Goal: Information Seeking & Learning: Learn about a topic

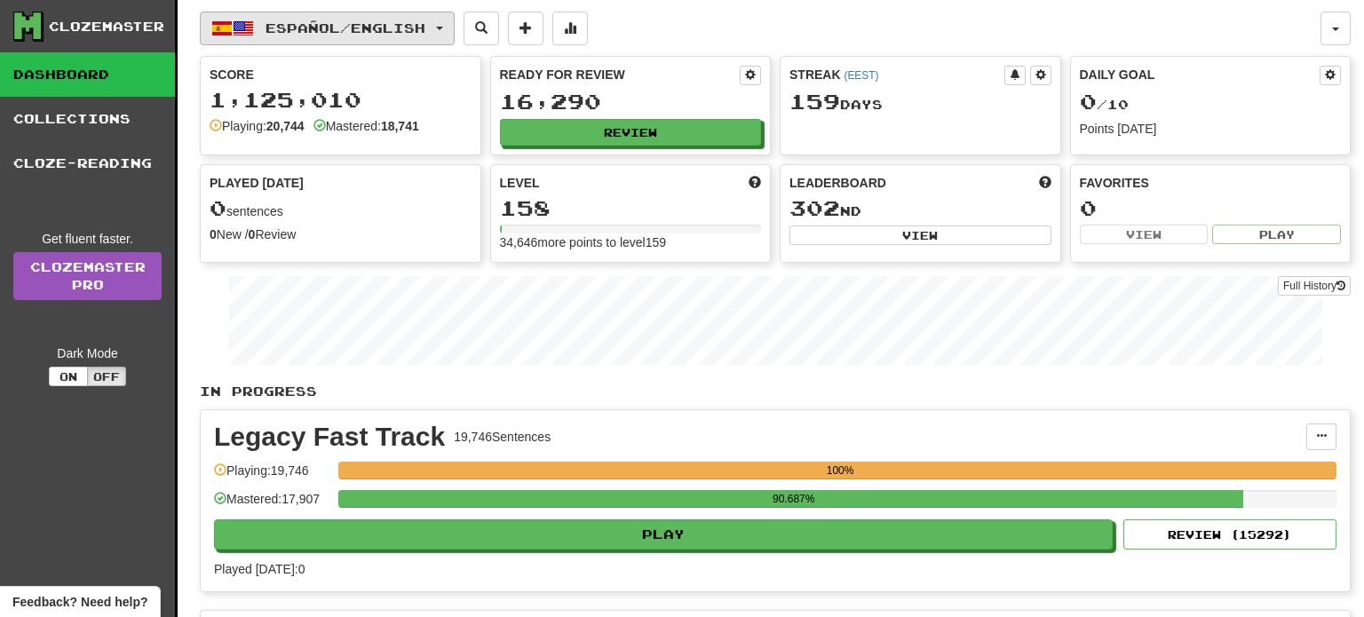
click at [425, 28] on span "Español / English" at bounding box center [345, 27] width 160 height 15
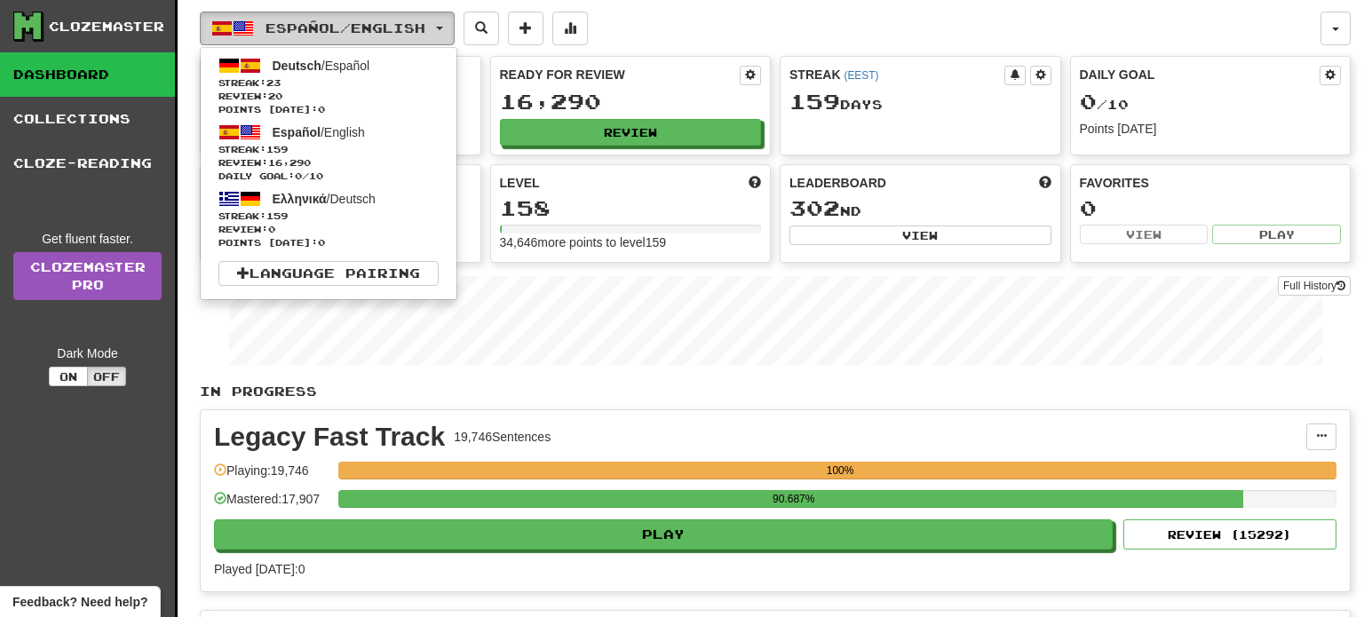
click at [425, 28] on span "Español / English" at bounding box center [345, 27] width 160 height 15
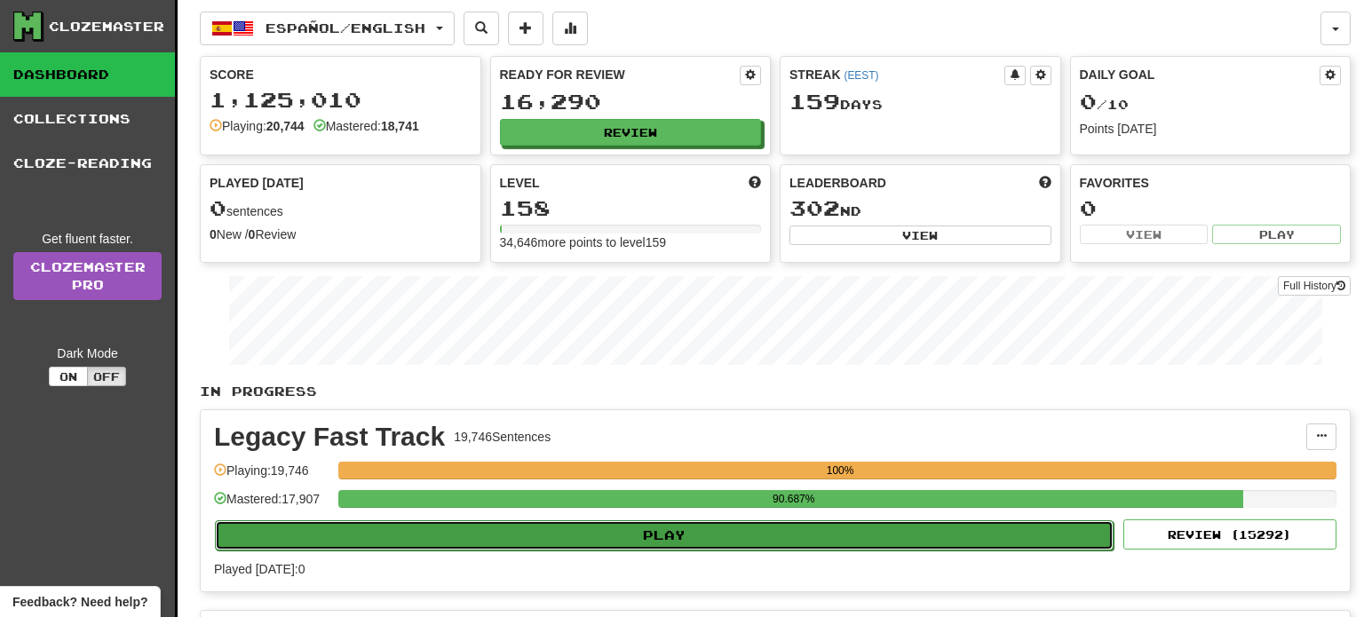
click at [662, 532] on button "Play" at bounding box center [664, 535] width 899 height 30
select select "**"
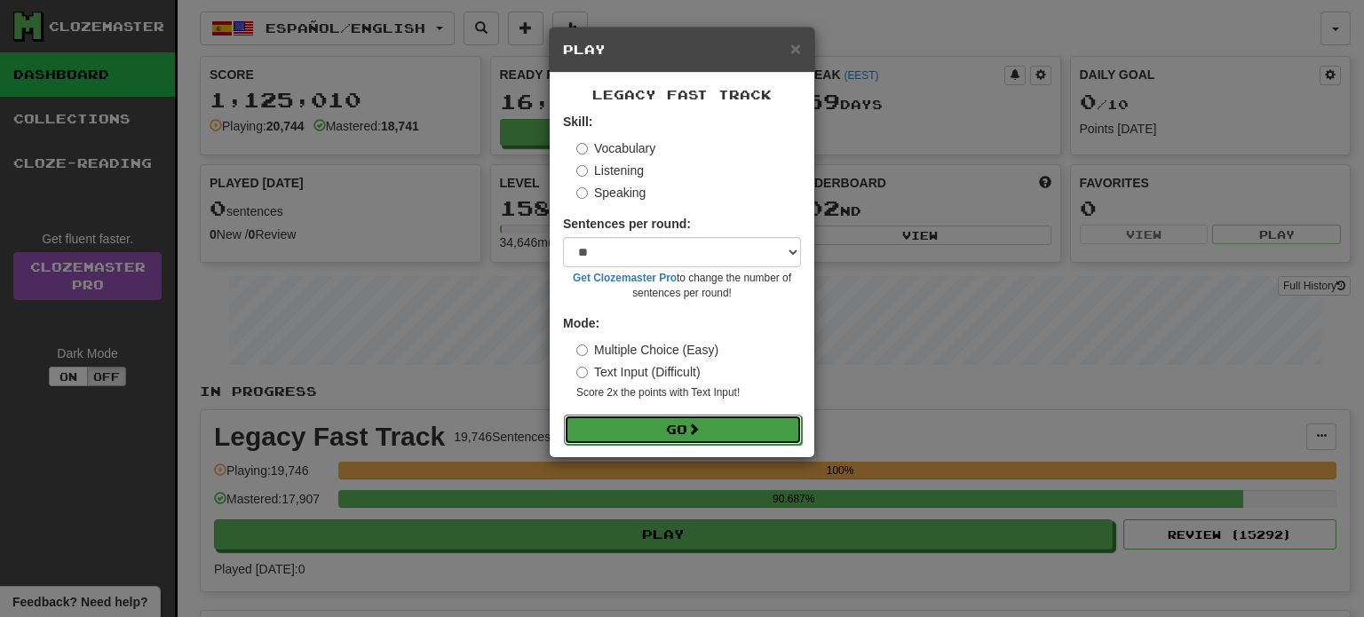
click at [683, 440] on button "Go" at bounding box center [683, 430] width 238 height 30
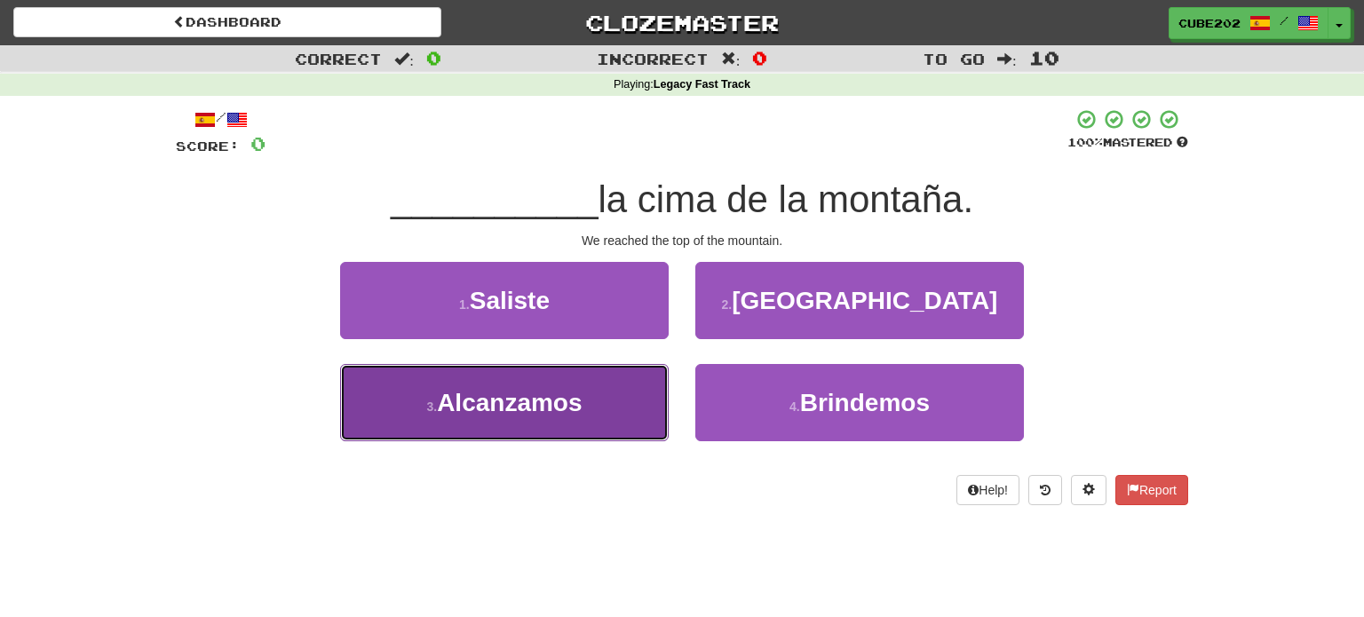
click at [611, 413] on button "3 . Alcanzamos" at bounding box center [504, 402] width 329 height 77
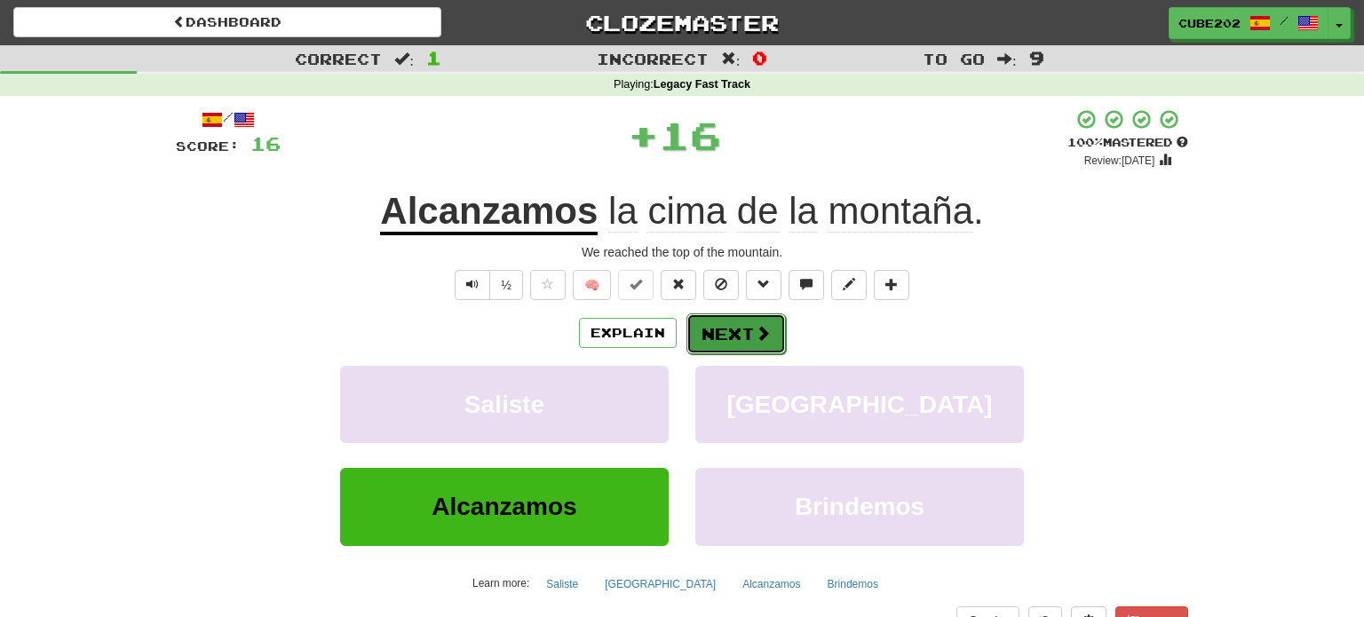
click at [724, 334] on button "Next" at bounding box center [735, 333] width 99 height 41
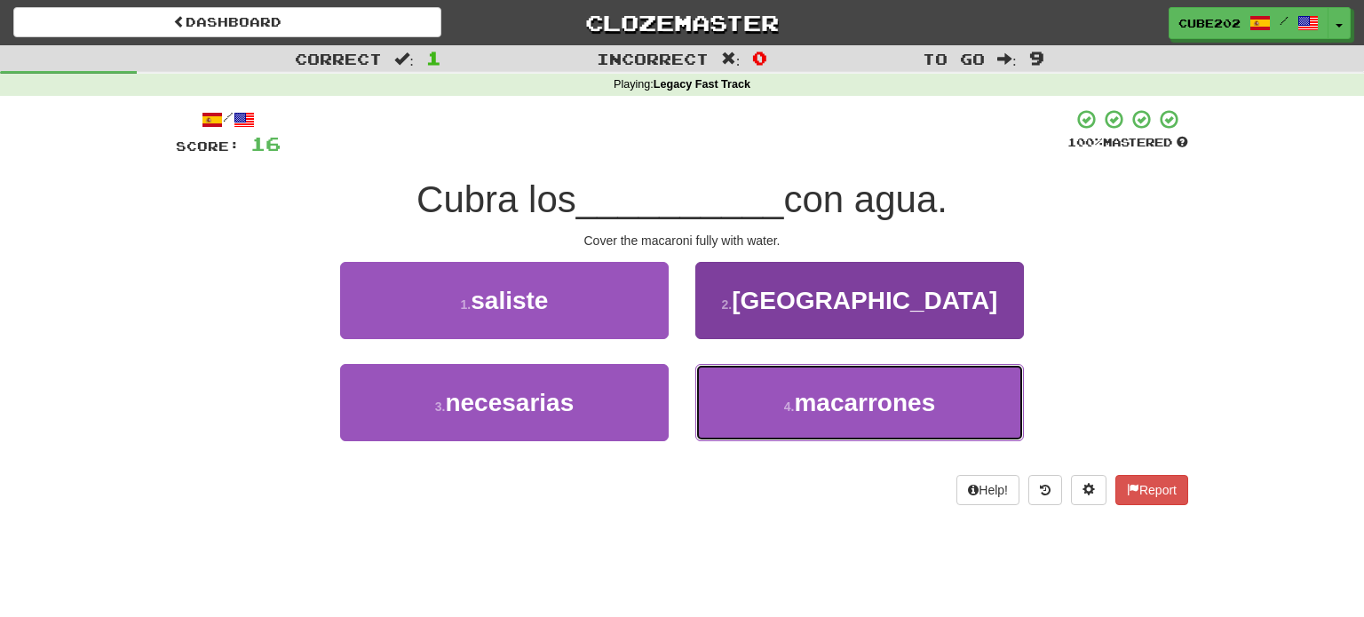
click at [764, 414] on button "4 . macarrones" at bounding box center [859, 402] width 329 height 77
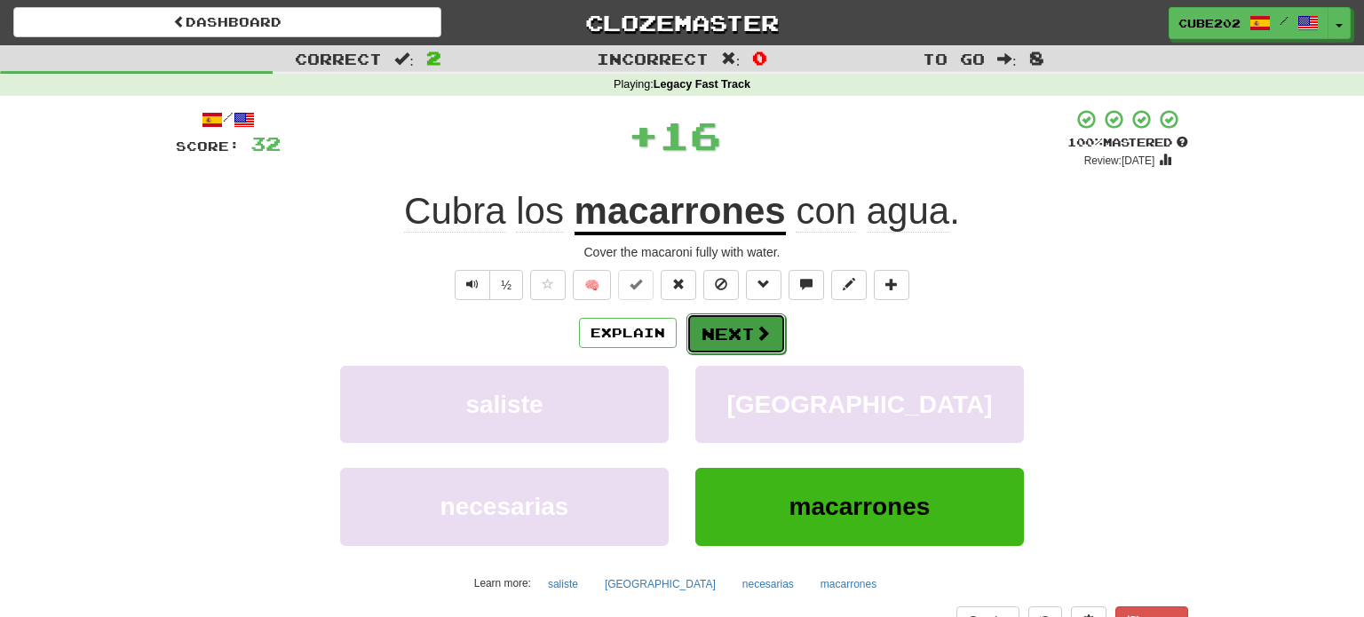
click at [738, 332] on button "Next" at bounding box center [735, 333] width 99 height 41
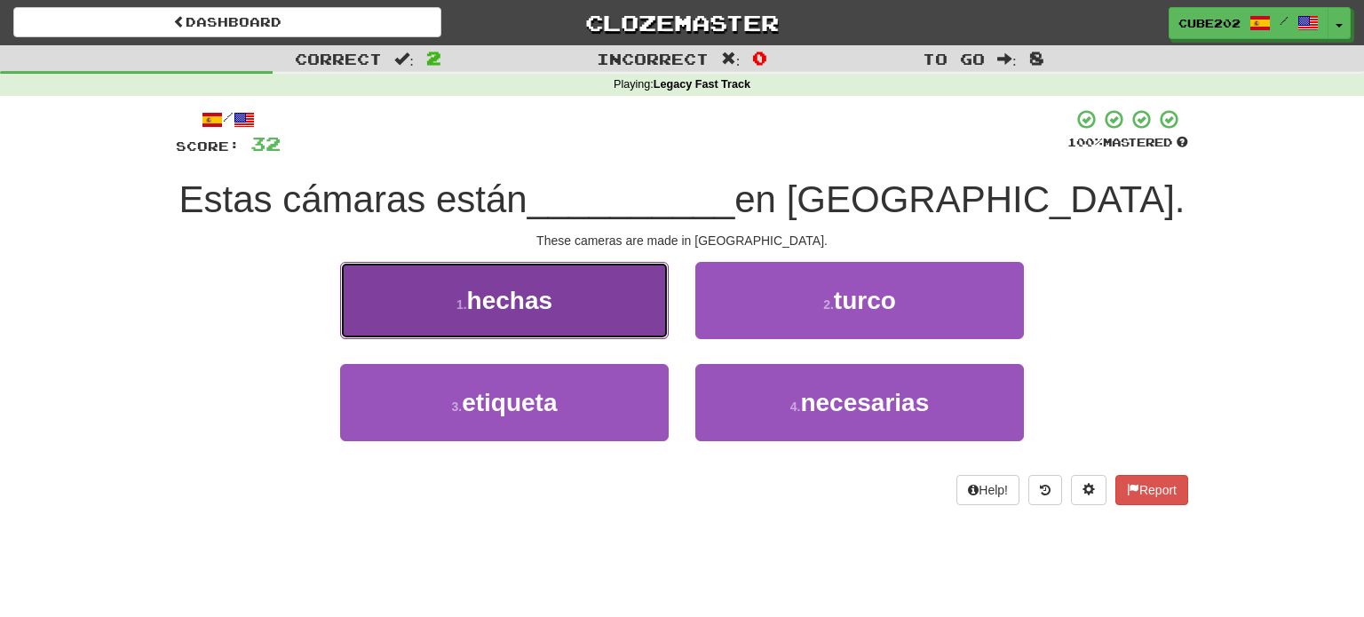
click at [606, 300] on button "1 . hechas" at bounding box center [504, 300] width 329 height 77
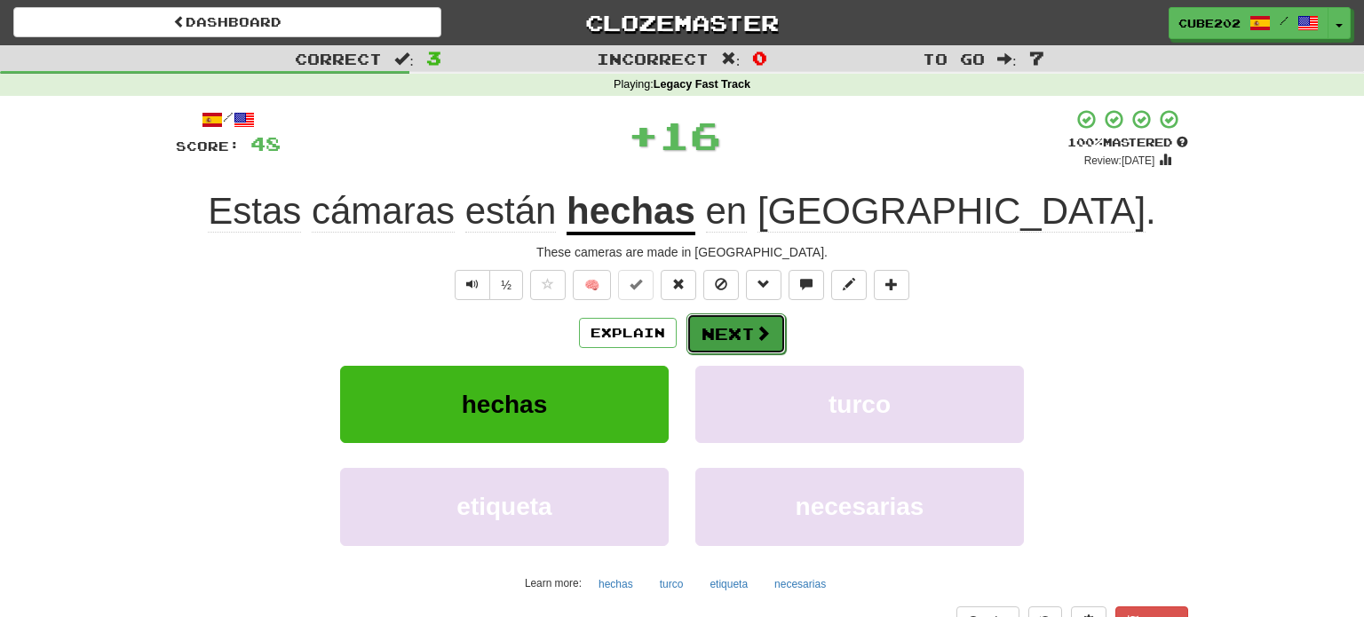
click at [733, 337] on button "Next" at bounding box center [735, 333] width 99 height 41
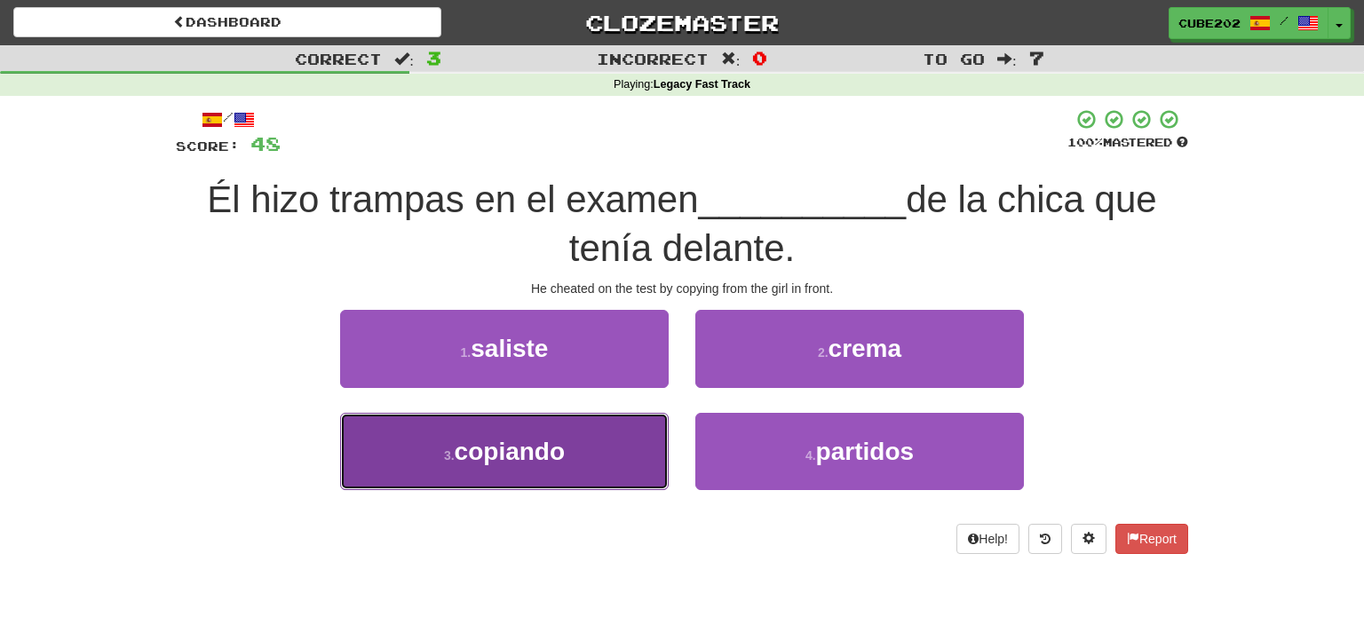
click at [615, 448] on button "3 . copiando" at bounding box center [504, 451] width 329 height 77
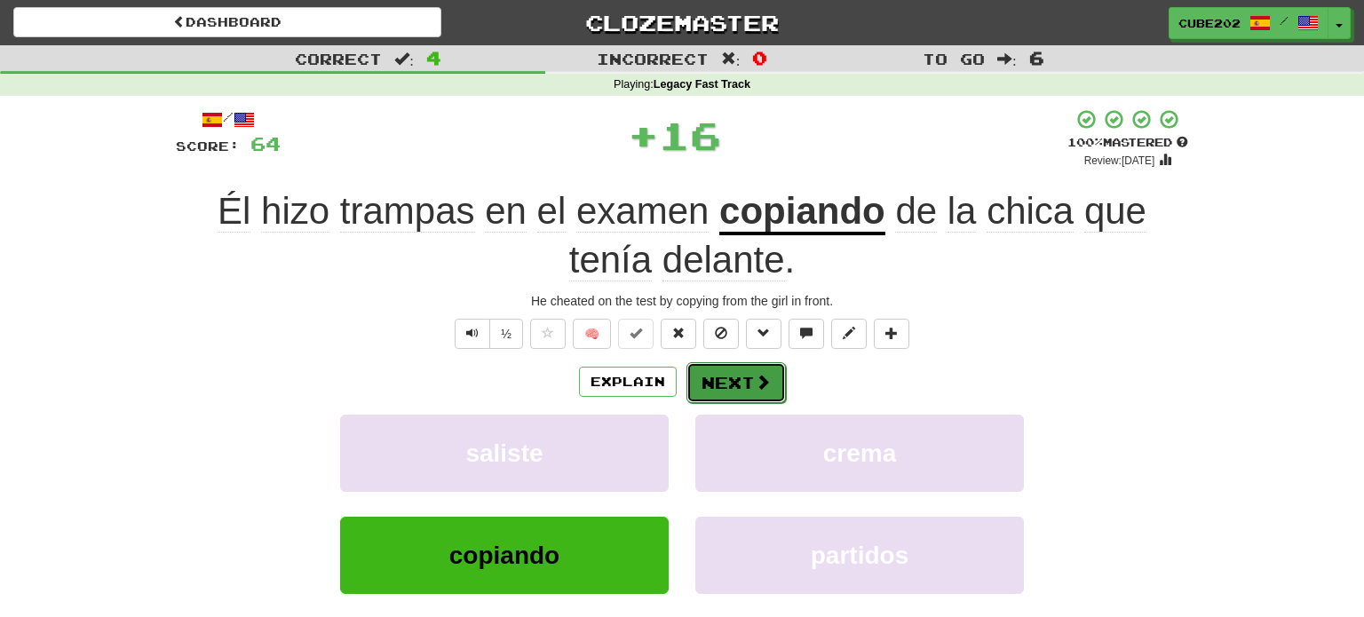
click at [732, 374] on button "Next" at bounding box center [735, 382] width 99 height 41
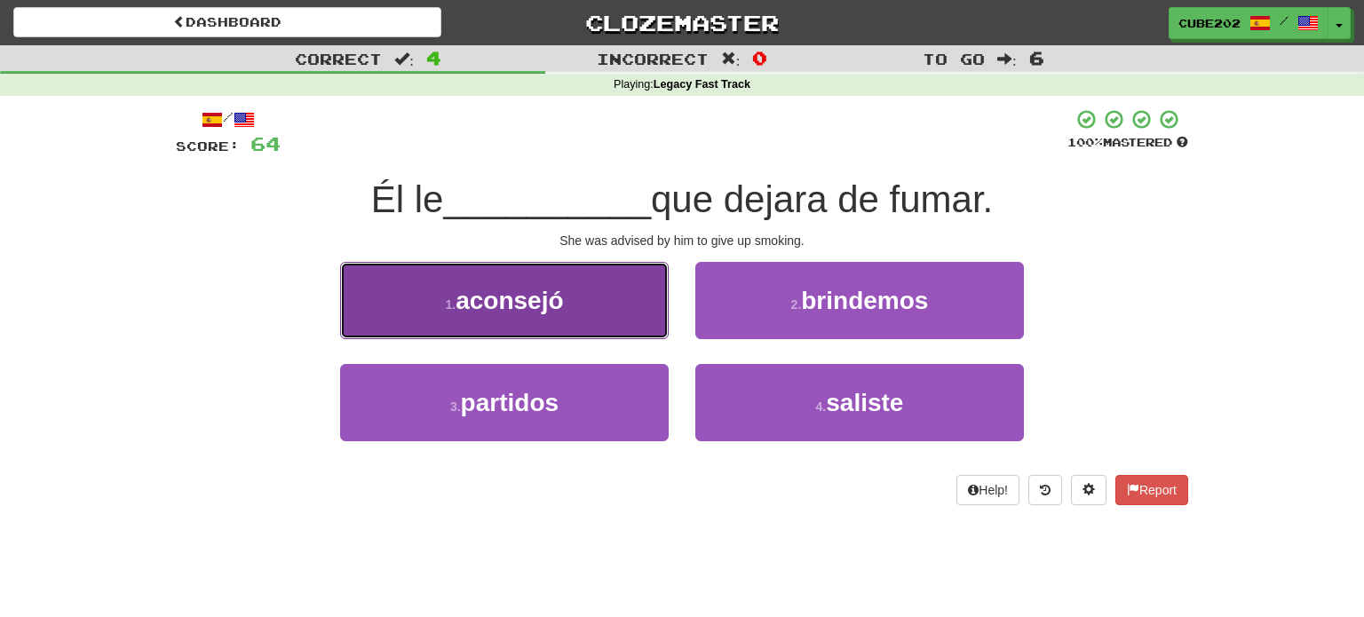
click at [630, 314] on button "1 . aconsejó" at bounding box center [504, 300] width 329 height 77
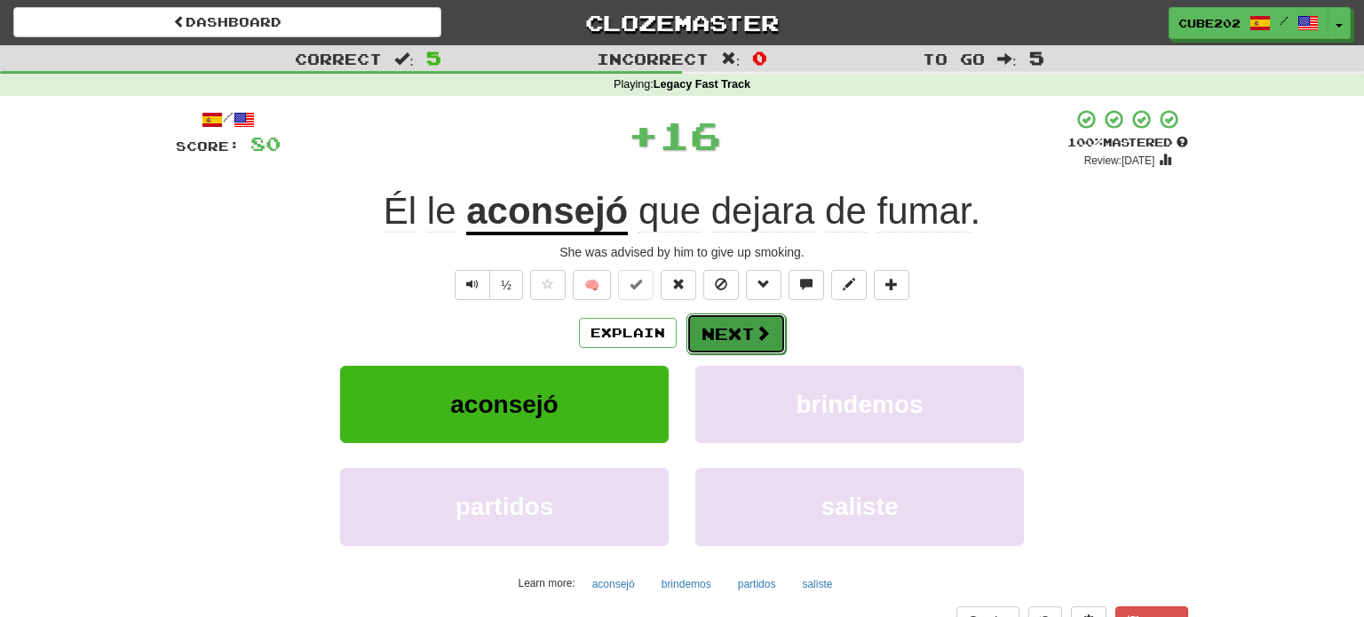
click at [729, 330] on button "Next" at bounding box center [735, 333] width 99 height 41
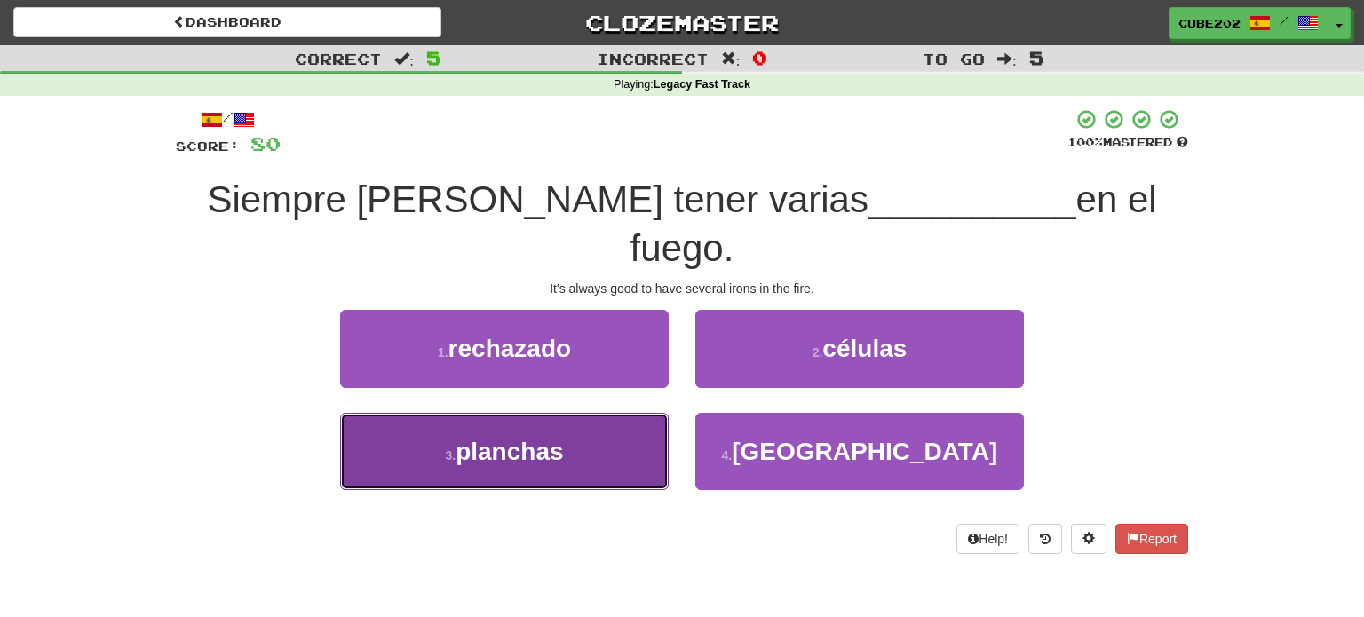
click at [622, 413] on button "3 . planchas" at bounding box center [504, 451] width 329 height 77
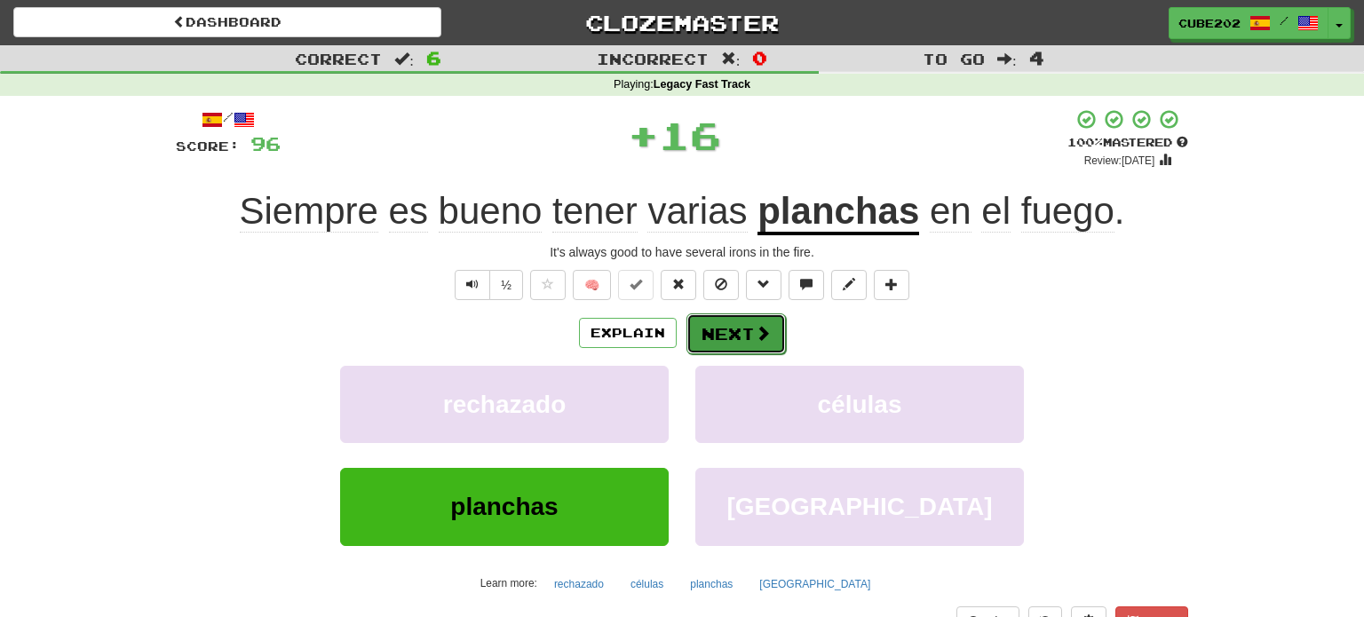
click at [750, 321] on button "Next" at bounding box center [735, 333] width 99 height 41
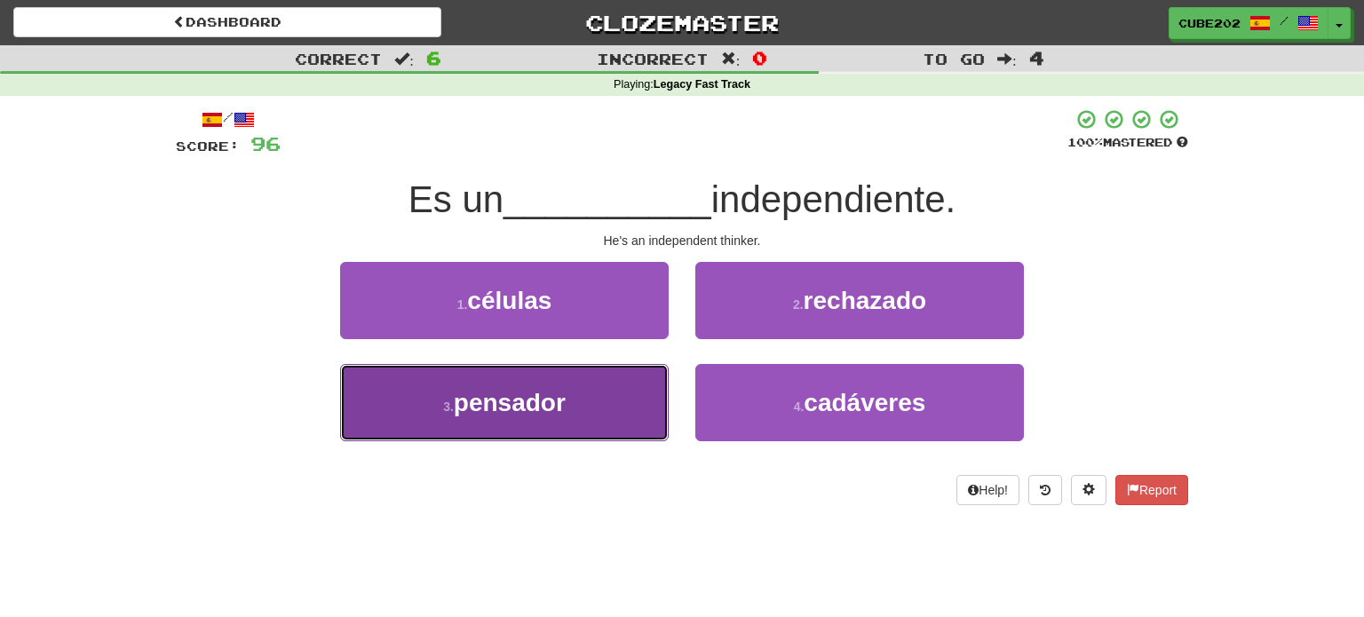
click at [620, 392] on button "3 . pensador" at bounding box center [504, 402] width 329 height 77
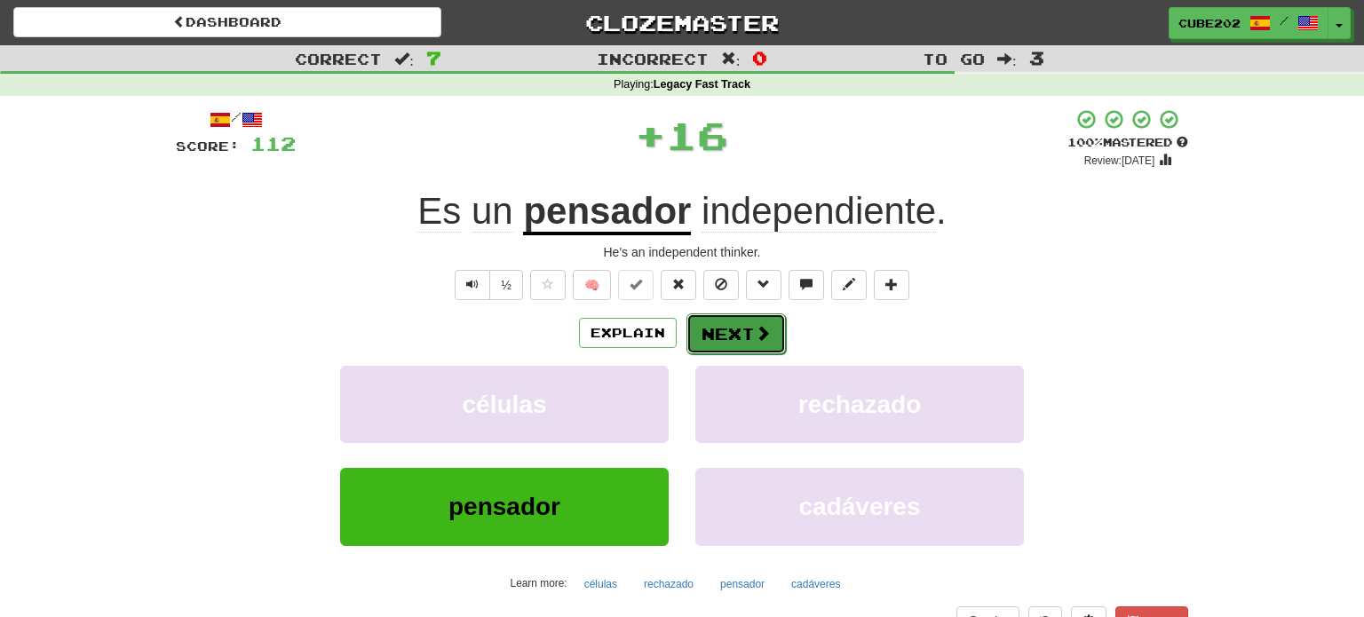
click at [729, 336] on button "Next" at bounding box center [735, 333] width 99 height 41
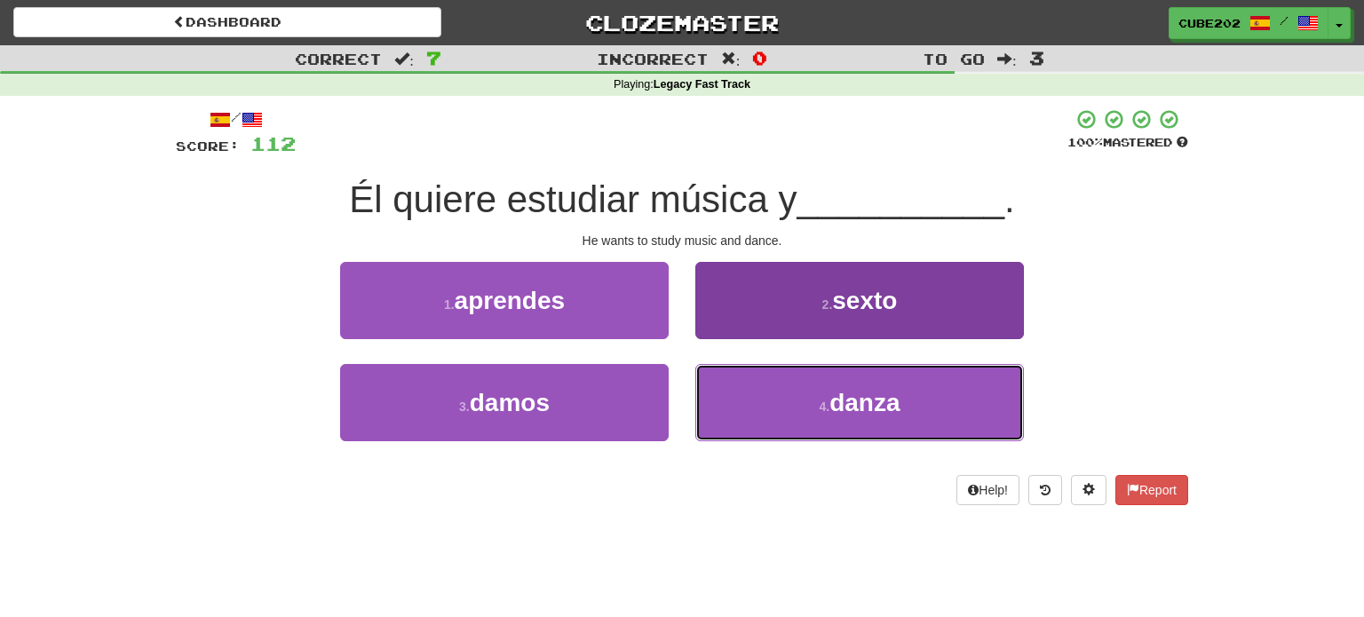
click at [798, 401] on button "4 . danza" at bounding box center [859, 402] width 329 height 77
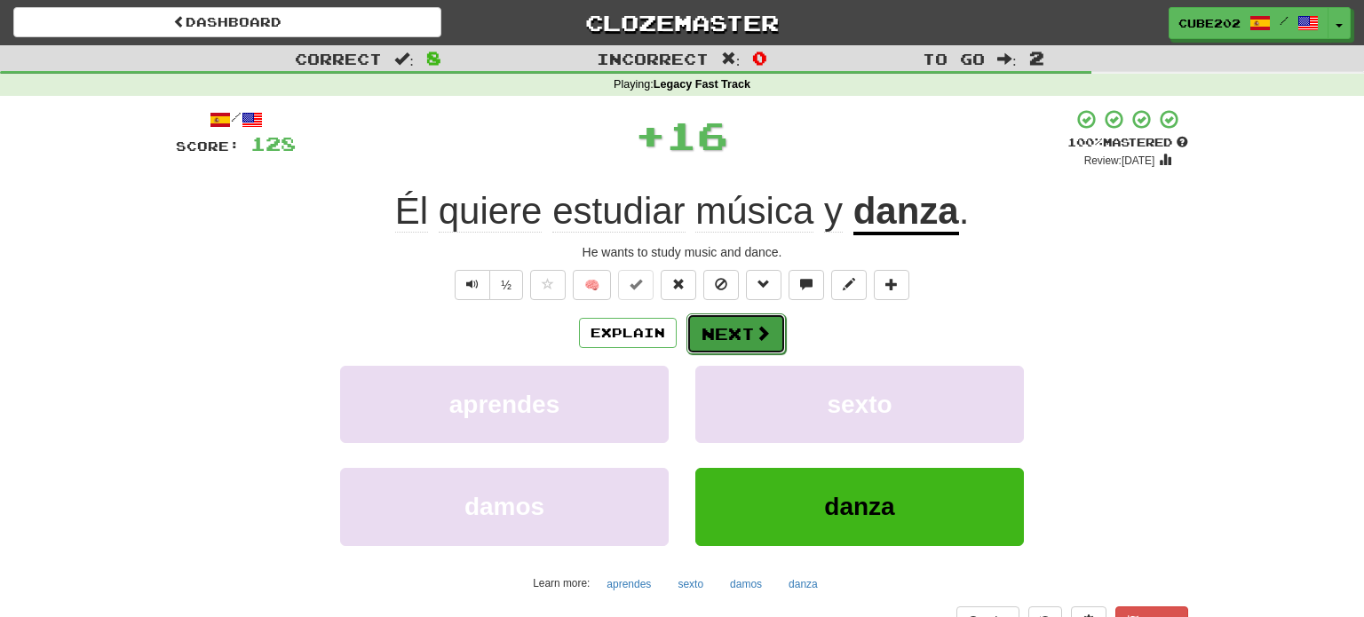
click at [727, 333] on button "Next" at bounding box center [735, 333] width 99 height 41
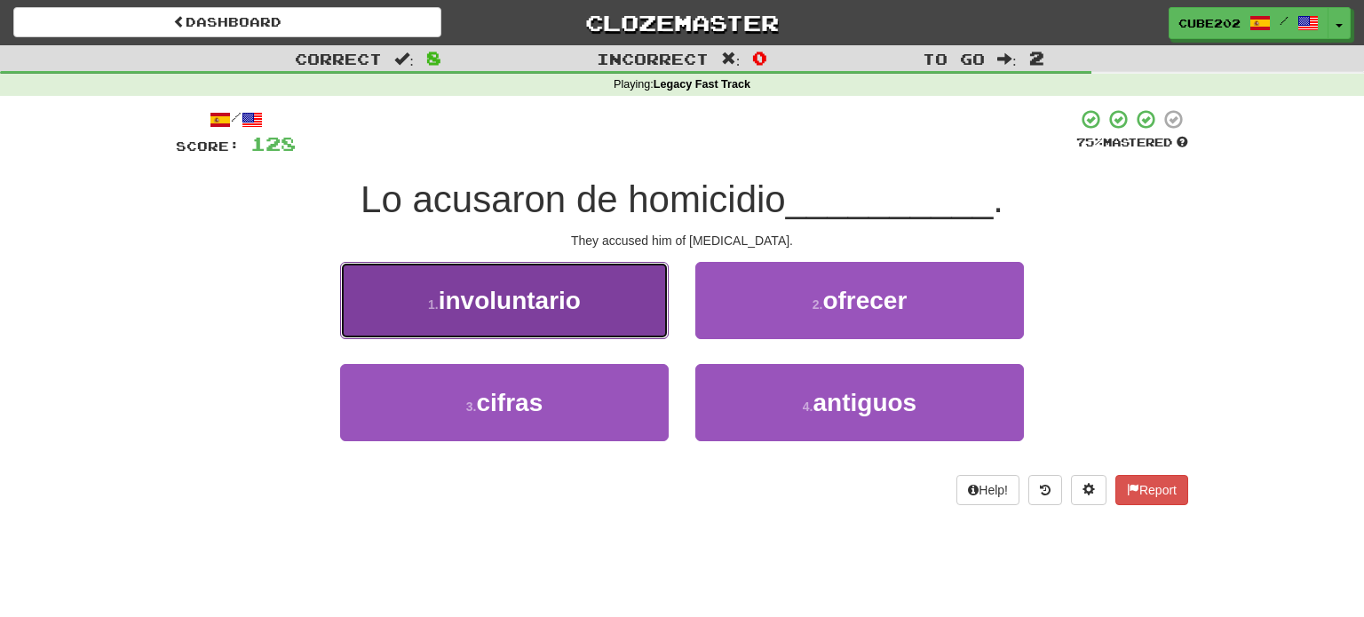
click at [646, 319] on button "1 . involuntario" at bounding box center [504, 300] width 329 height 77
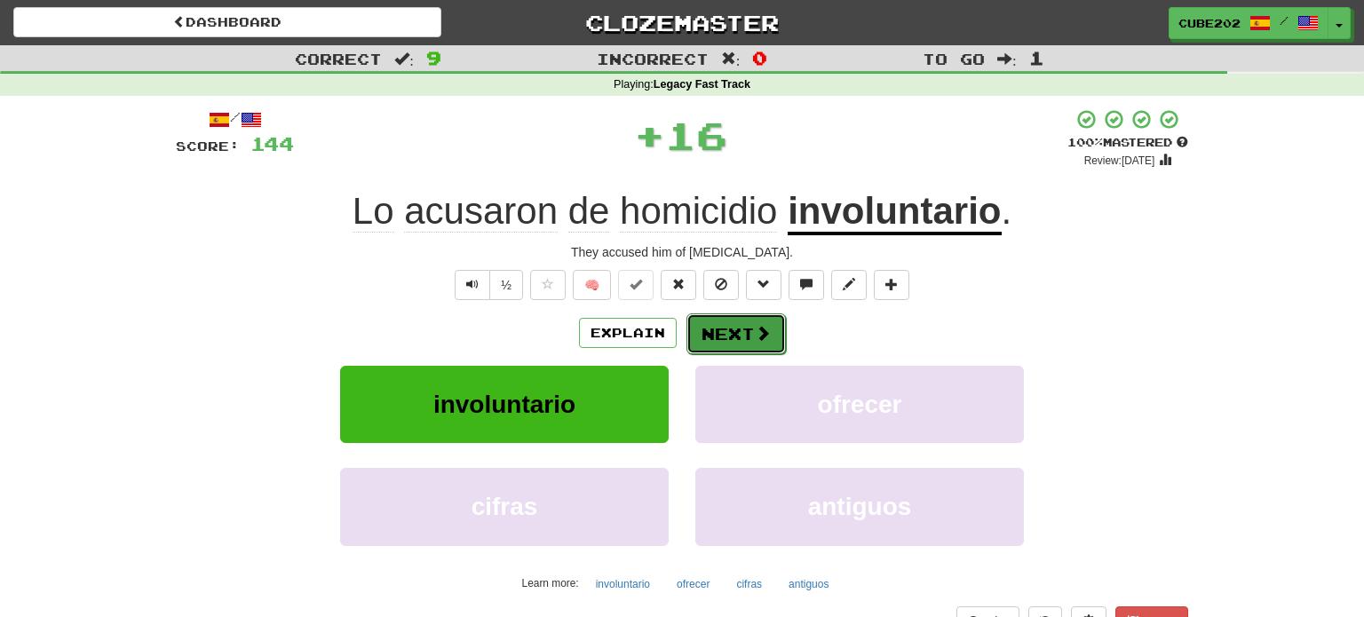
click at [755, 338] on span at bounding box center [763, 333] width 16 height 16
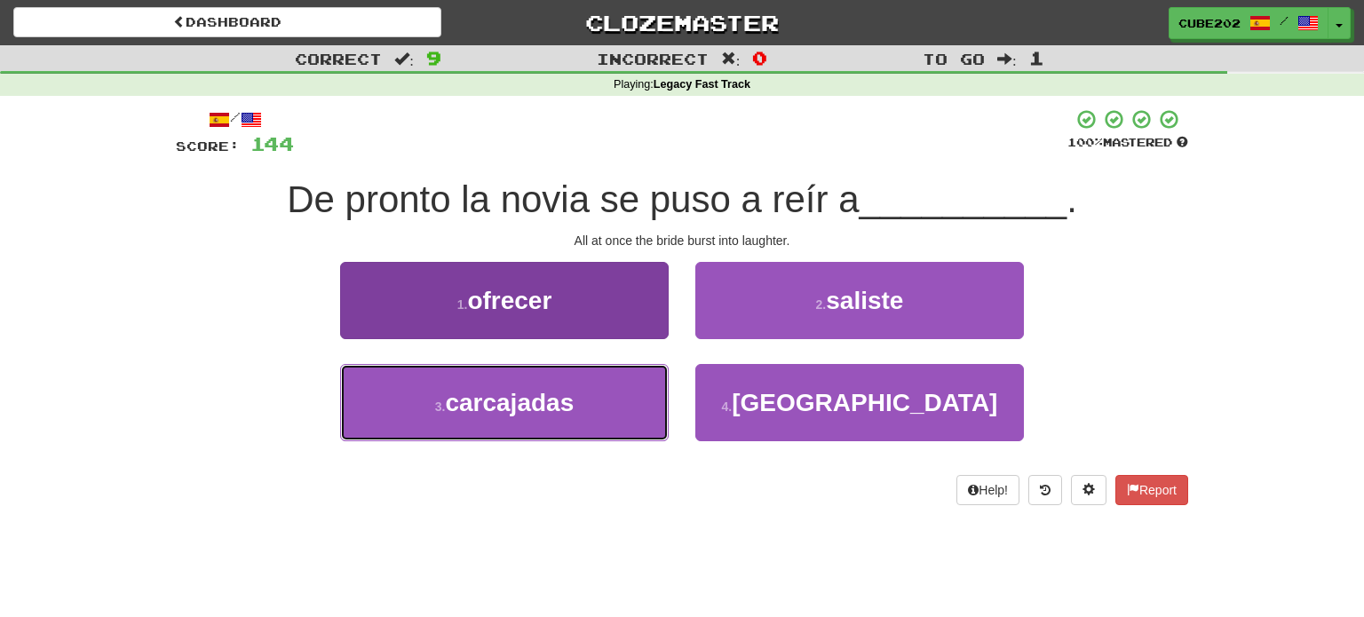
click at [622, 394] on button "3 . carcajadas" at bounding box center [504, 402] width 329 height 77
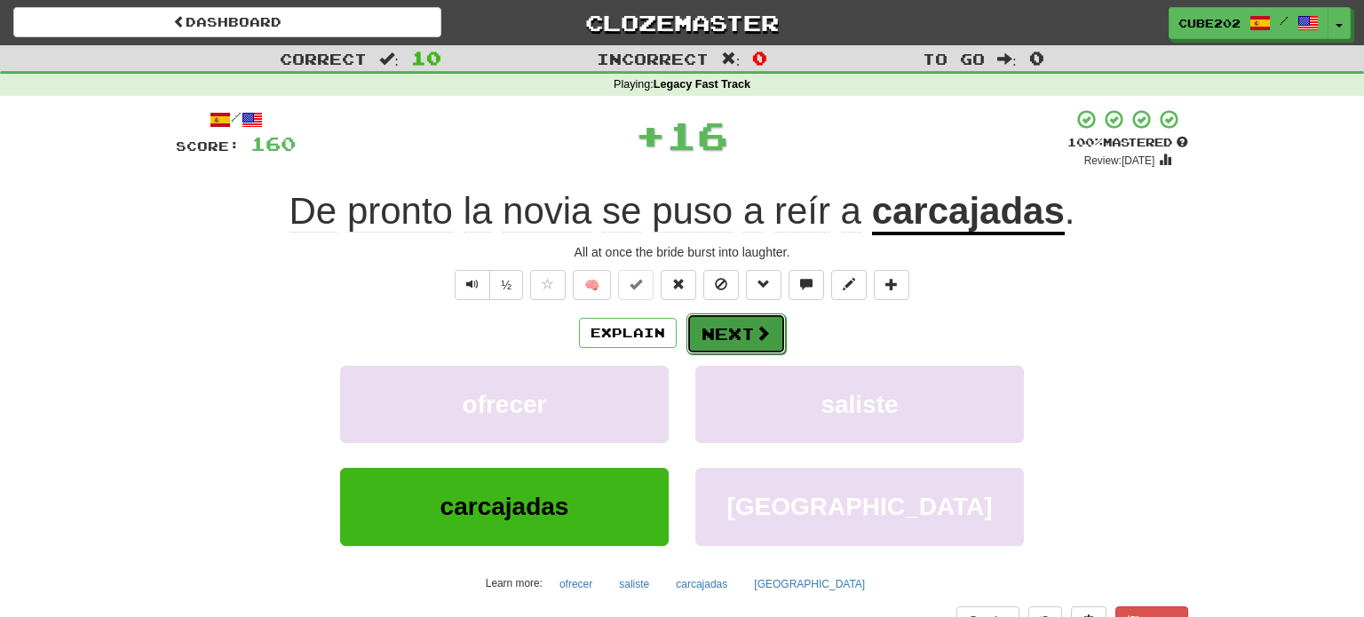
click at [756, 329] on span at bounding box center [763, 333] width 16 height 16
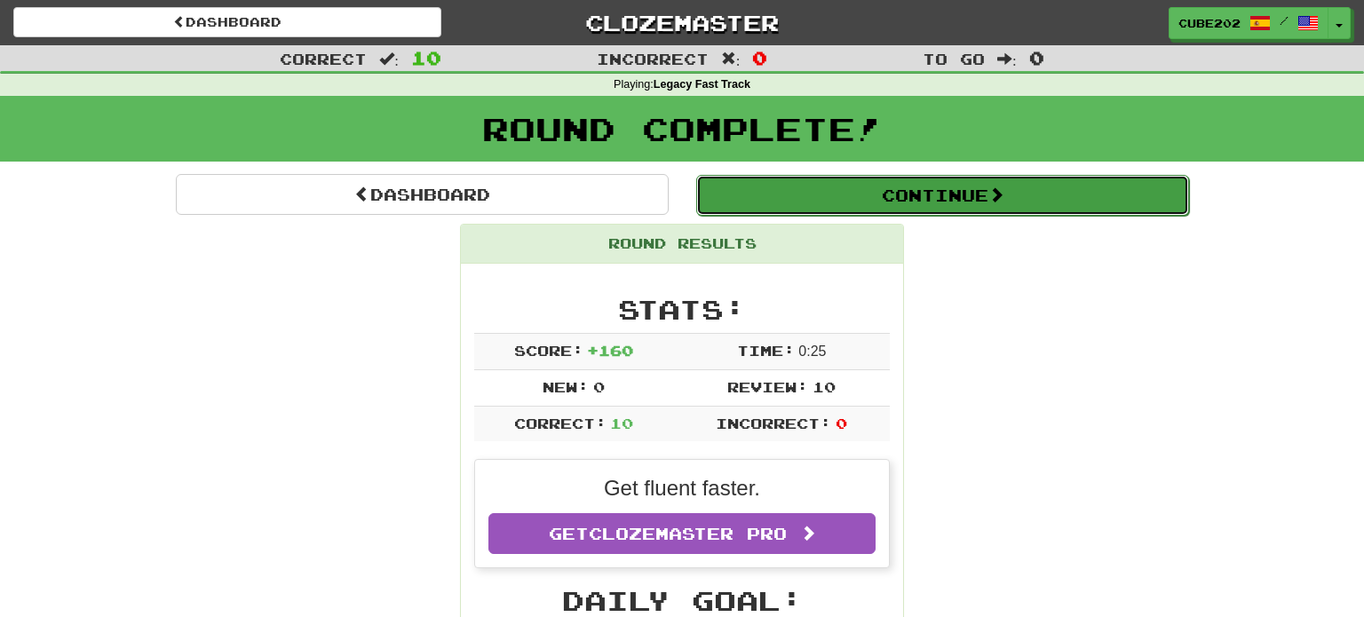
click at [779, 194] on button "Continue" at bounding box center [942, 195] width 493 height 41
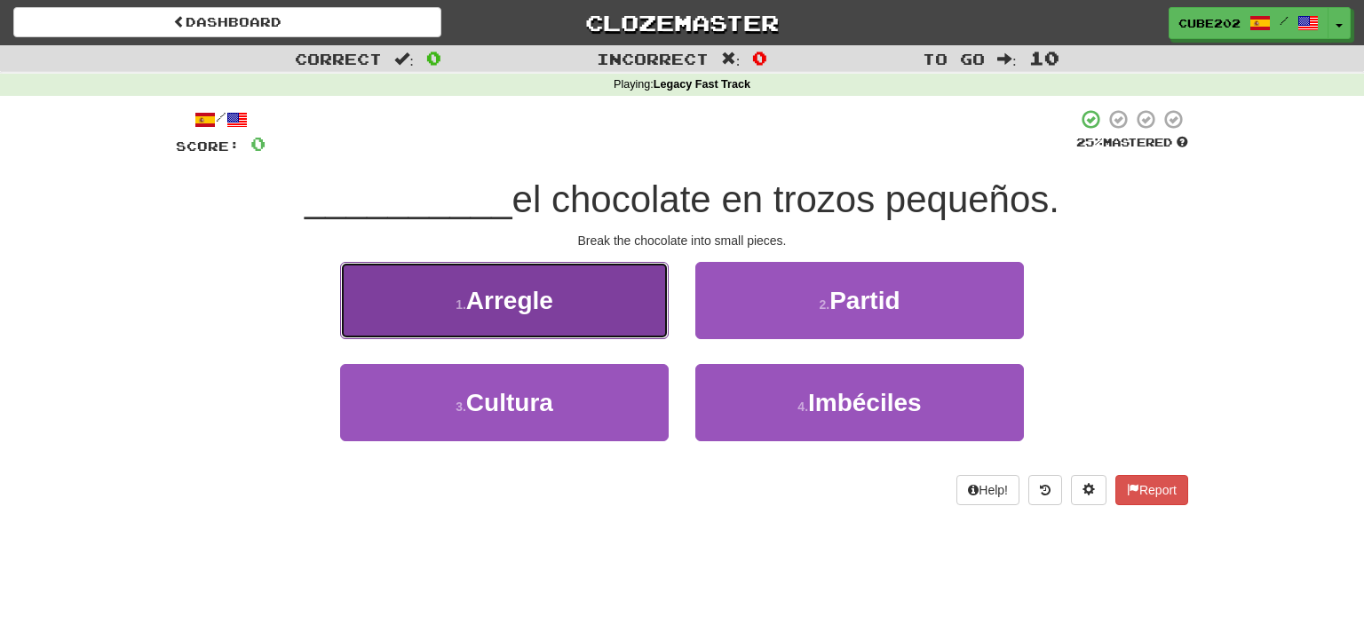
click at [621, 307] on button "1 . Arregle" at bounding box center [504, 300] width 329 height 77
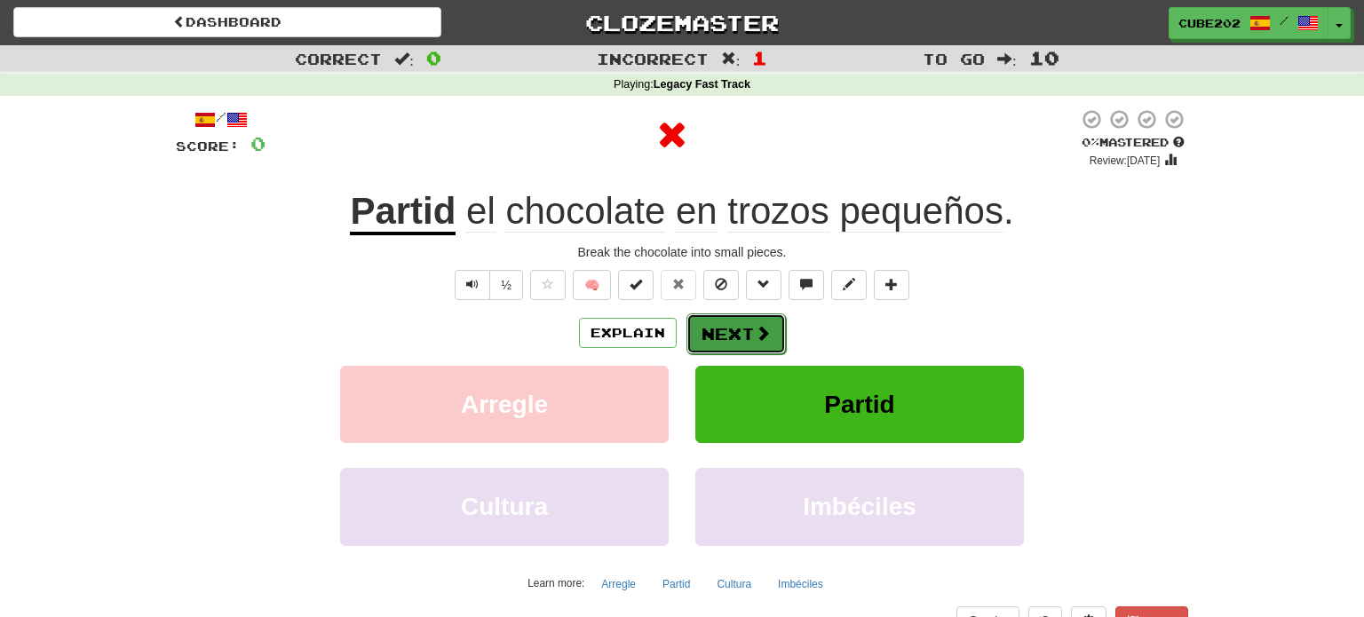
click at [732, 330] on button "Next" at bounding box center [735, 333] width 99 height 41
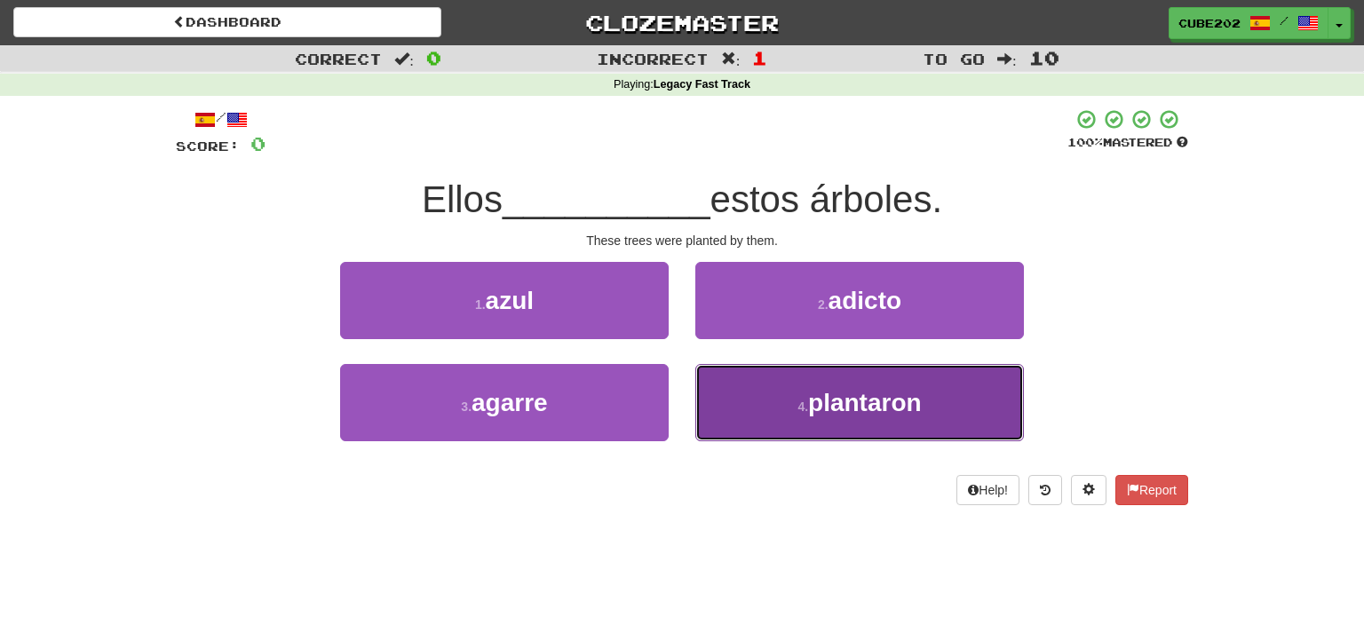
click at [798, 404] on small "4 ." at bounding box center [802, 407] width 11 height 14
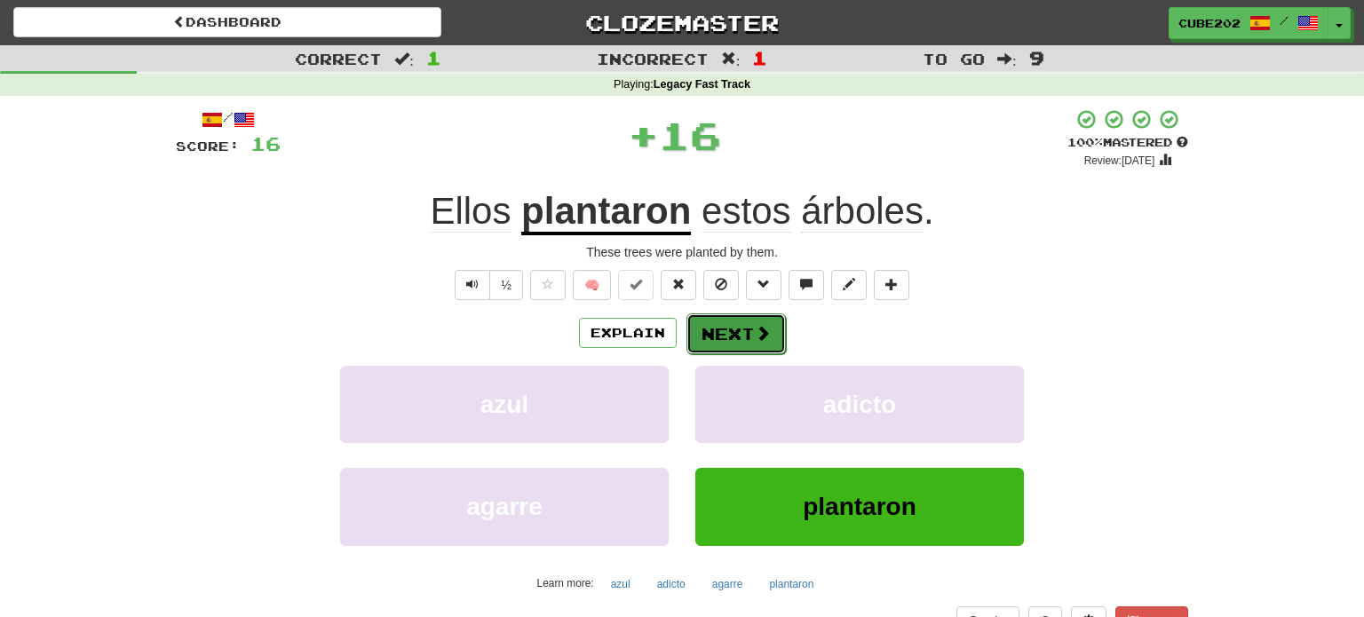
click at [721, 337] on button "Next" at bounding box center [735, 333] width 99 height 41
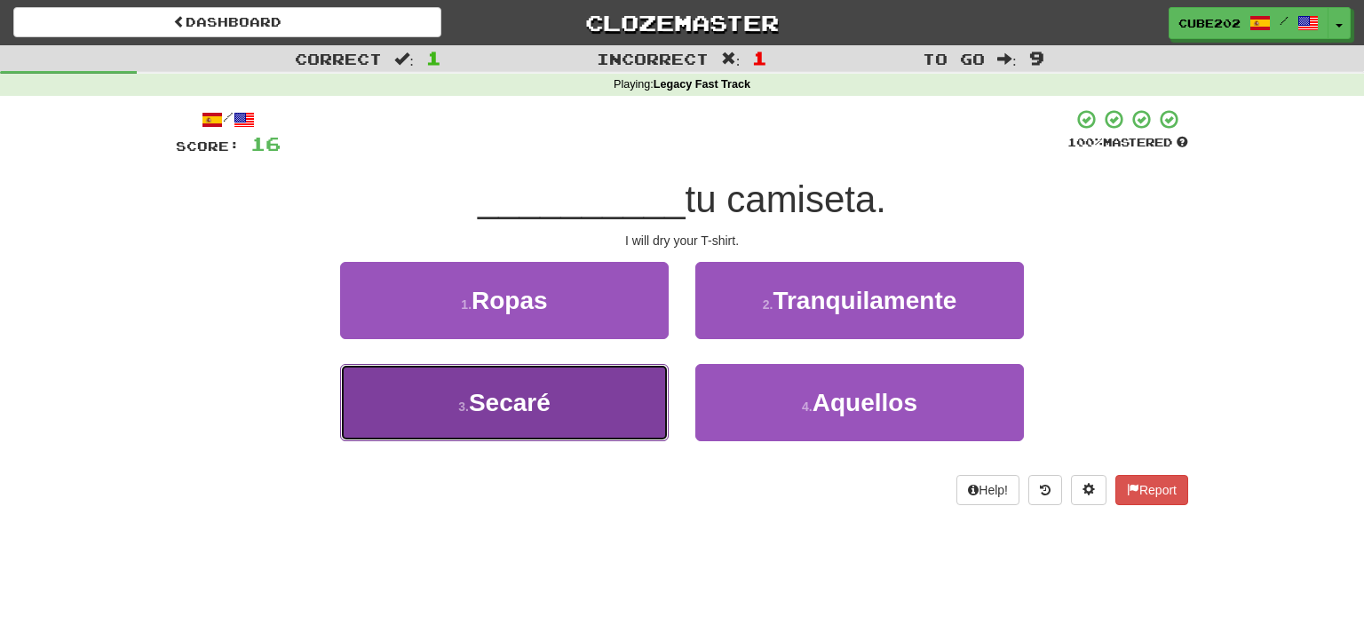
click at [594, 409] on button "3 . Secaré" at bounding box center [504, 402] width 329 height 77
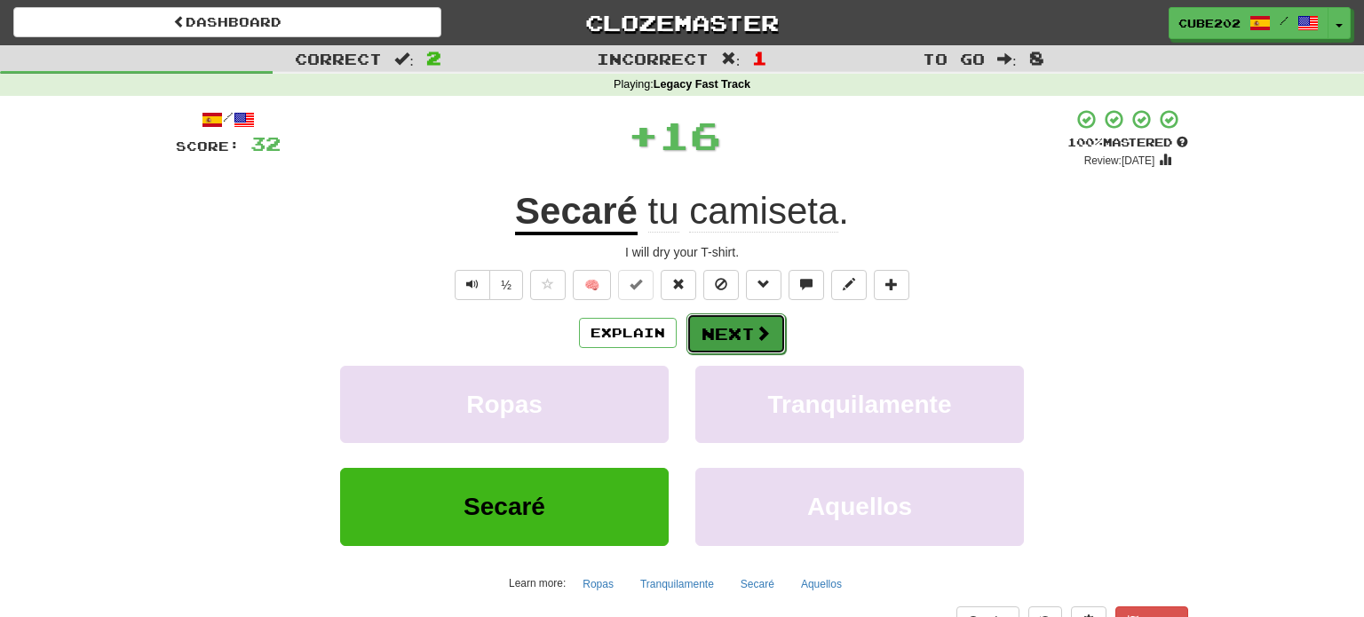
click at [740, 329] on button "Next" at bounding box center [735, 333] width 99 height 41
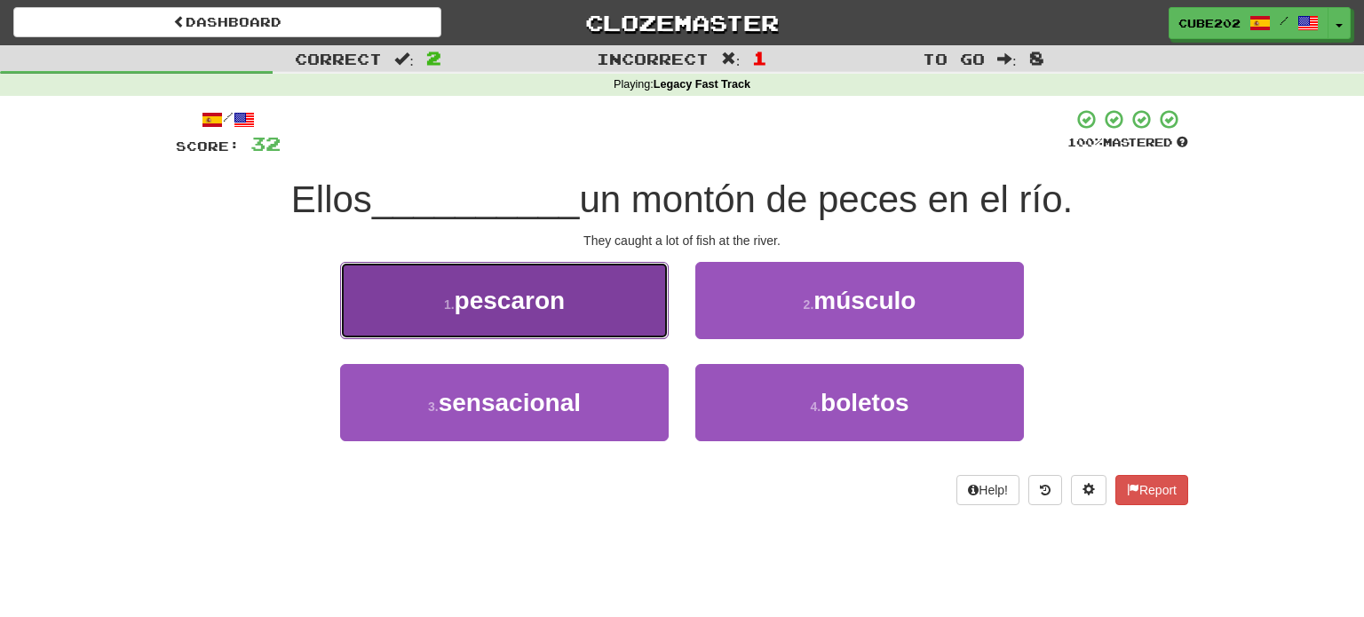
click at [630, 298] on button "1 . pescaron" at bounding box center [504, 300] width 329 height 77
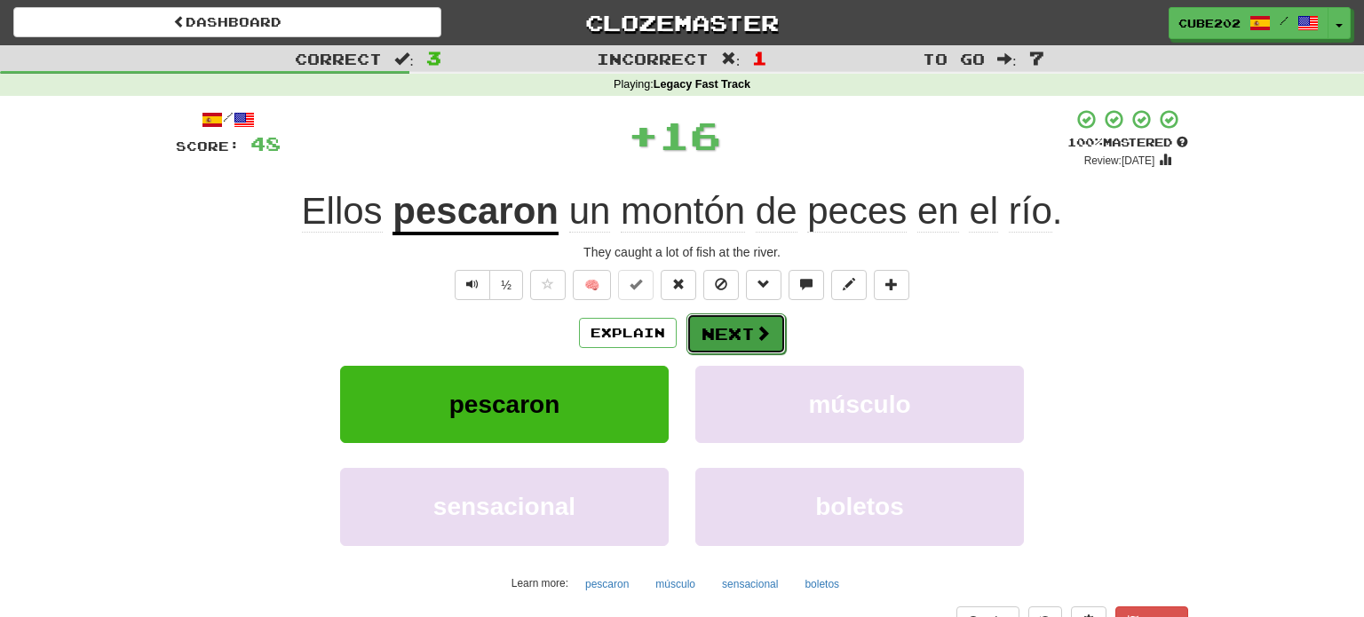
click at [750, 330] on button "Next" at bounding box center [735, 333] width 99 height 41
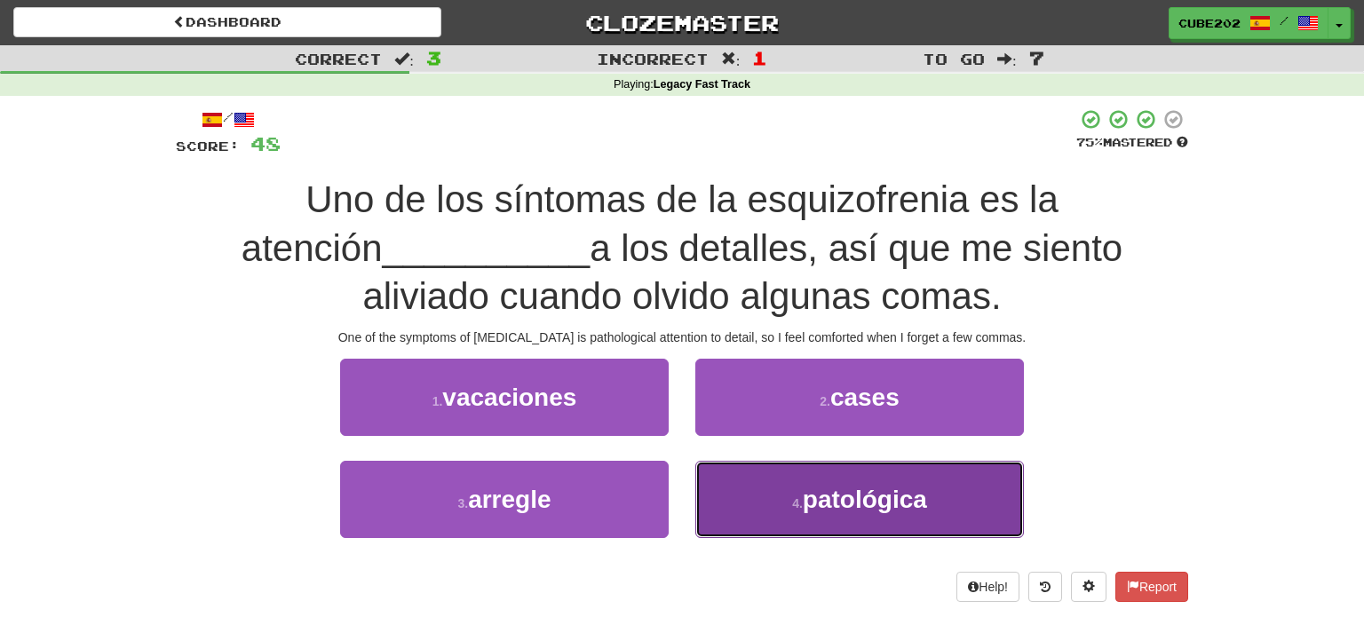
click at [837, 471] on button "4 . patológica" at bounding box center [859, 499] width 329 height 77
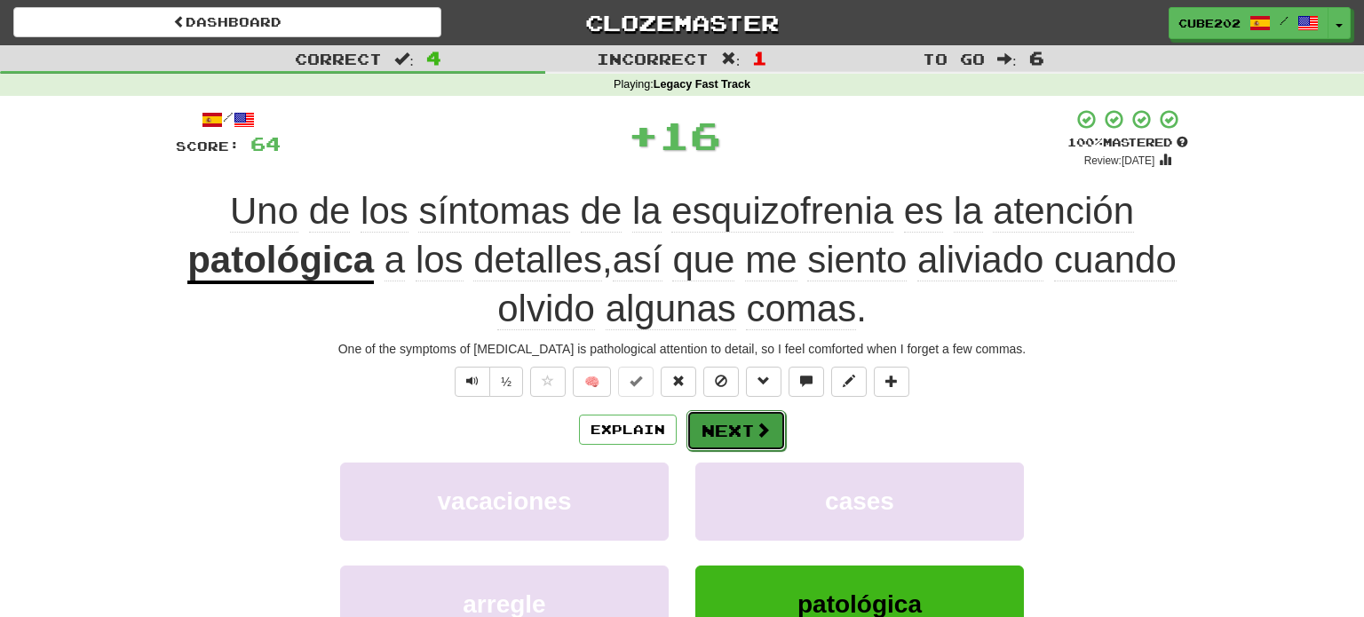
click at [752, 426] on button "Next" at bounding box center [735, 430] width 99 height 41
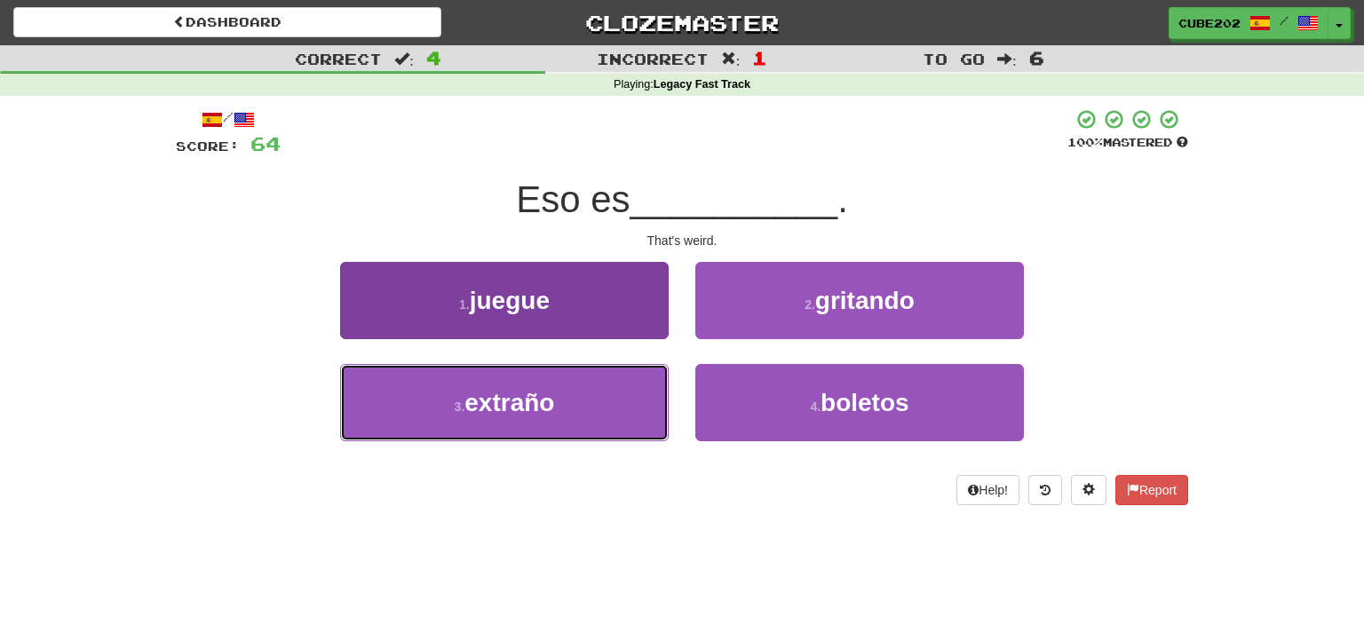
click at [605, 390] on button "3 . extraño" at bounding box center [504, 402] width 329 height 77
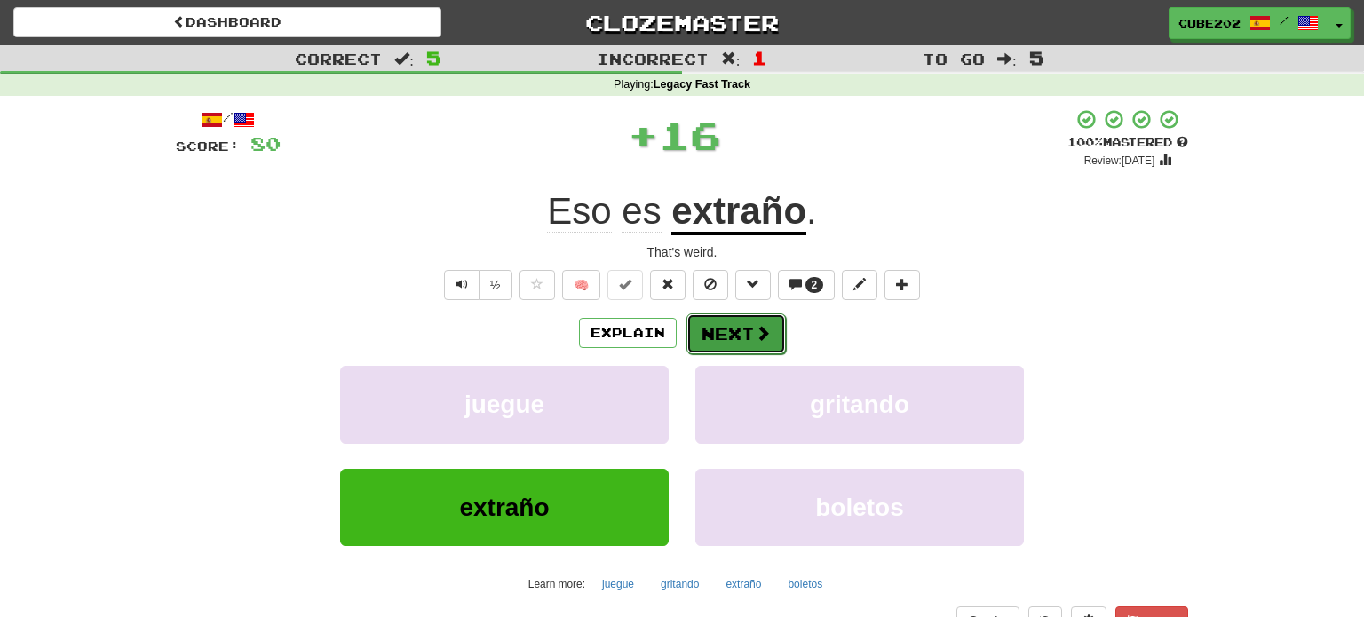
click at [742, 331] on button "Next" at bounding box center [735, 333] width 99 height 41
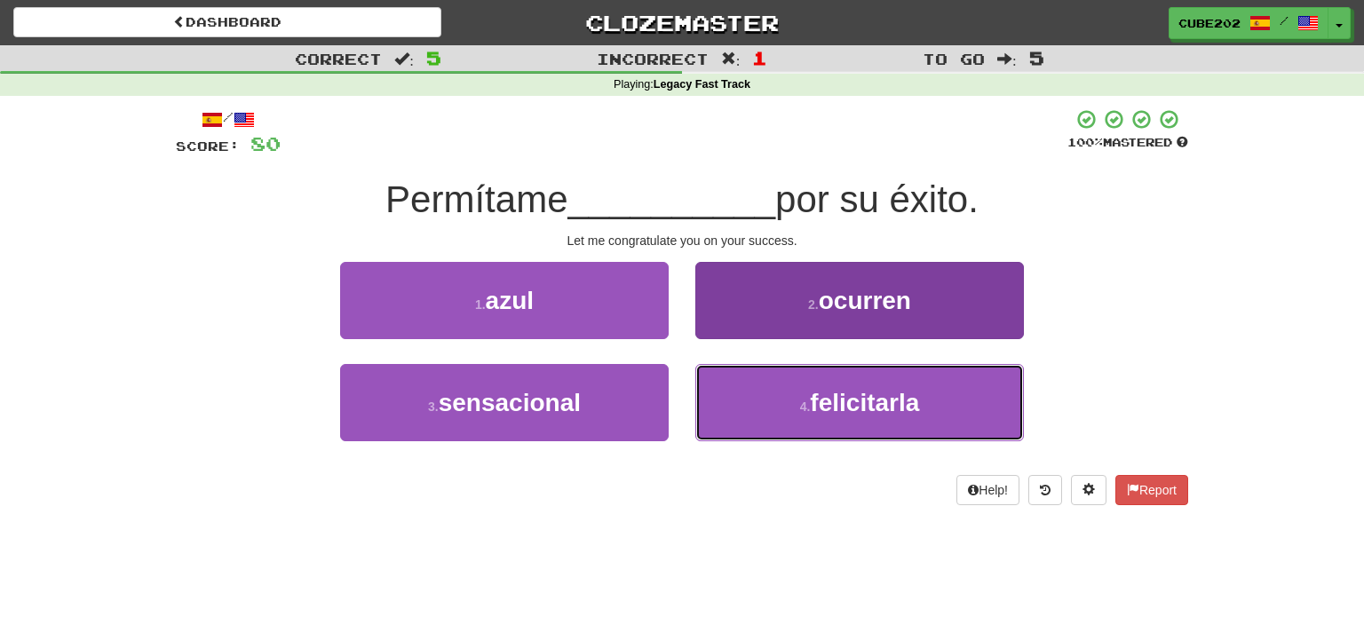
click at [800, 410] on small "4 ." at bounding box center [805, 407] width 11 height 14
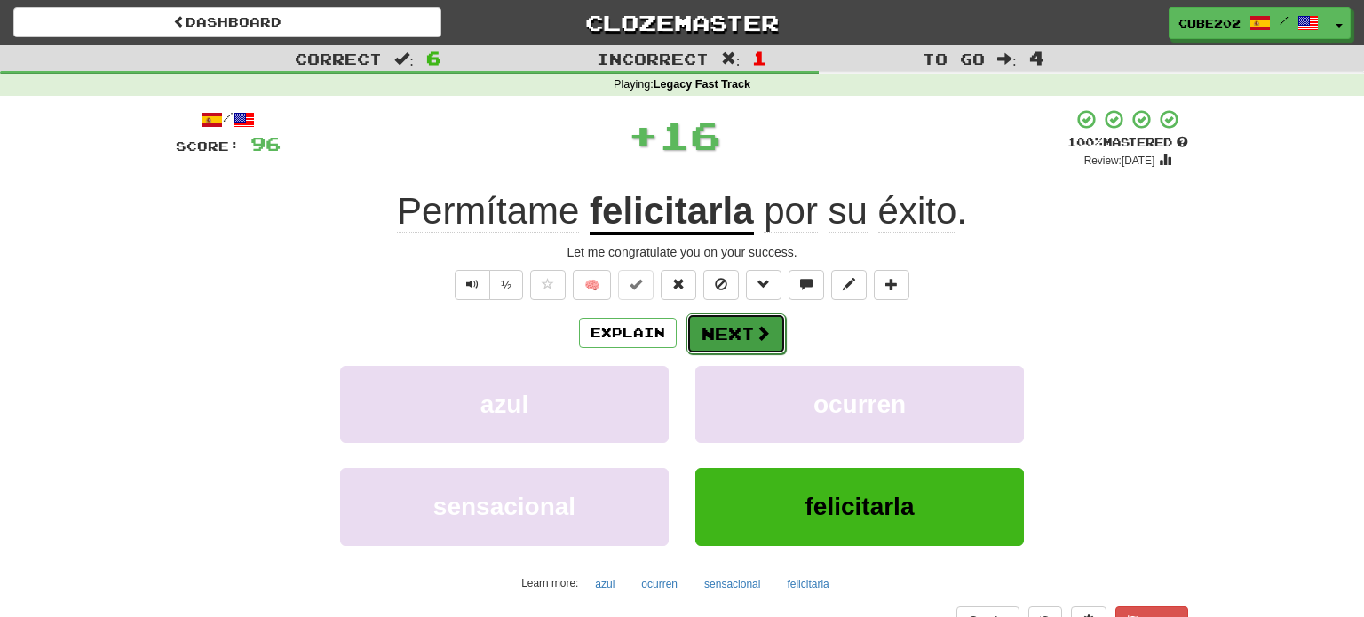
click at [724, 323] on button "Next" at bounding box center [735, 333] width 99 height 41
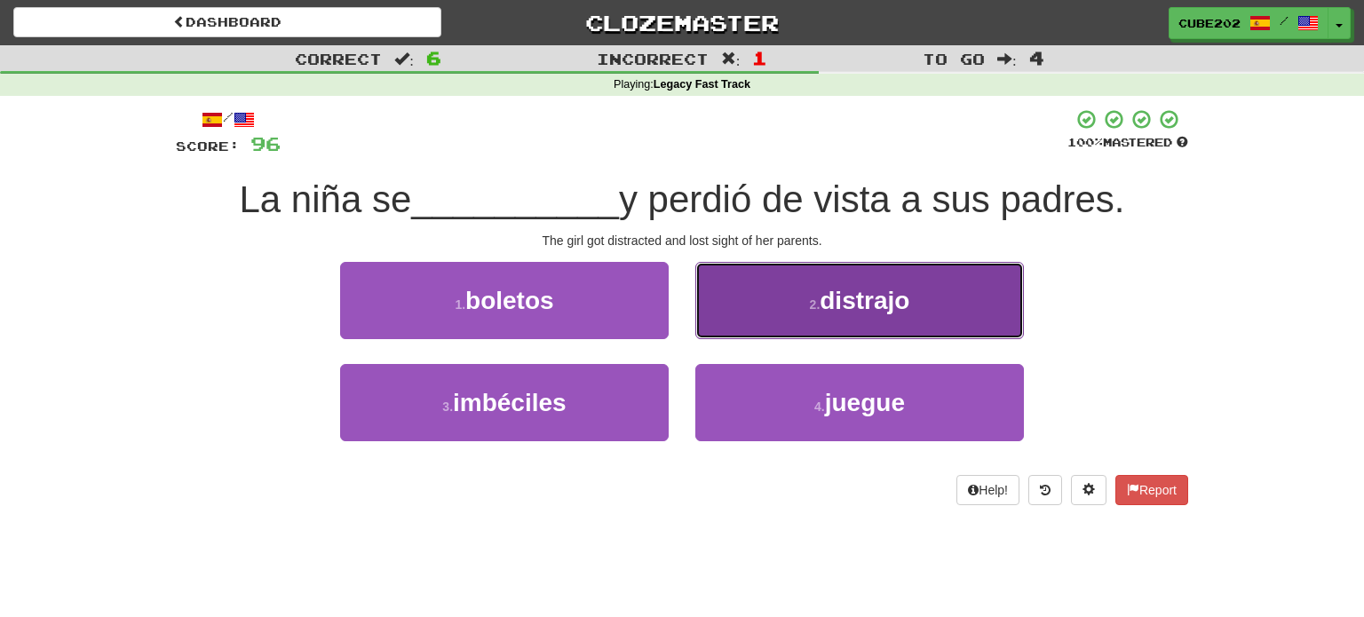
click at [782, 297] on button "2 . distrajo" at bounding box center [859, 300] width 329 height 77
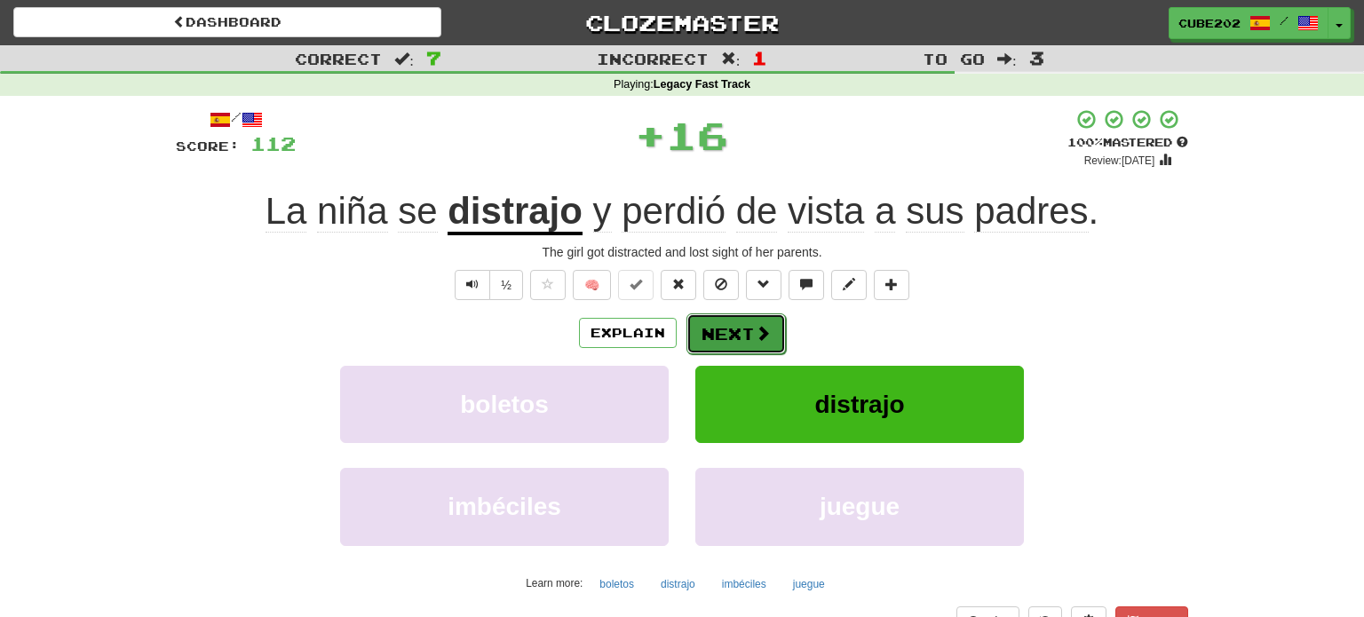
click at [734, 332] on button "Next" at bounding box center [735, 333] width 99 height 41
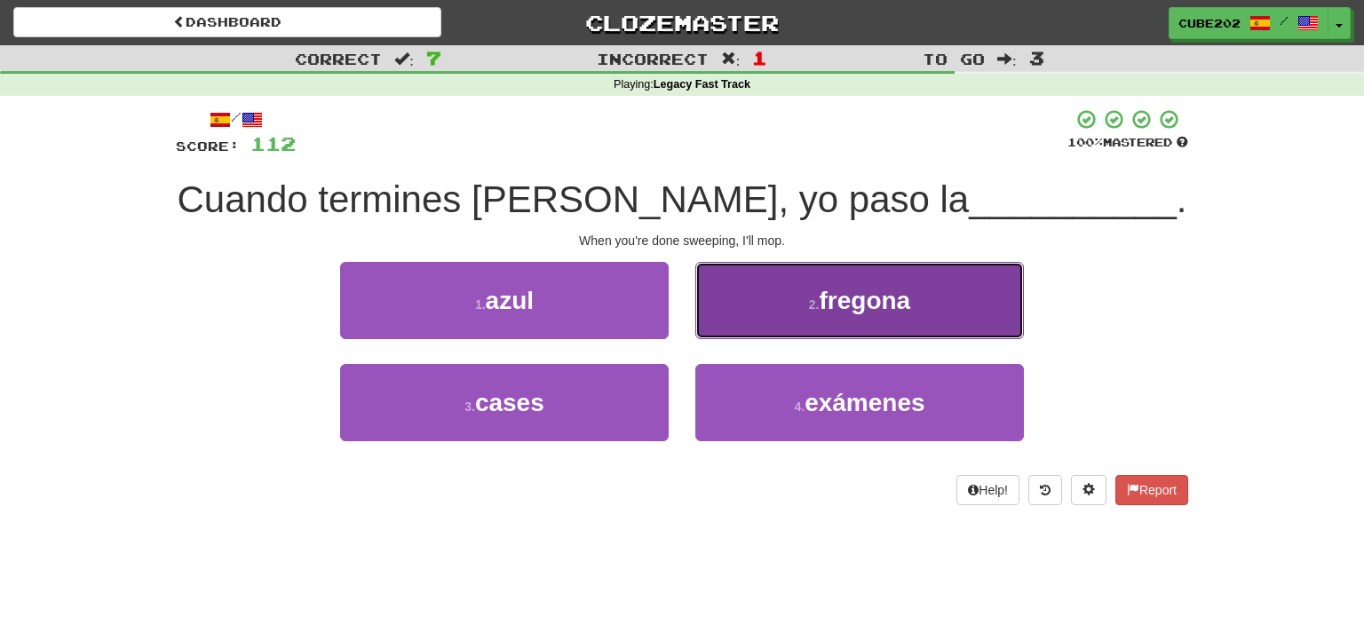
click at [745, 305] on button "2 . fregona" at bounding box center [859, 300] width 329 height 77
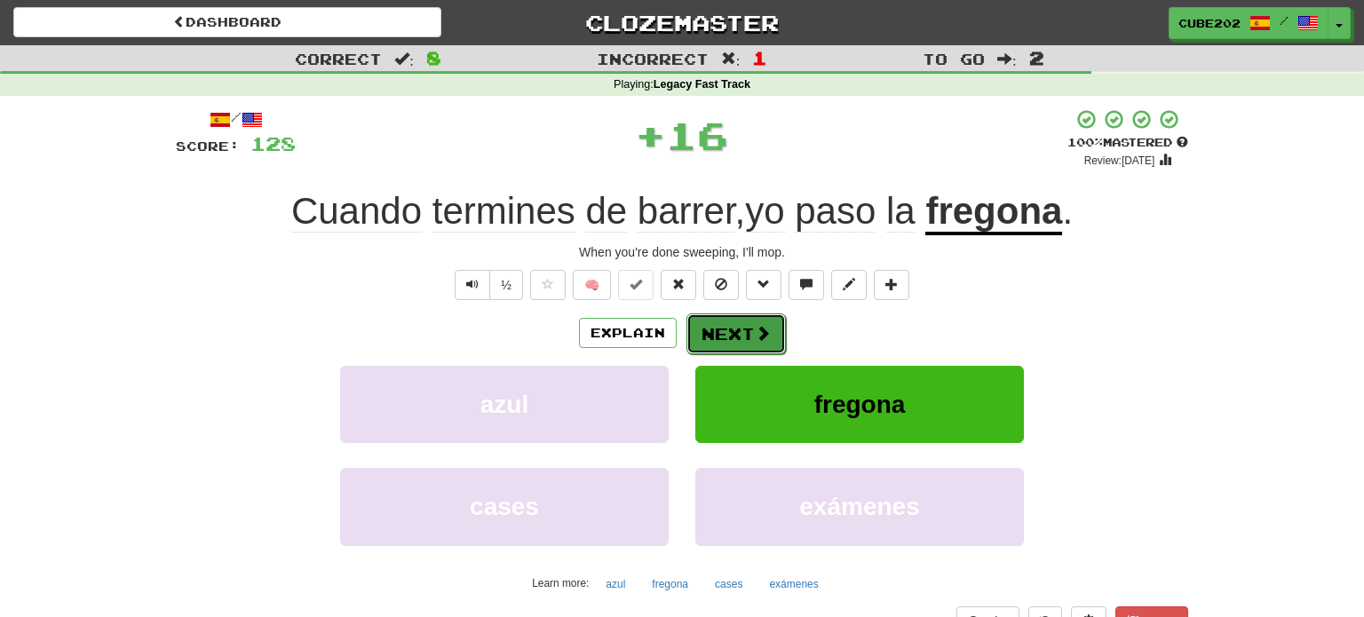
click at [722, 329] on button "Next" at bounding box center [735, 333] width 99 height 41
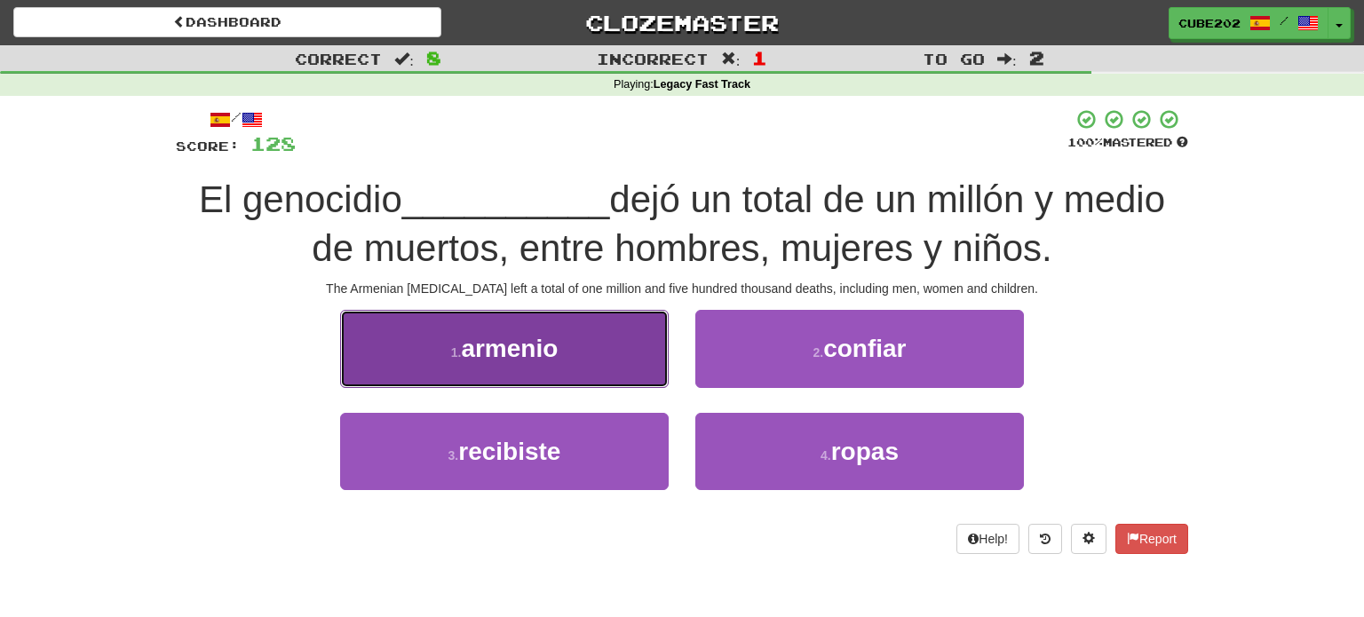
click at [619, 363] on button "1 . armenio" at bounding box center [504, 348] width 329 height 77
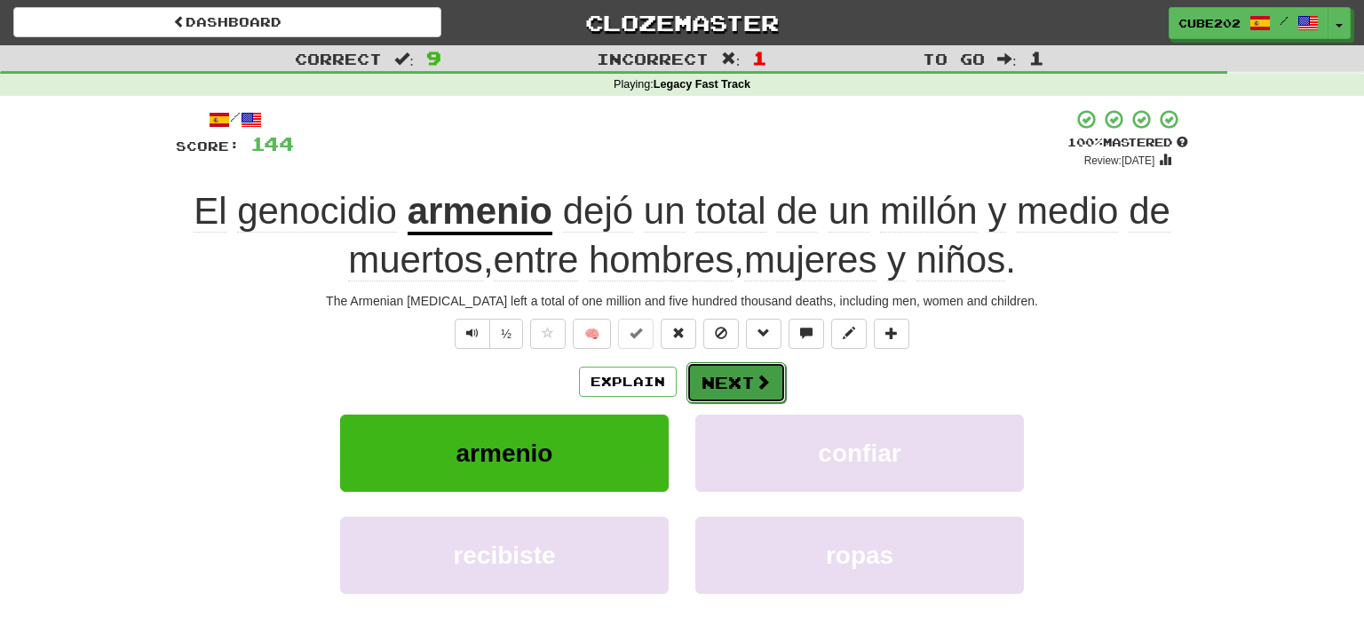
click at [727, 379] on button "Next" at bounding box center [735, 382] width 99 height 41
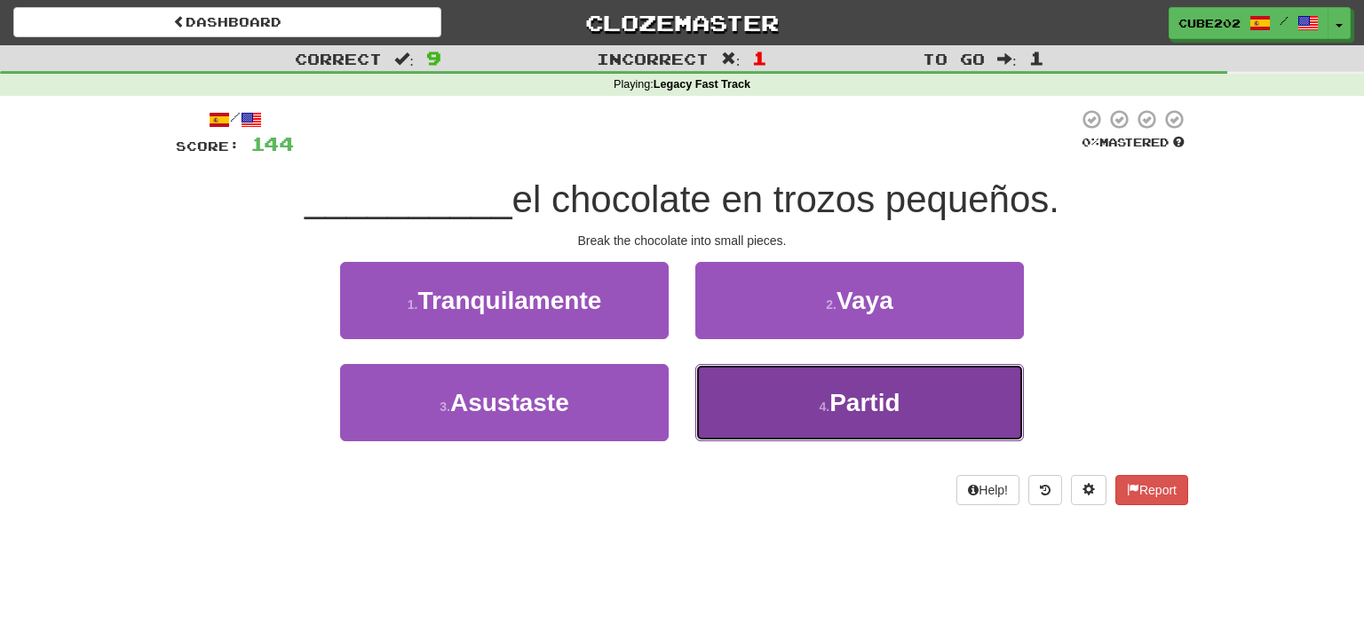
click at [798, 401] on button "4 . Partid" at bounding box center [859, 402] width 329 height 77
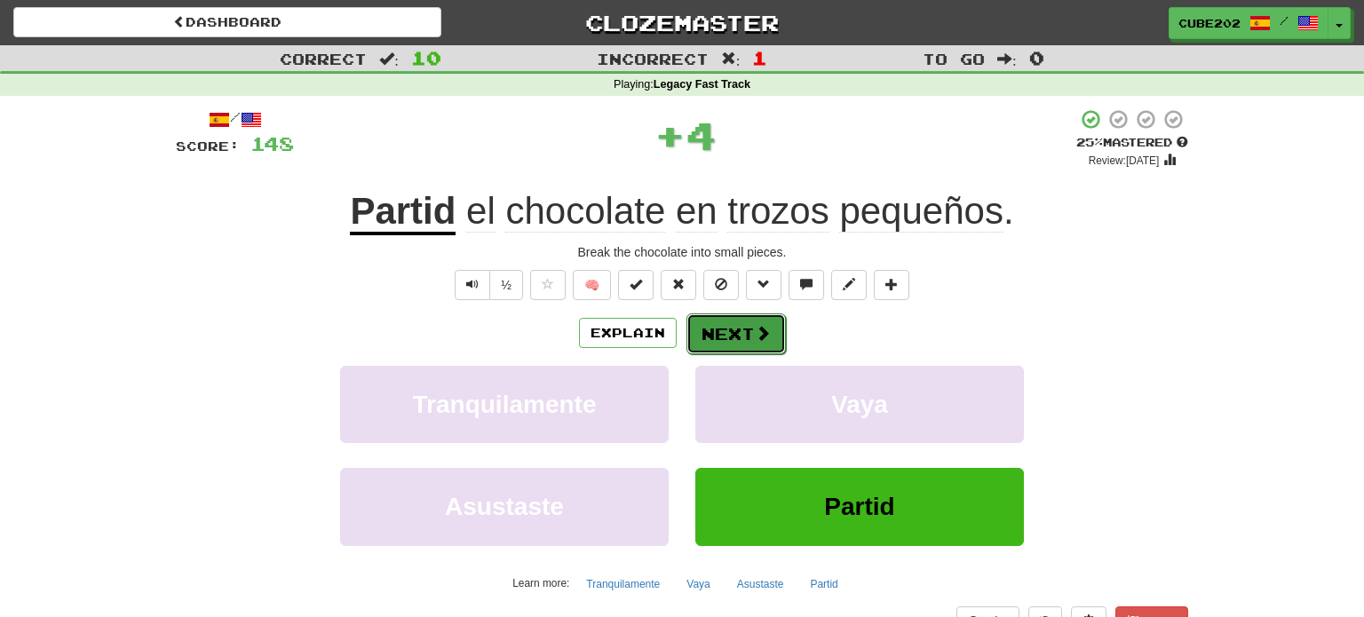
click at [725, 335] on button "Next" at bounding box center [735, 333] width 99 height 41
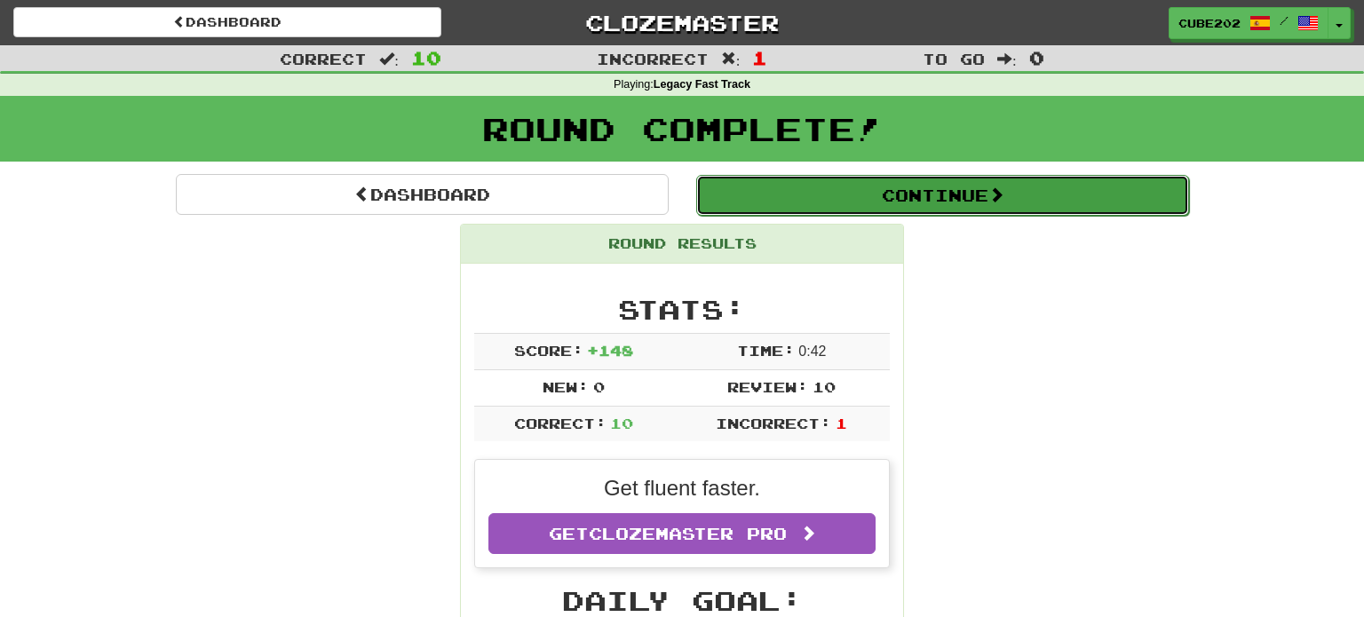
click at [789, 195] on button "Continue" at bounding box center [942, 195] width 493 height 41
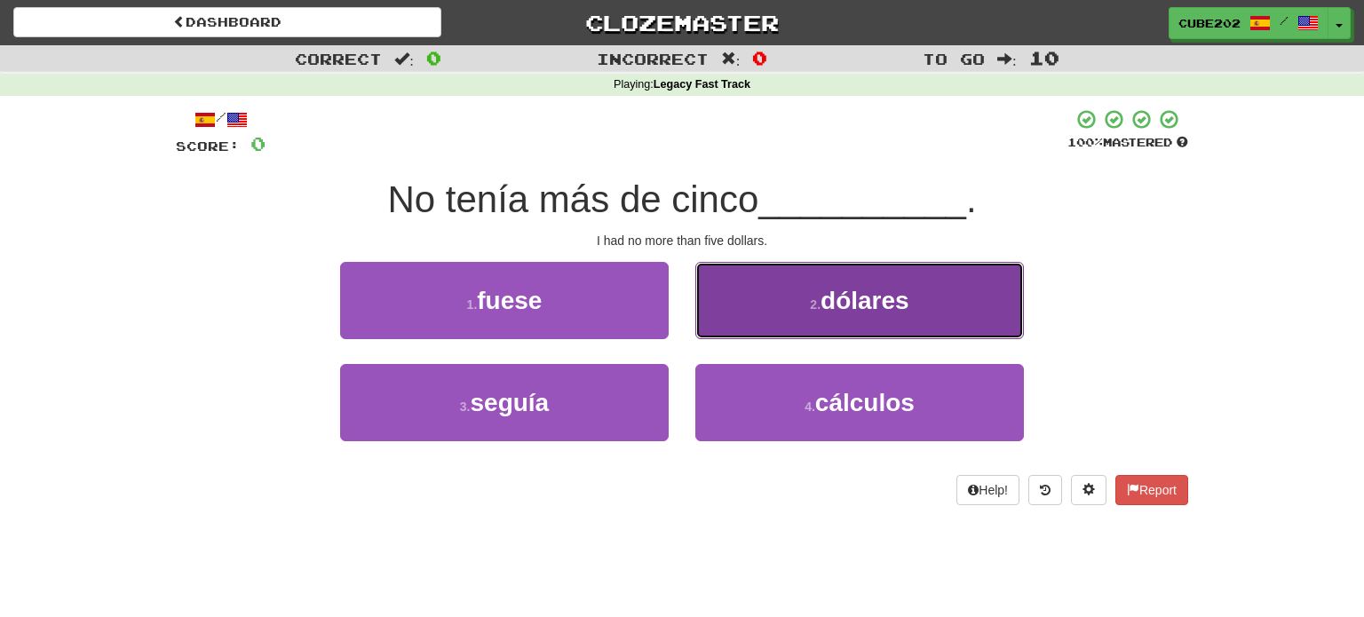
click at [801, 315] on button "2 . dólares" at bounding box center [859, 300] width 329 height 77
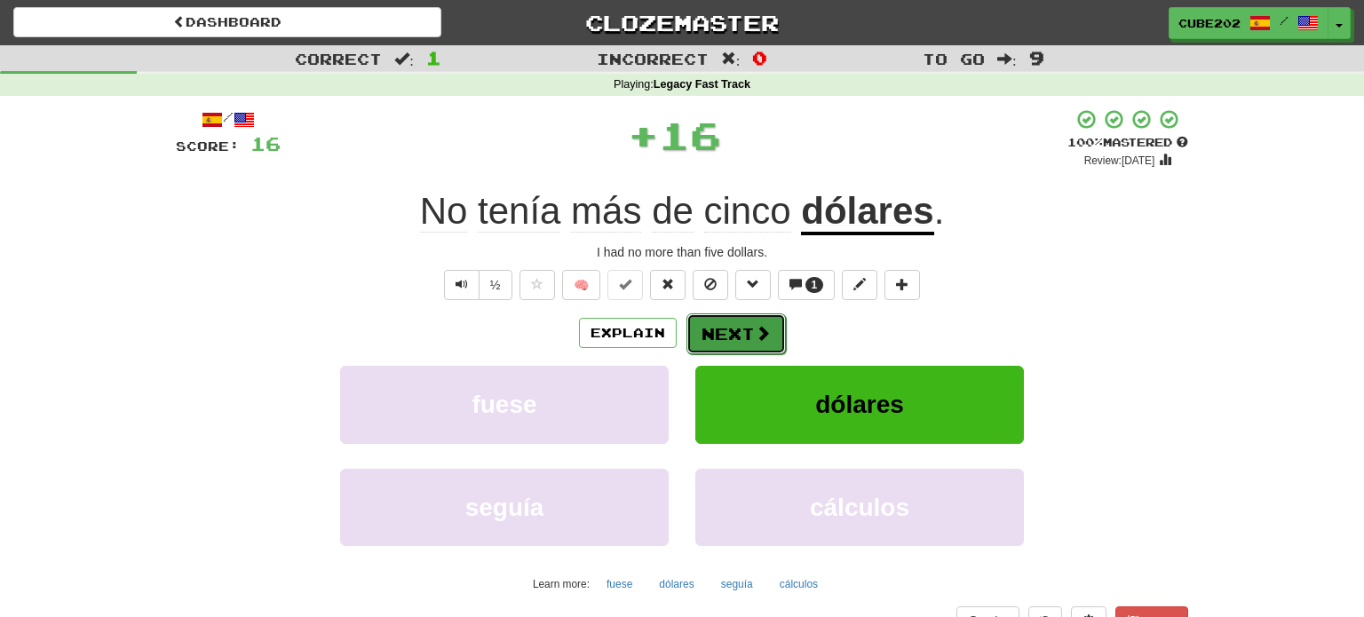
click at [733, 330] on button "Next" at bounding box center [735, 333] width 99 height 41
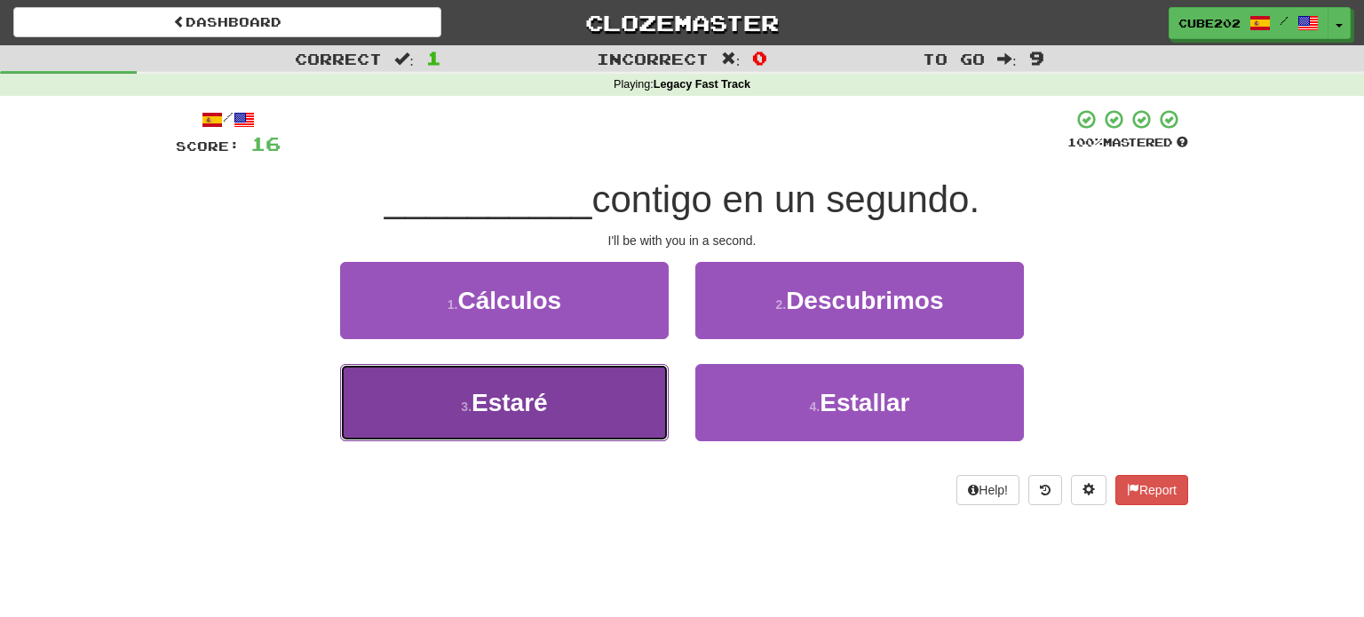
click at [590, 397] on button "3 . Estaré" at bounding box center [504, 402] width 329 height 77
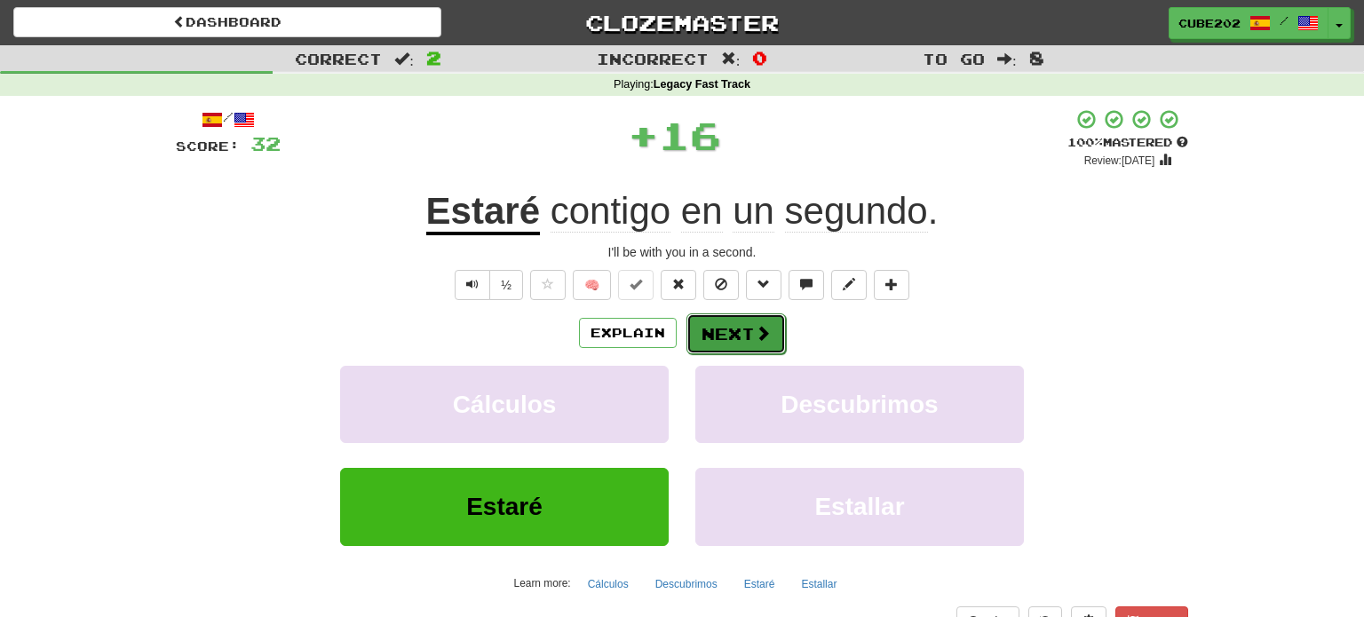
click at [718, 337] on button "Next" at bounding box center [735, 333] width 99 height 41
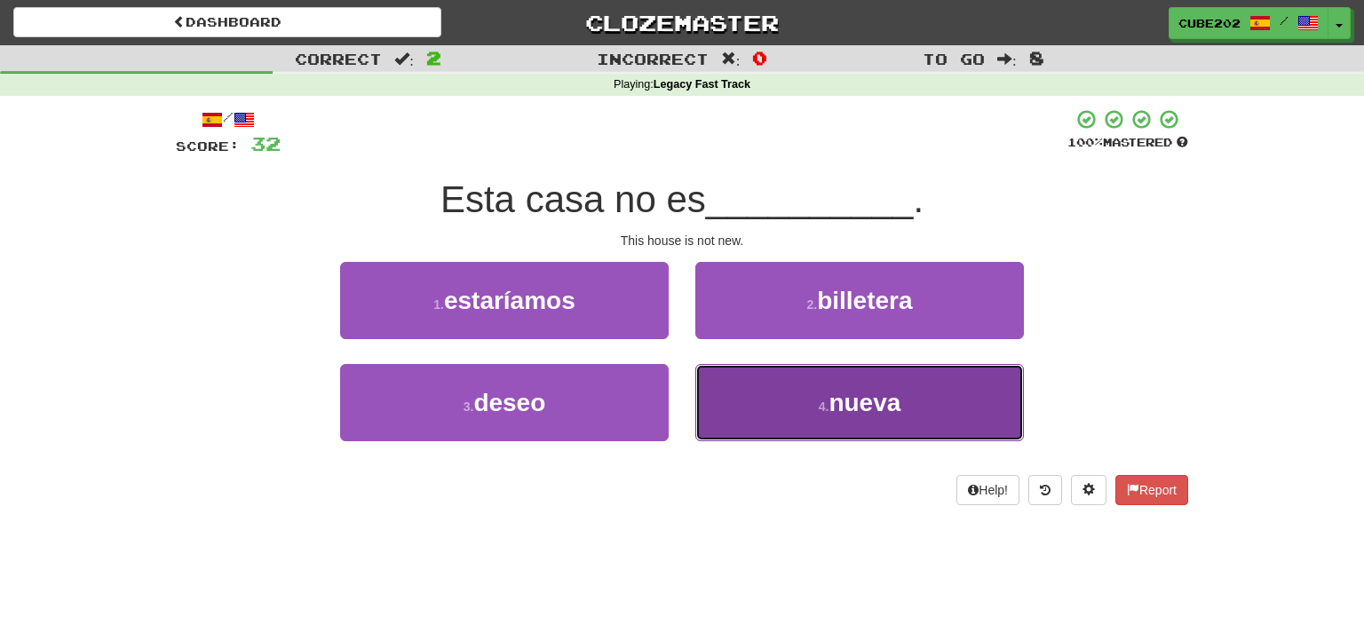
click at [771, 408] on button "4 . nueva" at bounding box center [859, 402] width 329 height 77
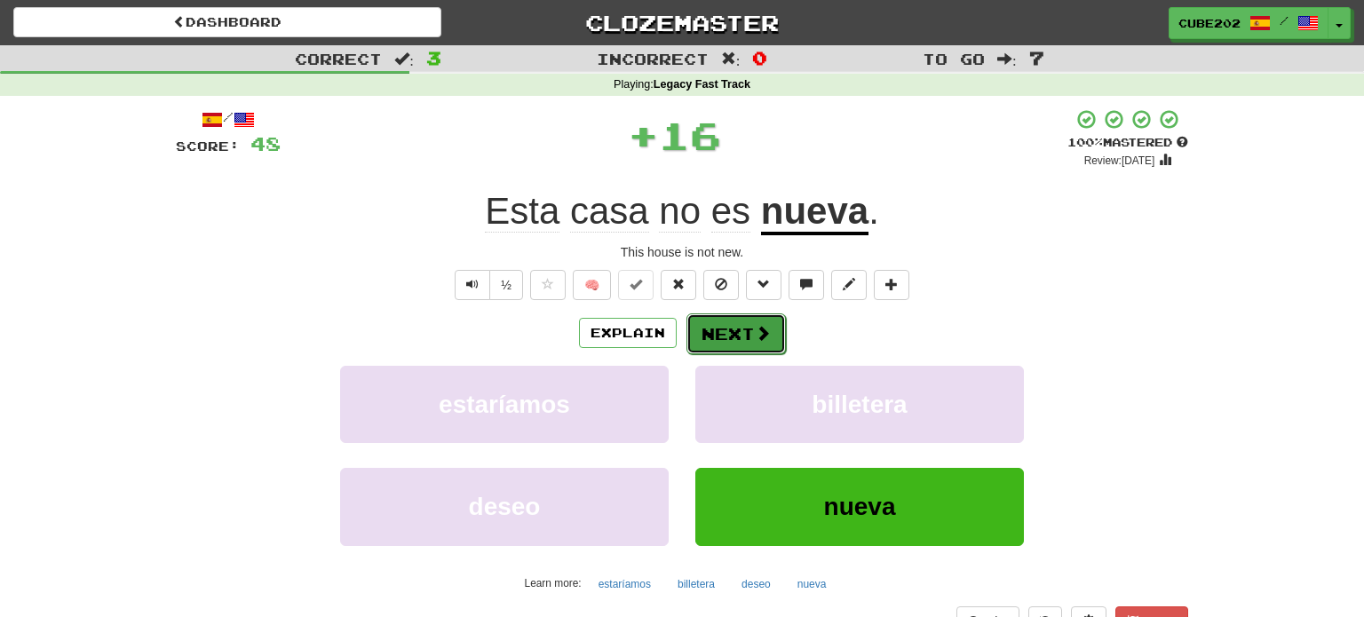
click at [725, 338] on button "Next" at bounding box center [735, 333] width 99 height 41
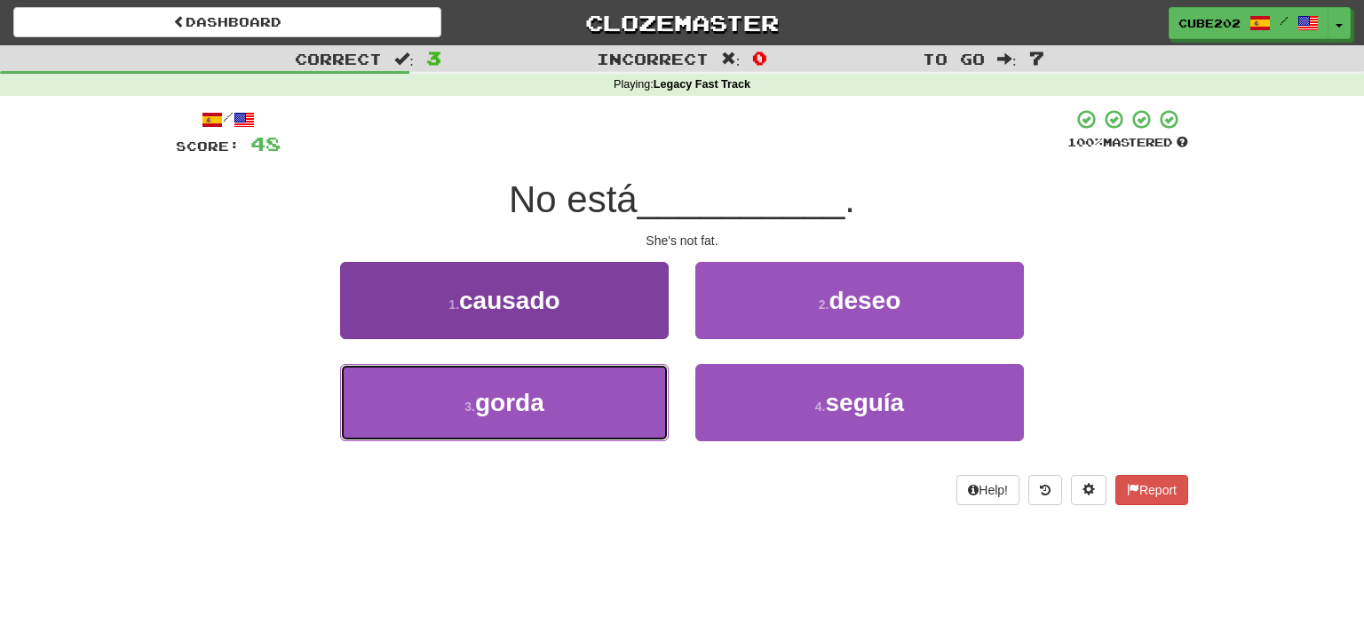
click at [603, 398] on button "3 . gorda" at bounding box center [504, 402] width 329 height 77
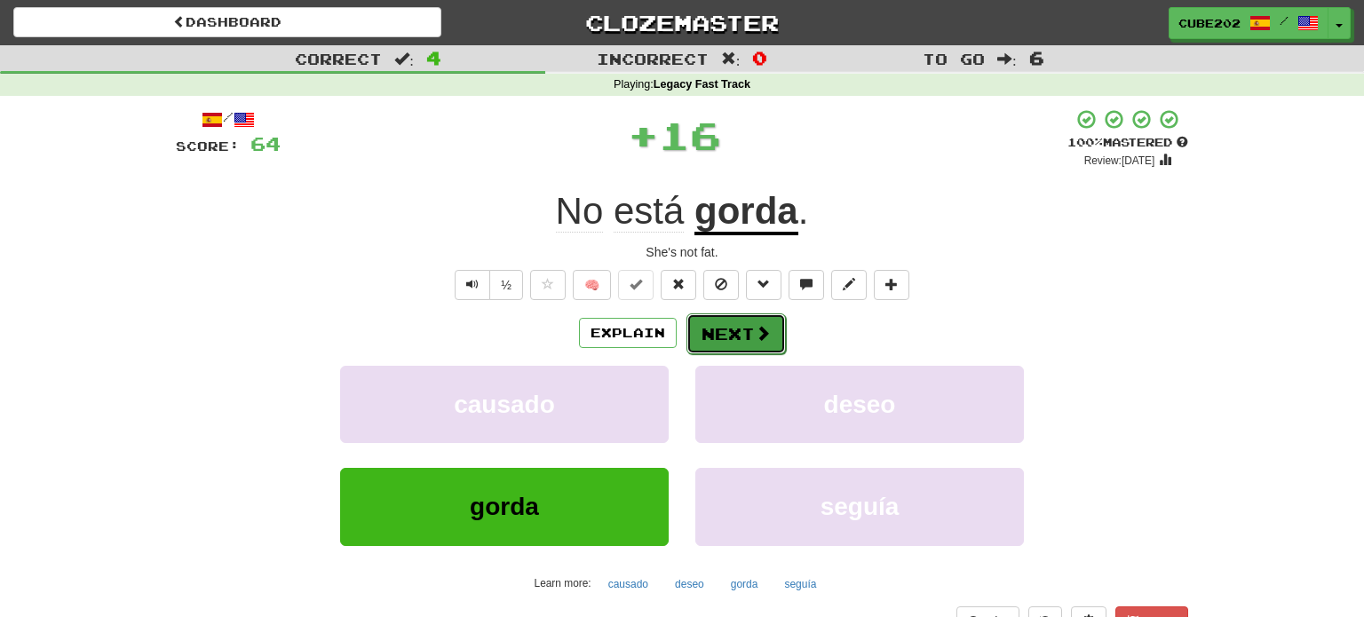
click at [739, 325] on button "Next" at bounding box center [735, 333] width 99 height 41
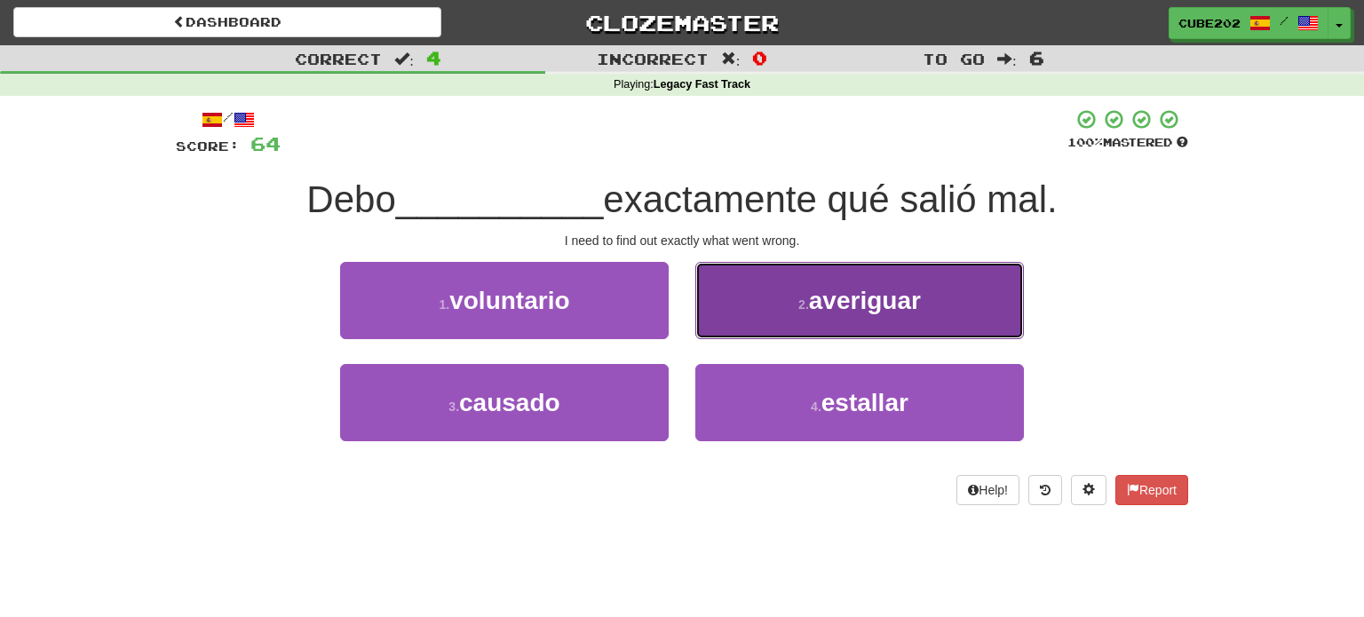
click at [781, 313] on button "2 . averiguar" at bounding box center [859, 300] width 329 height 77
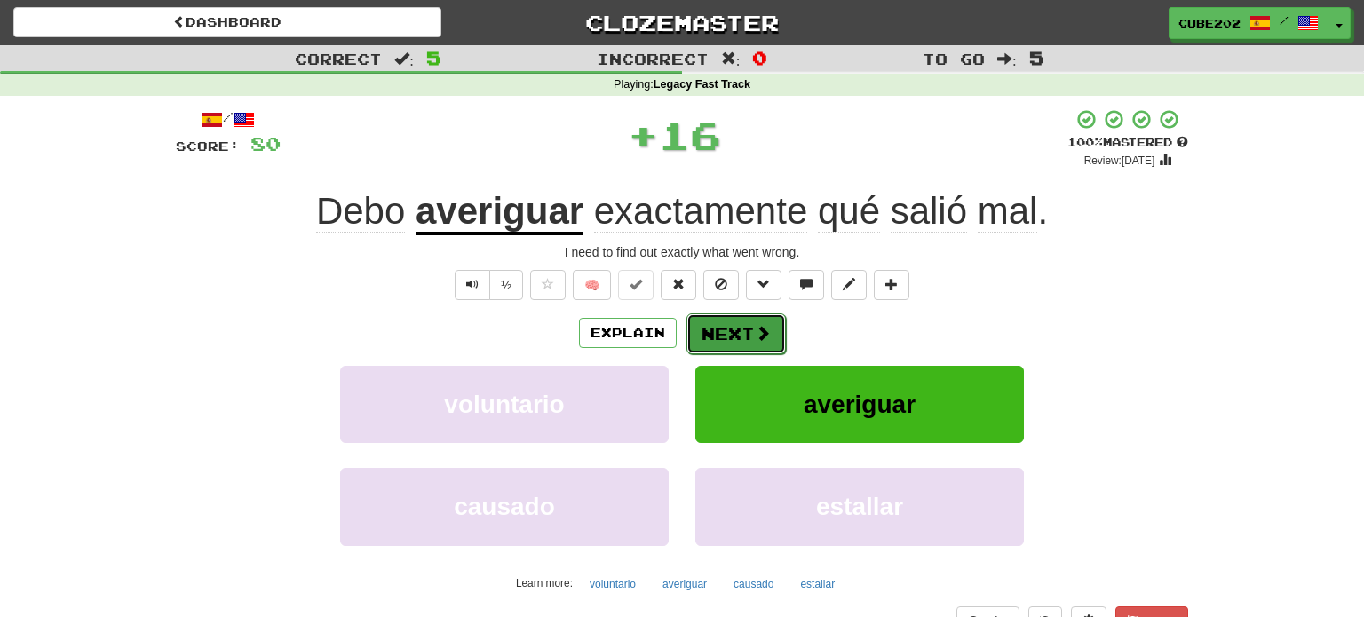
click at [725, 329] on button "Next" at bounding box center [735, 333] width 99 height 41
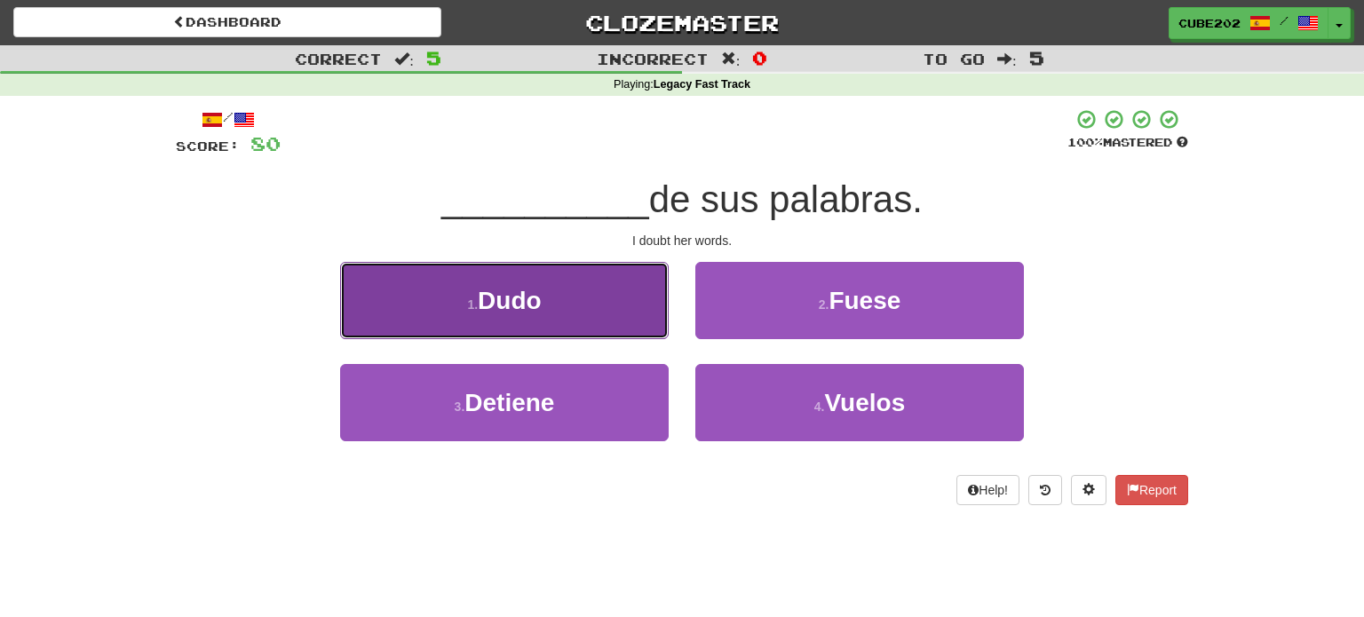
click at [627, 313] on button "1 . Dudo" at bounding box center [504, 300] width 329 height 77
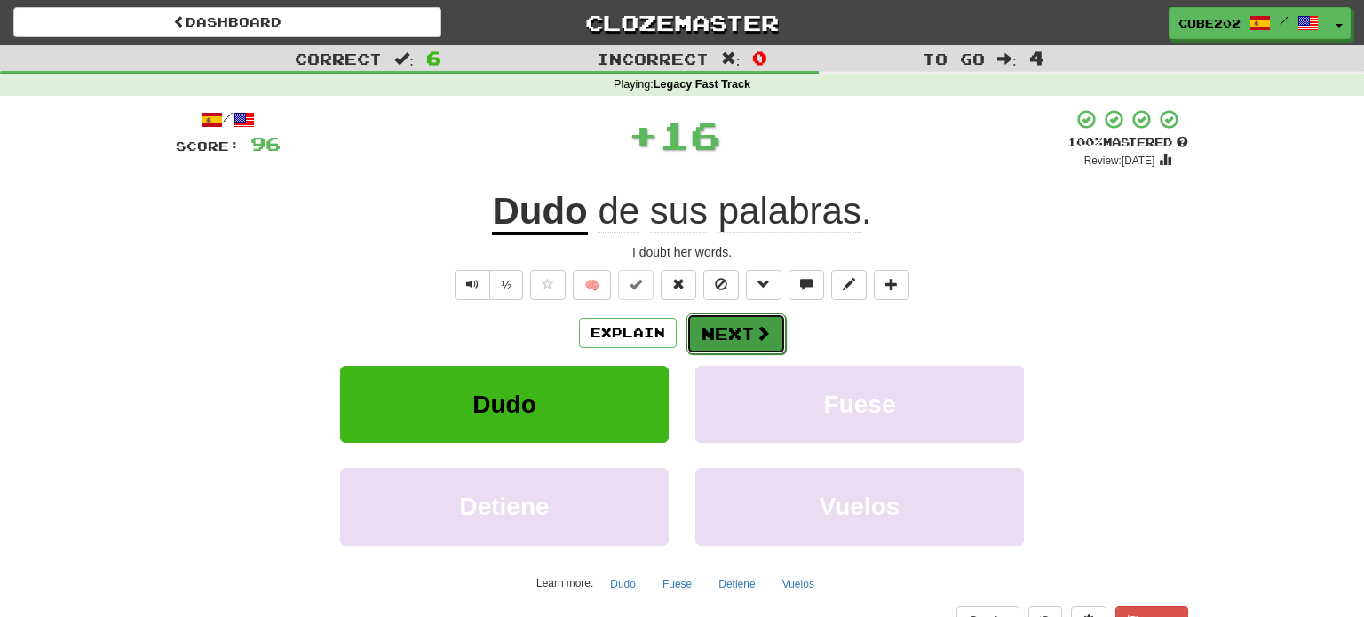
click at [731, 329] on button "Next" at bounding box center [735, 333] width 99 height 41
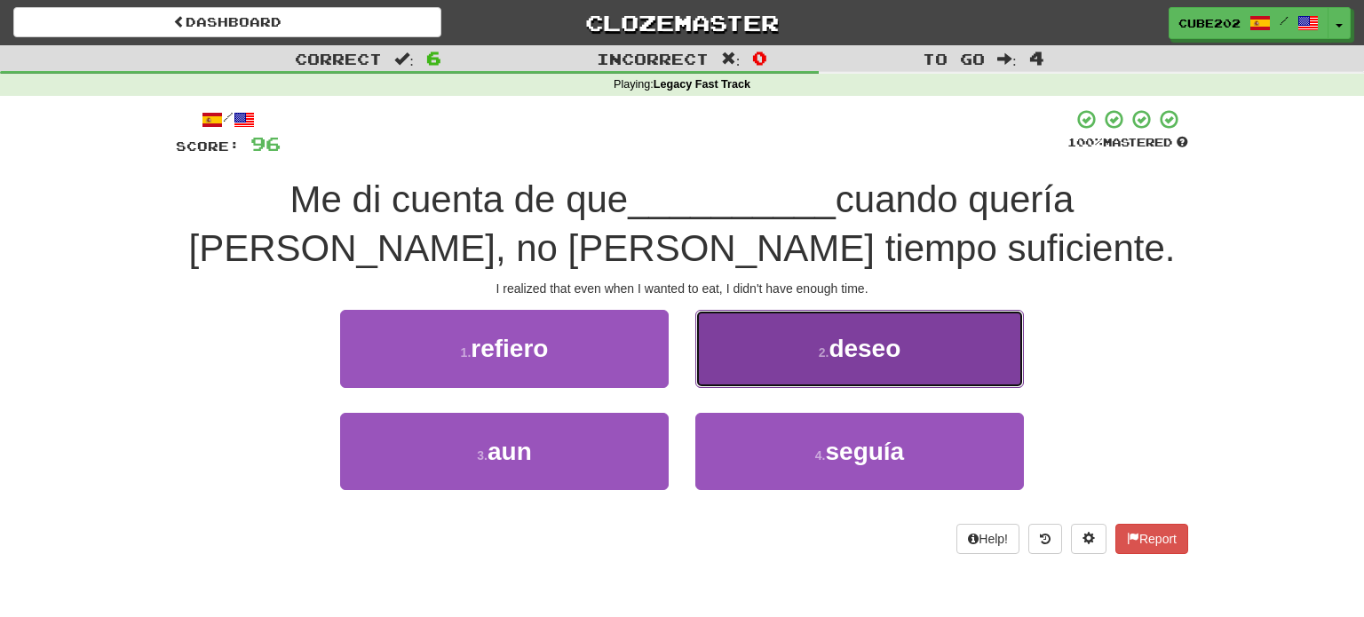
click at [777, 358] on button "2 . deseo" at bounding box center [859, 348] width 329 height 77
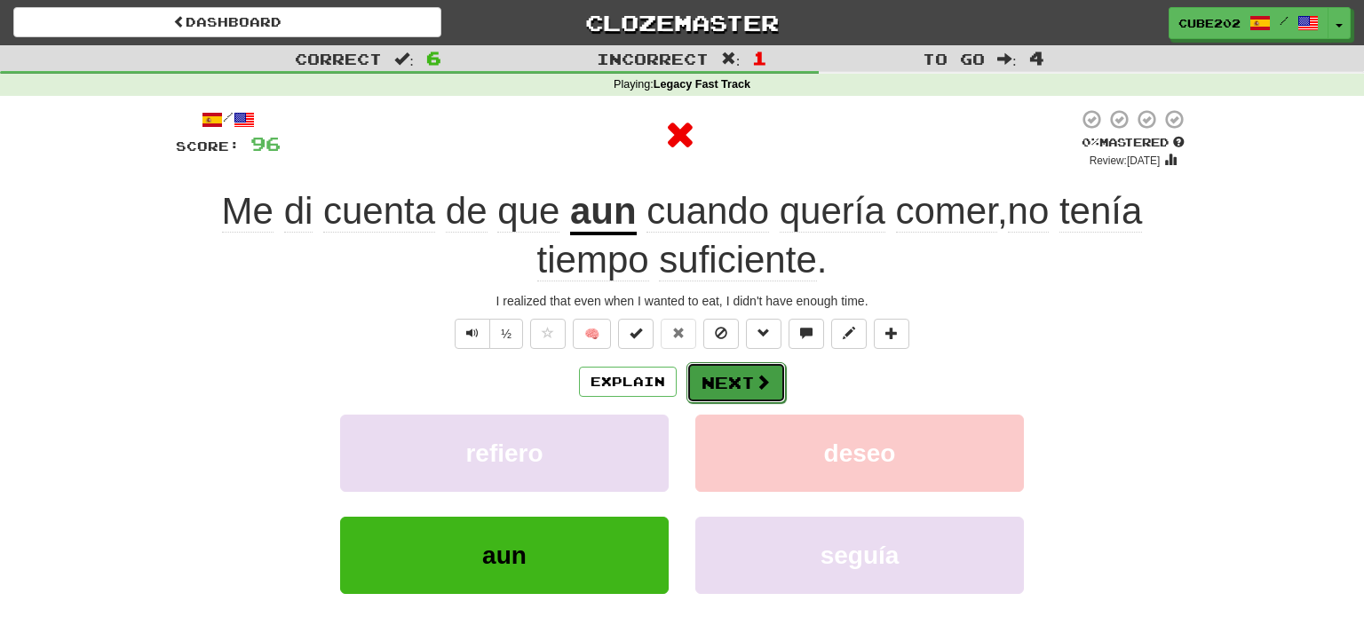
click at [733, 373] on button "Next" at bounding box center [735, 382] width 99 height 41
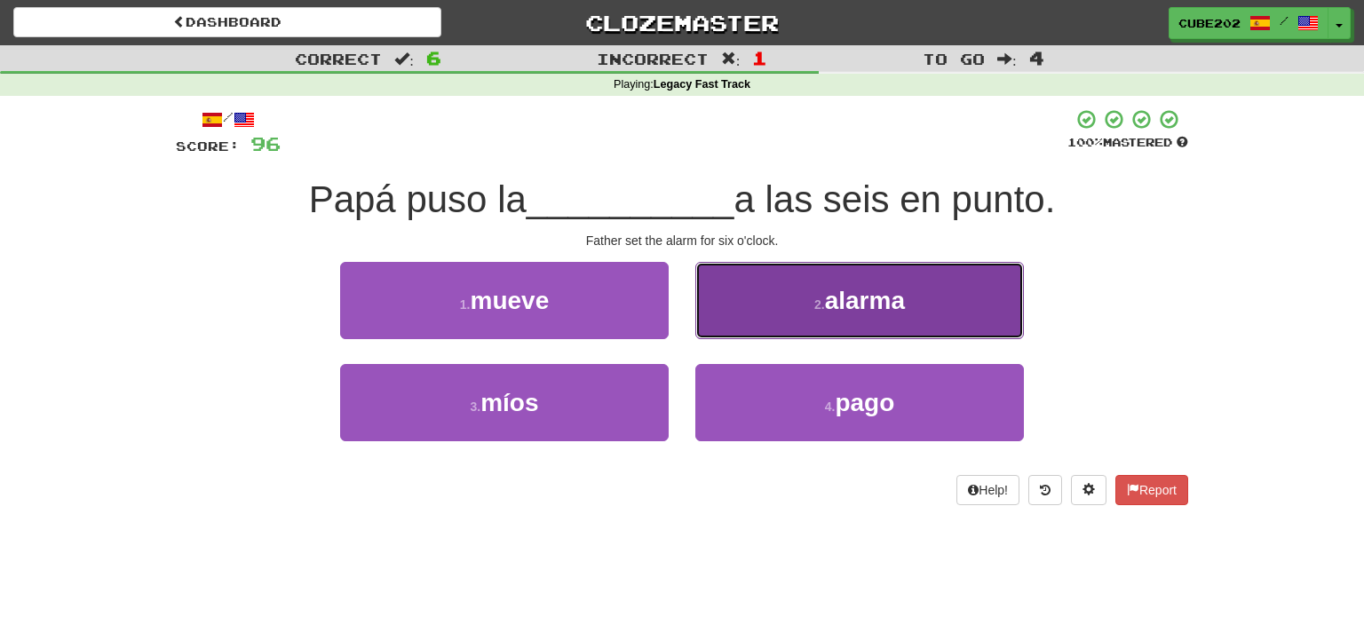
click at [777, 329] on button "2 . alarma" at bounding box center [859, 300] width 329 height 77
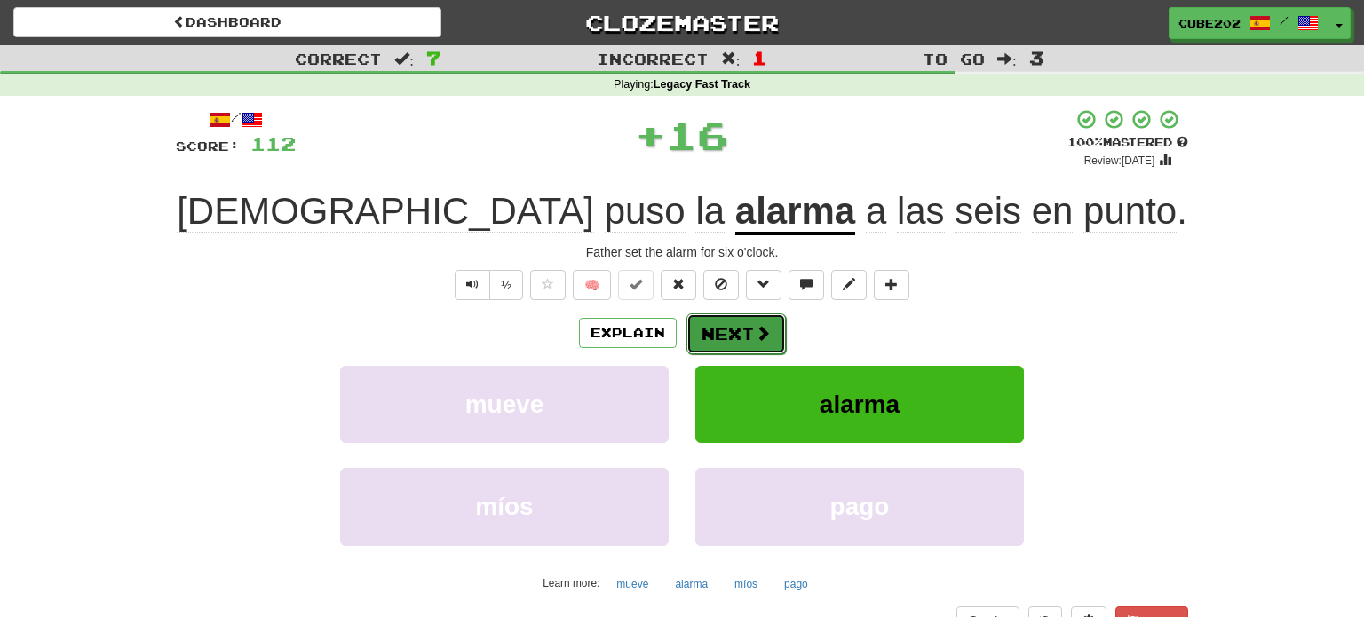
click at [728, 336] on button "Next" at bounding box center [735, 333] width 99 height 41
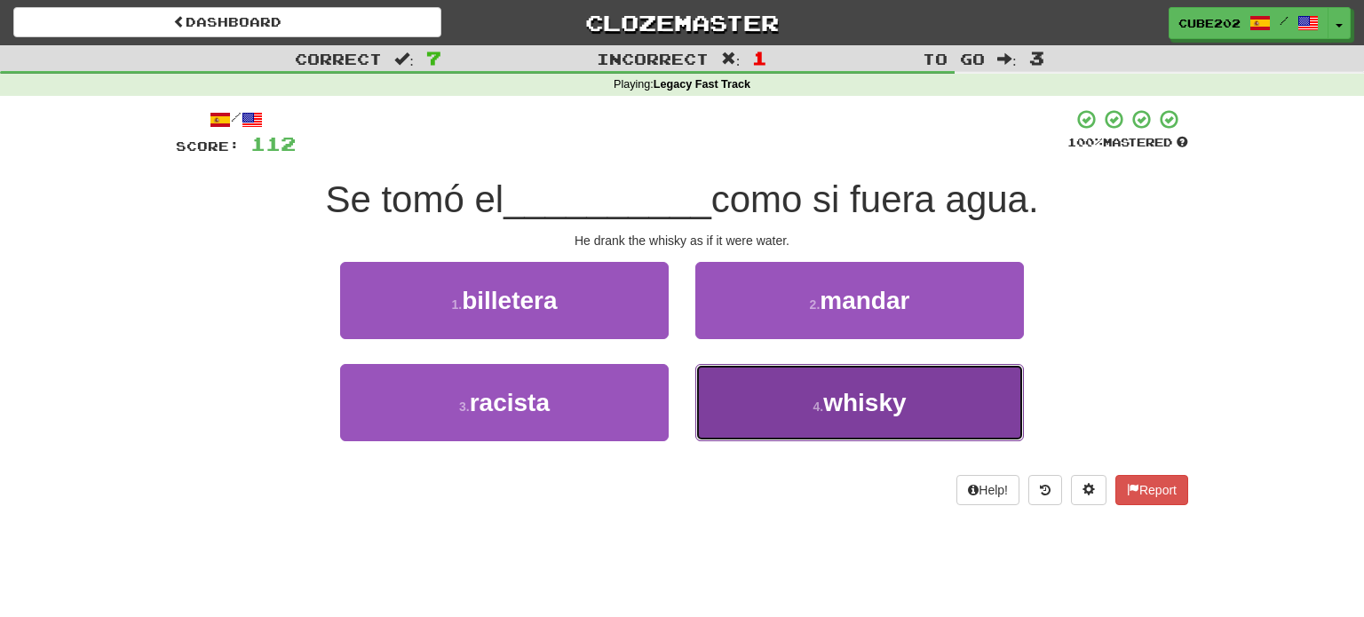
click at [795, 399] on button "4 . whisky" at bounding box center [859, 402] width 329 height 77
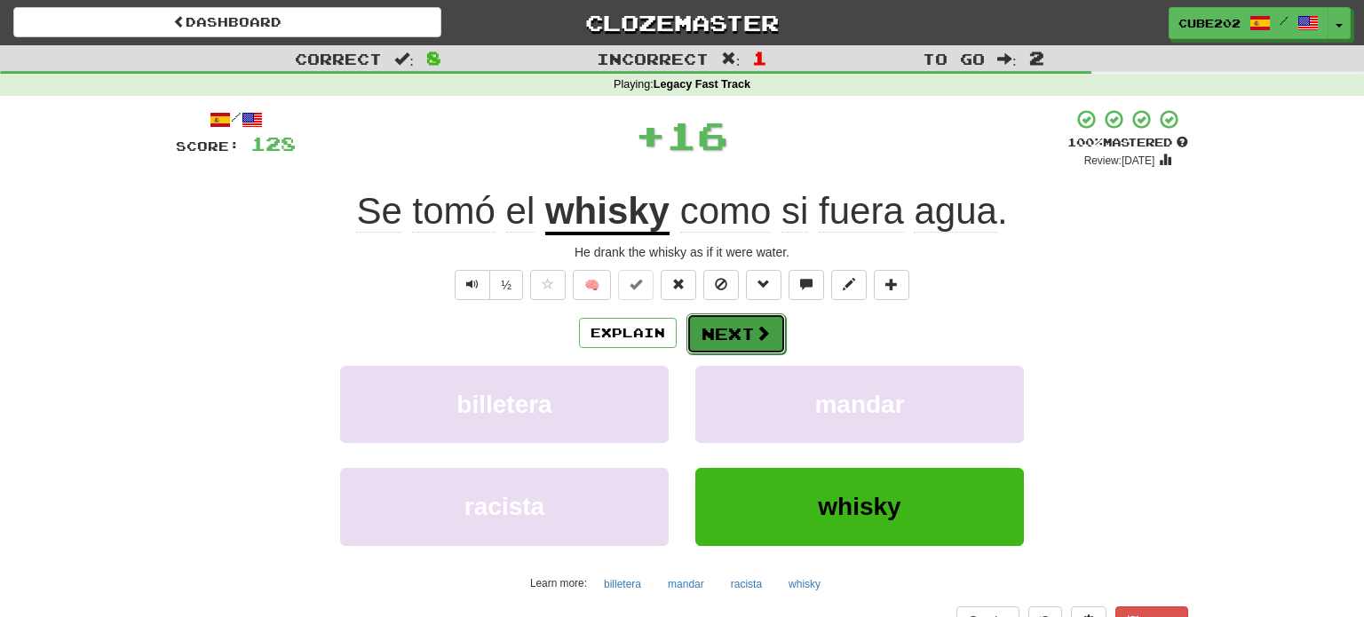
click at [738, 326] on button "Next" at bounding box center [735, 333] width 99 height 41
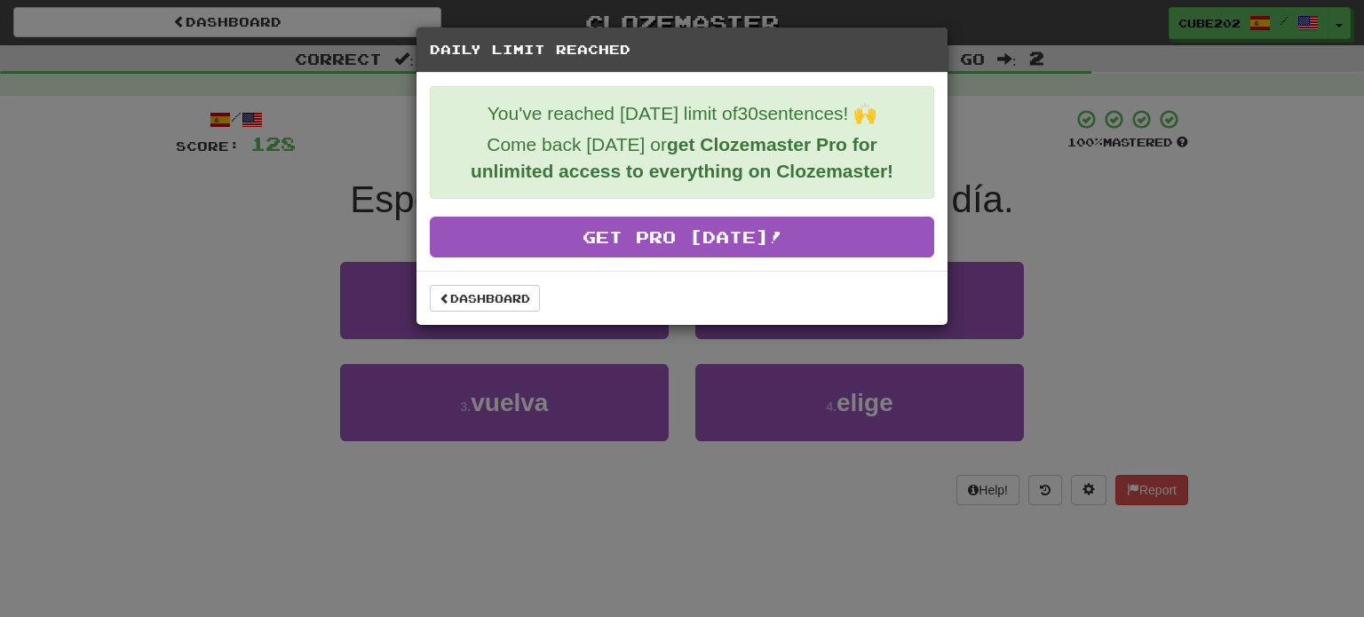
click at [508, 311] on div "Dashboard" at bounding box center [681, 298] width 531 height 54
click at [507, 302] on link "Dashboard" at bounding box center [485, 298] width 110 height 27
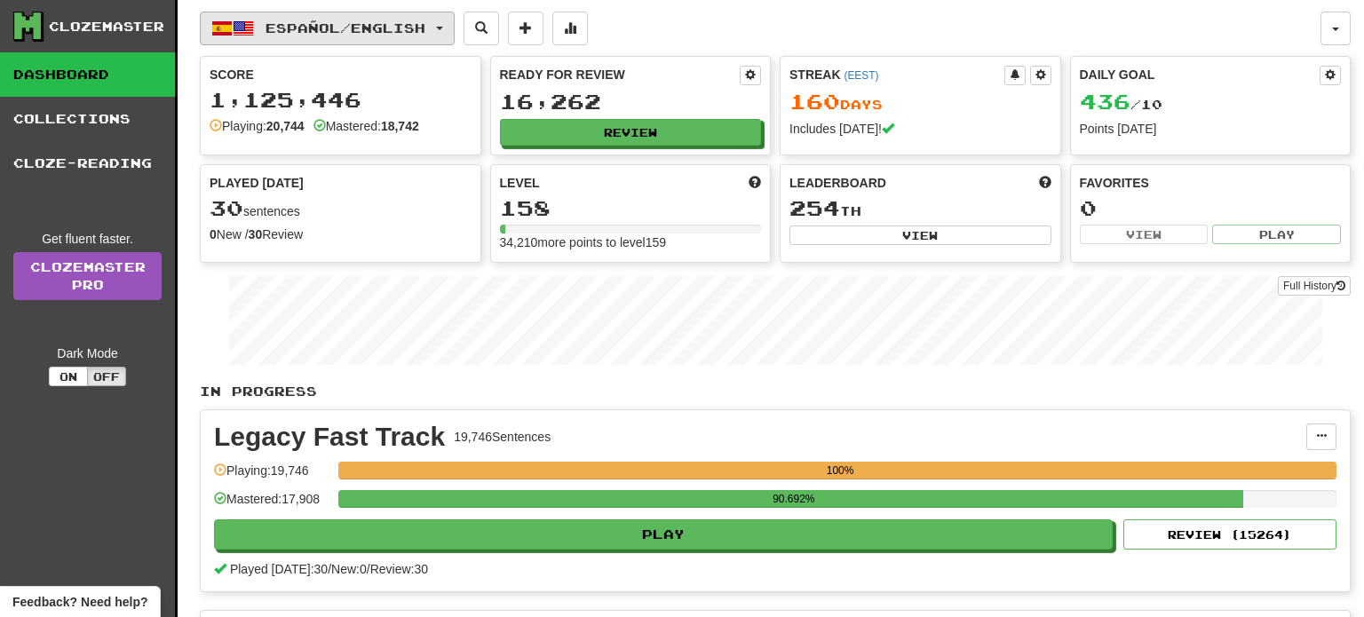
click at [372, 37] on button "Español / English" at bounding box center [327, 29] width 255 height 34
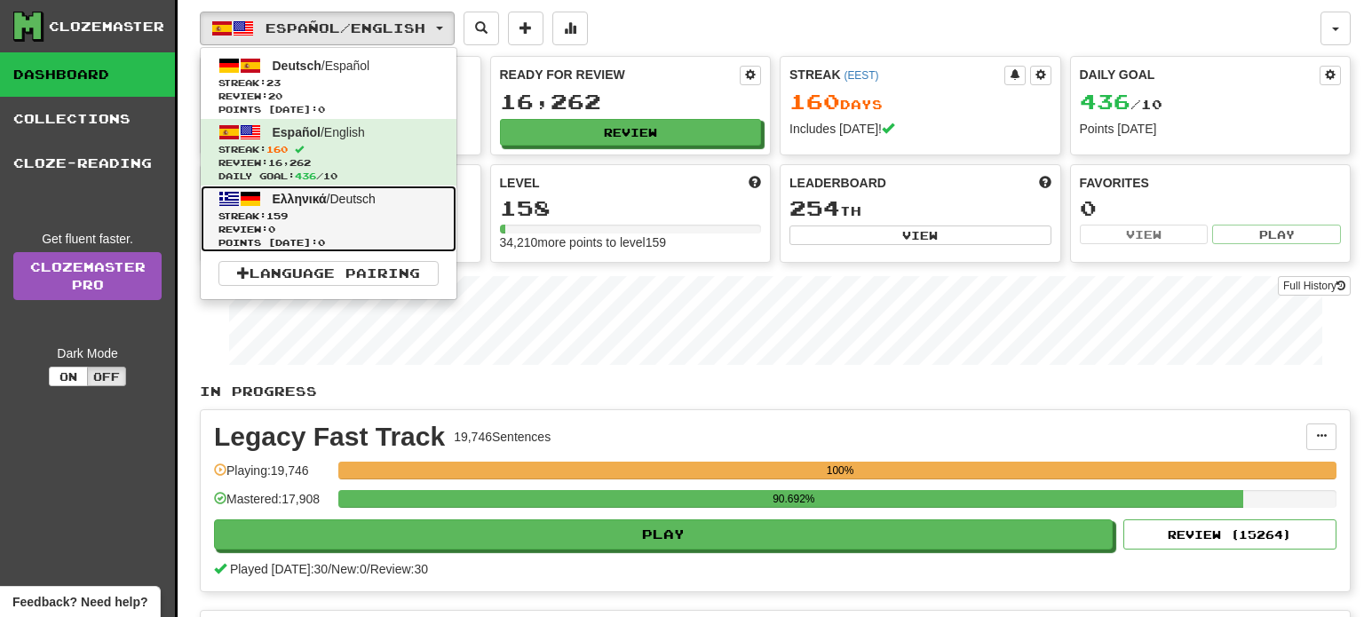
click at [324, 220] on span "Streak: 159" at bounding box center [328, 216] width 220 height 13
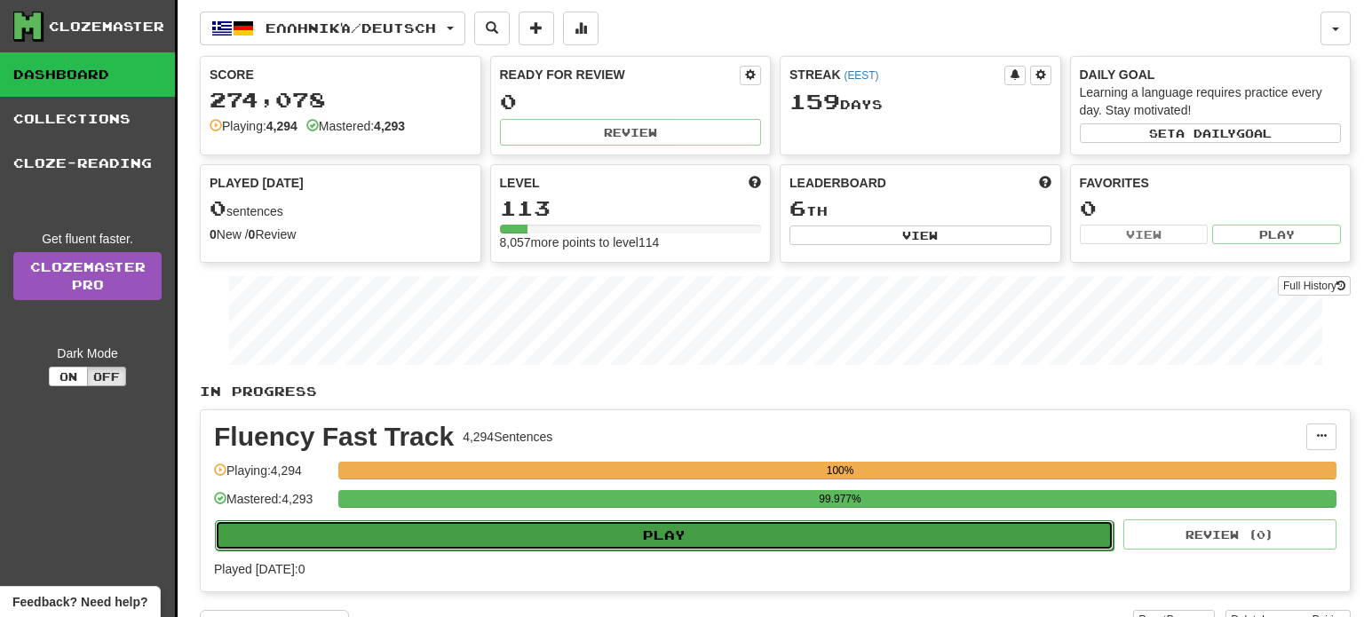
click at [681, 531] on button "Play" at bounding box center [664, 535] width 899 height 30
select select "**"
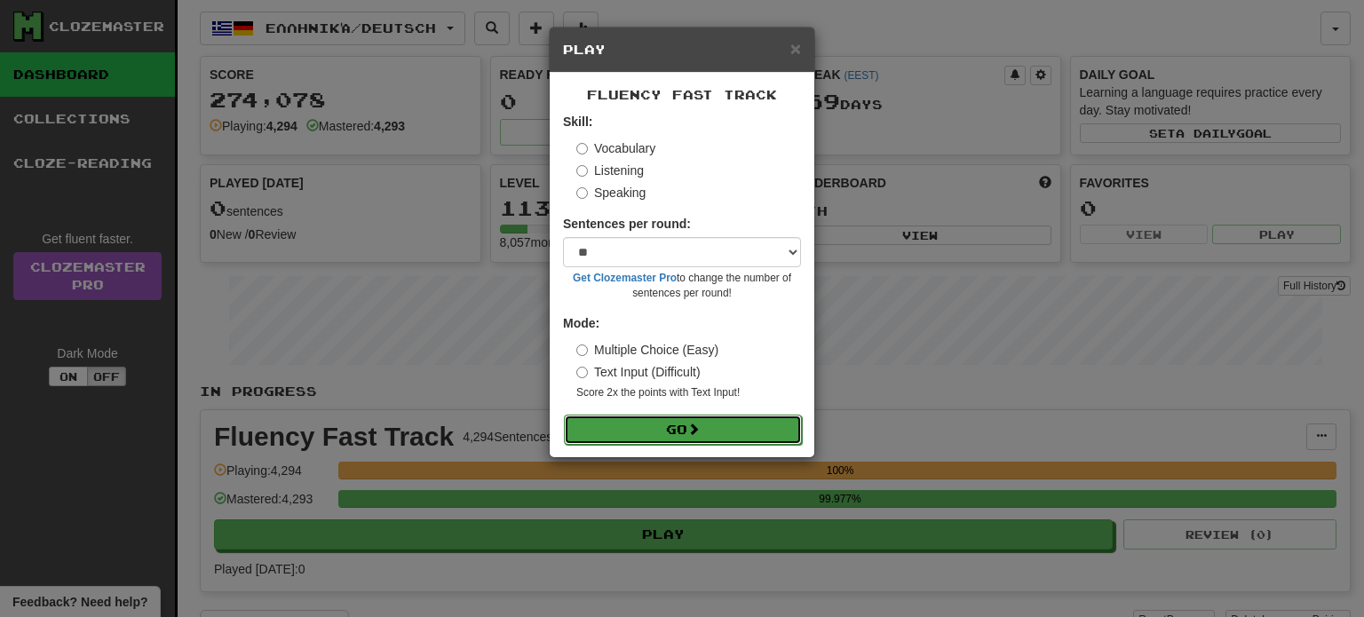
click at [686, 423] on button "Go" at bounding box center [683, 430] width 238 height 30
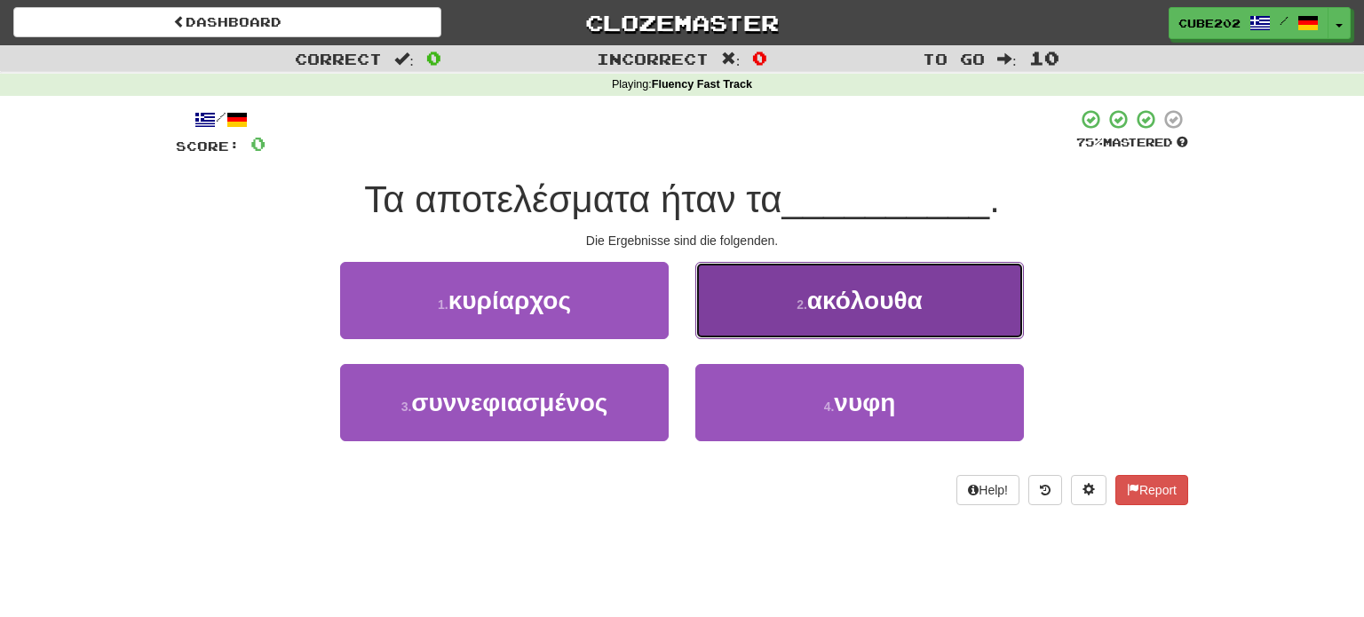
click at [761, 294] on button "2 . ακόλουθα" at bounding box center [859, 300] width 329 height 77
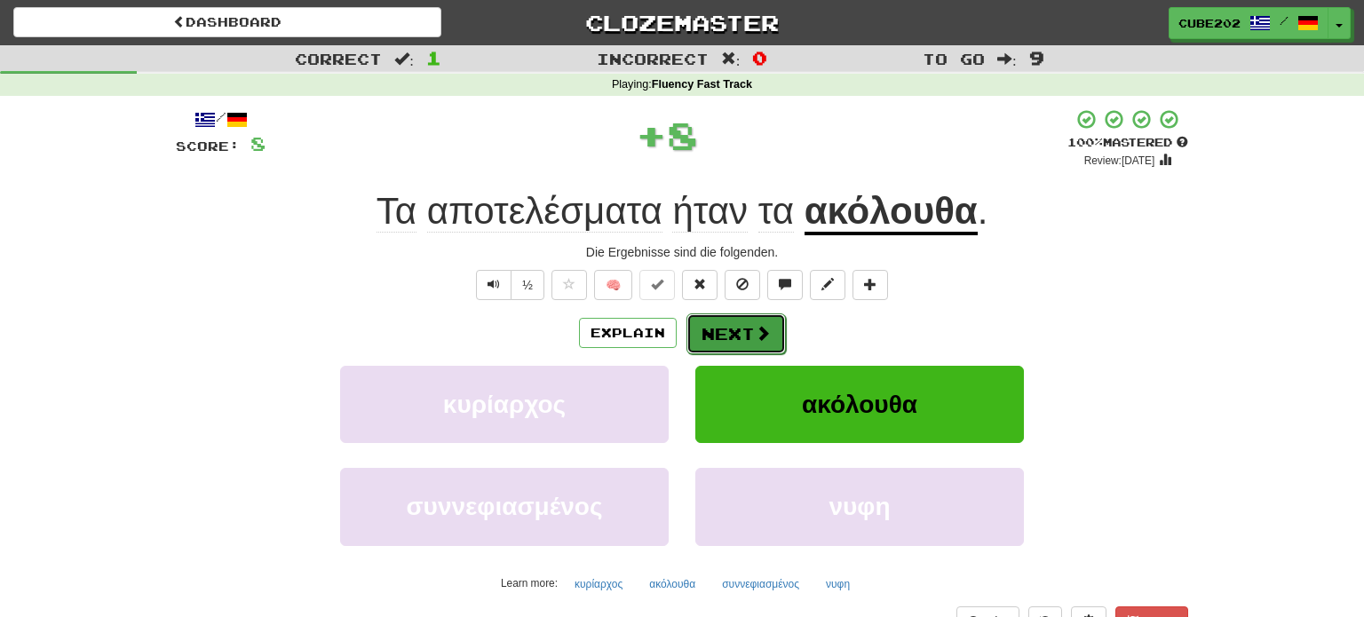
click at [740, 323] on button "Next" at bounding box center [735, 333] width 99 height 41
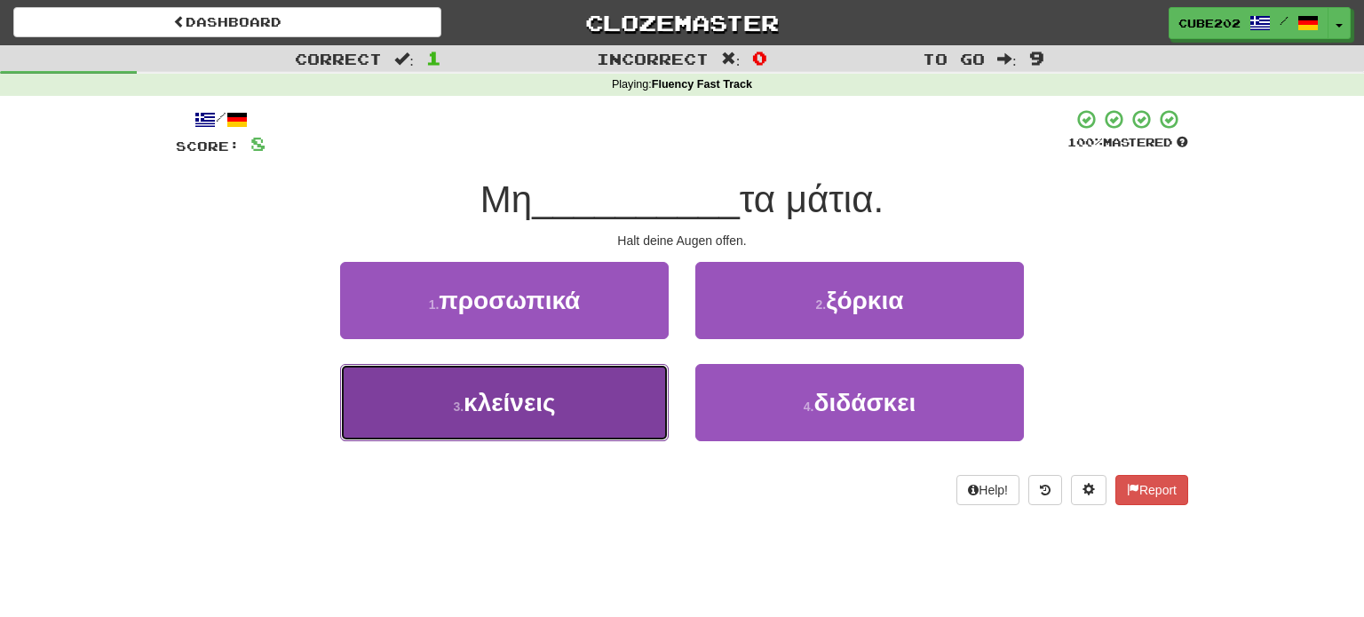
click at [589, 406] on button "3 . κλείνεις" at bounding box center [504, 402] width 329 height 77
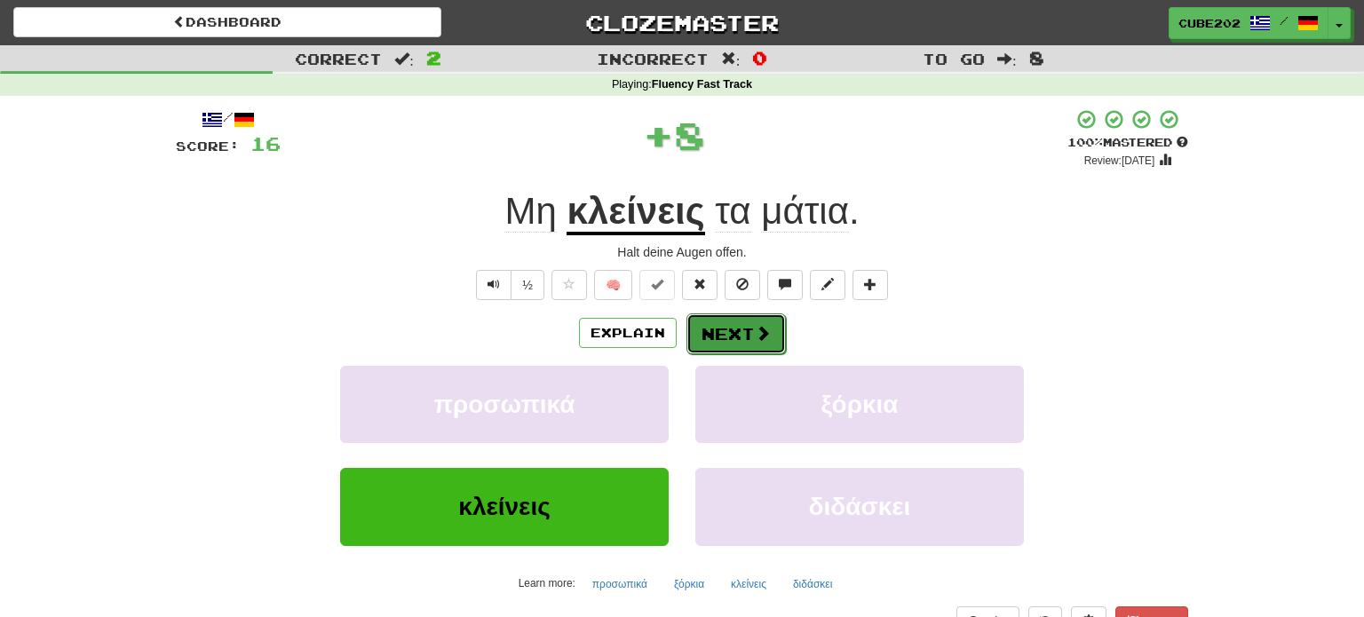
click at [722, 339] on button "Next" at bounding box center [735, 333] width 99 height 41
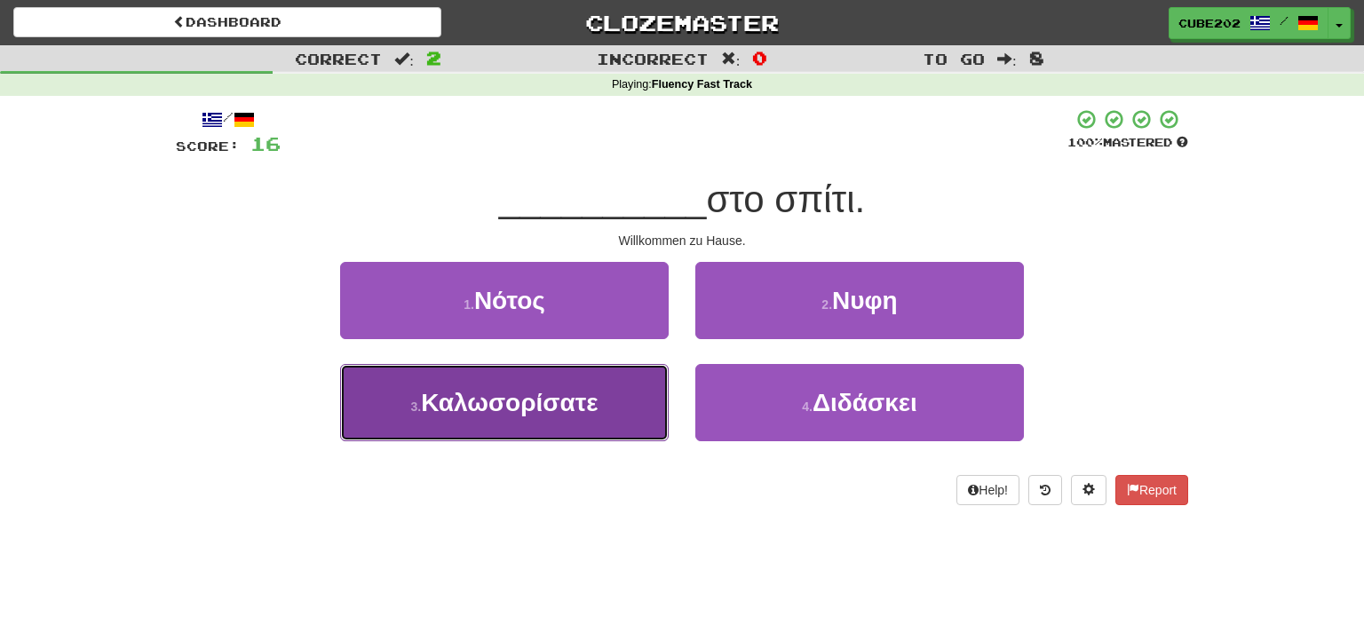
click at [631, 384] on button "3 . Καλωσορίσατε" at bounding box center [504, 402] width 329 height 77
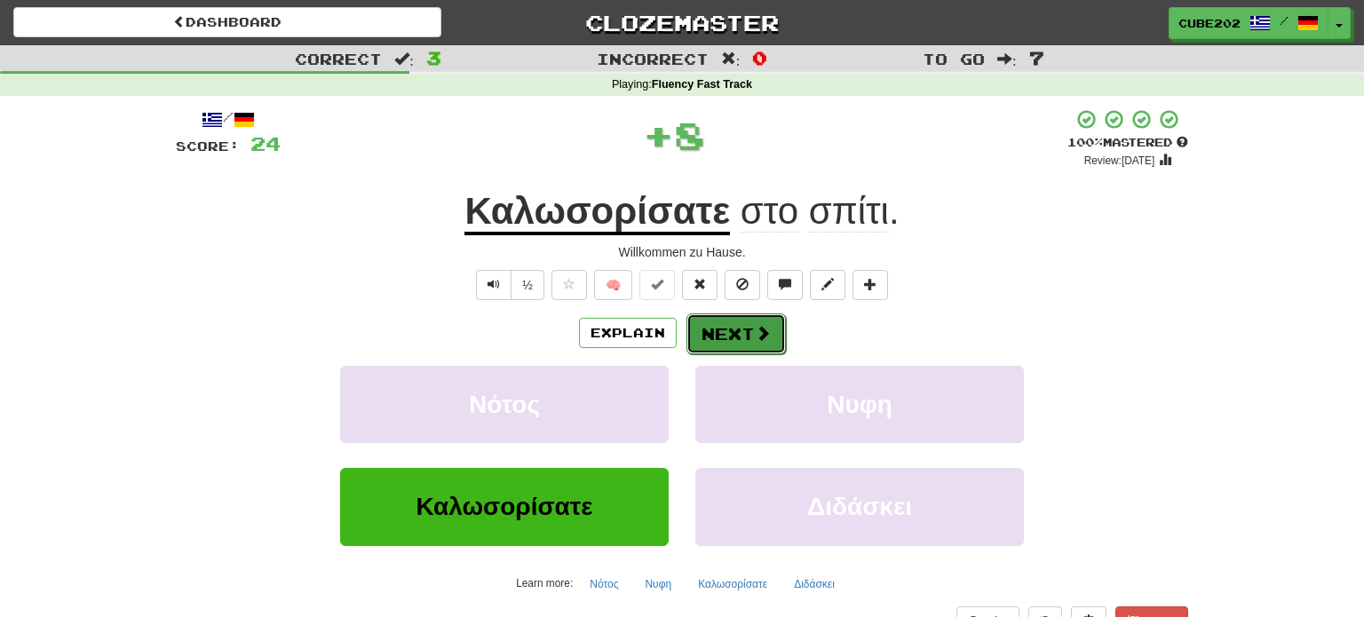
click at [728, 322] on button "Next" at bounding box center [735, 333] width 99 height 41
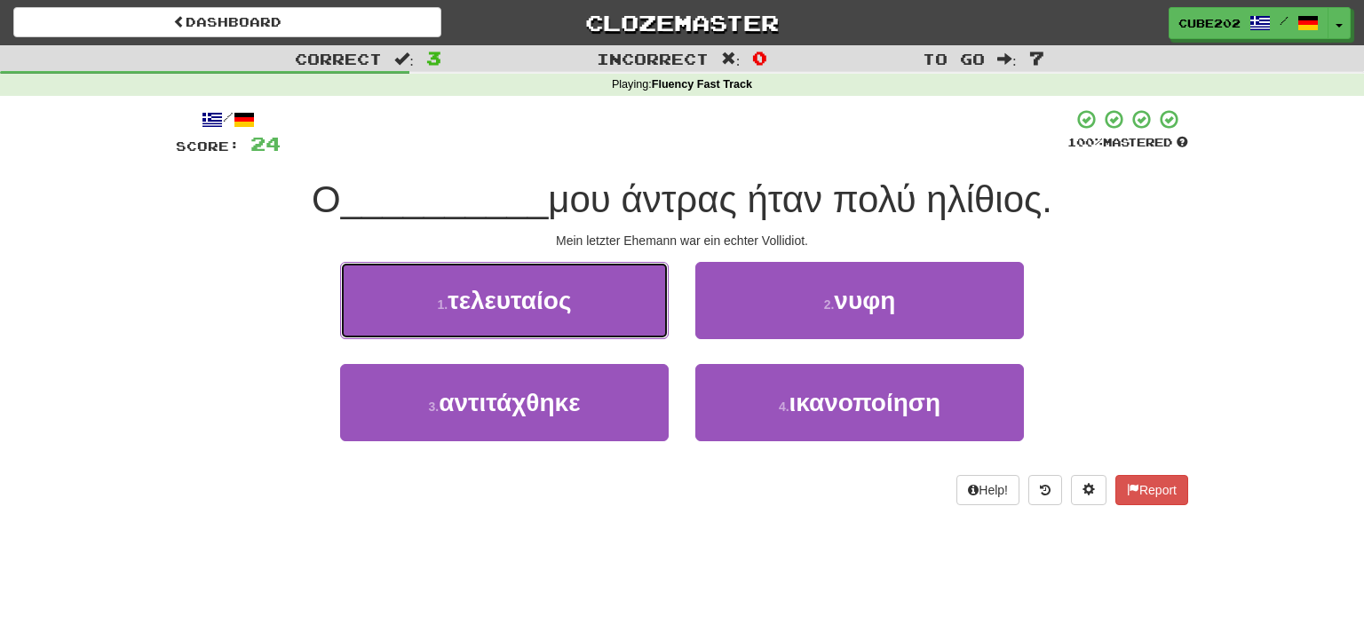
click at [626, 303] on button "1 . τελευταίος" at bounding box center [504, 300] width 329 height 77
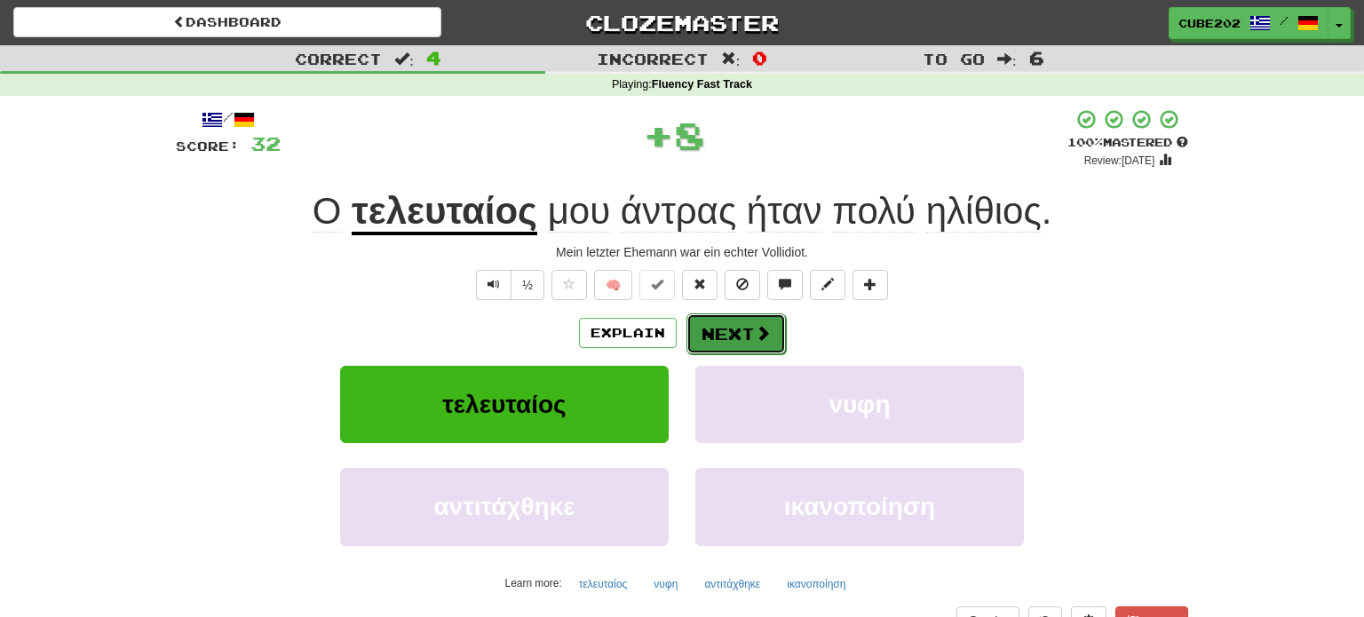
click at [725, 329] on button "Next" at bounding box center [735, 333] width 99 height 41
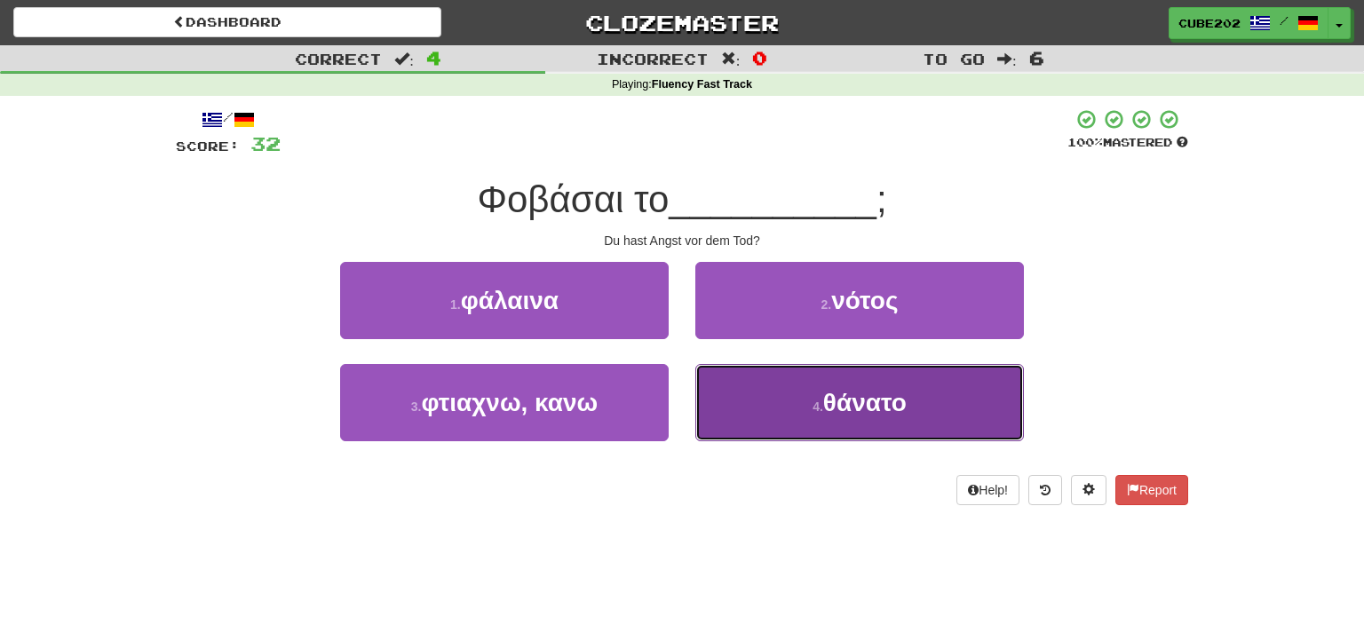
click at [774, 408] on button "4 . θάνατο" at bounding box center [859, 402] width 329 height 77
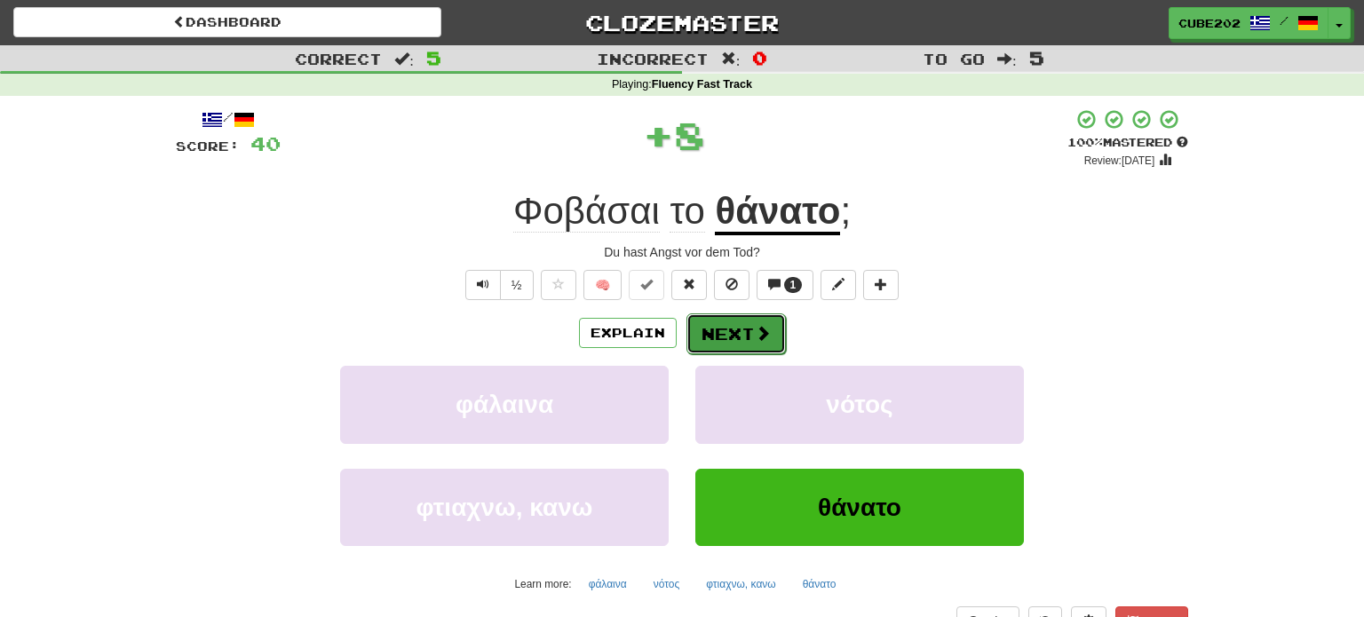
click at [722, 319] on button "Next" at bounding box center [735, 333] width 99 height 41
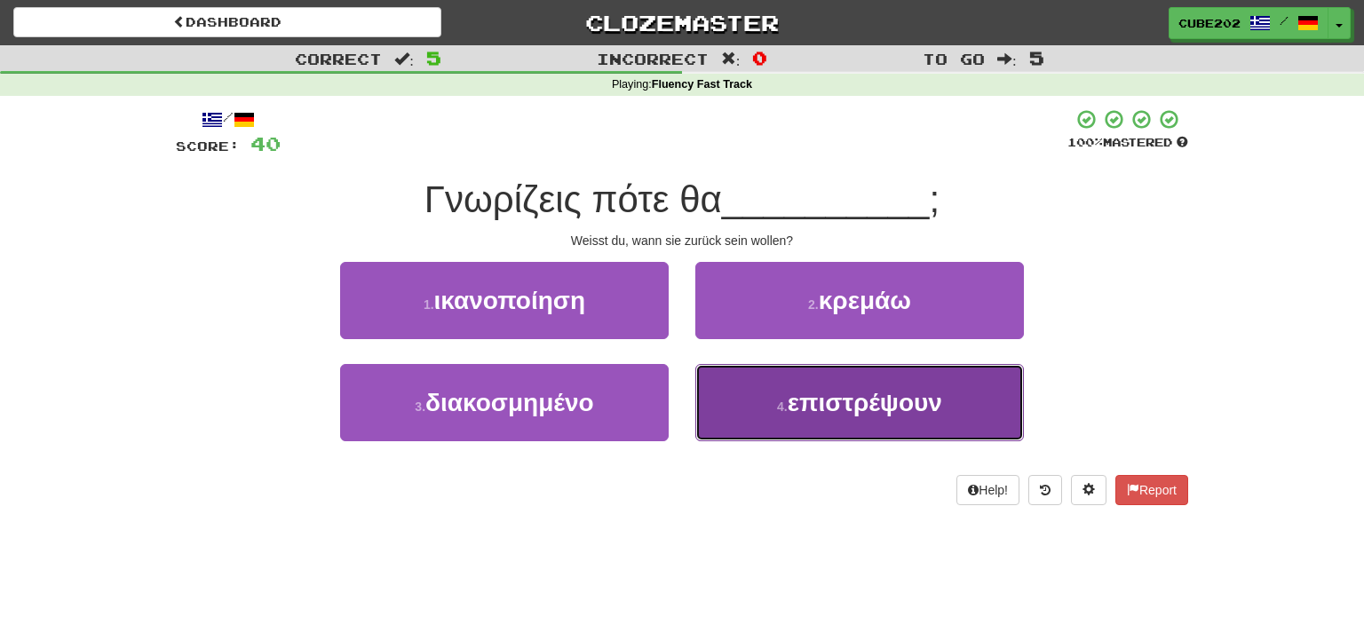
click at [769, 415] on button "4 . επιστρέψουν" at bounding box center [859, 402] width 329 height 77
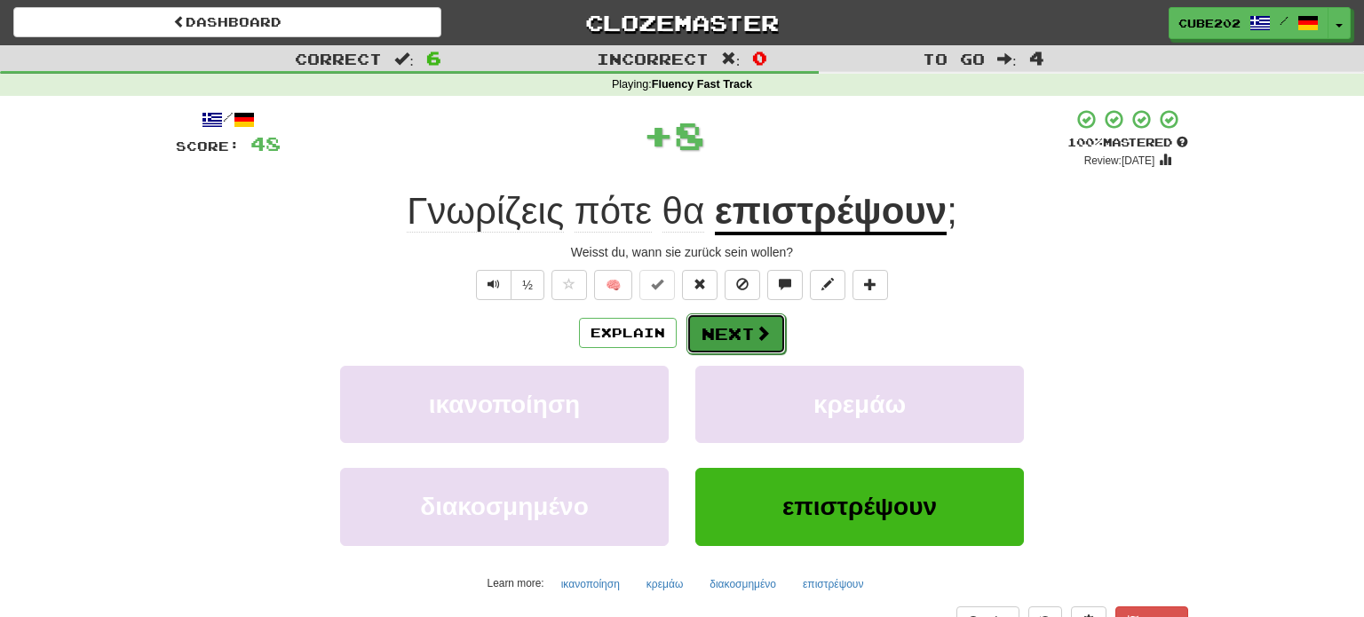
click at [724, 339] on button "Next" at bounding box center [735, 333] width 99 height 41
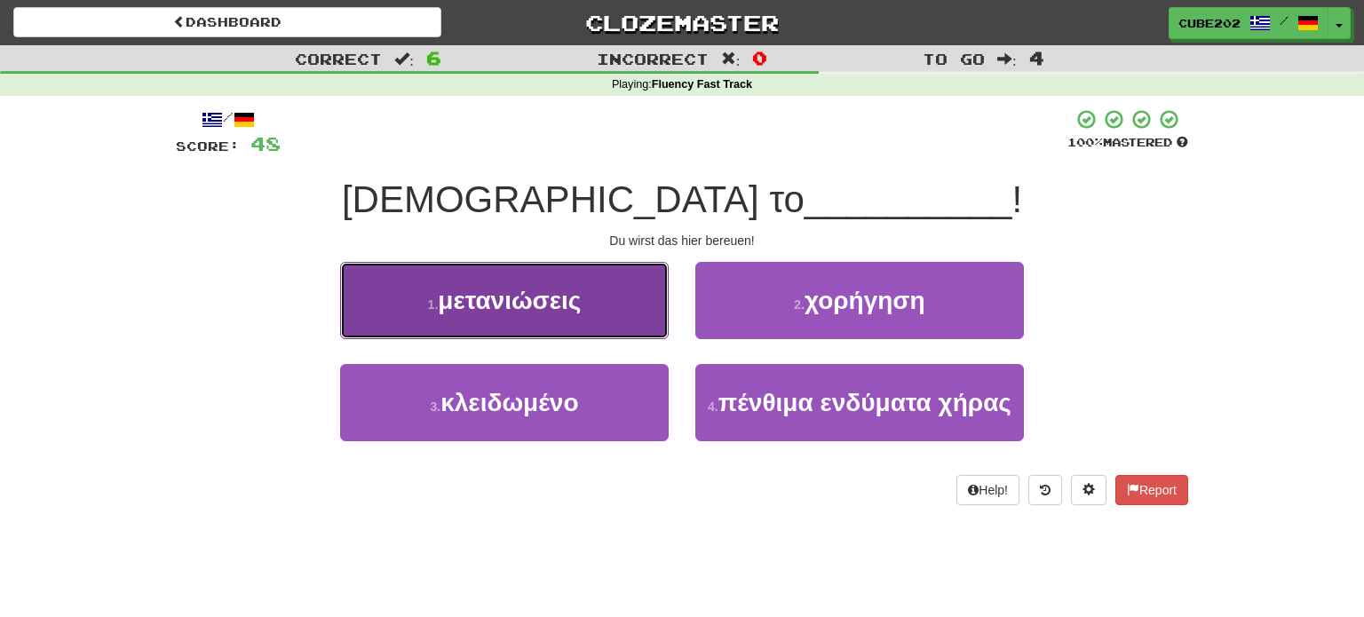
click at [637, 311] on button "1 . μετανιώσεις" at bounding box center [504, 300] width 329 height 77
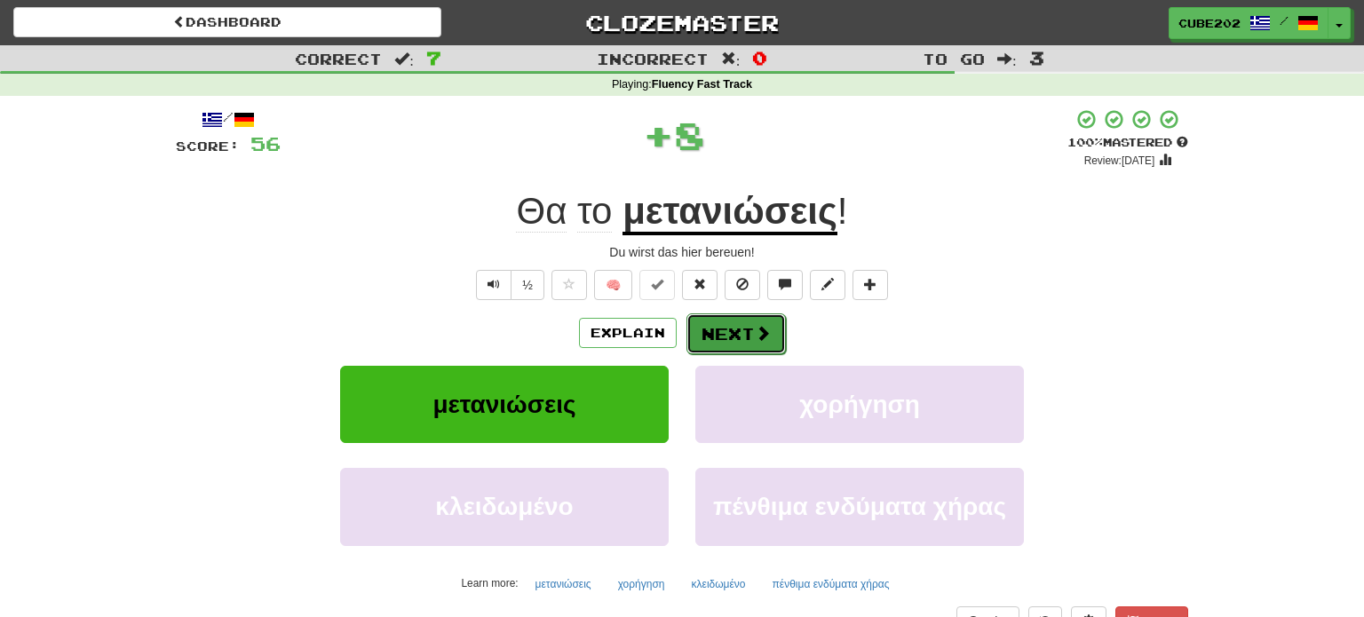
click at [731, 328] on button "Next" at bounding box center [735, 333] width 99 height 41
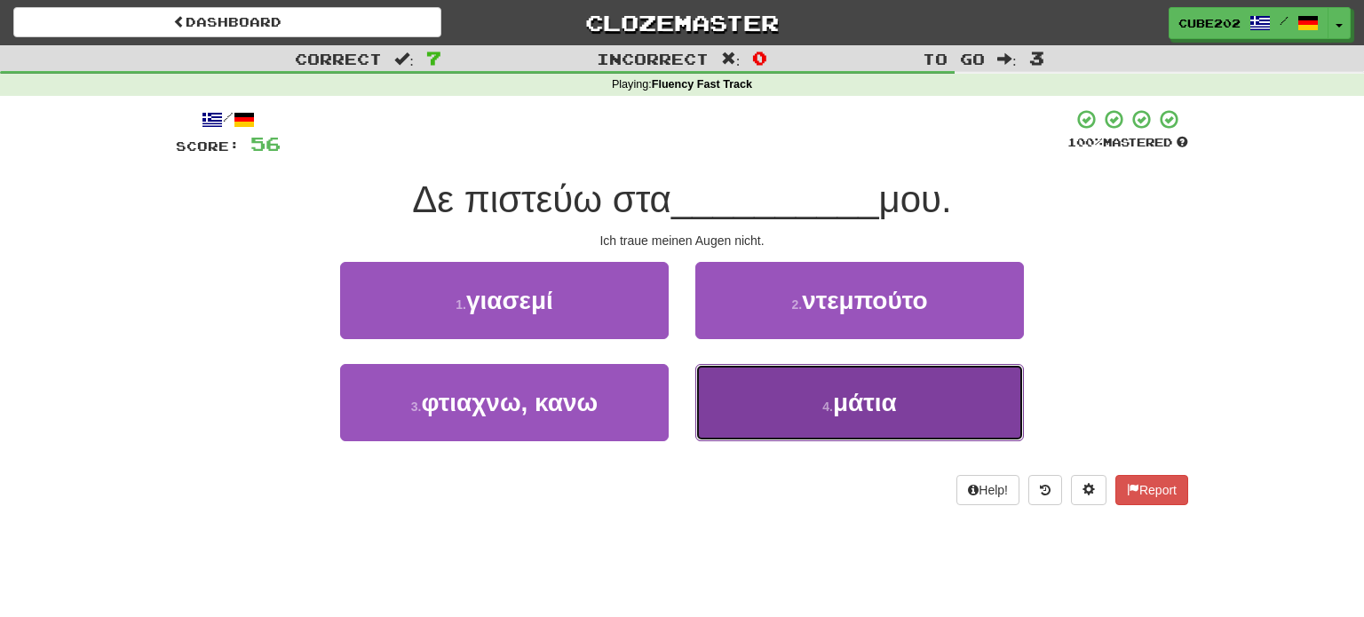
click at [761, 388] on button "4 . μάτια" at bounding box center [859, 402] width 329 height 77
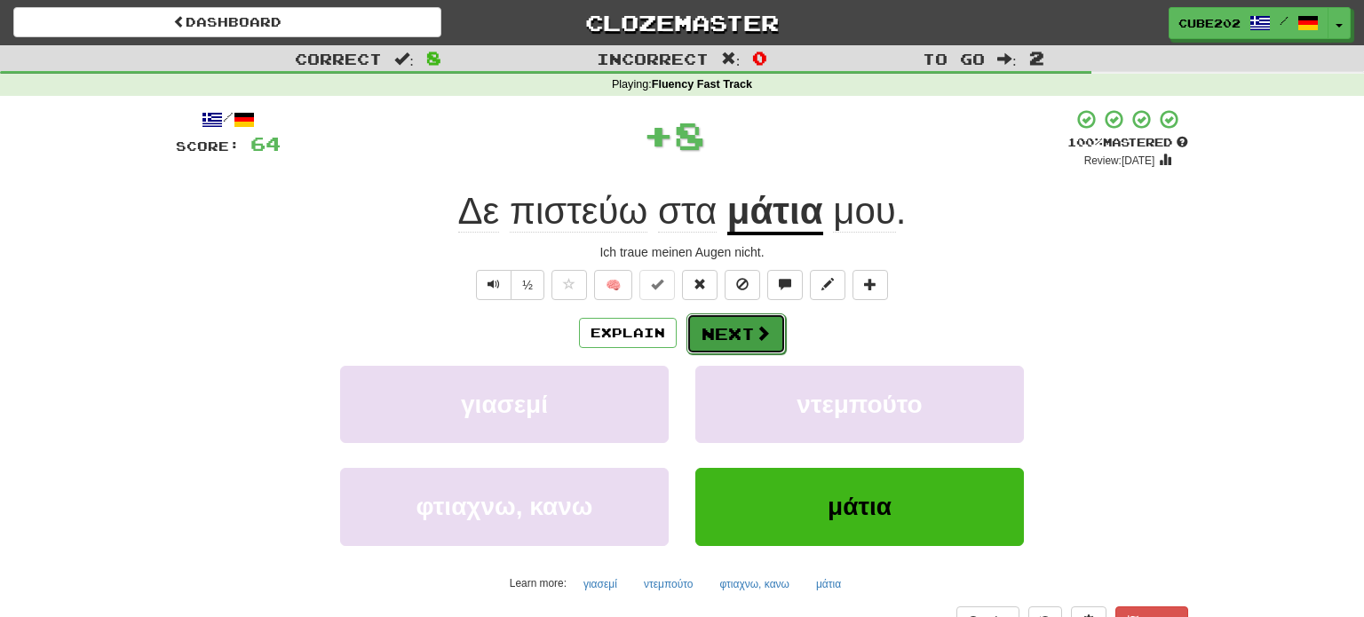
click at [732, 330] on button "Next" at bounding box center [735, 333] width 99 height 41
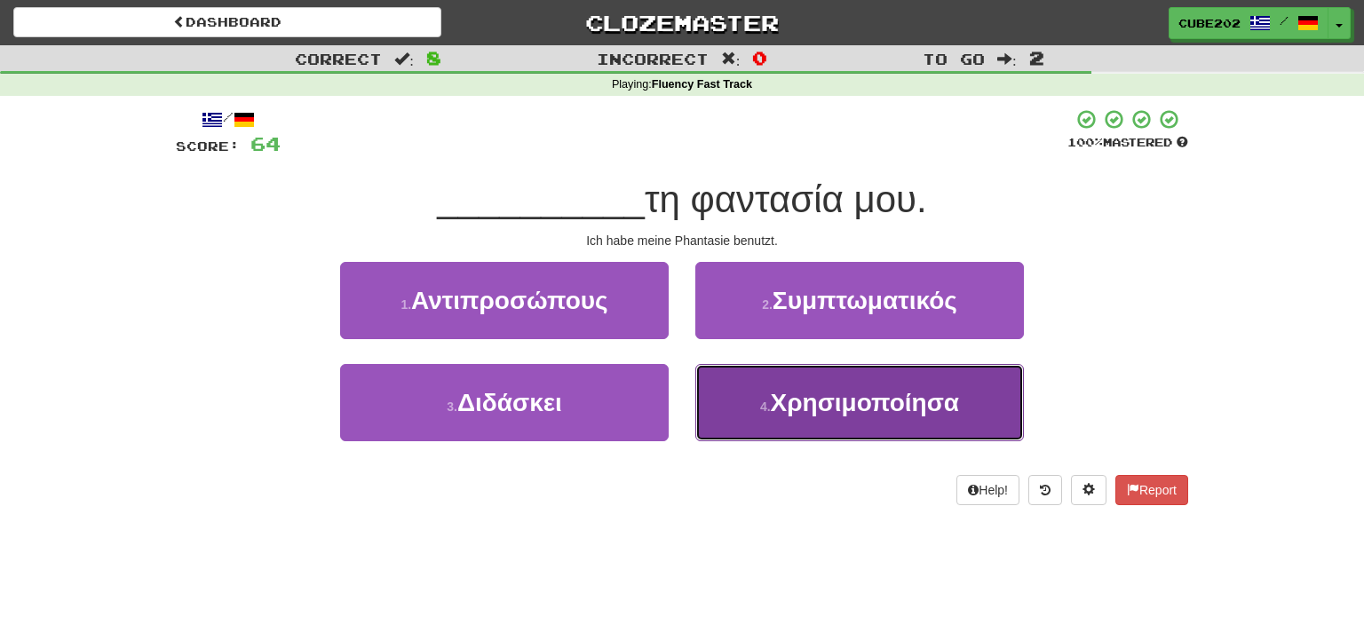
click at [810, 395] on span "Χρησιμοποίησα" at bounding box center [865, 403] width 189 height 28
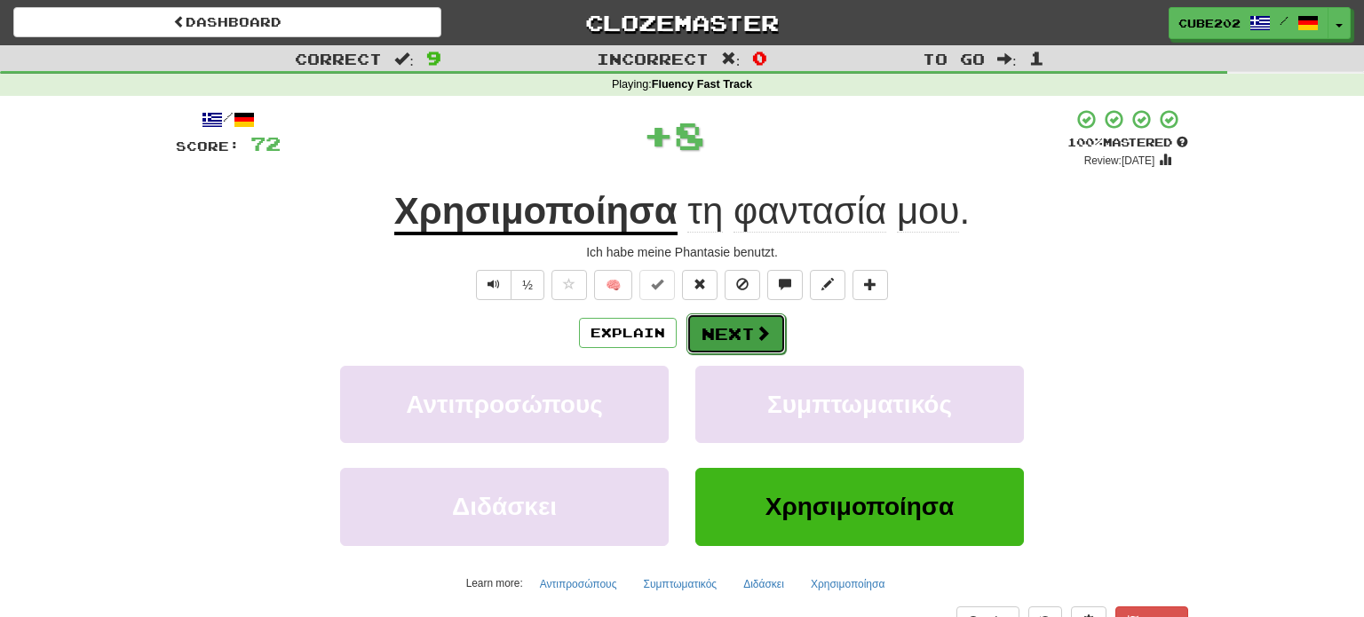
click at [722, 336] on button "Next" at bounding box center [735, 333] width 99 height 41
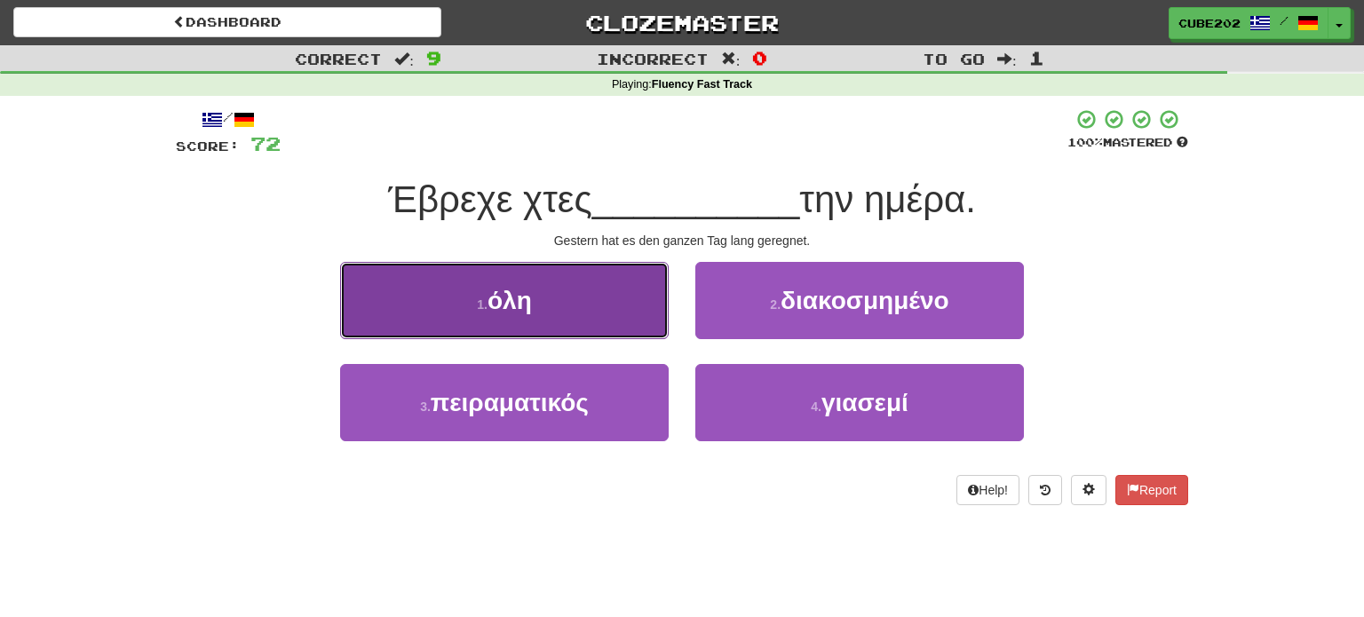
click at [609, 316] on button "1 . όλη" at bounding box center [504, 300] width 329 height 77
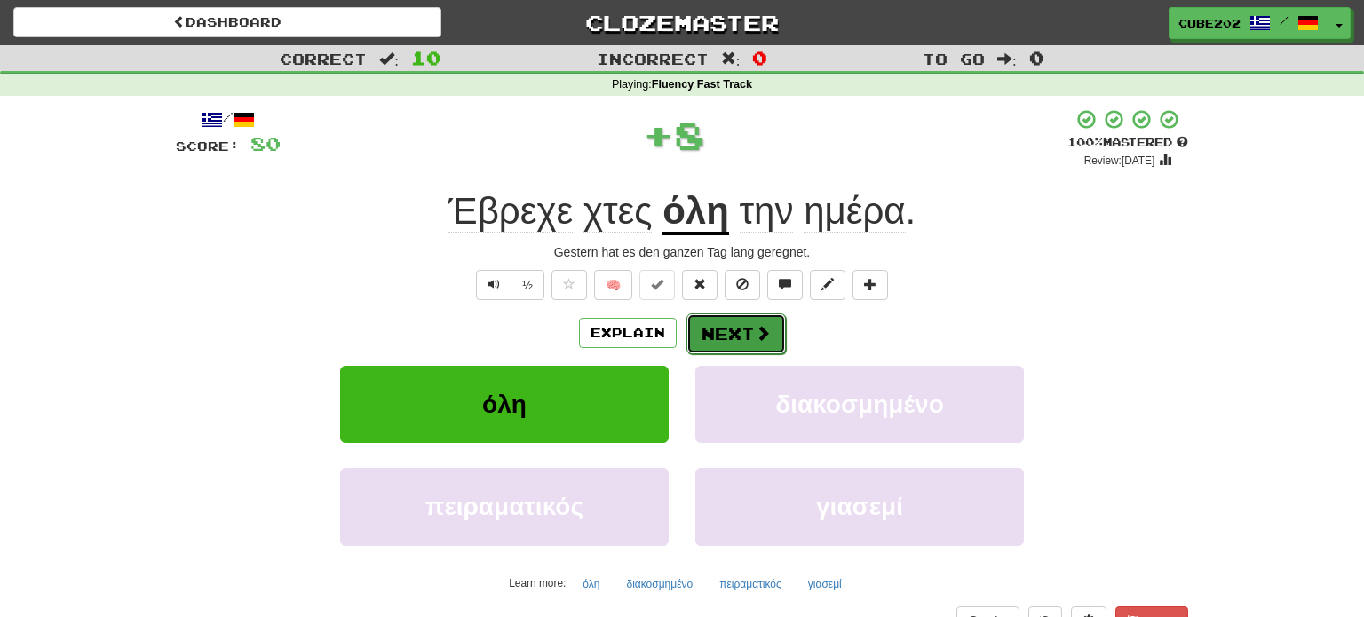
click at [740, 334] on button "Next" at bounding box center [735, 333] width 99 height 41
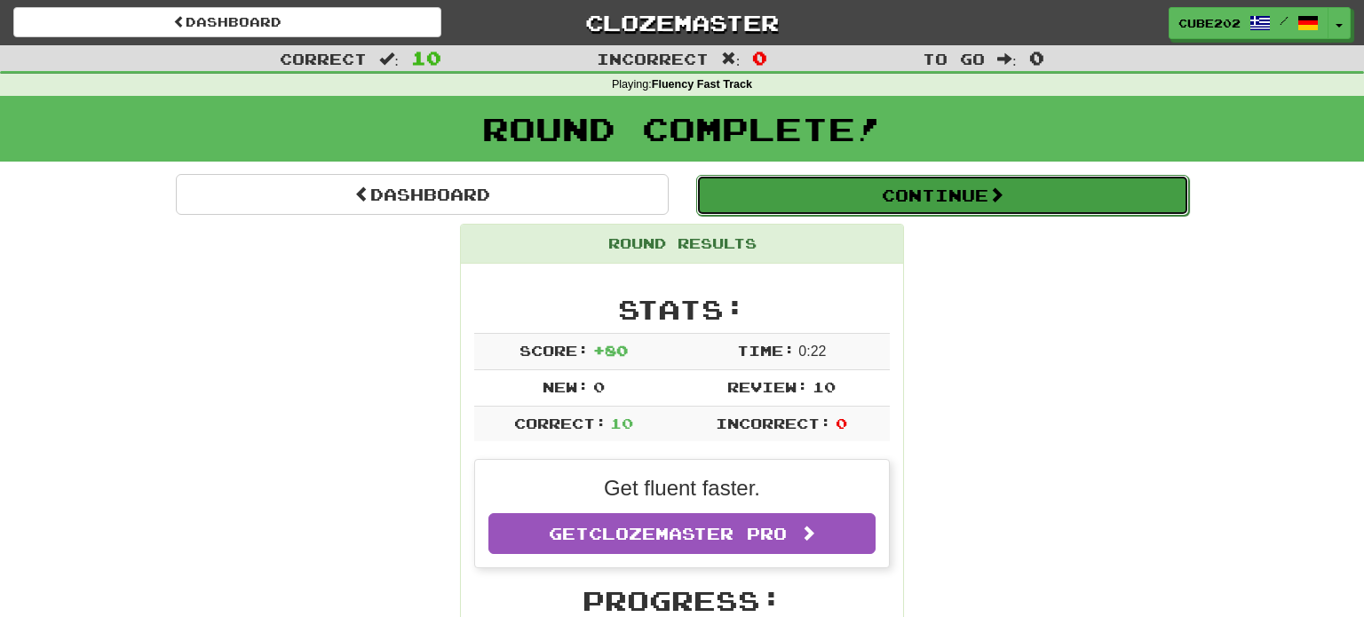
click at [798, 197] on button "Continue" at bounding box center [942, 195] width 493 height 41
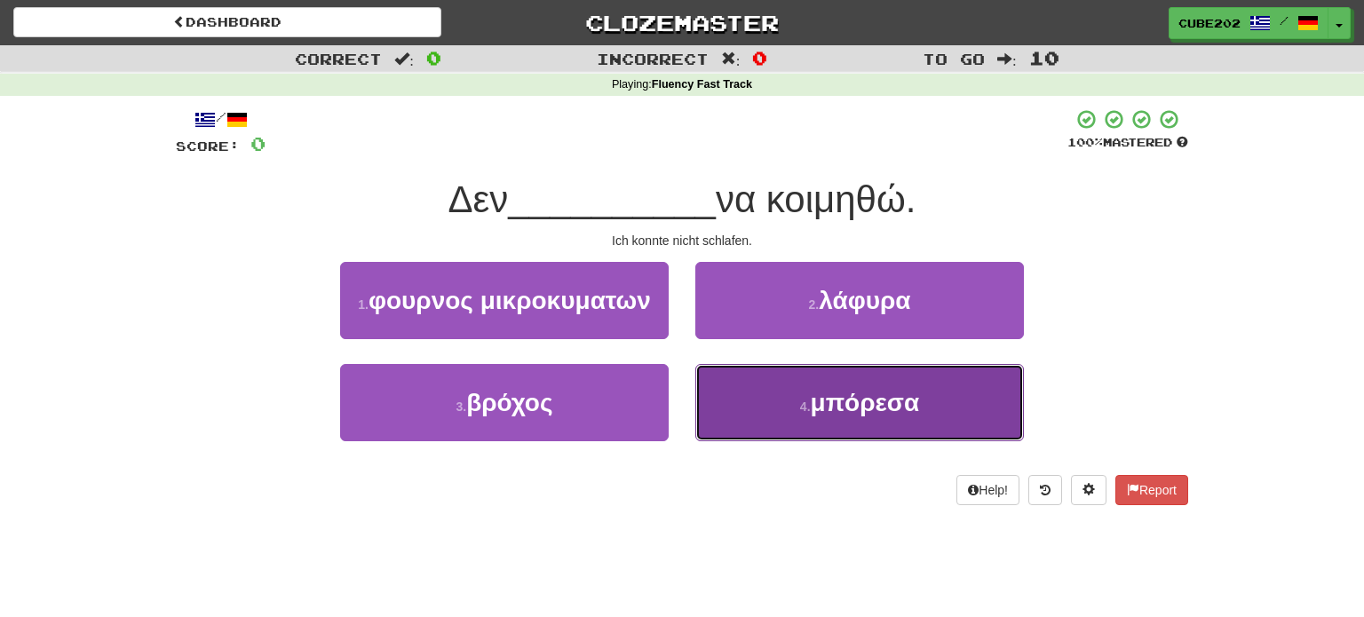
click at [783, 408] on button "4 . μπόρεσα" at bounding box center [859, 402] width 329 height 77
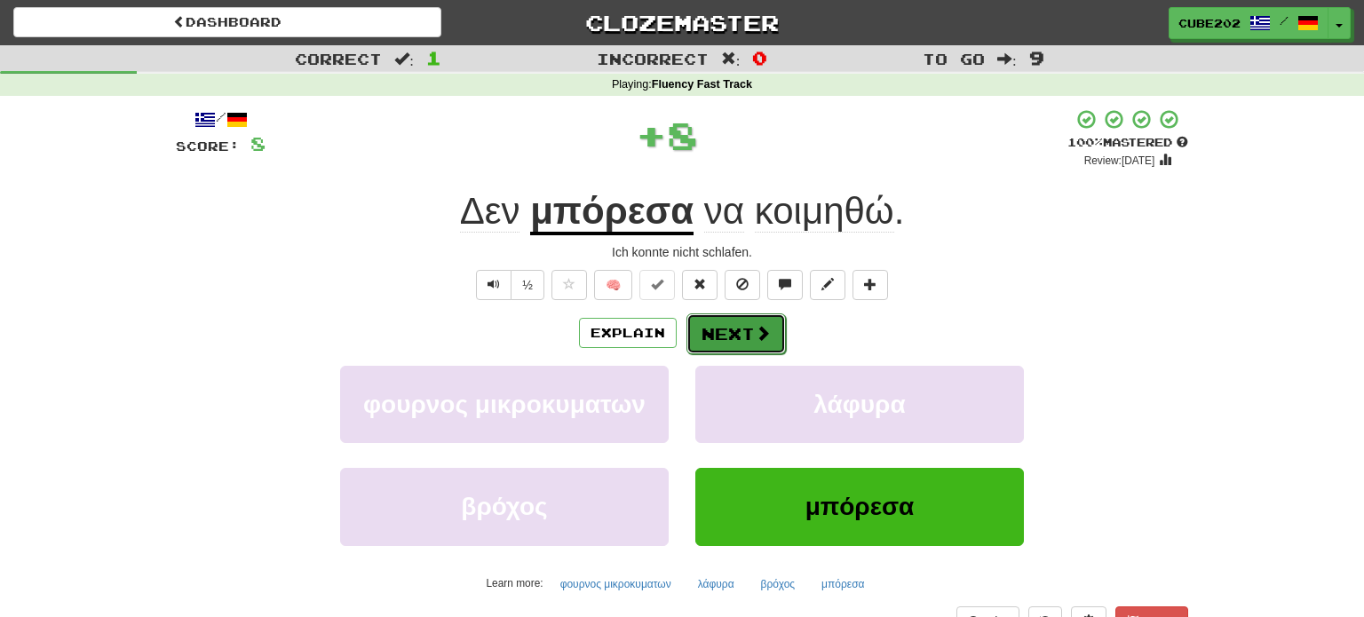
click at [730, 329] on button "Next" at bounding box center [735, 333] width 99 height 41
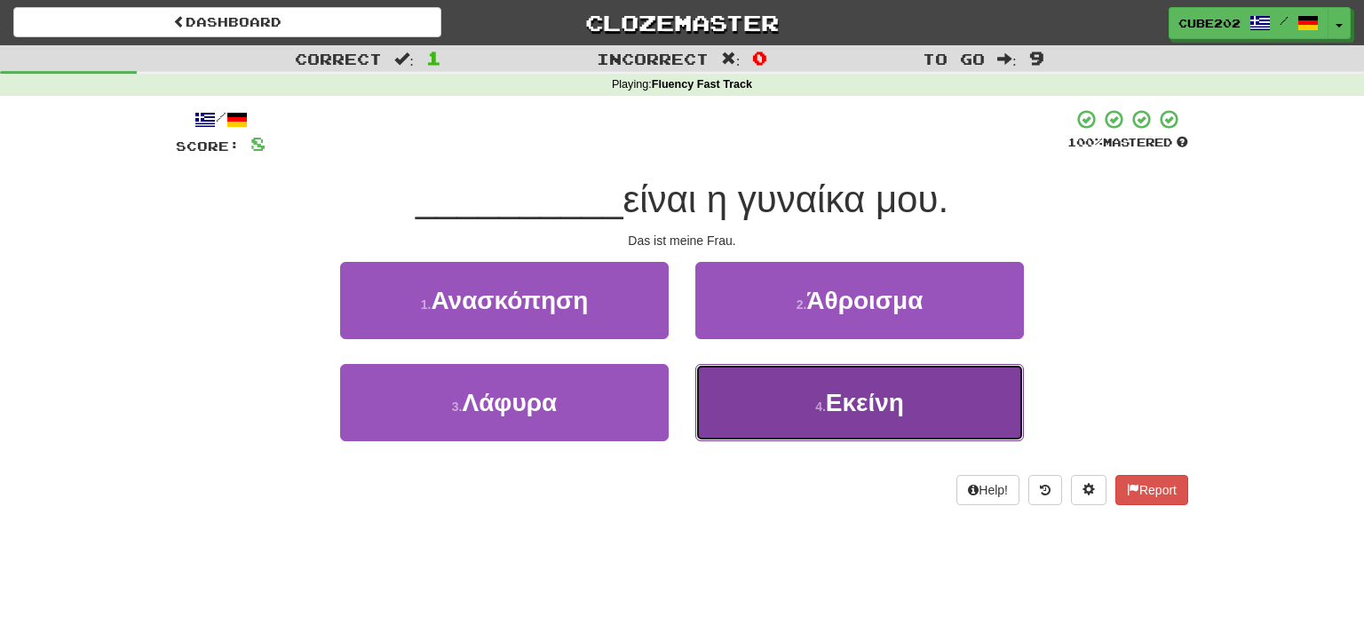
click at [773, 400] on button "4 . Εκείνη" at bounding box center [859, 402] width 329 height 77
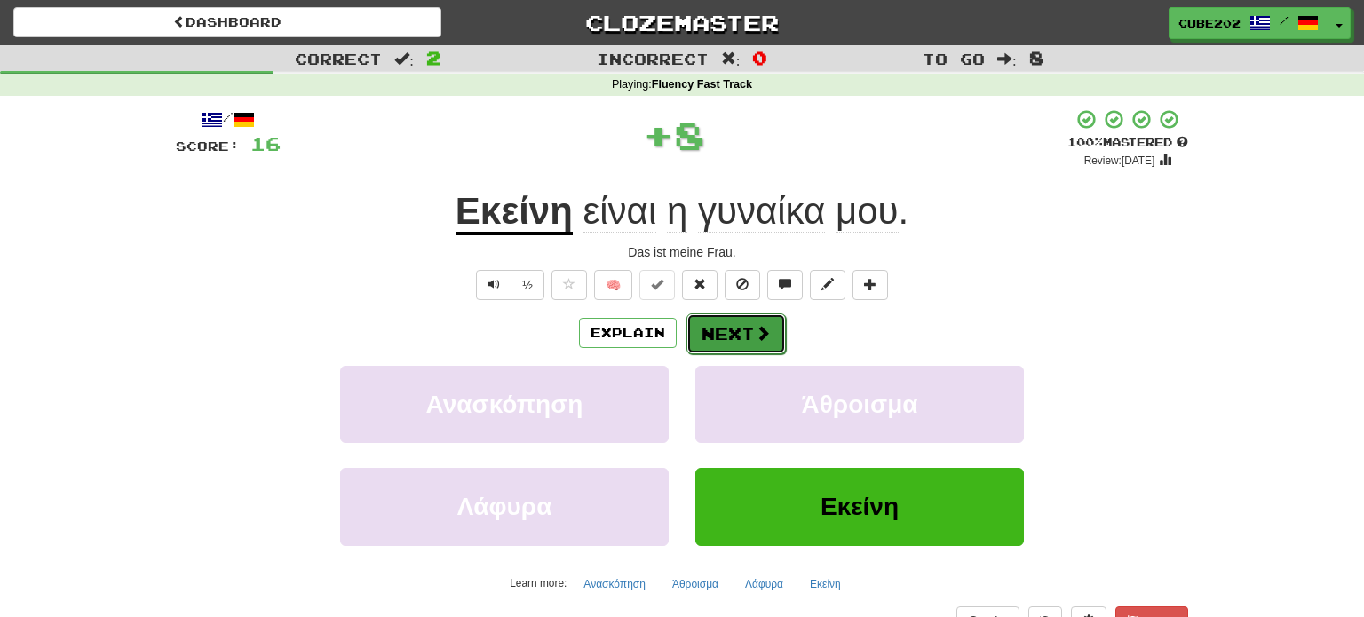
click at [732, 332] on button "Next" at bounding box center [735, 333] width 99 height 41
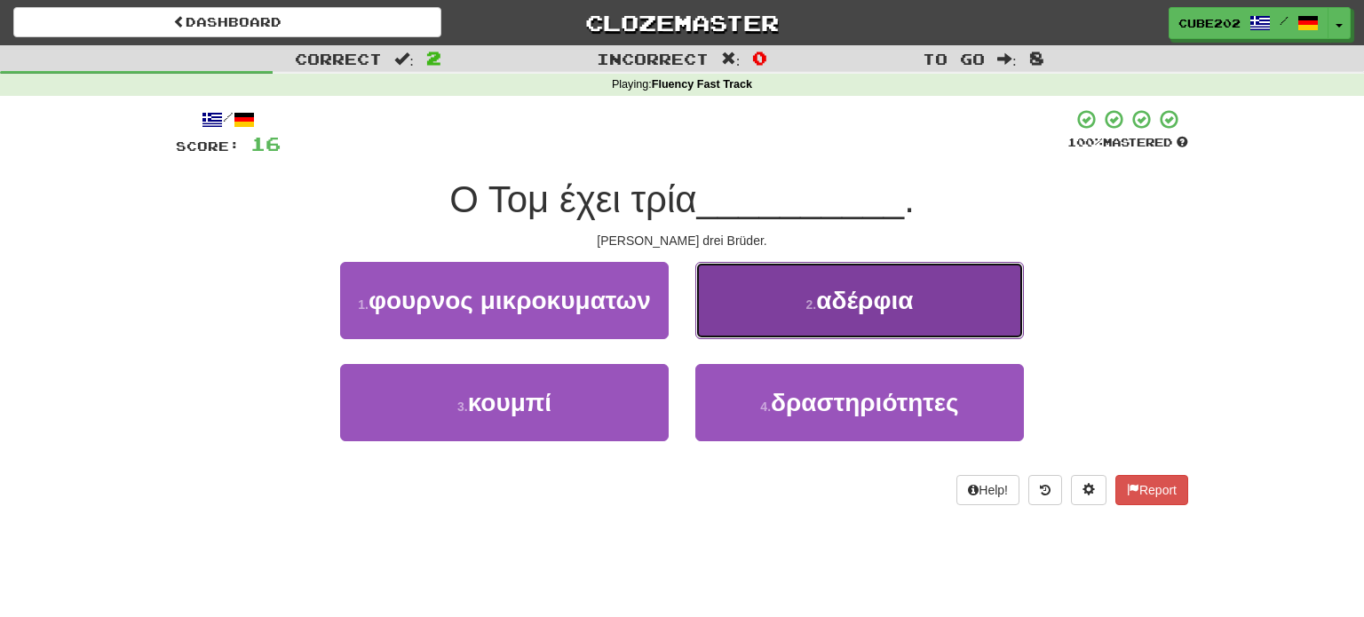
click at [821, 288] on span "αδέρφια" at bounding box center [864, 301] width 97 height 28
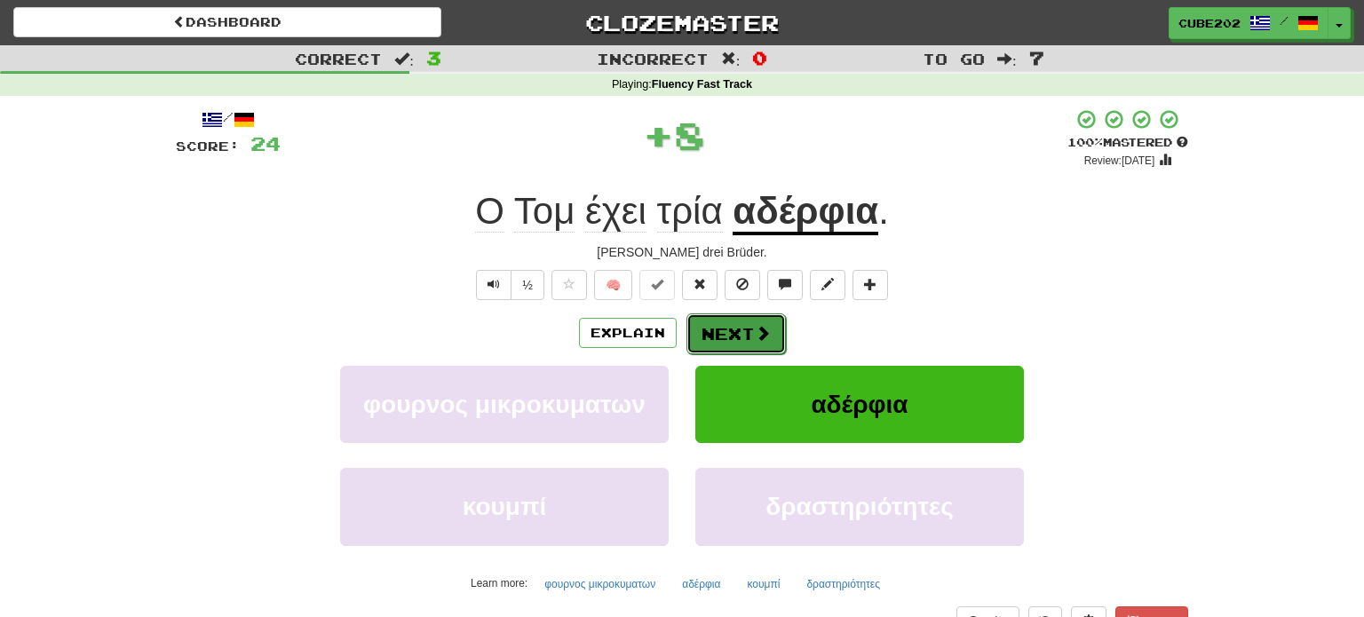
click at [743, 333] on button "Next" at bounding box center [735, 333] width 99 height 41
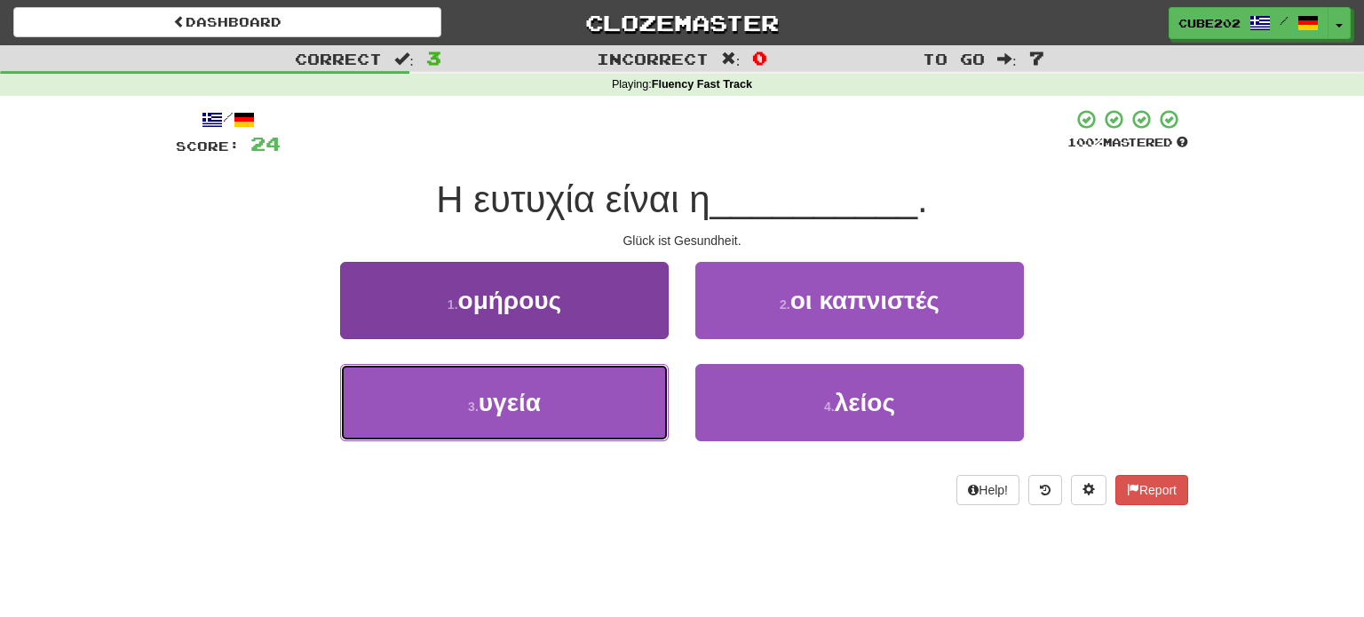
click at [632, 396] on button "3 . υγεία" at bounding box center [504, 402] width 329 height 77
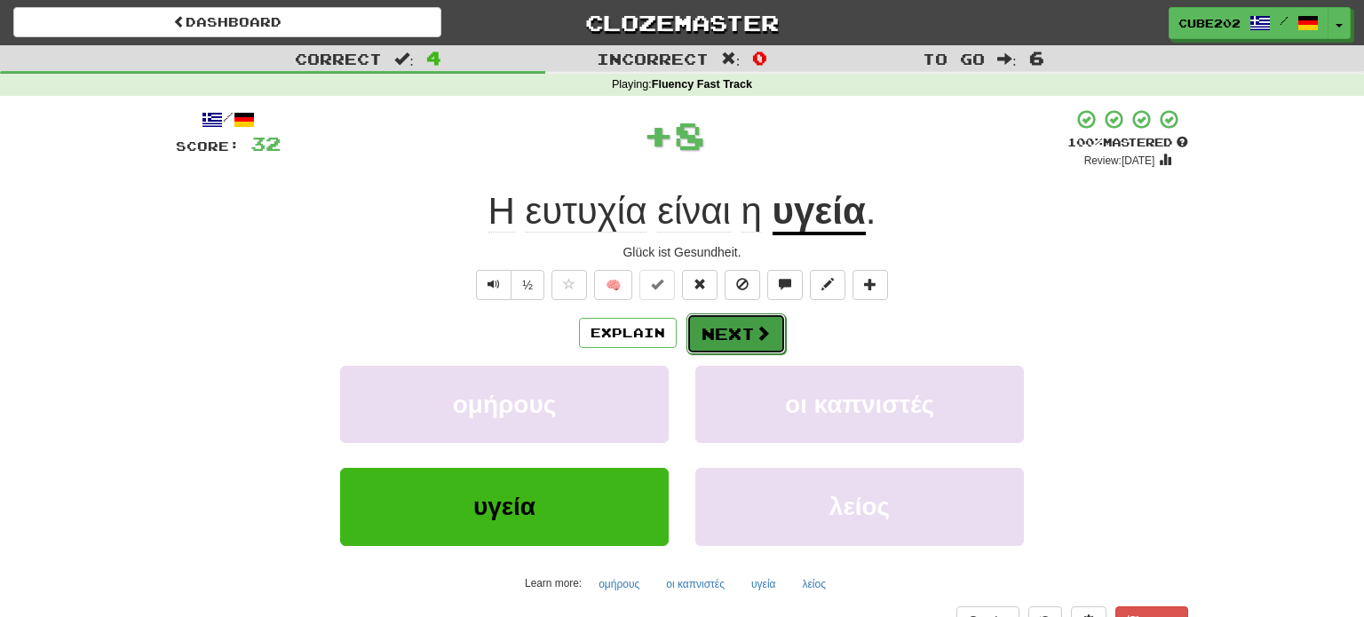
click at [741, 335] on button "Next" at bounding box center [735, 333] width 99 height 41
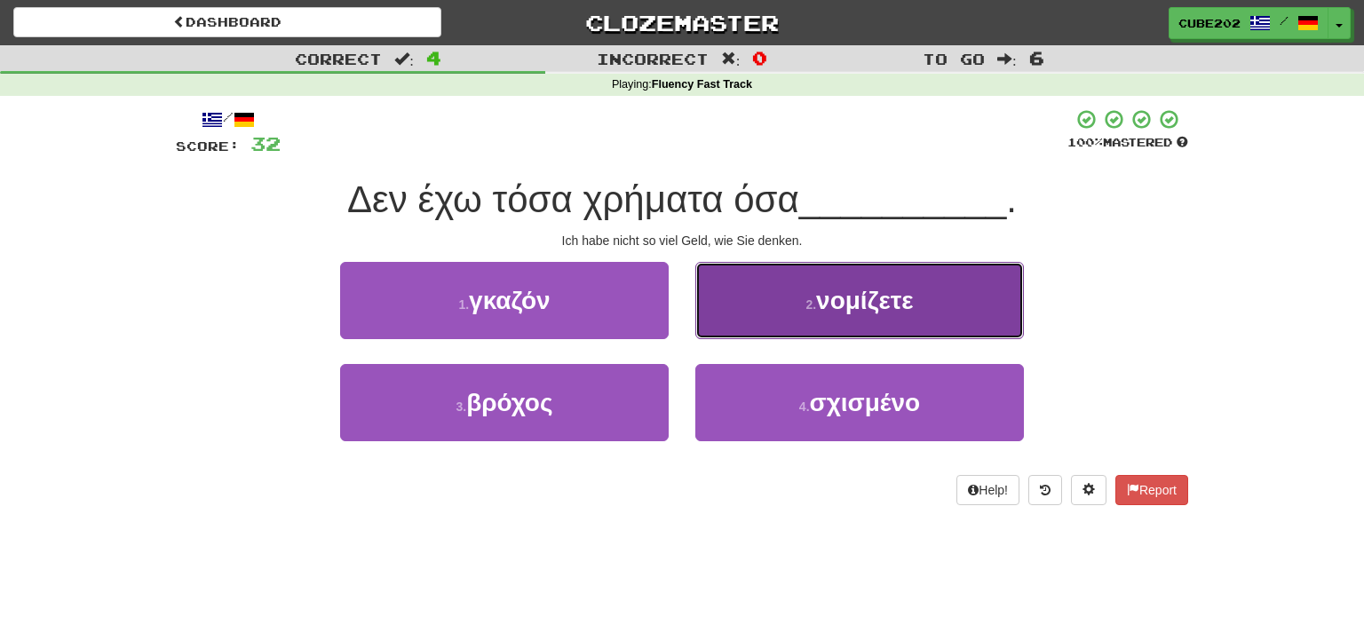
click at [759, 309] on button "2 . νομίζετε" at bounding box center [859, 300] width 329 height 77
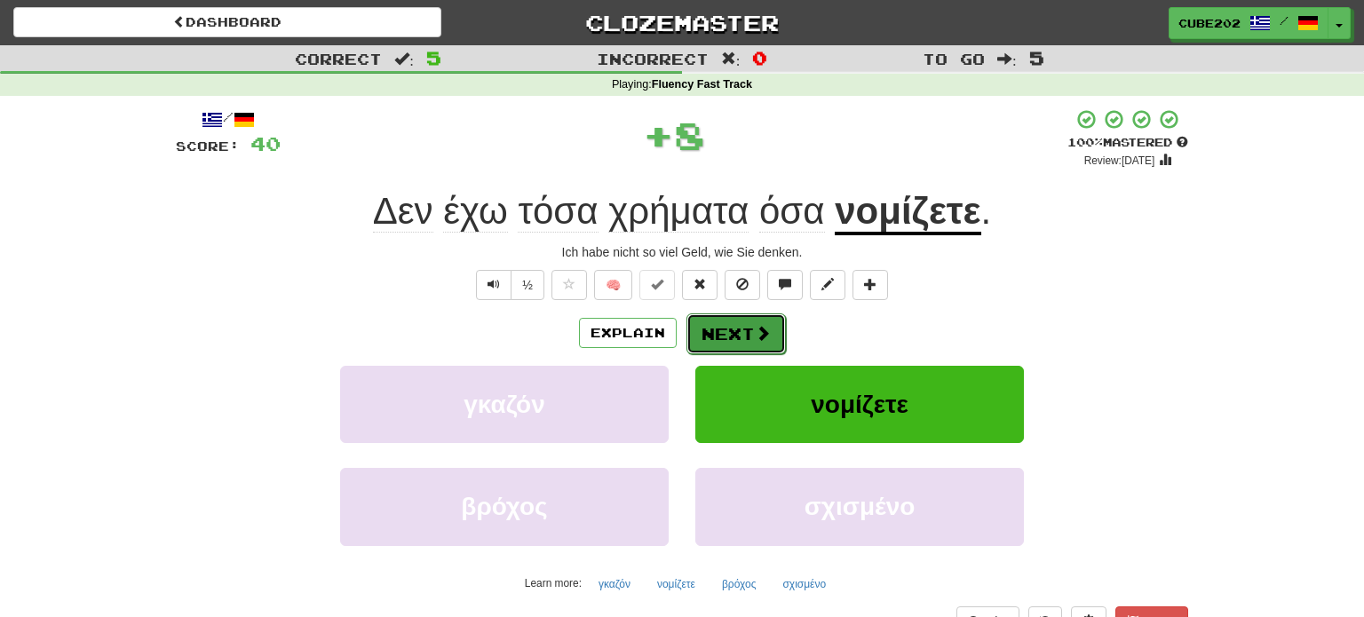
click at [734, 329] on button "Next" at bounding box center [735, 333] width 99 height 41
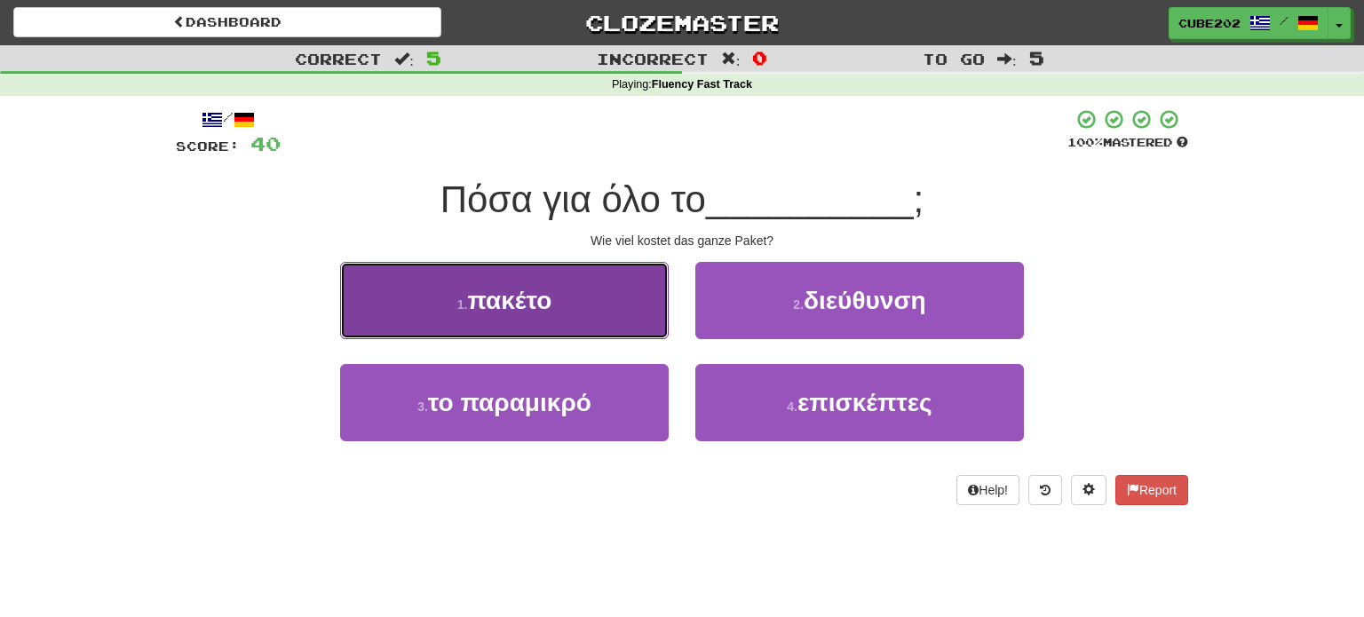
click at [613, 317] on button "1 . πακέτο" at bounding box center [504, 300] width 329 height 77
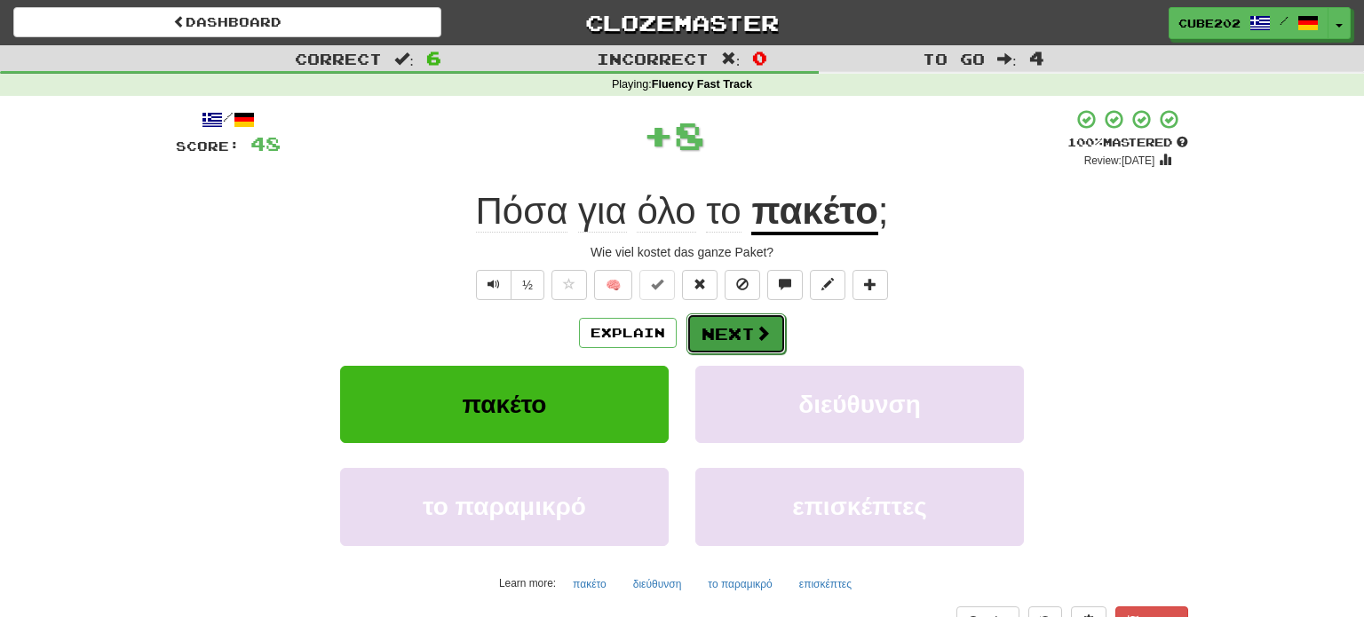
click at [730, 329] on button "Next" at bounding box center [735, 333] width 99 height 41
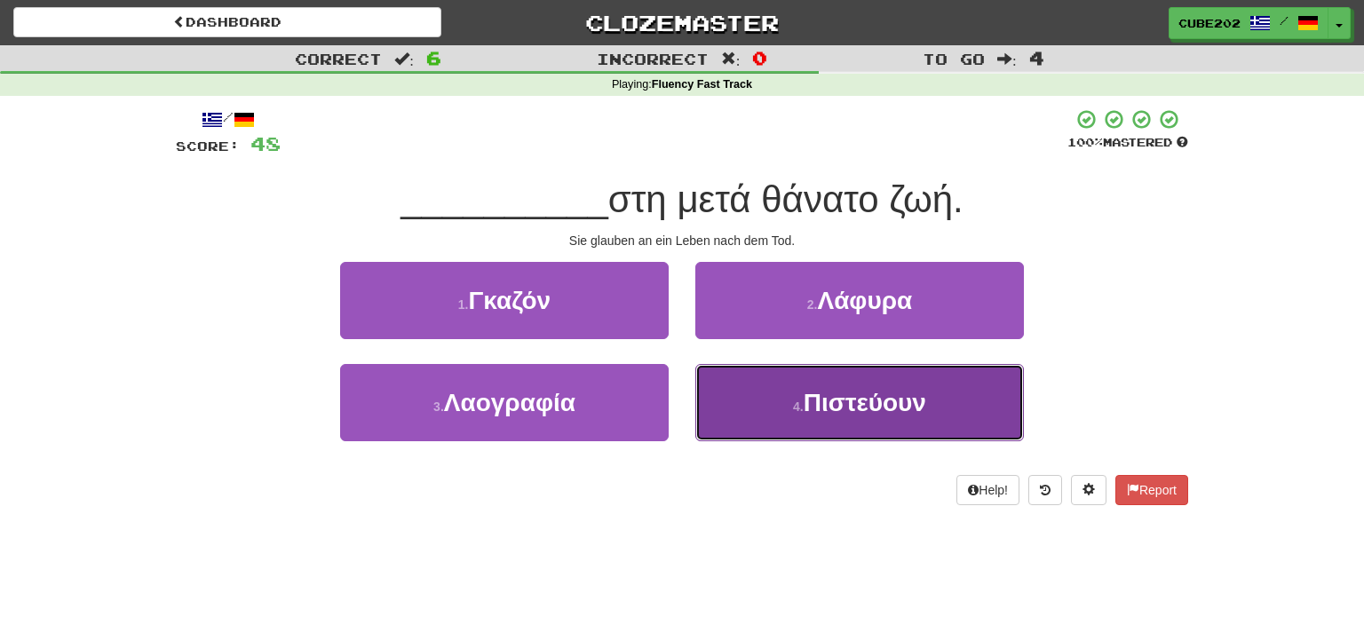
click at [793, 412] on small "4 ." at bounding box center [798, 407] width 11 height 14
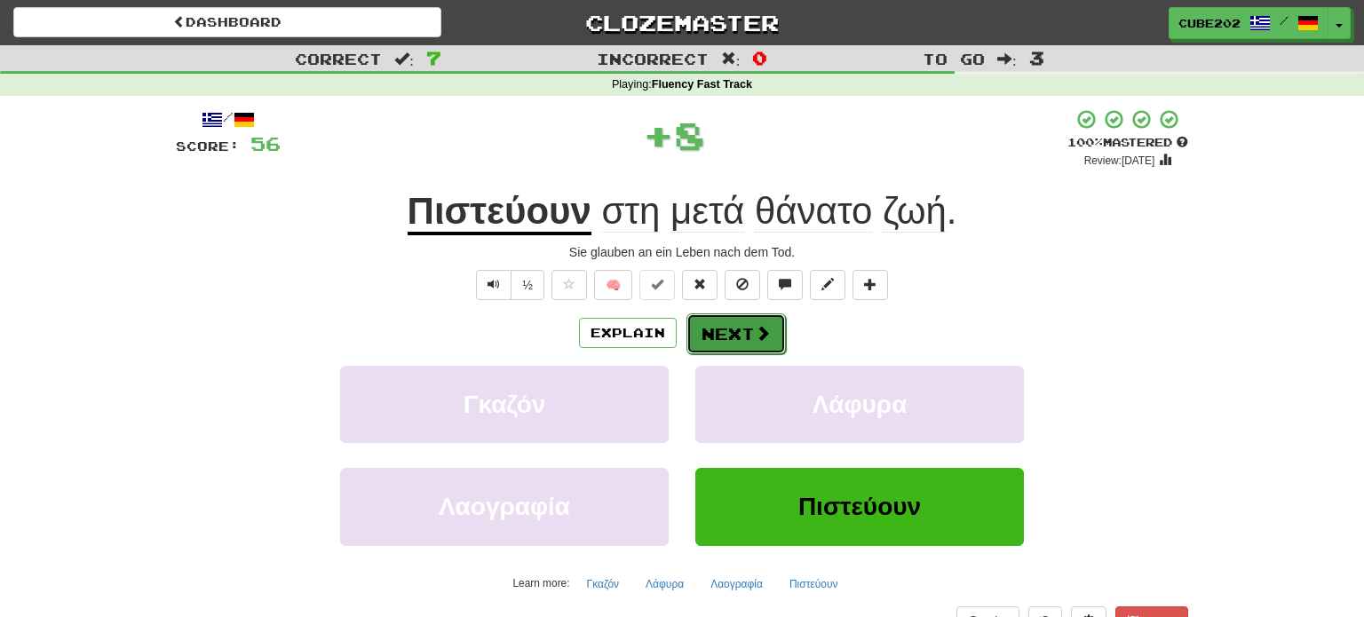
click at [734, 331] on button "Next" at bounding box center [735, 333] width 99 height 41
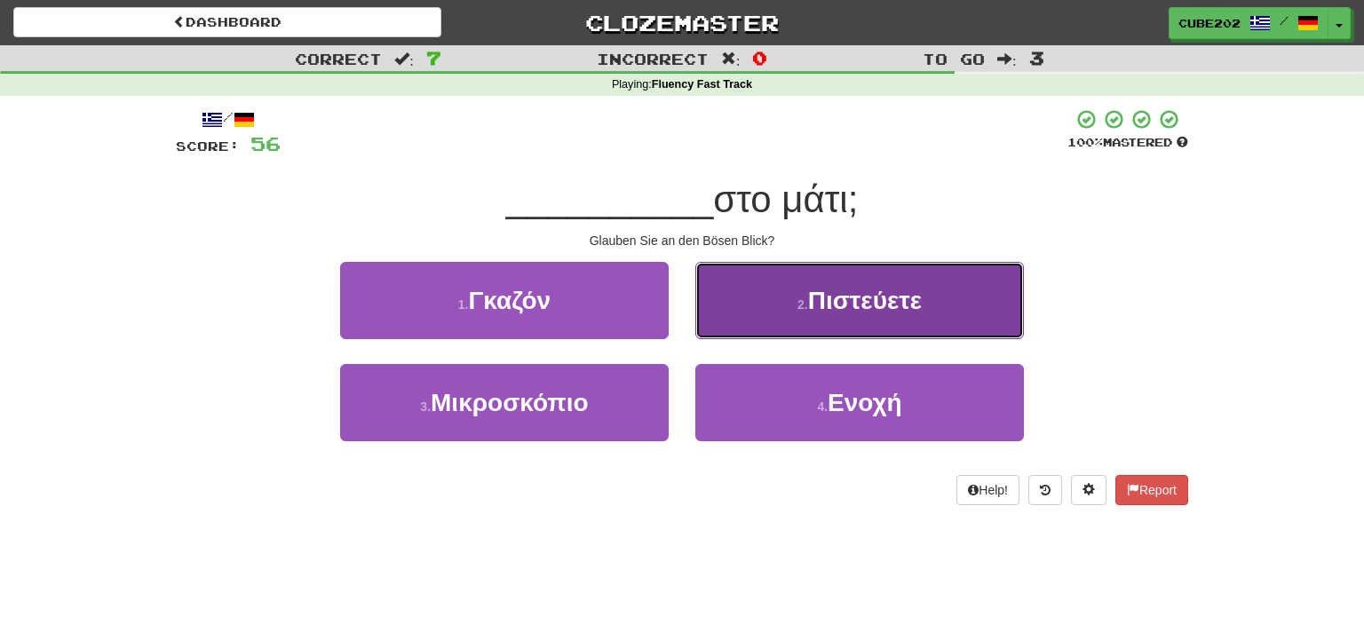
click at [775, 317] on button "2 . Πιστεύετε" at bounding box center [859, 300] width 329 height 77
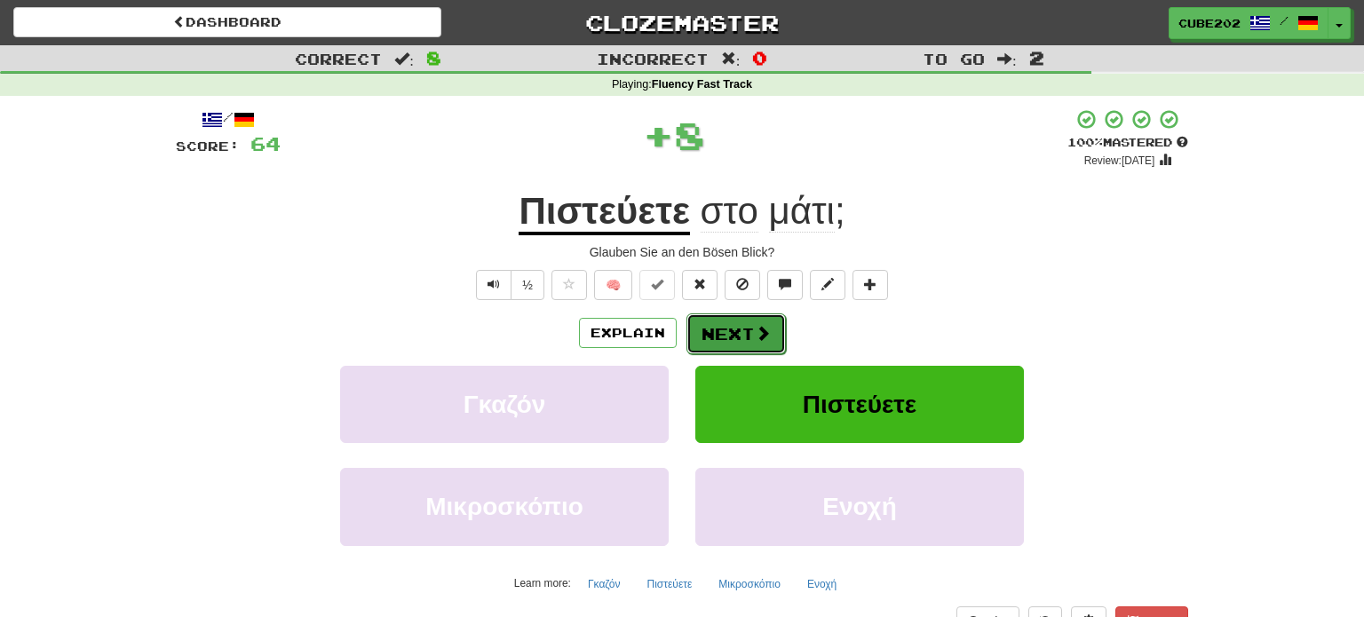
click at [728, 333] on button "Next" at bounding box center [735, 333] width 99 height 41
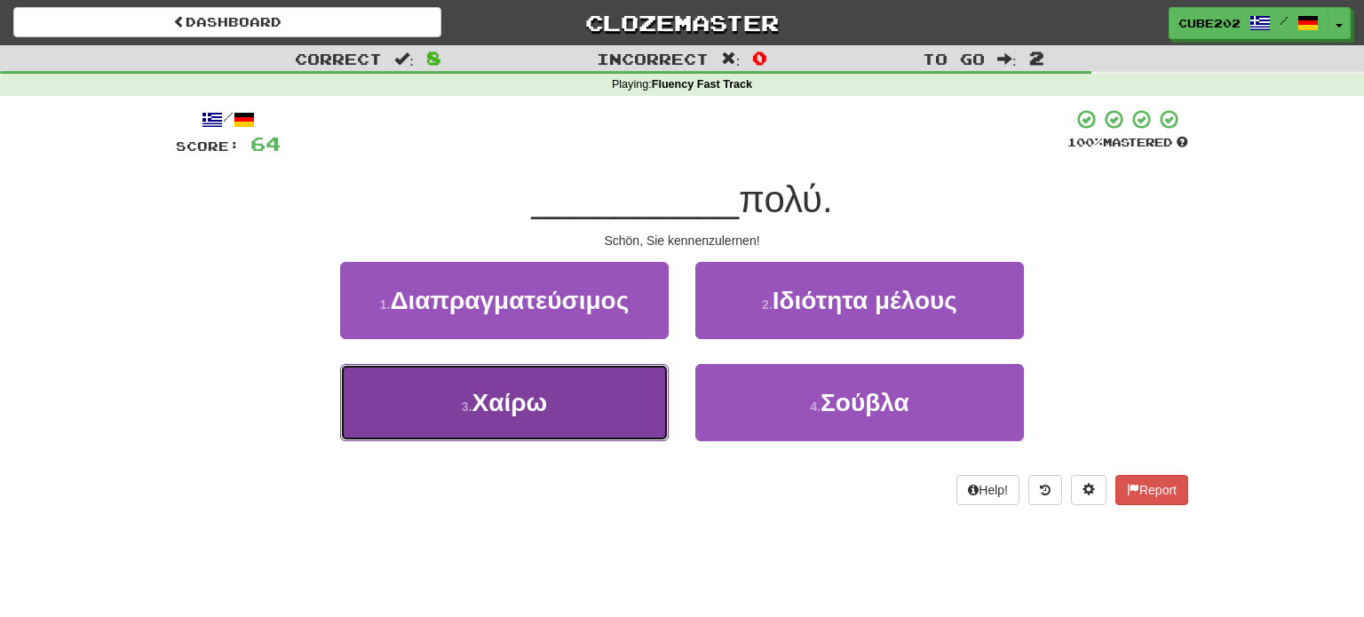
click at [618, 390] on button "3 . Χαίρω" at bounding box center [504, 402] width 329 height 77
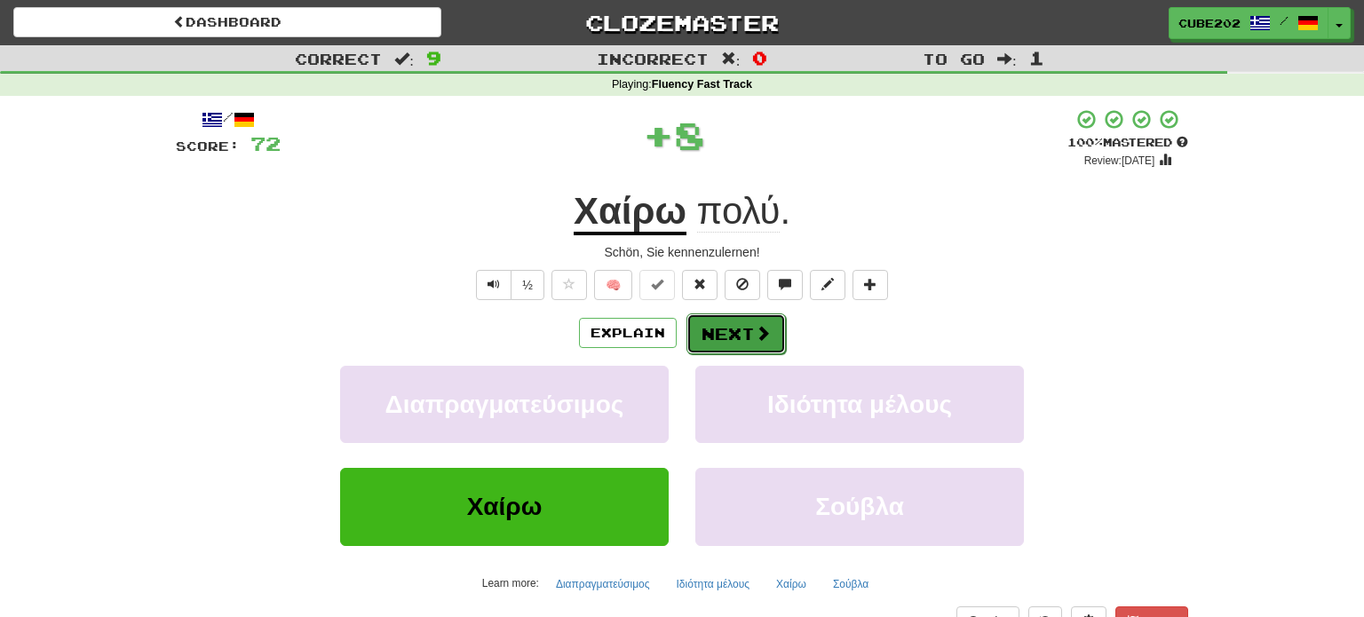
click at [749, 321] on button "Next" at bounding box center [735, 333] width 99 height 41
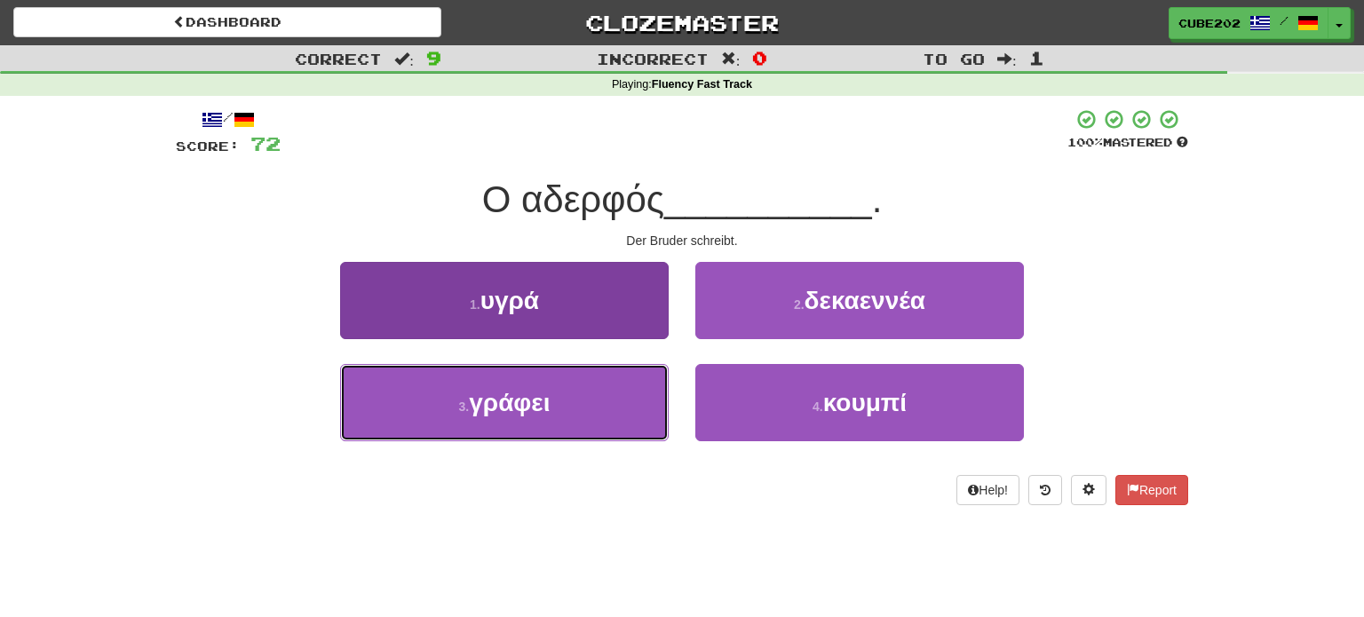
click at [607, 408] on button "3 . γράφει" at bounding box center [504, 402] width 329 height 77
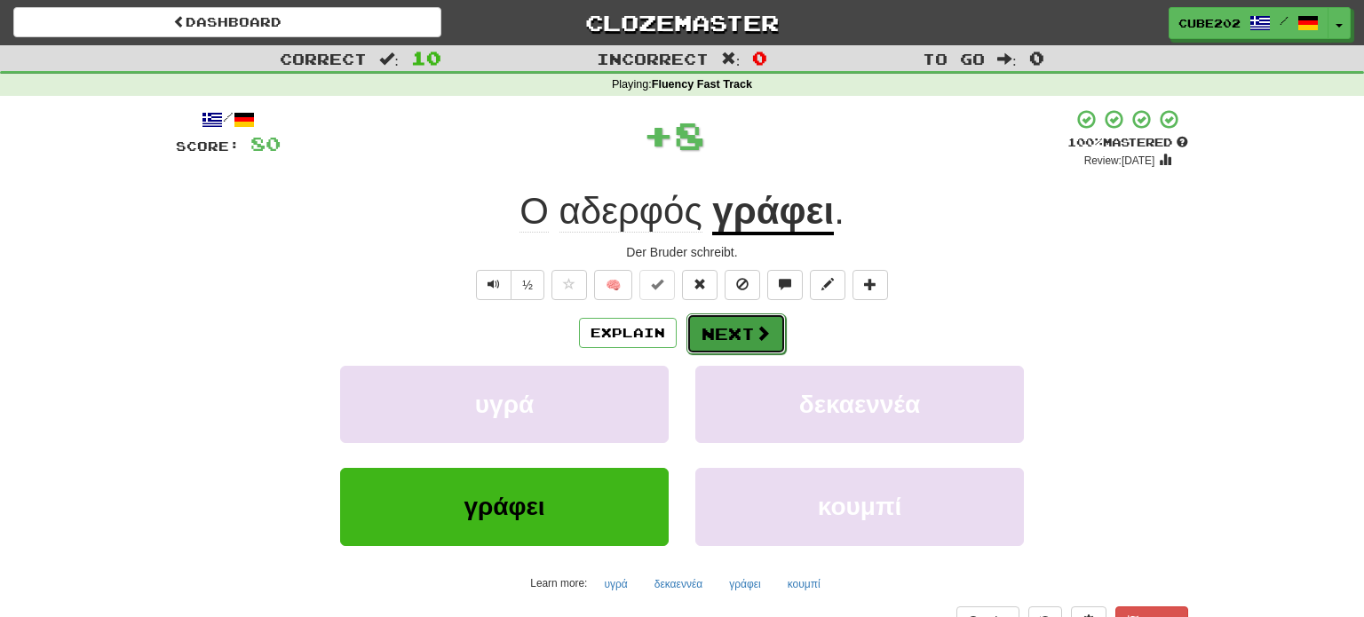
click at [730, 338] on button "Next" at bounding box center [735, 333] width 99 height 41
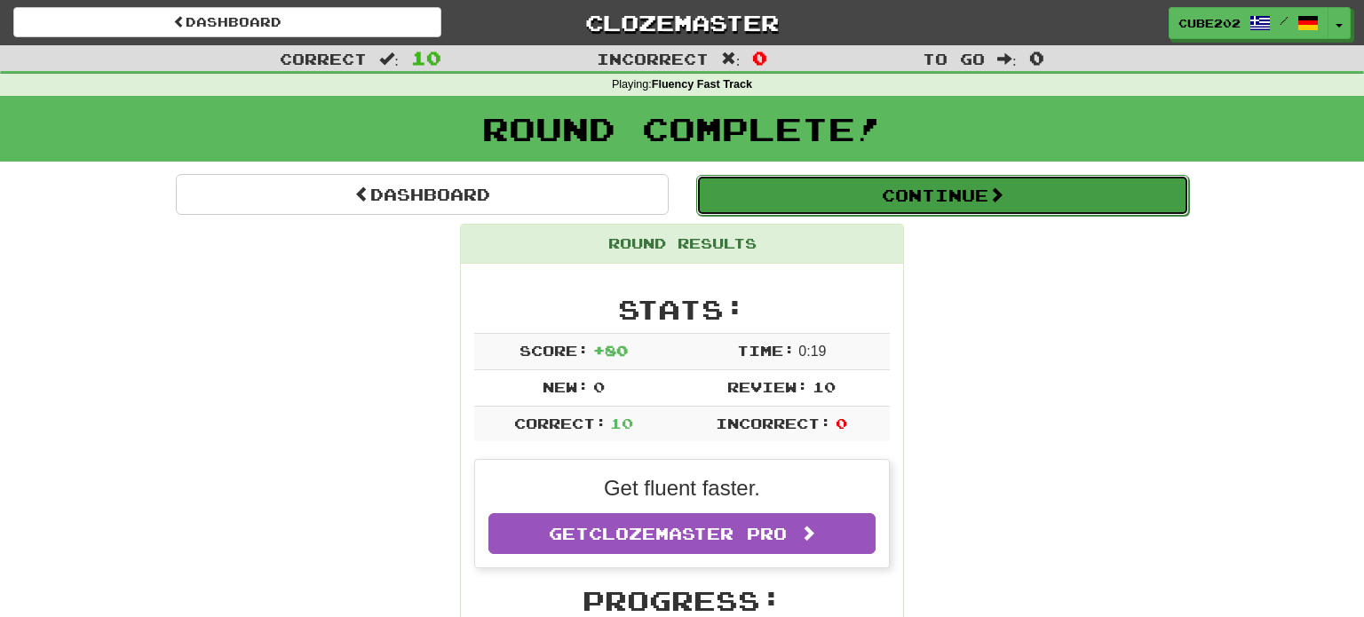
click at [756, 203] on button "Continue" at bounding box center [942, 195] width 493 height 41
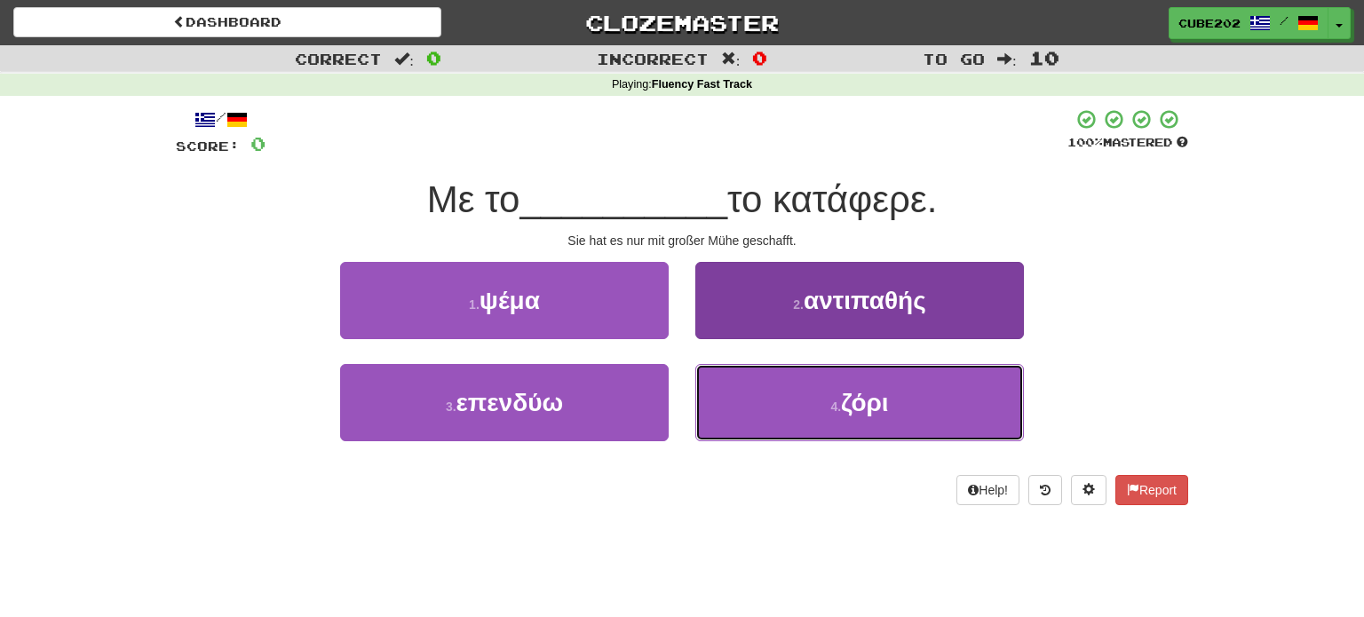
click at [805, 432] on button "4 . ζόρι" at bounding box center [859, 402] width 329 height 77
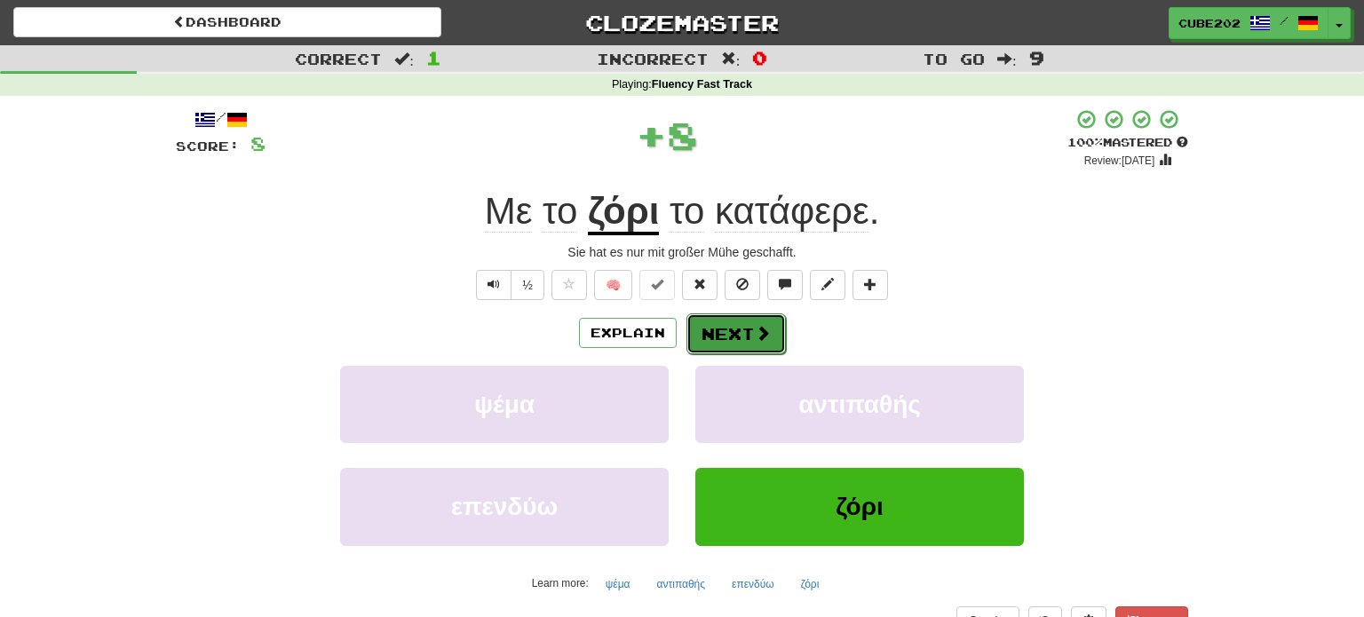
click at [724, 332] on button "Next" at bounding box center [735, 333] width 99 height 41
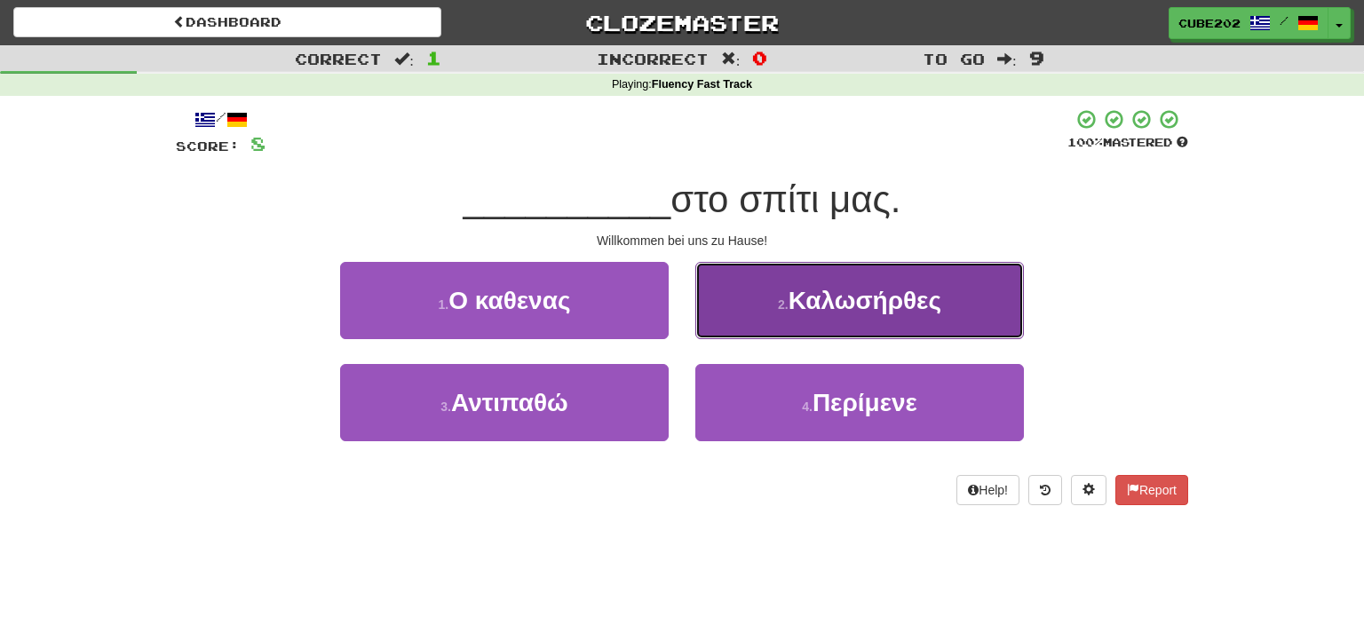
click at [774, 317] on button "2 . Καλωσήρθες" at bounding box center [859, 300] width 329 height 77
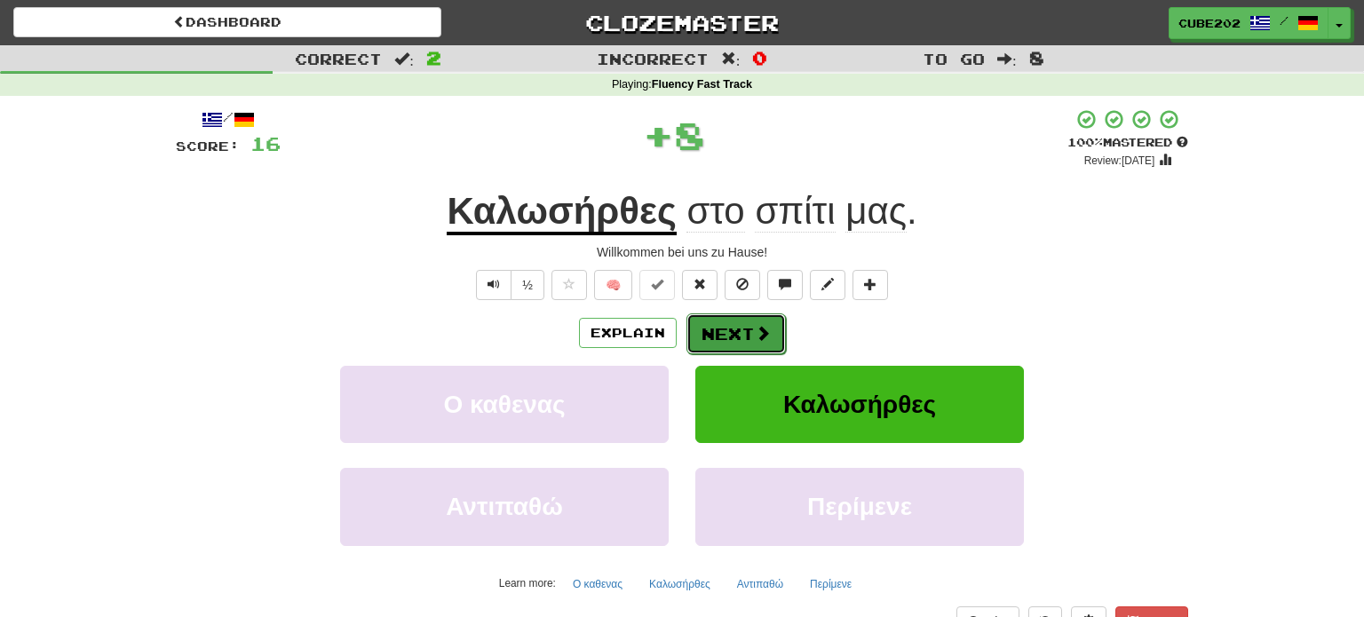
click at [727, 329] on button "Next" at bounding box center [735, 333] width 99 height 41
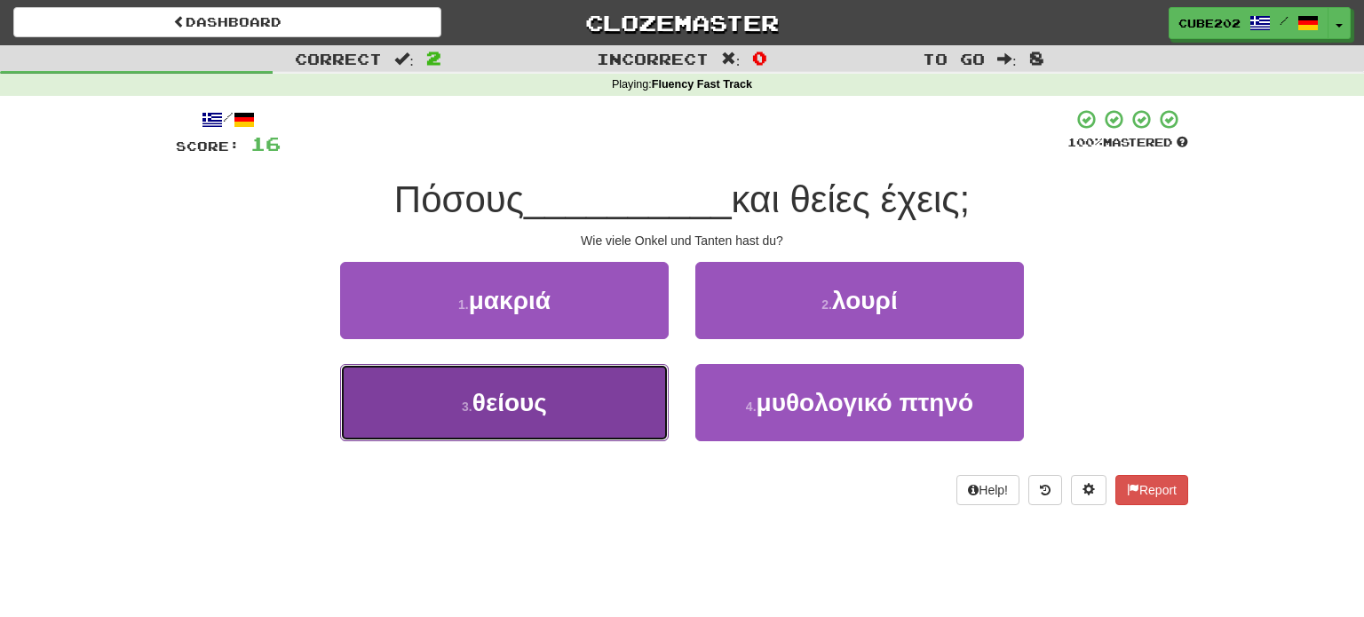
click at [609, 401] on button "3 . θείους" at bounding box center [504, 402] width 329 height 77
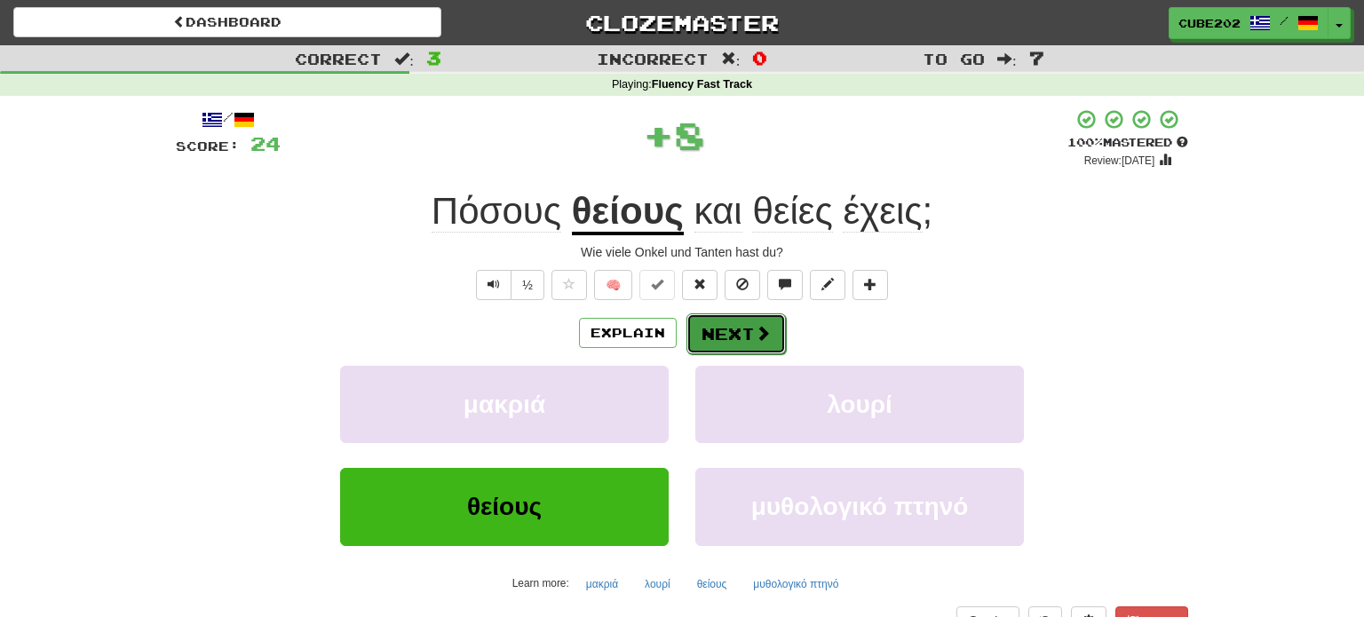
click at [725, 339] on button "Next" at bounding box center [735, 333] width 99 height 41
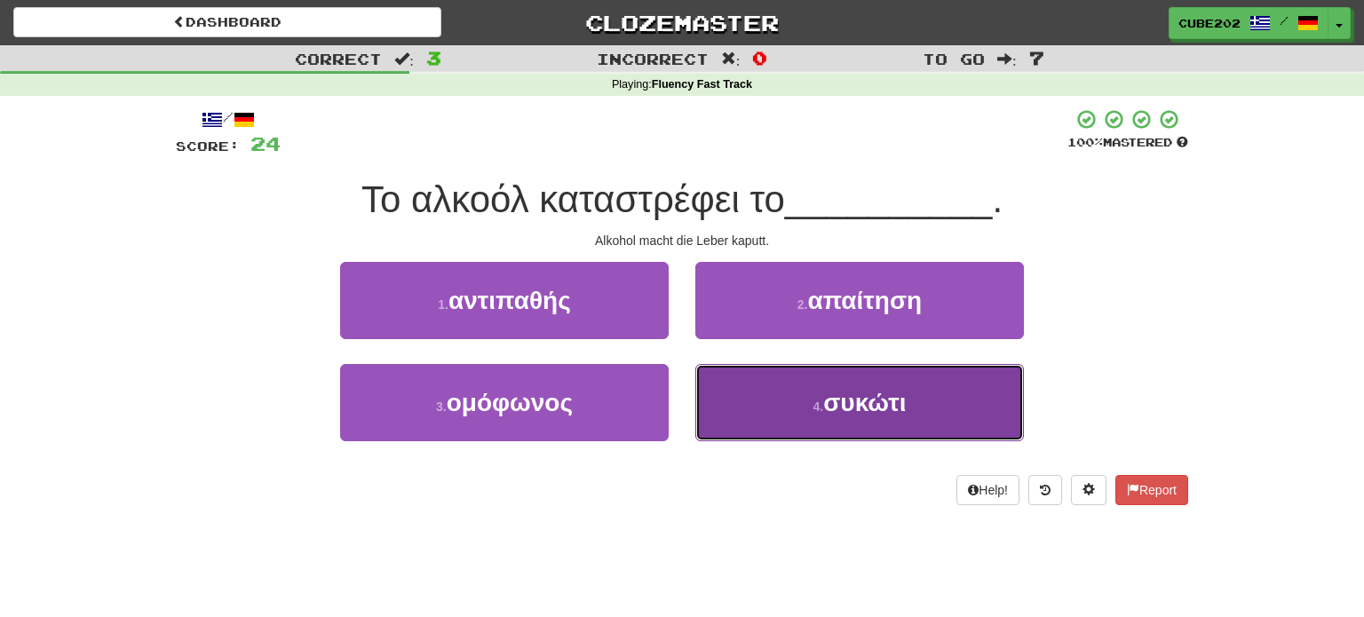
click at [740, 392] on button "4 . συκώτι" at bounding box center [859, 402] width 329 height 77
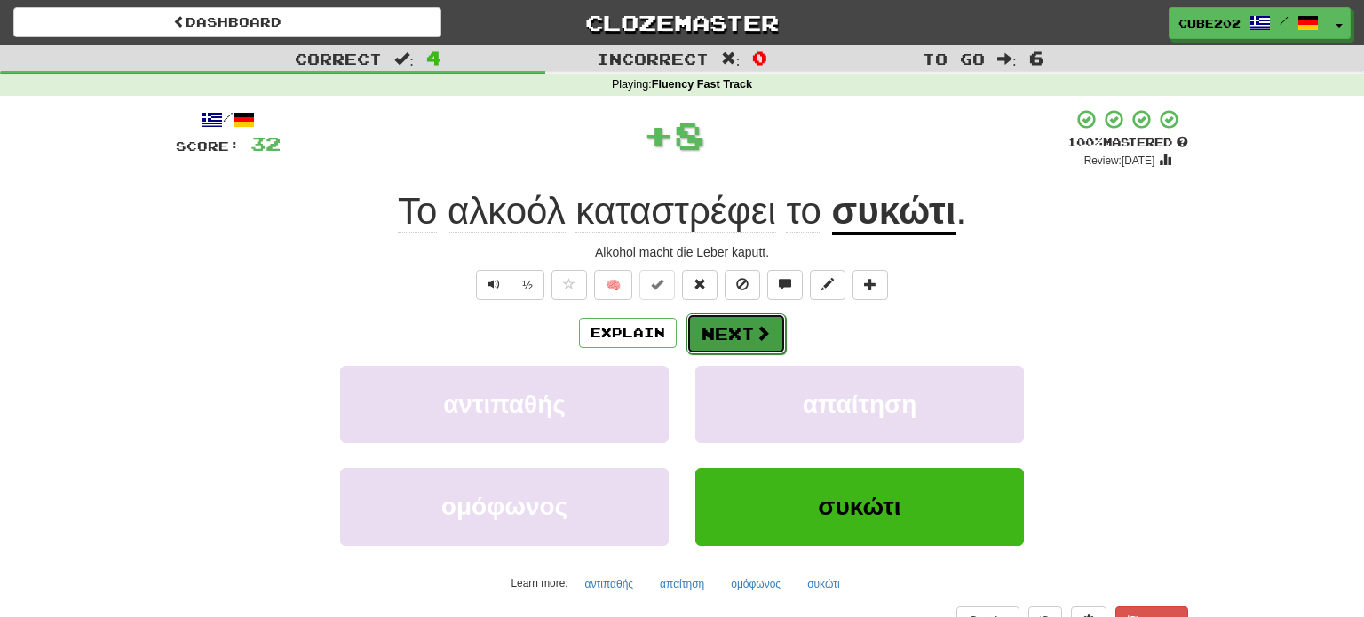
click at [729, 325] on button "Next" at bounding box center [735, 333] width 99 height 41
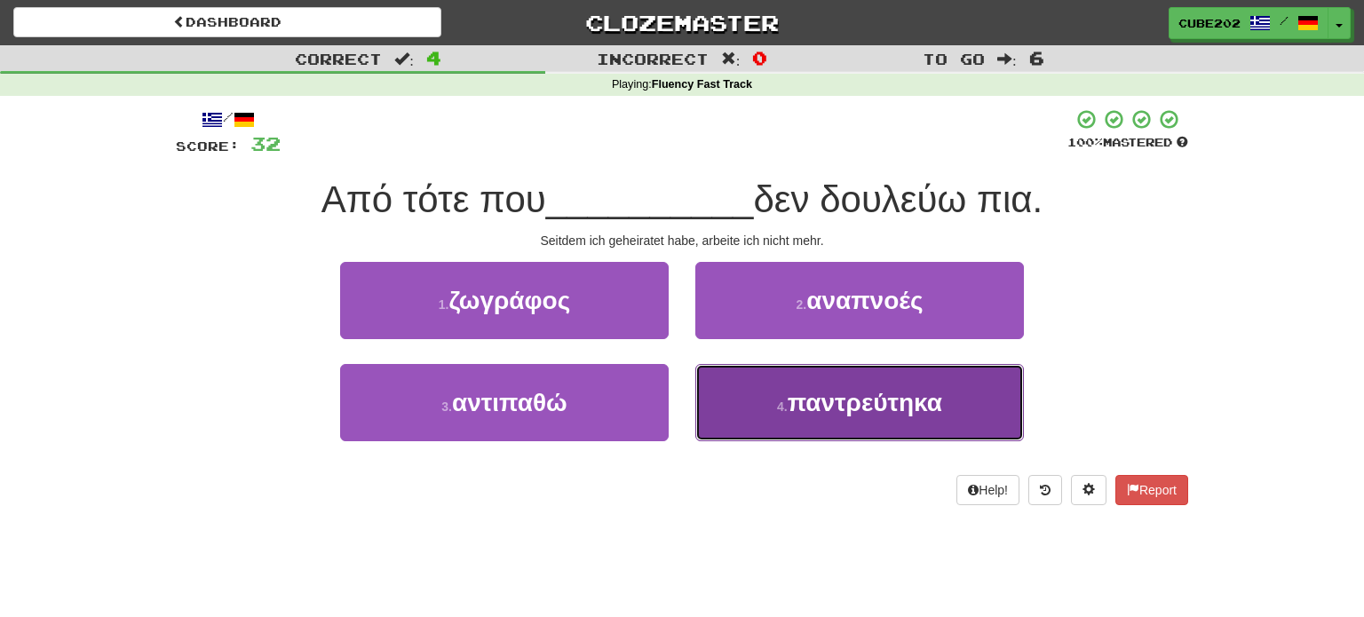
click at [780, 394] on button "4 . παντρεύτηκα" at bounding box center [859, 402] width 329 height 77
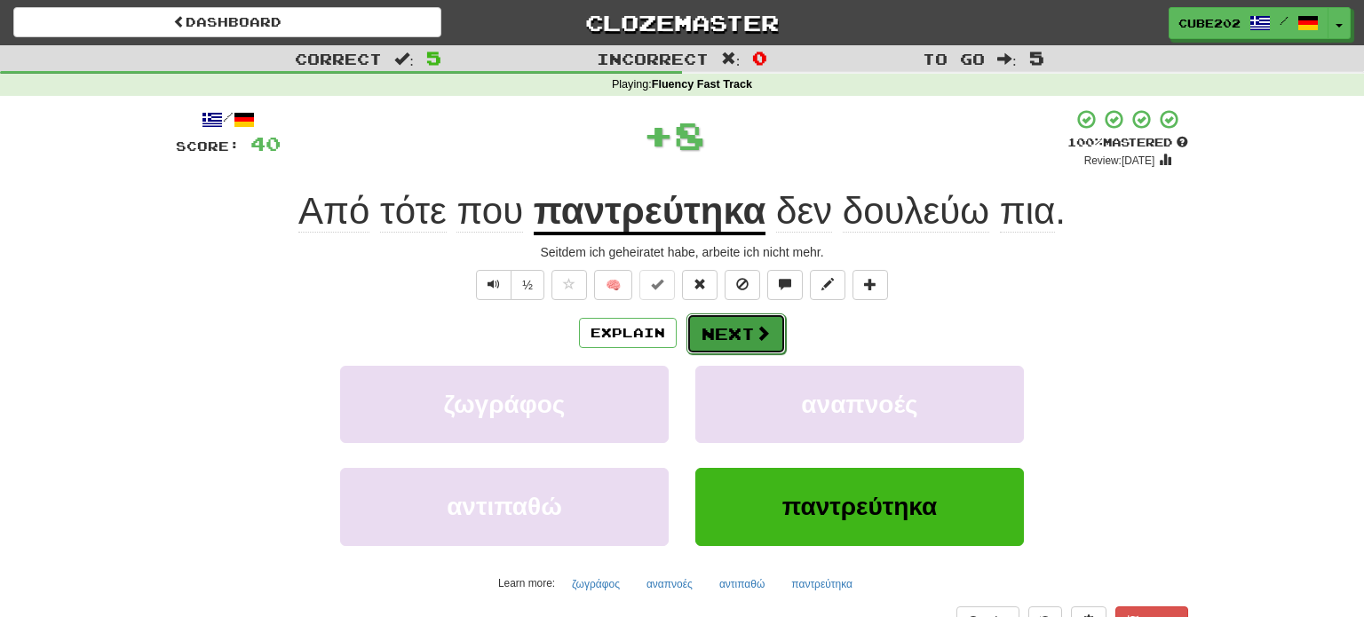
click at [743, 316] on button "Next" at bounding box center [735, 333] width 99 height 41
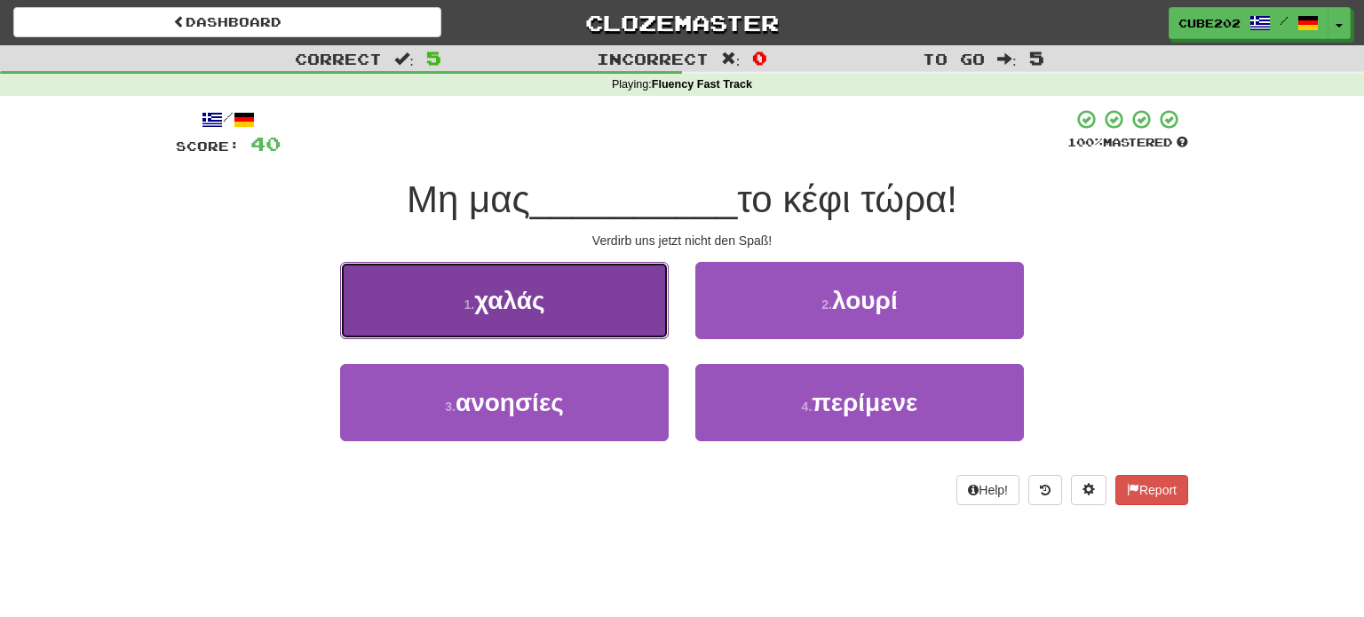
click at [606, 305] on button "1 . χαλάς" at bounding box center [504, 300] width 329 height 77
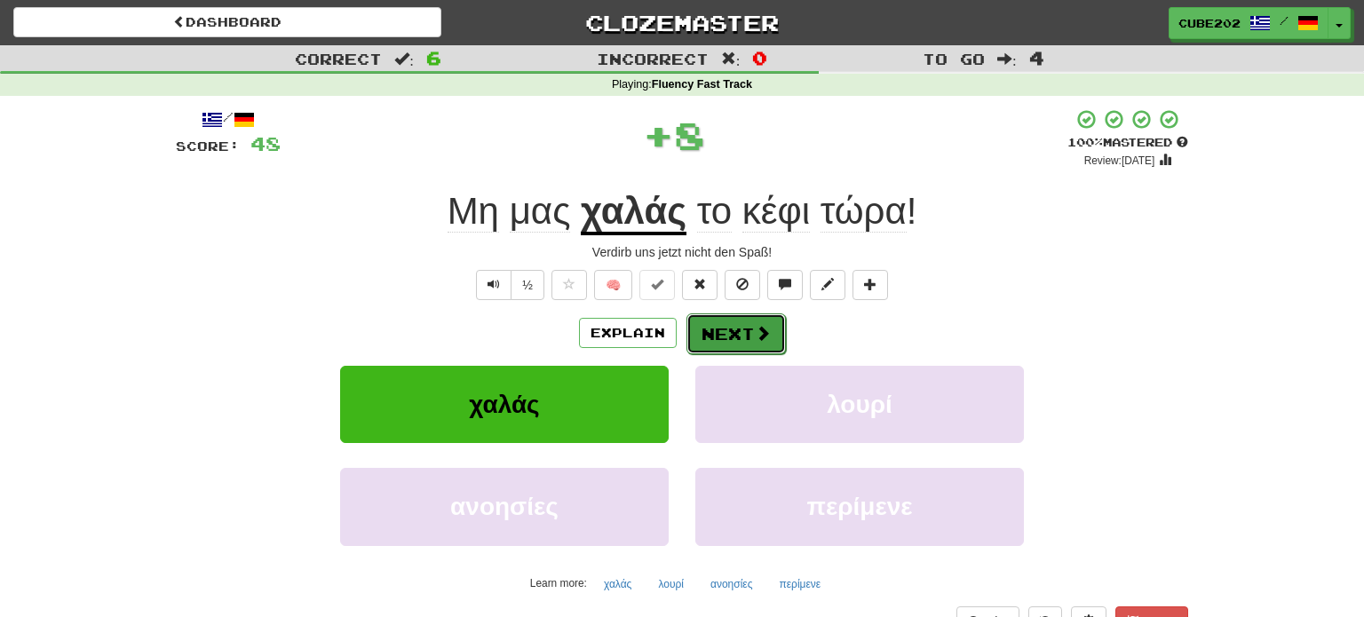
click at [747, 329] on button "Next" at bounding box center [735, 333] width 99 height 41
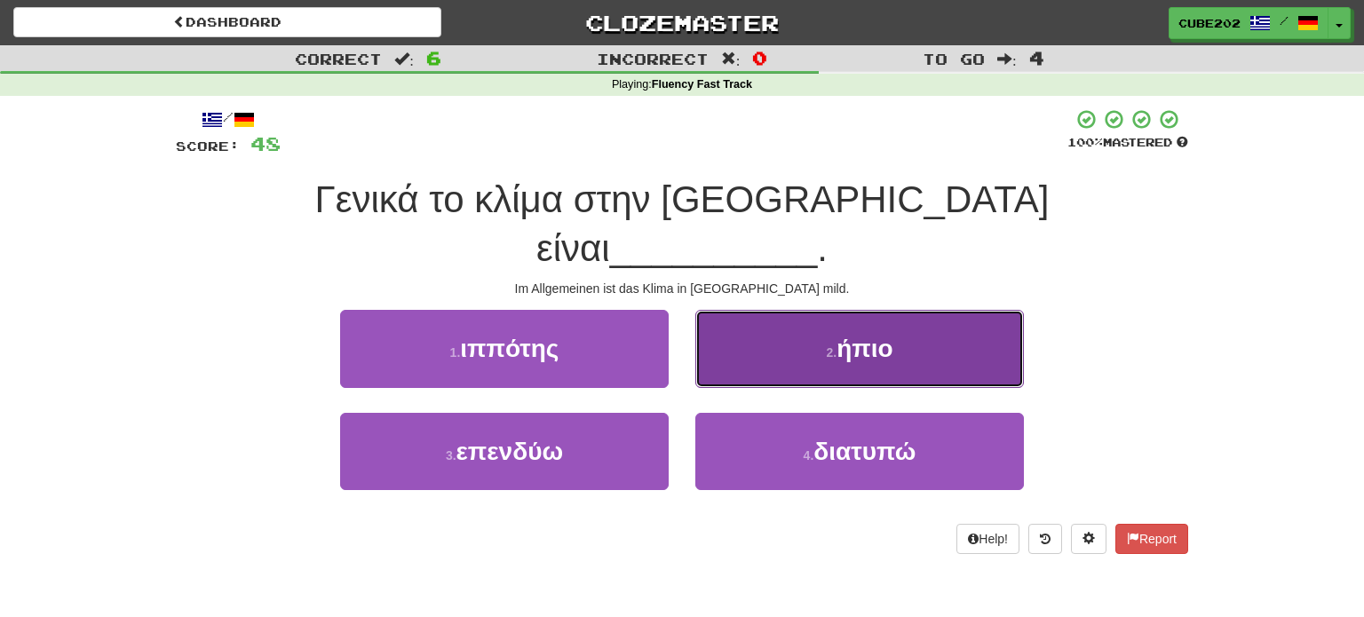
click at [791, 326] on button "2 . ήπιο" at bounding box center [859, 348] width 329 height 77
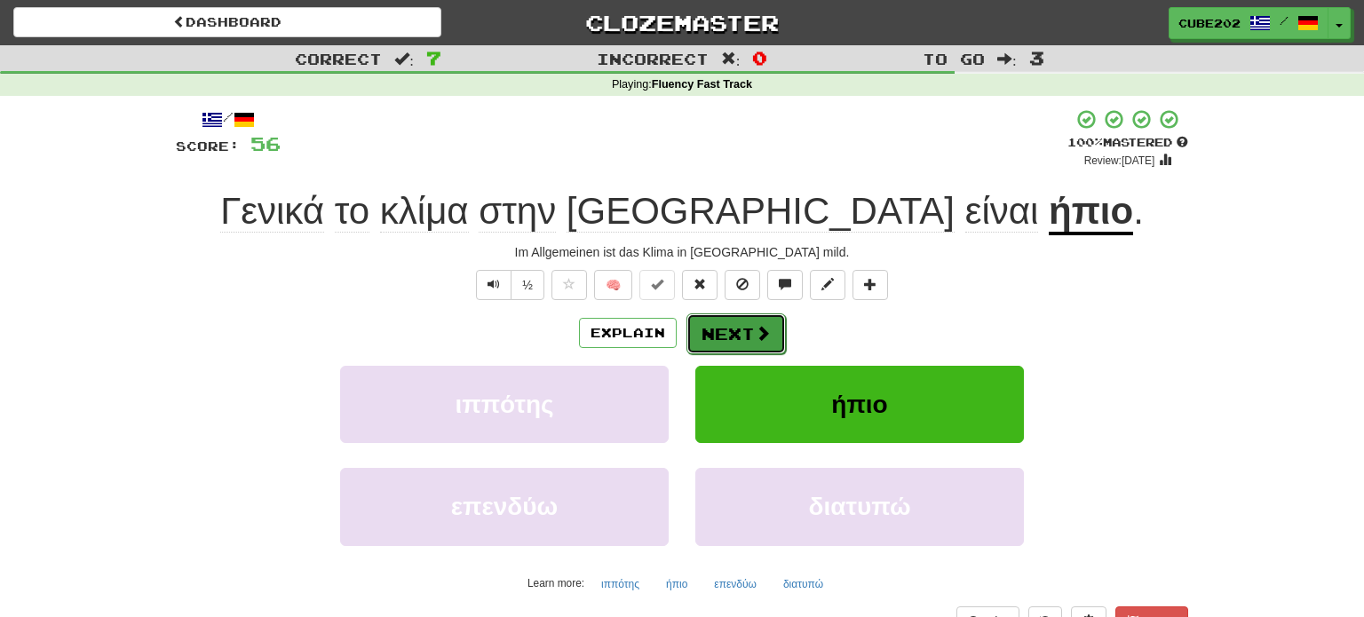
click at [759, 332] on span at bounding box center [763, 333] width 16 height 16
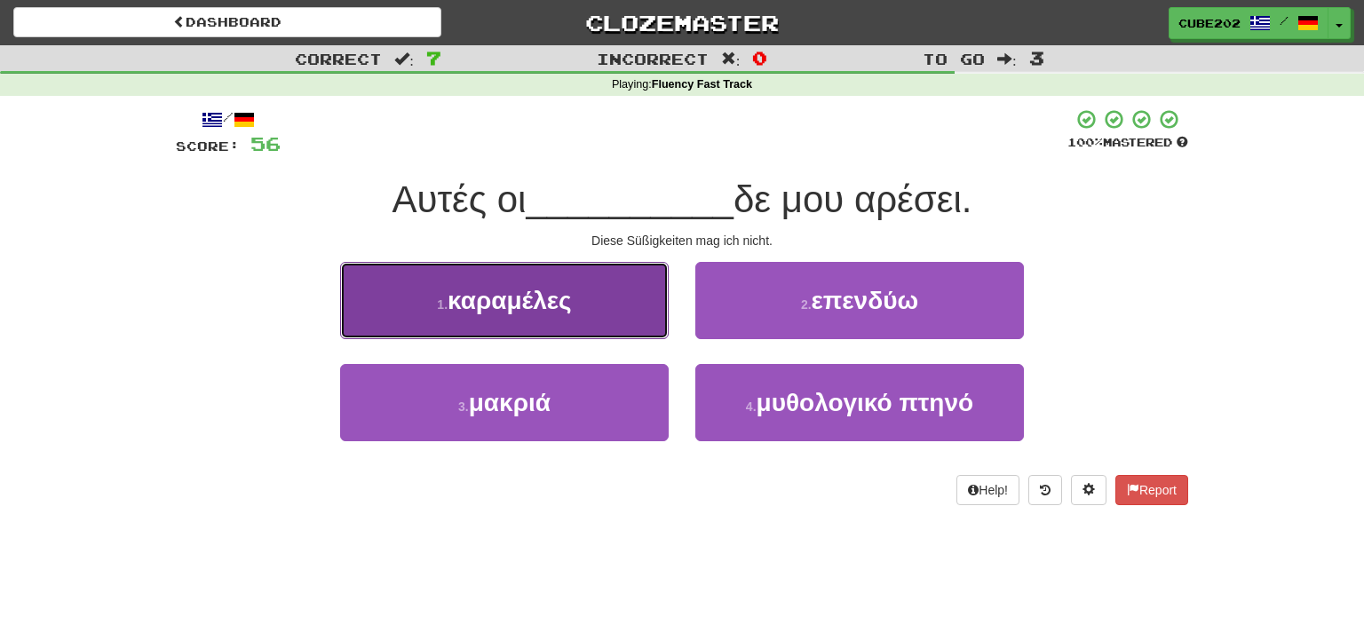
click at [641, 291] on button "1 . καραμέλες" at bounding box center [504, 300] width 329 height 77
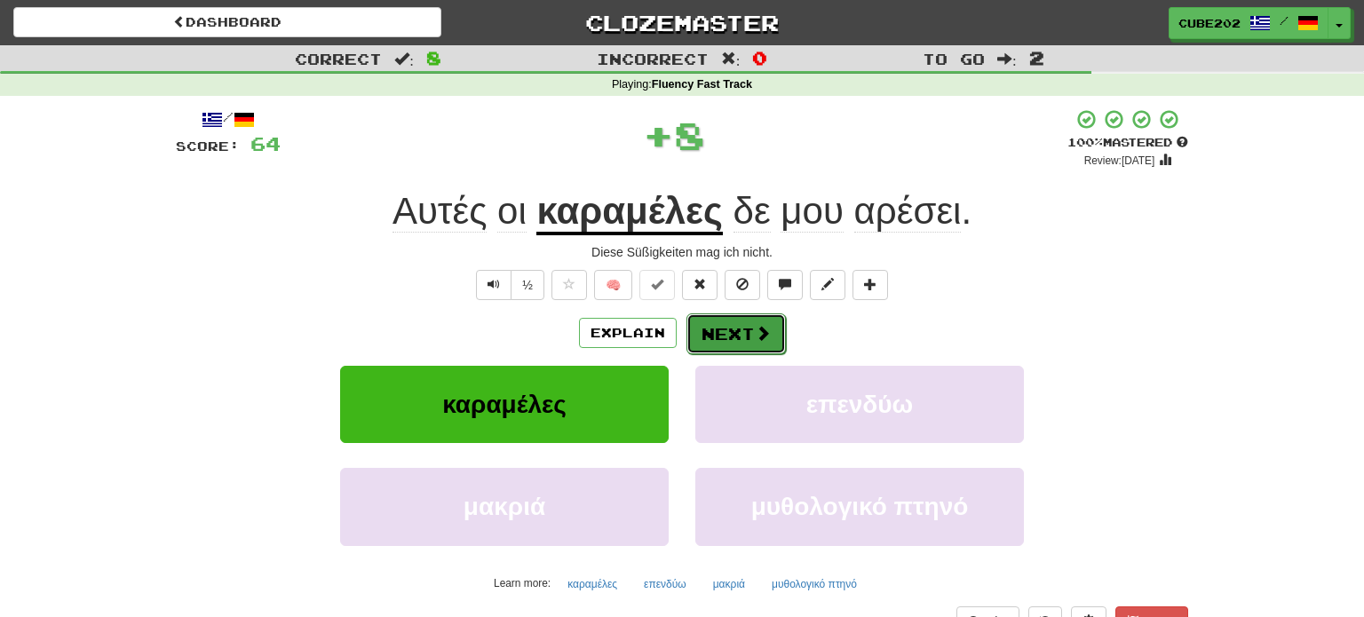
click at [734, 324] on button "Next" at bounding box center [735, 333] width 99 height 41
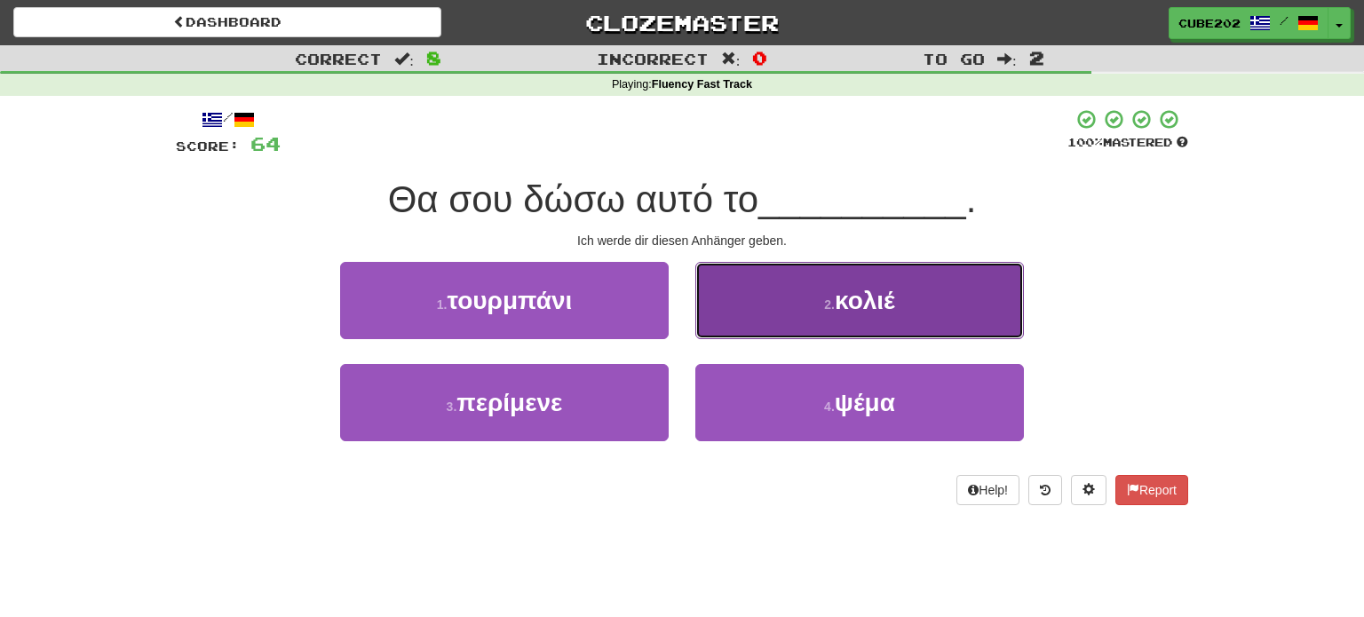
click at [795, 297] on button "2 . κολιέ" at bounding box center [859, 300] width 329 height 77
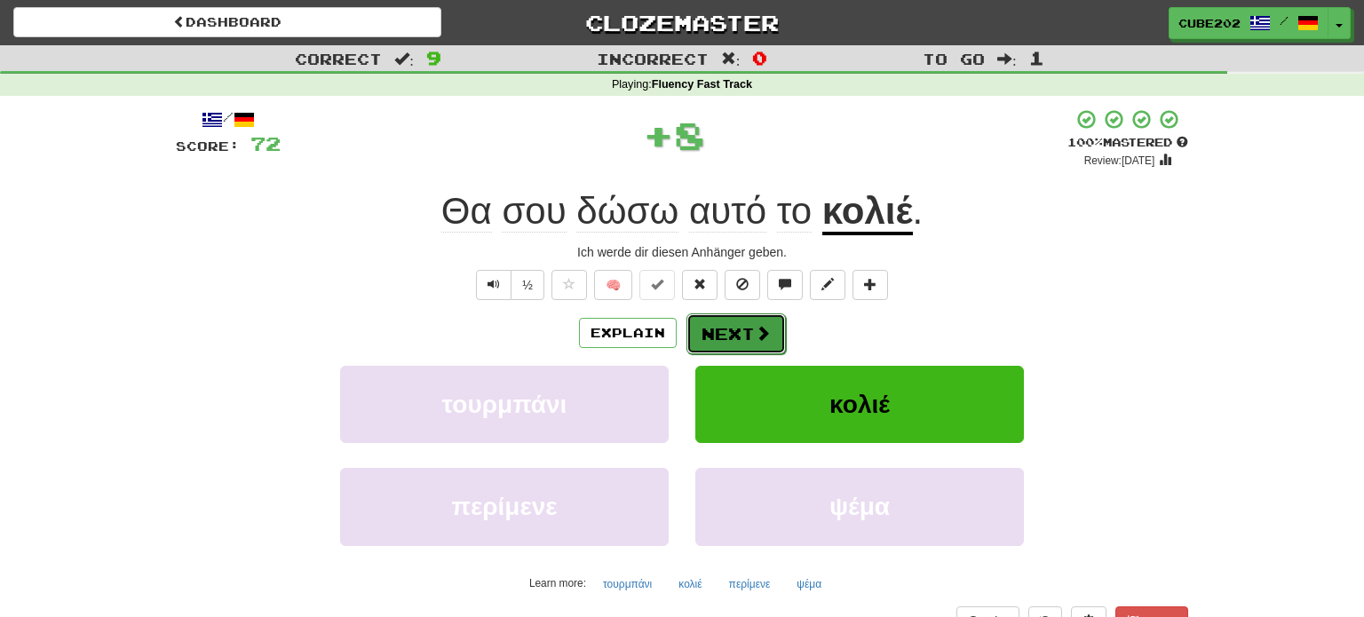
click at [734, 332] on button "Next" at bounding box center [735, 333] width 99 height 41
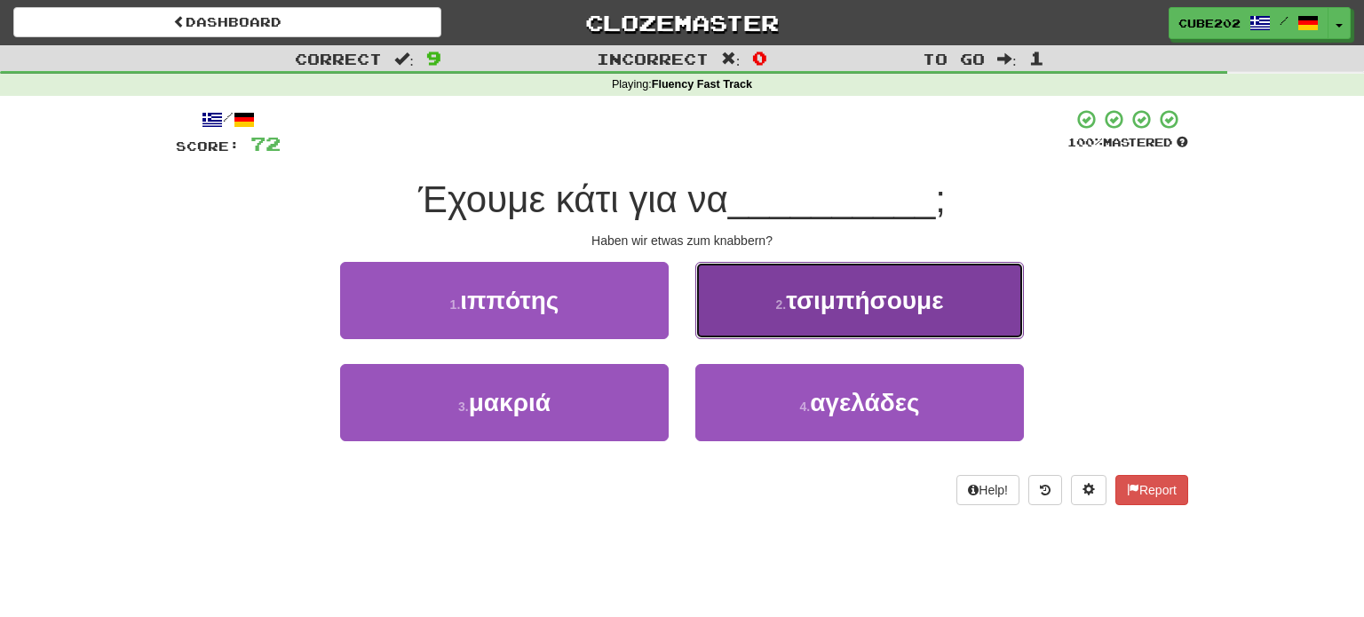
click at [768, 305] on button "2 . τσιμπήσουμε" at bounding box center [859, 300] width 329 height 77
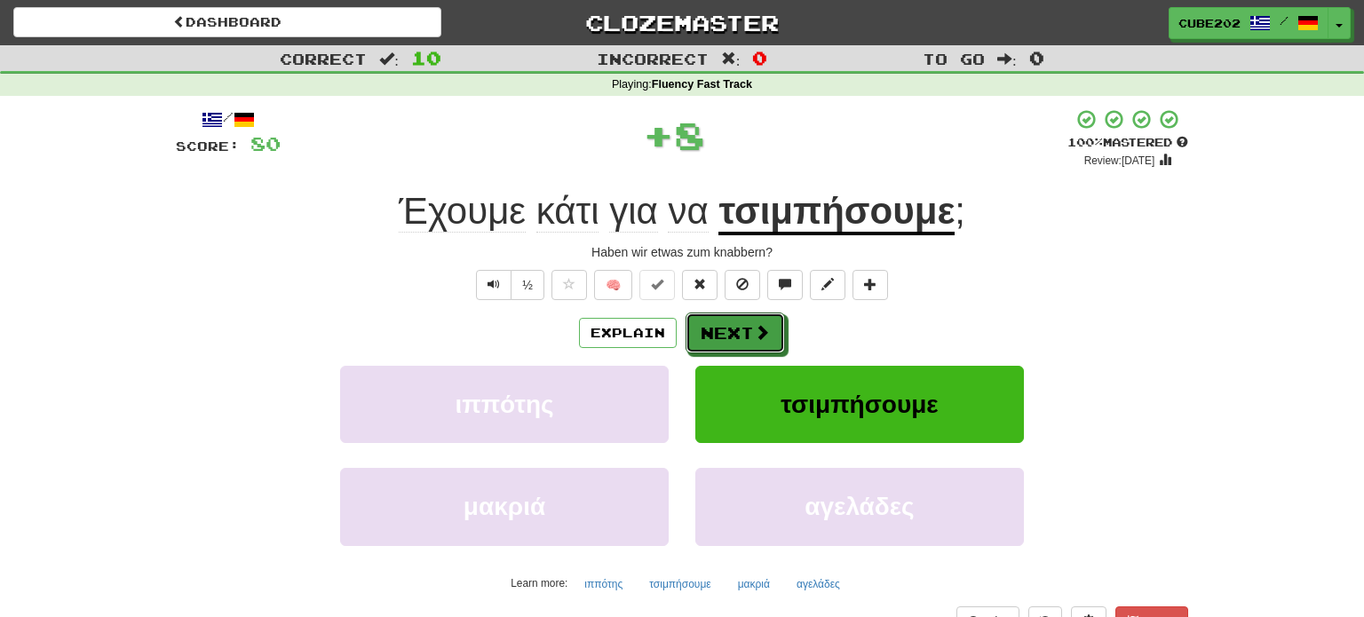
click at [731, 337] on button "Next" at bounding box center [734, 333] width 99 height 41
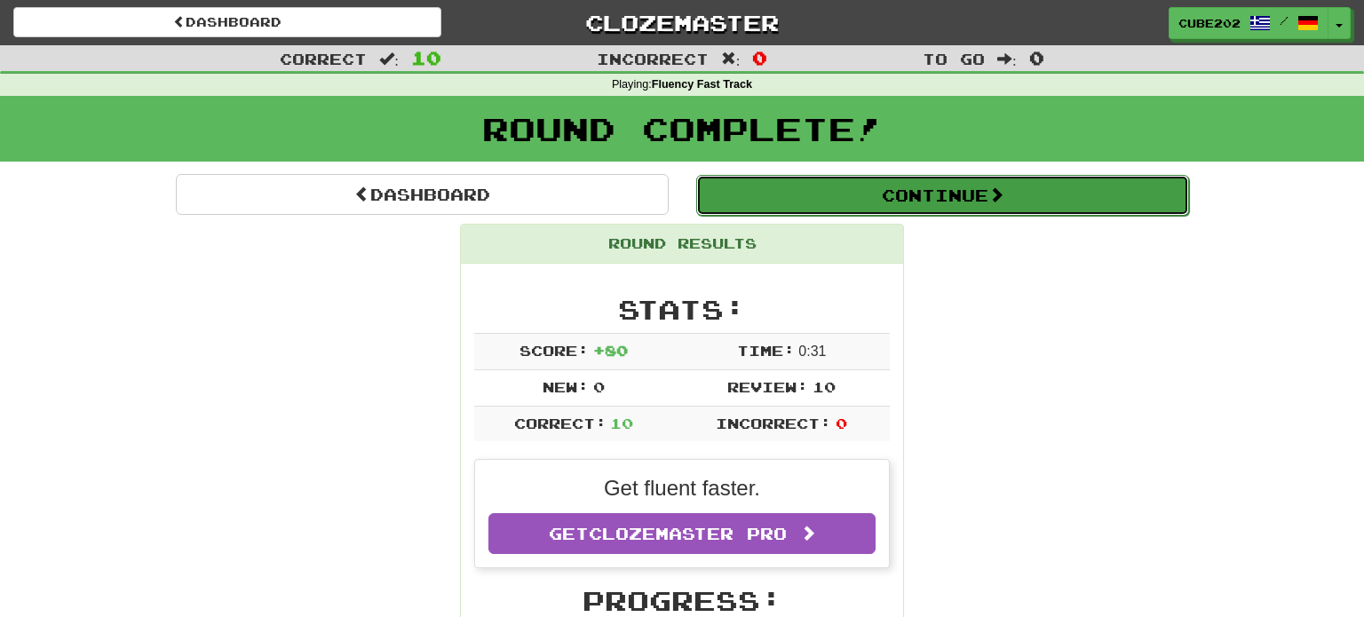
click at [785, 192] on button "Continue" at bounding box center [942, 195] width 493 height 41
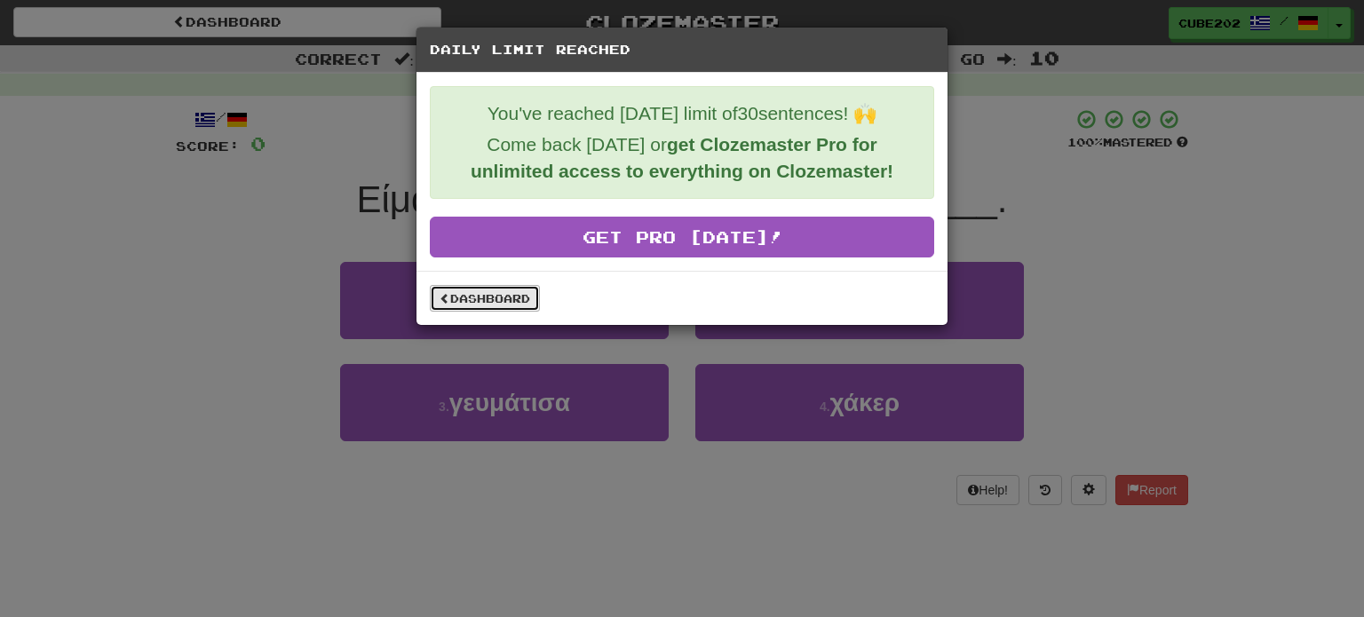
click at [513, 296] on link "Dashboard" at bounding box center [485, 298] width 110 height 27
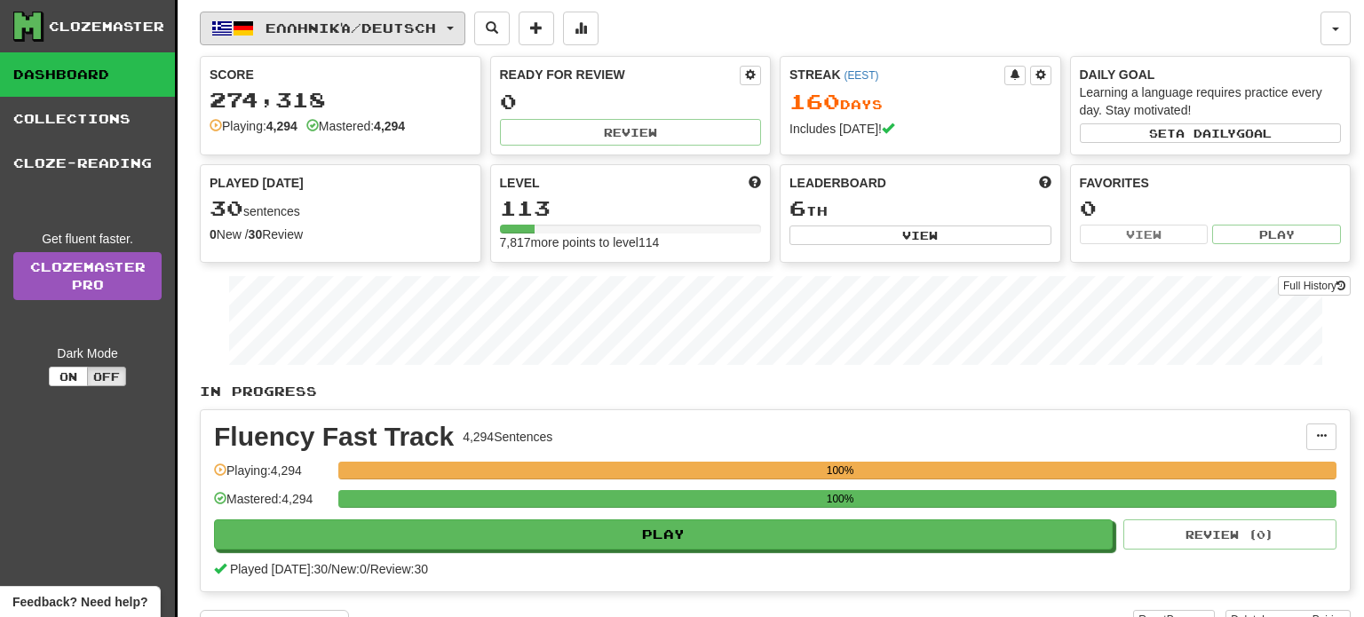
click at [436, 28] on span "Ελληνικά / Deutsch" at bounding box center [350, 27] width 170 height 15
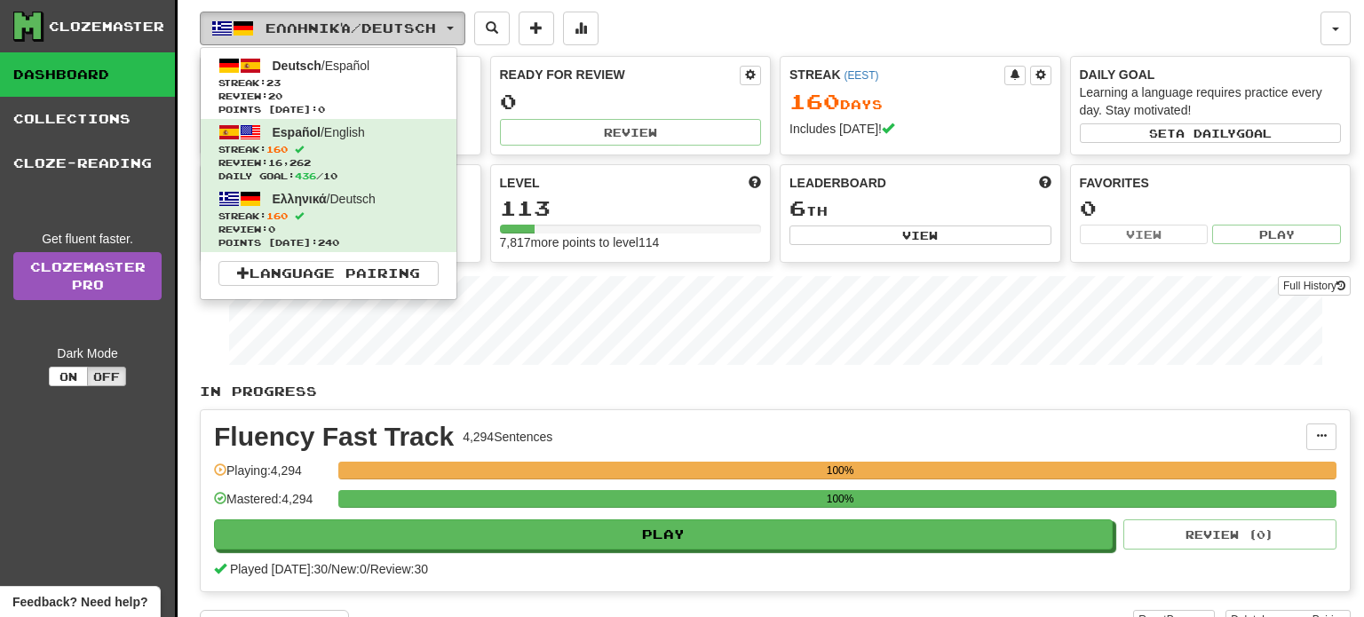
click at [432, 32] on span "Ελληνικά / Deutsch" at bounding box center [350, 27] width 170 height 15
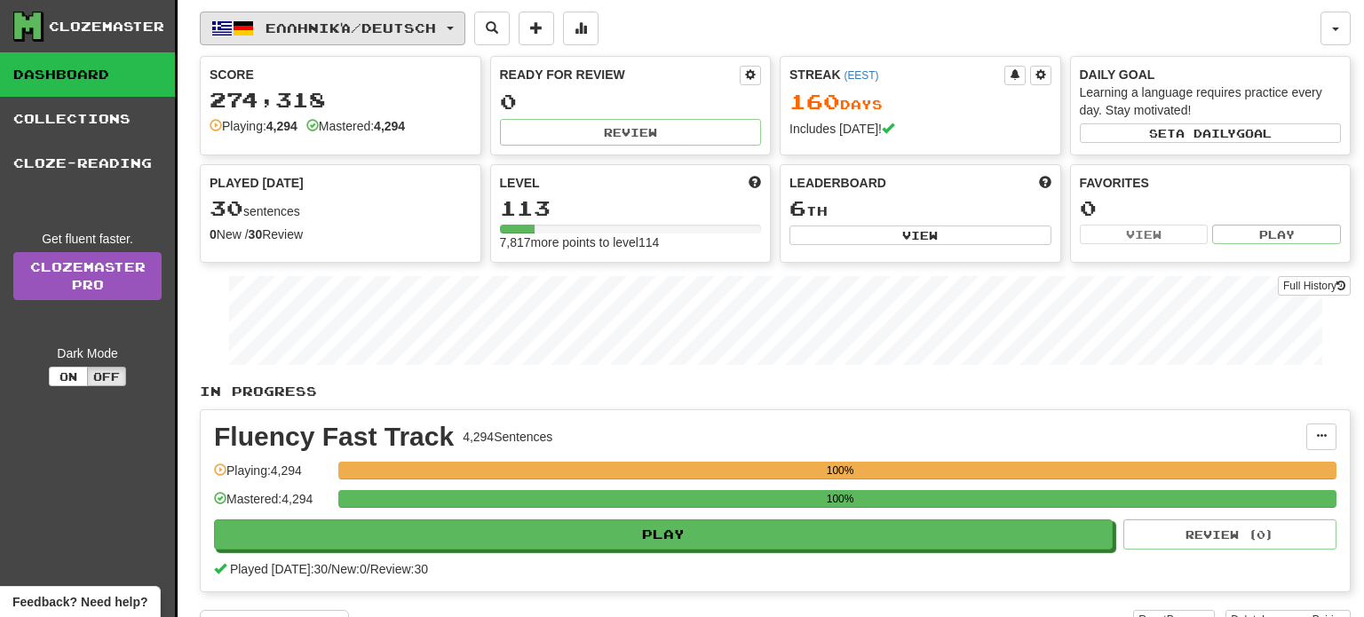
click at [432, 33] on span "Ελληνικά / Deutsch" at bounding box center [350, 27] width 170 height 15
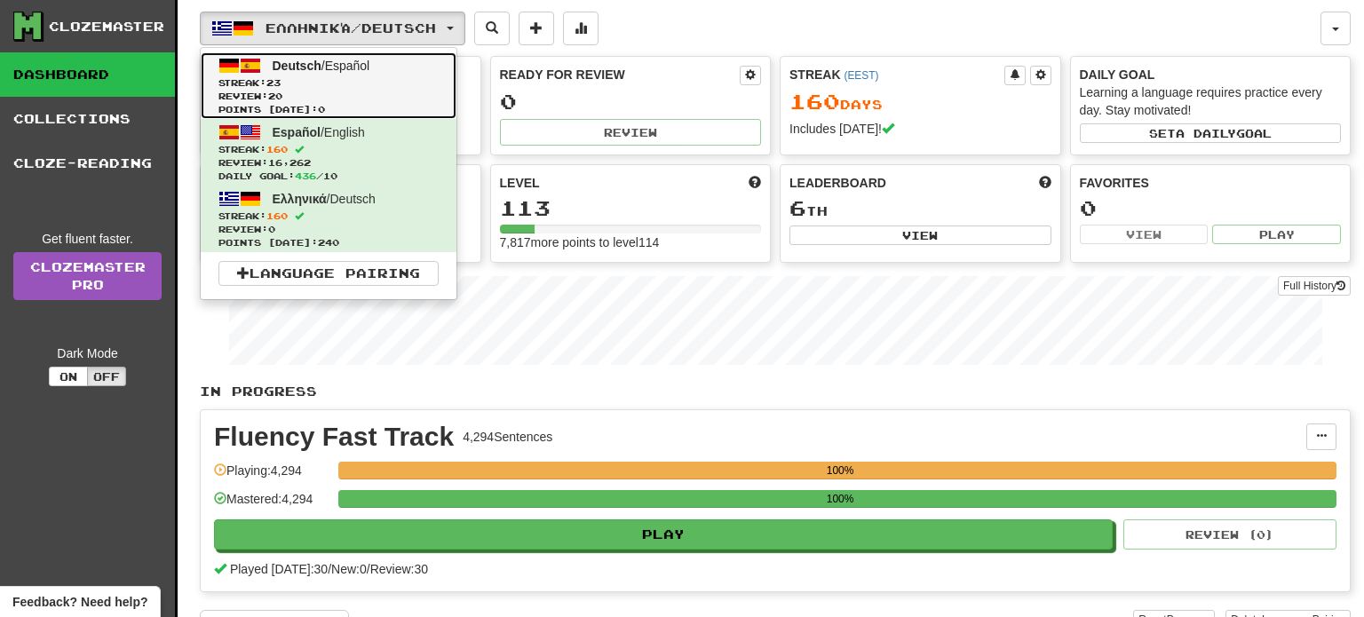
click at [381, 84] on span "Streak: 23" at bounding box center [328, 82] width 220 height 13
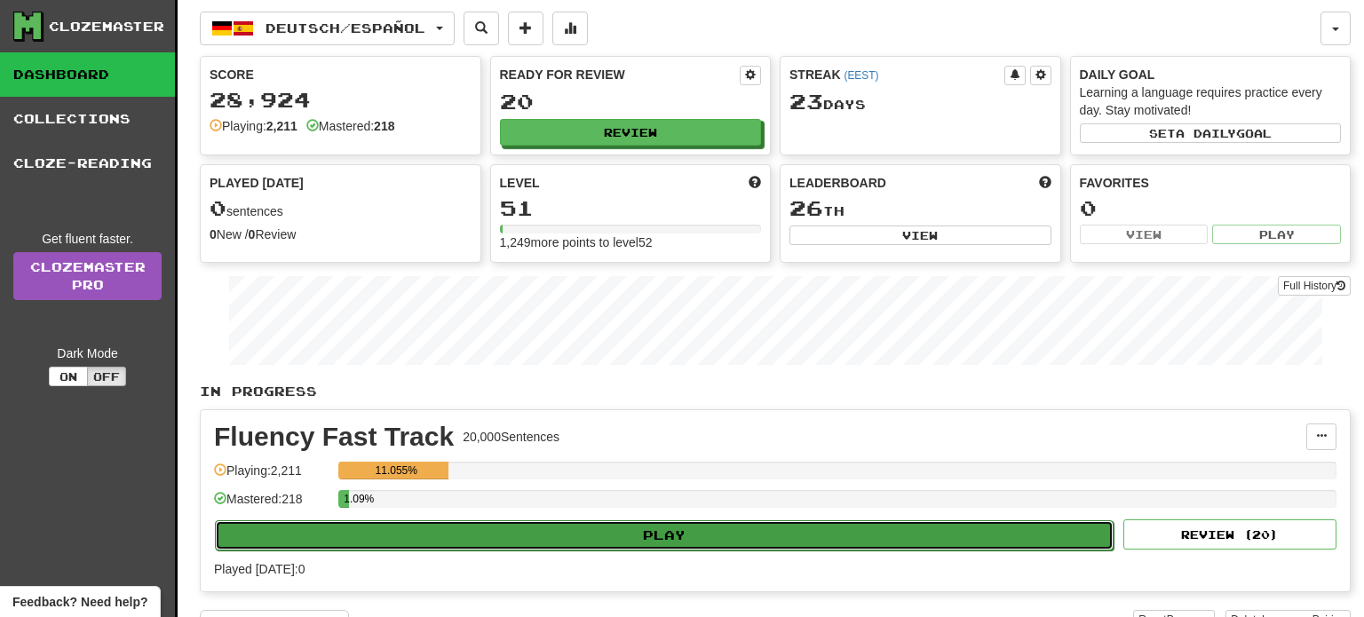
click at [676, 531] on button "Play" at bounding box center [664, 535] width 899 height 30
select select "**"
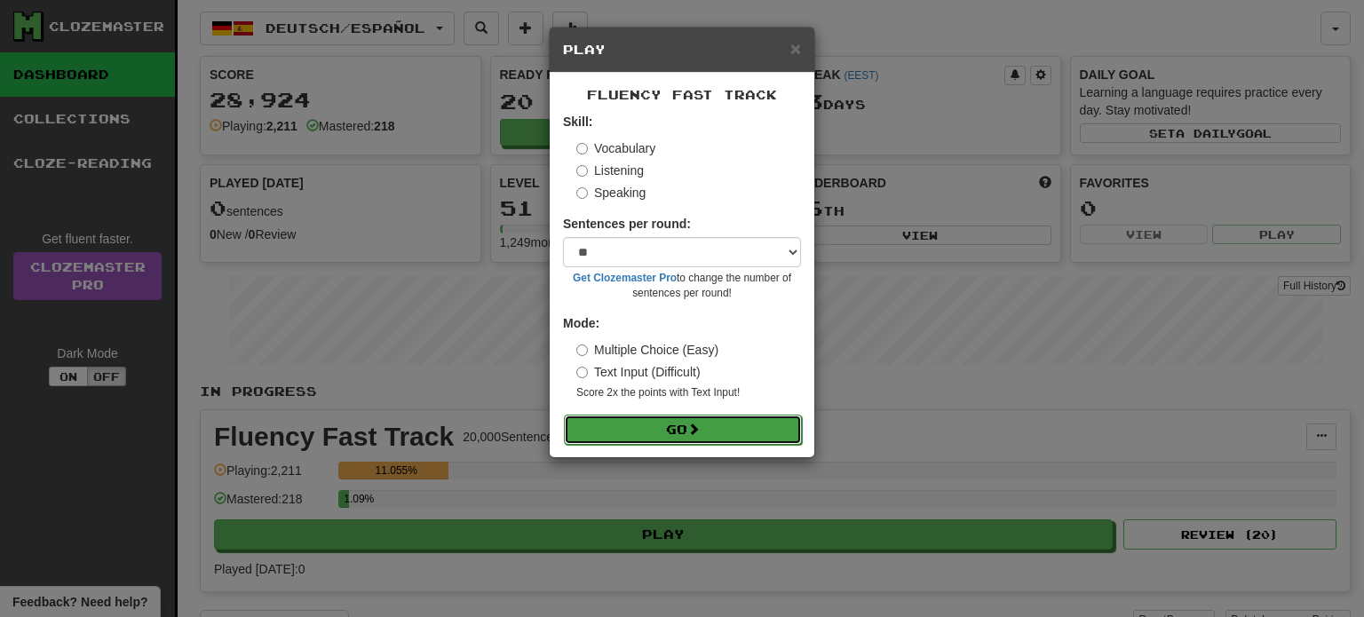
click at [685, 429] on button "Go" at bounding box center [683, 430] width 238 height 30
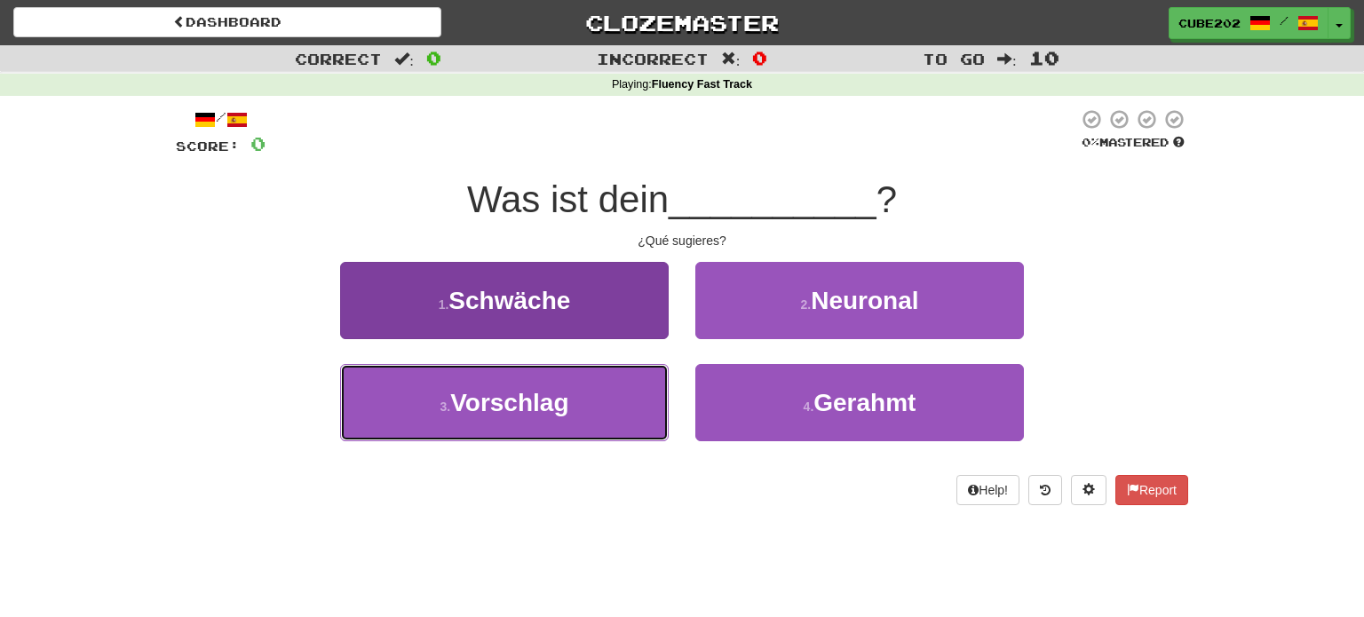
click at [625, 412] on button "3 . Vorschlag" at bounding box center [504, 402] width 329 height 77
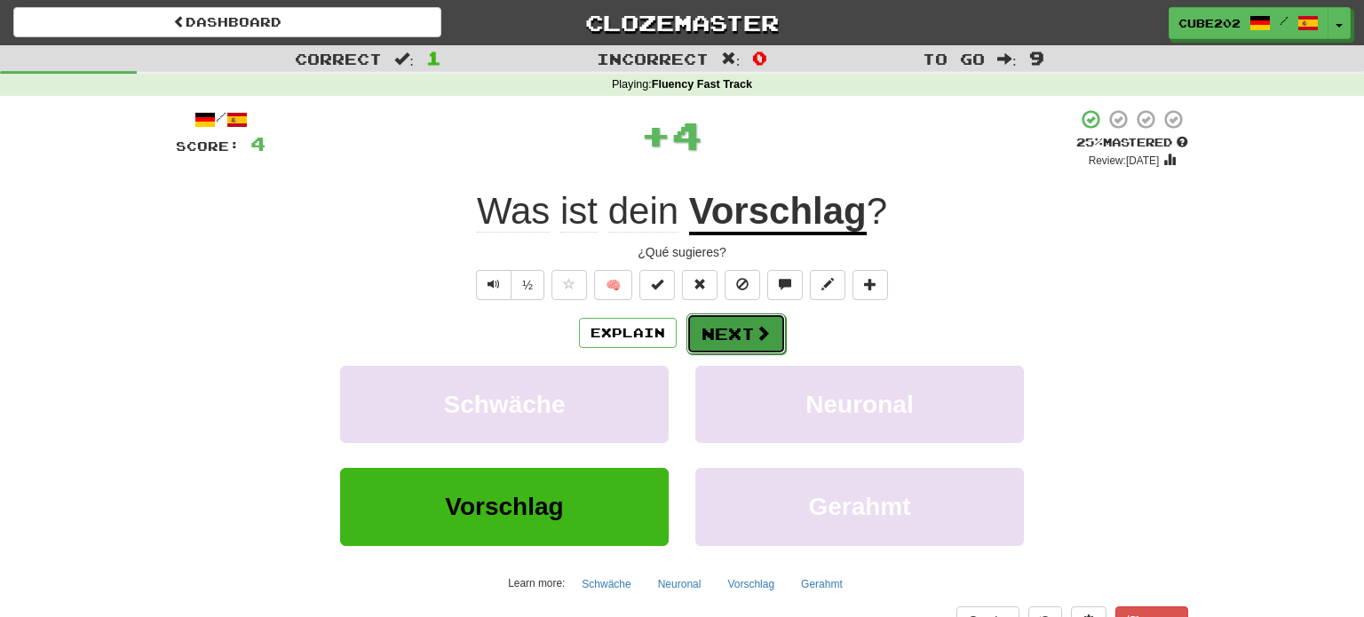
click at [743, 330] on button "Next" at bounding box center [735, 333] width 99 height 41
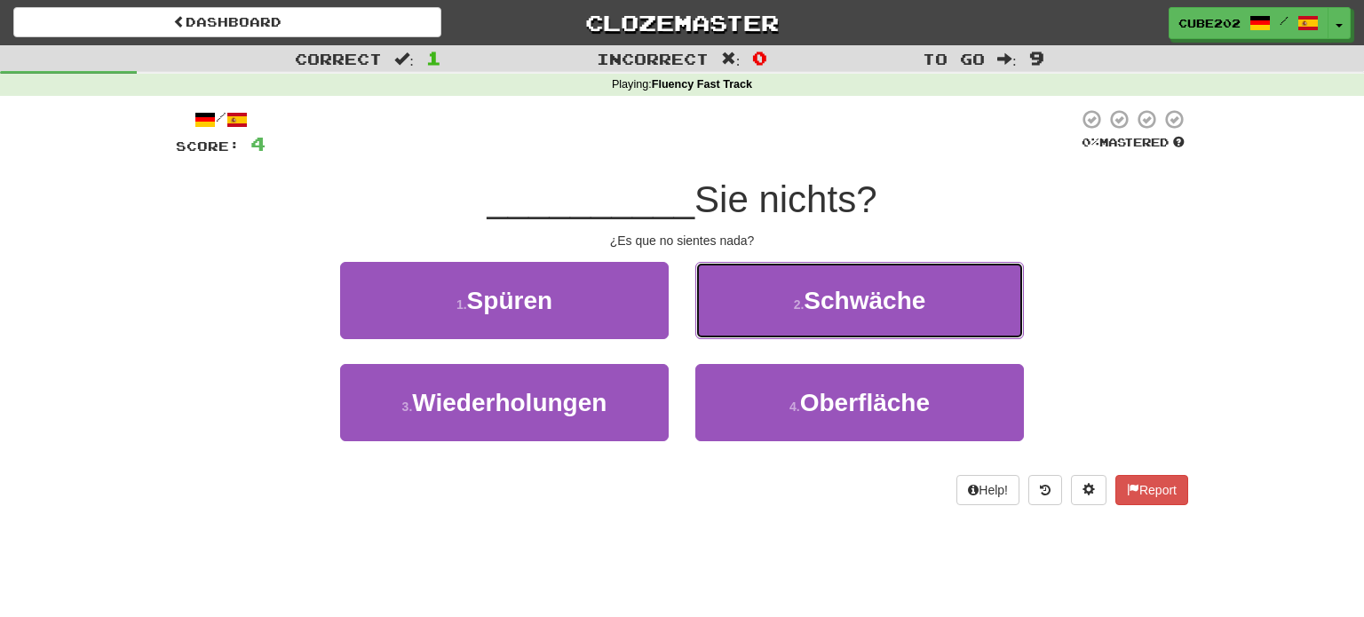
click at [790, 302] on button "2 . Schwäche" at bounding box center [859, 300] width 329 height 77
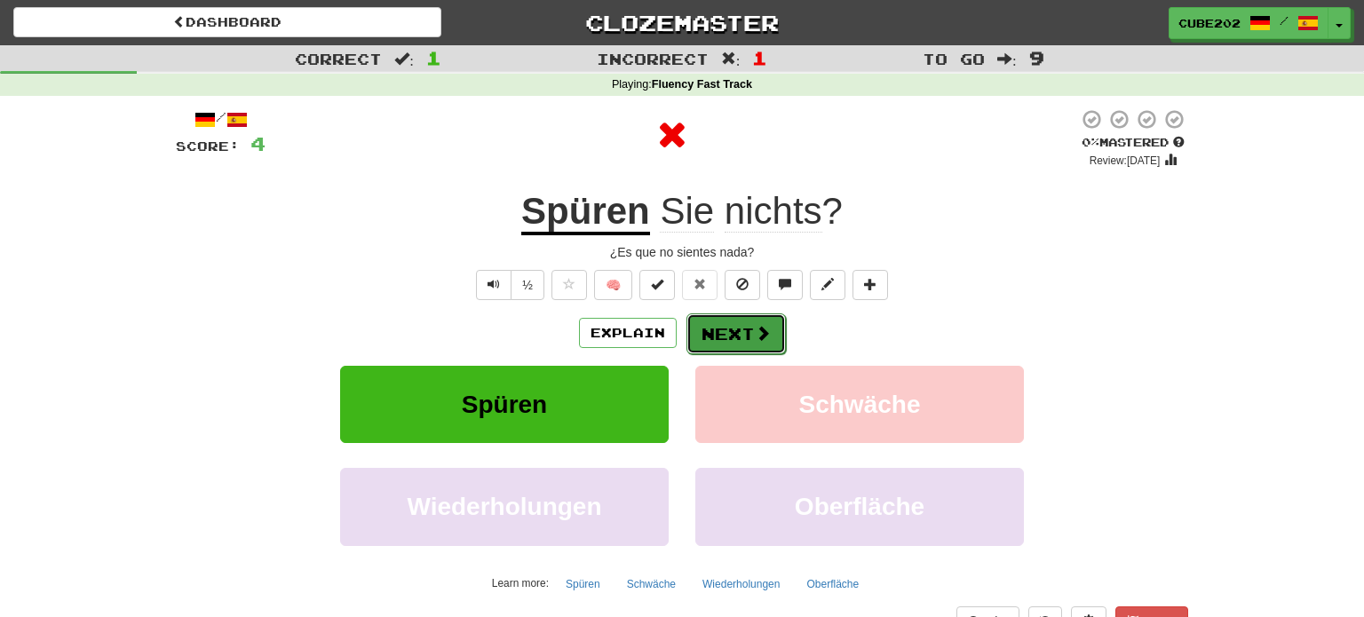
click at [722, 335] on button "Next" at bounding box center [735, 333] width 99 height 41
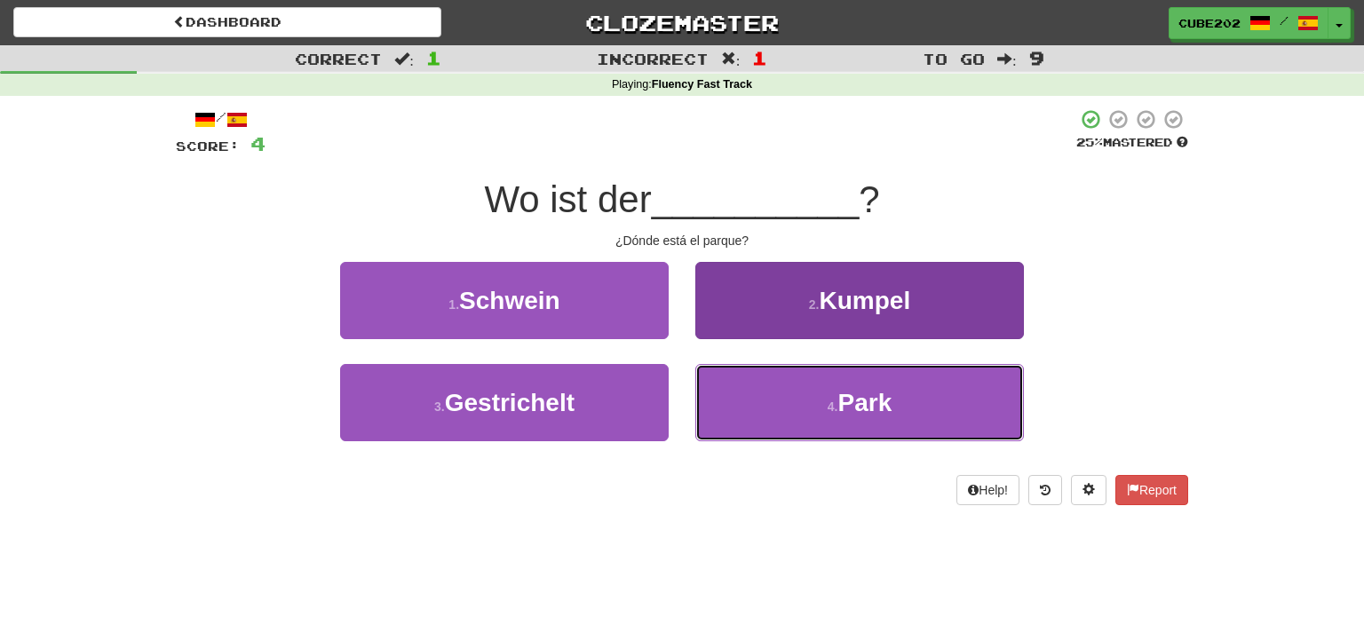
click at [815, 404] on button "4 . Park" at bounding box center [859, 402] width 329 height 77
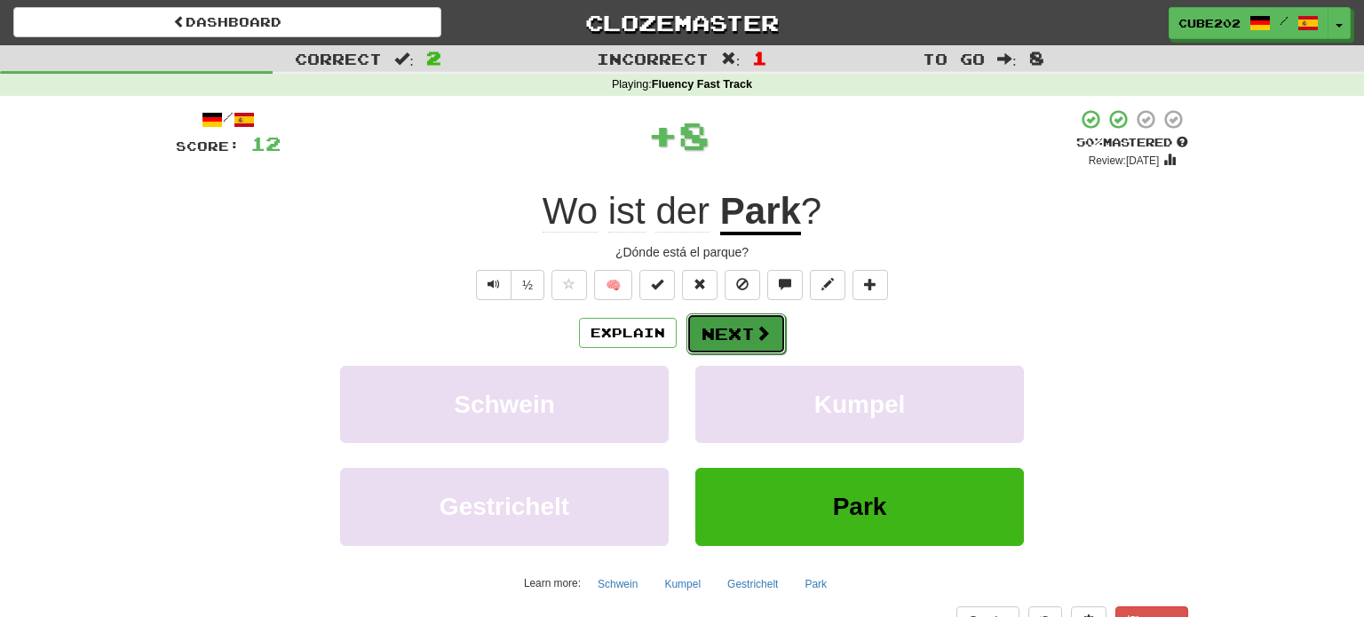
click at [733, 333] on button "Next" at bounding box center [735, 333] width 99 height 41
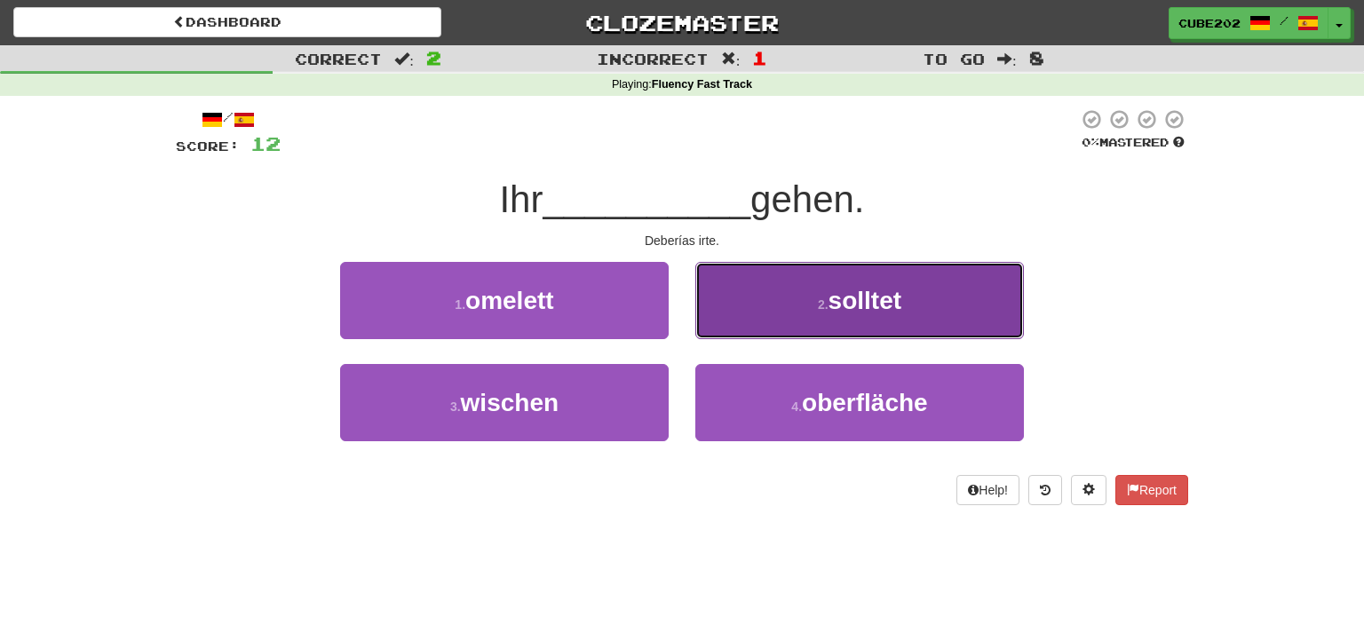
click at [878, 318] on button "2 . solltet" at bounding box center [859, 300] width 329 height 77
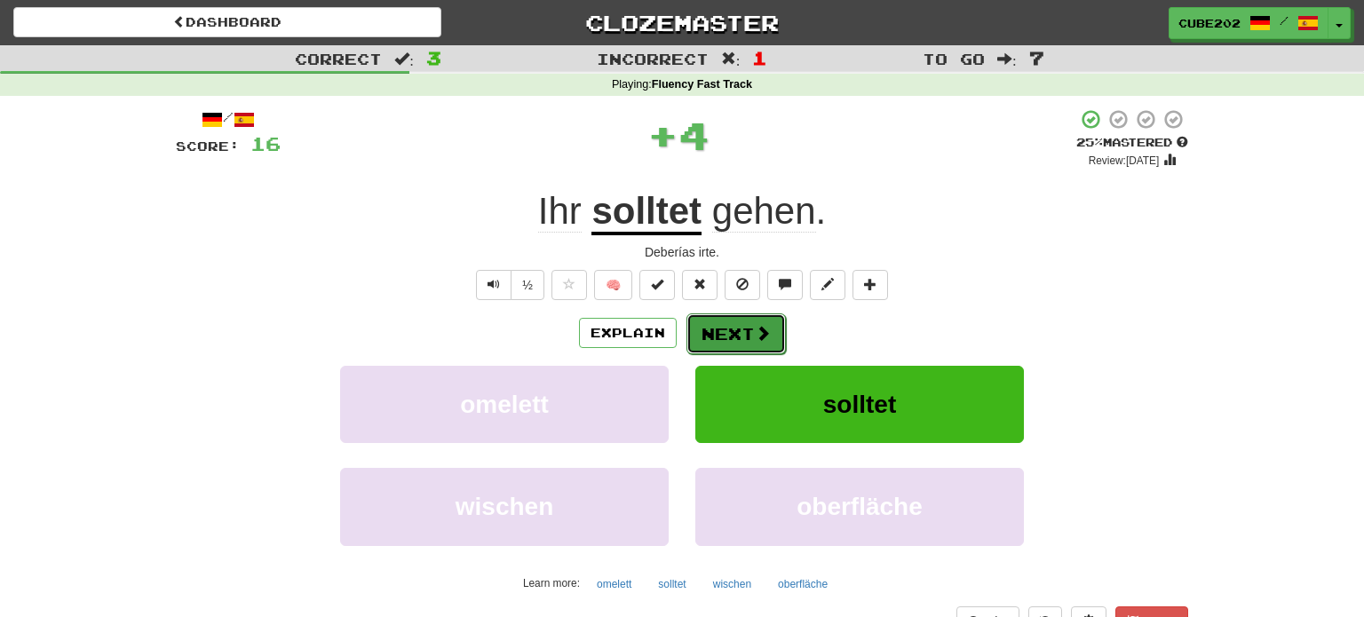
click at [749, 332] on button "Next" at bounding box center [735, 333] width 99 height 41
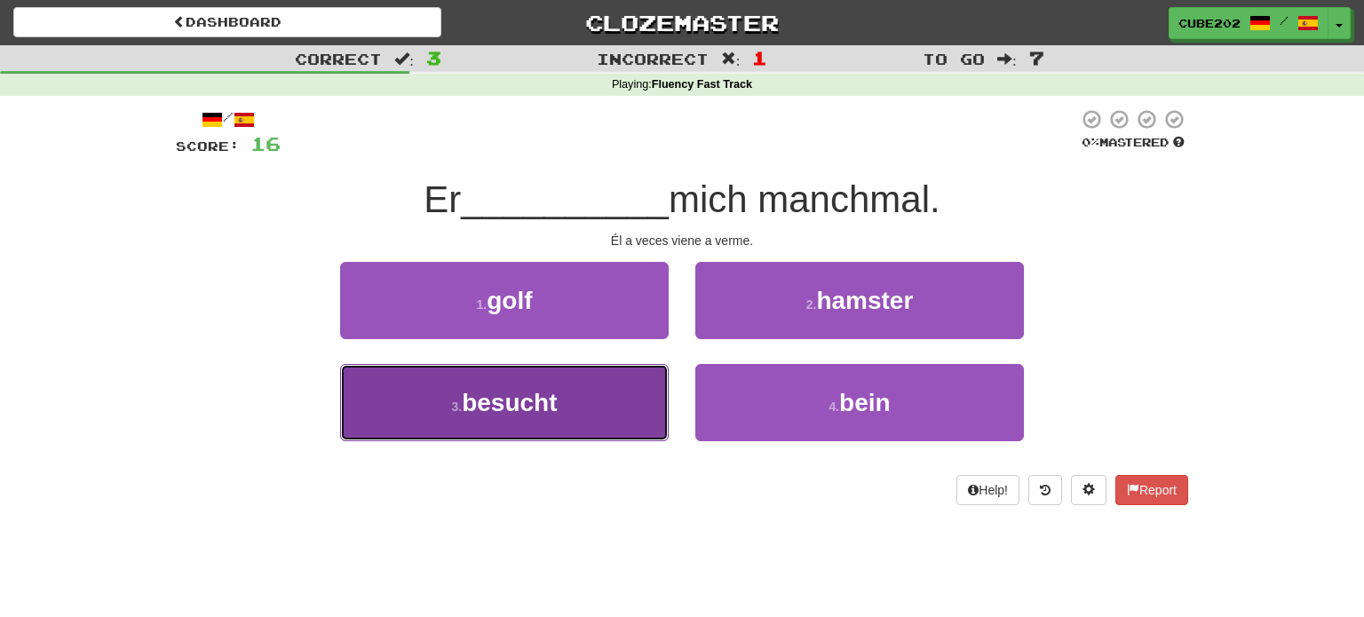
click at [616, 398] on button "3 . besucht" at bounding box center [504, 402] width 329 height 77
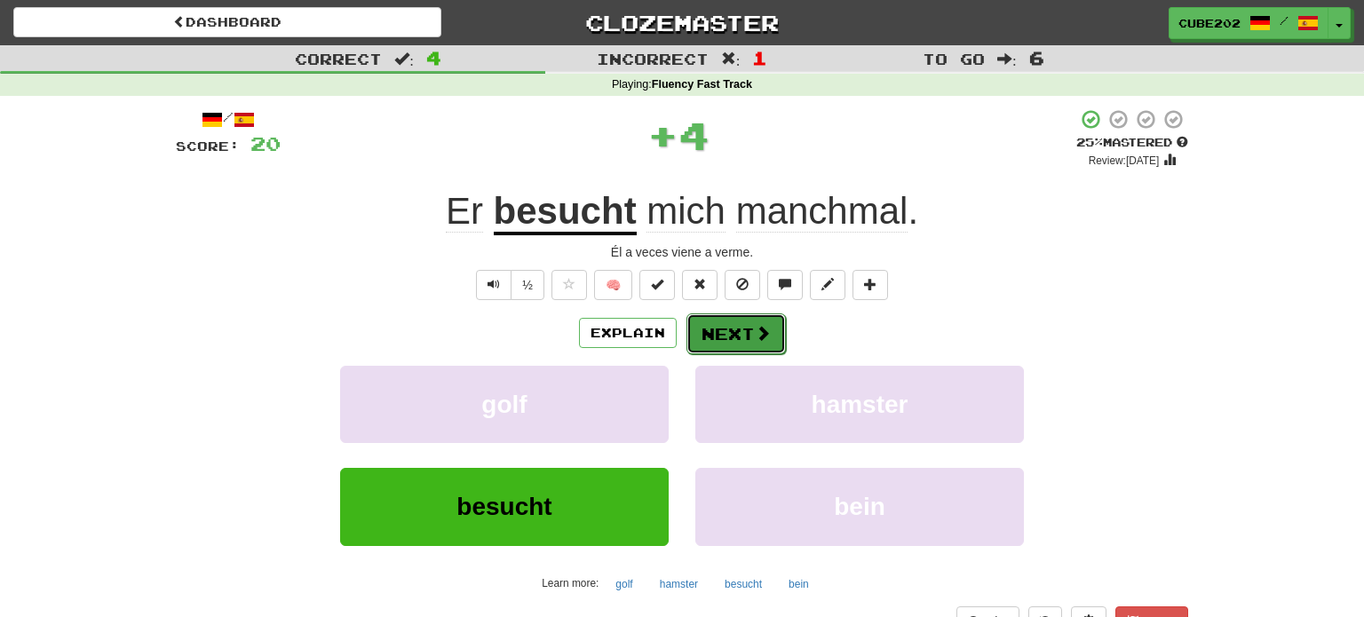
click at [739, 315] on button "Next" at bounding box center [735, 333] width 99 height 41
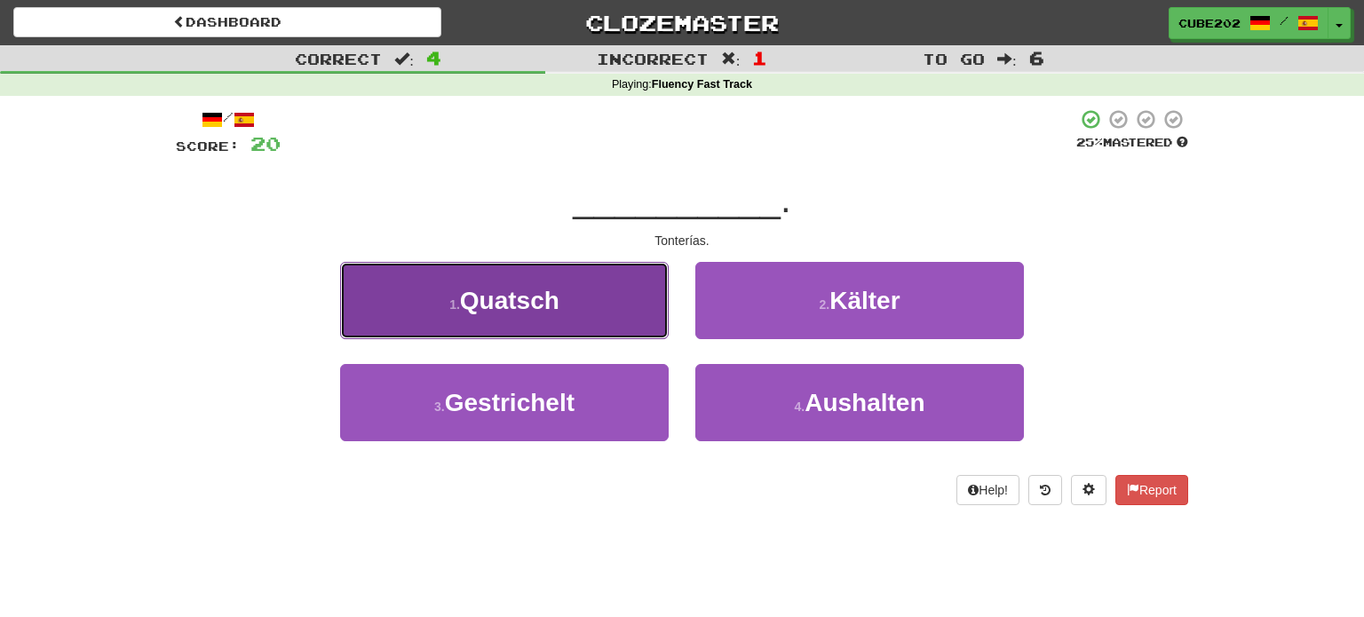
click at [603, 293] on button "1 . Quatsch" at bounding box center [504, 300] width 329 height 77
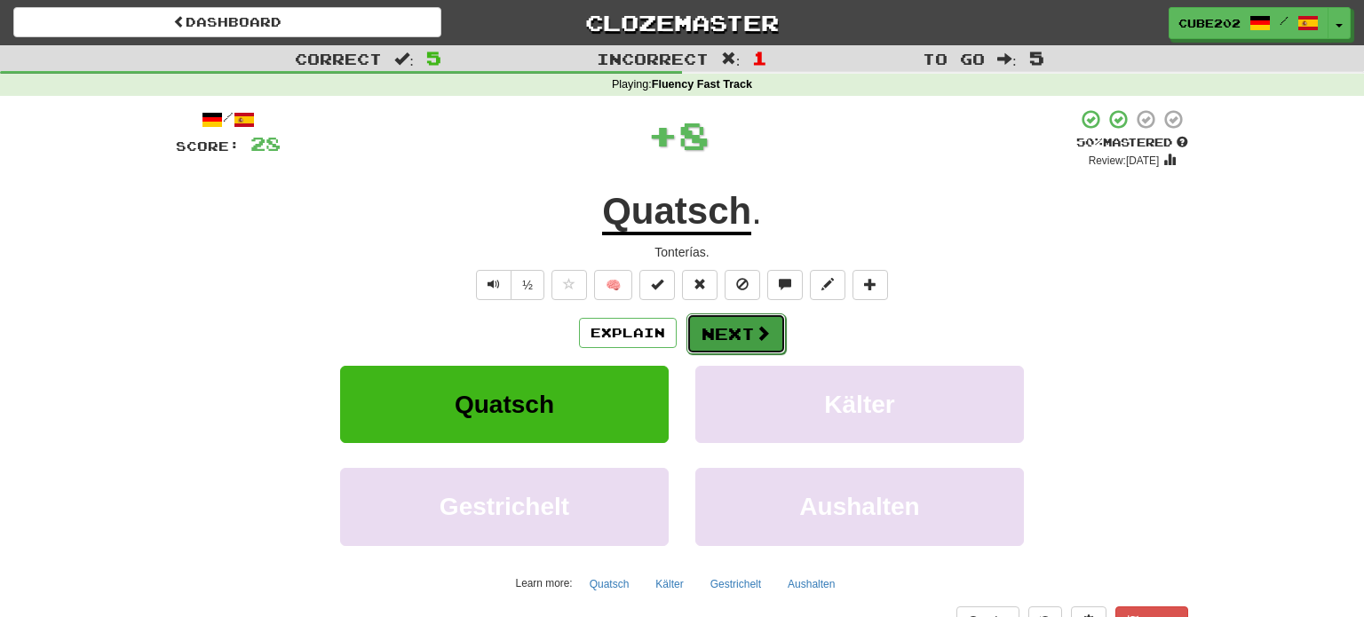
click at [746, 330] on button "Next" at bounding box center [735, 333] width 99 height 41
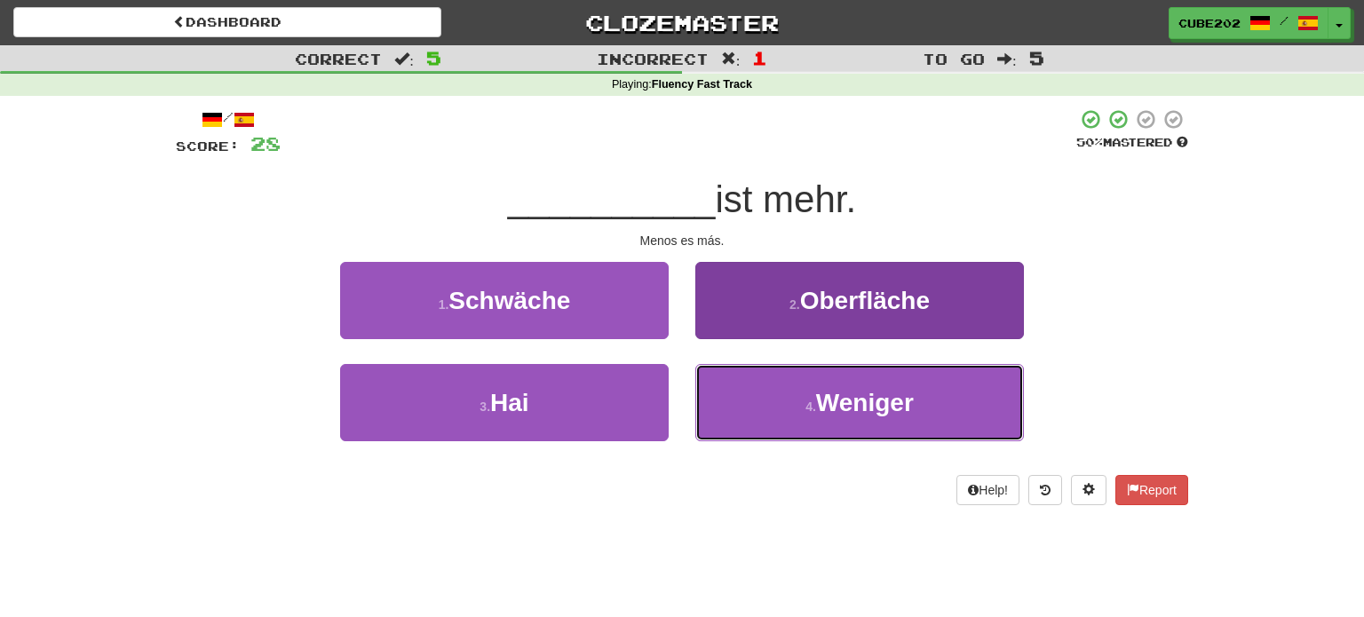
drag, startPoint x: 827, startPoint y: 400, endPoint x: 816, endPoint y: 392, distance: 13.9
click at [825, 401] on span "Weniger" at bounding box center [865, 403] width 98 height 28
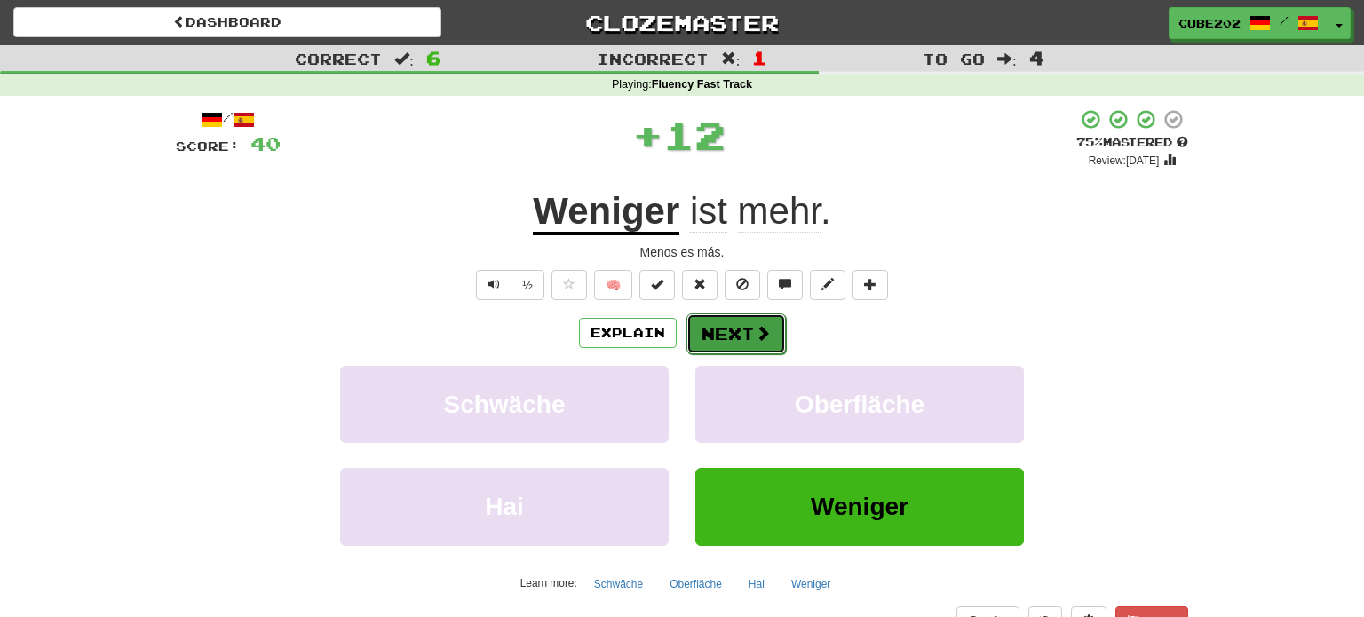
click at [724, 330] on button "Next" at bounding box center [735, 333] width 99 height 41
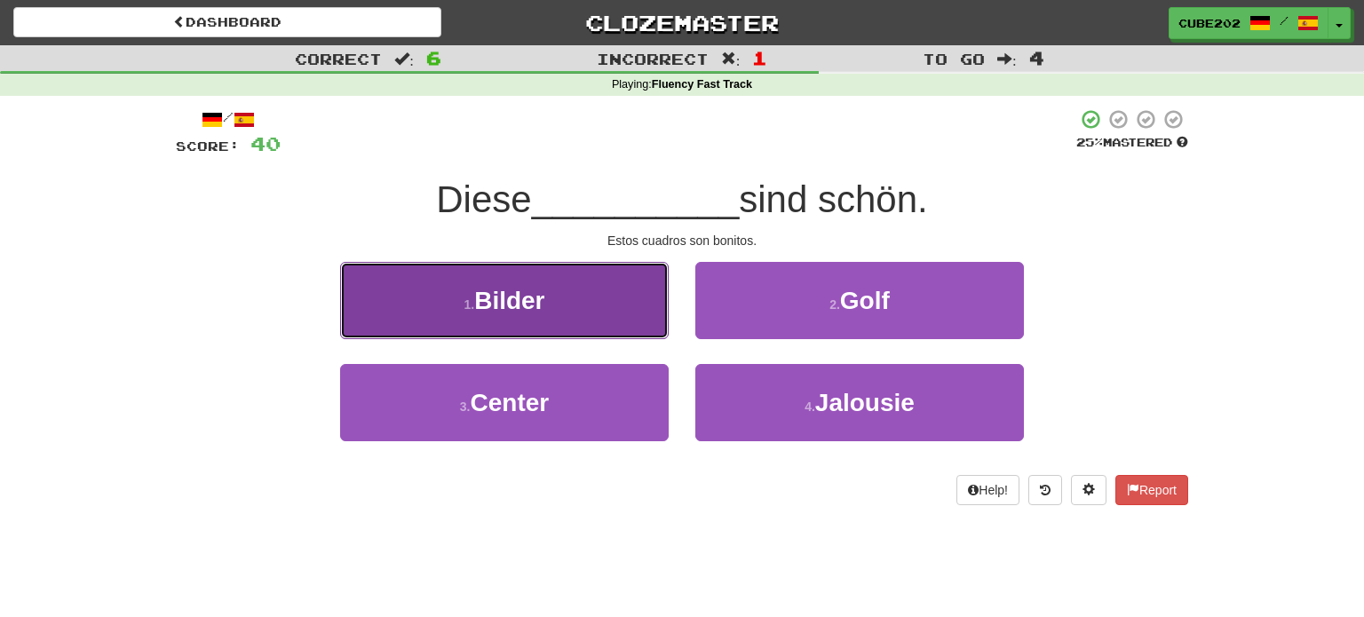
click at [619, 297] on button "1 . Bilder" at bounding box center [504, 300] width 329 height 77
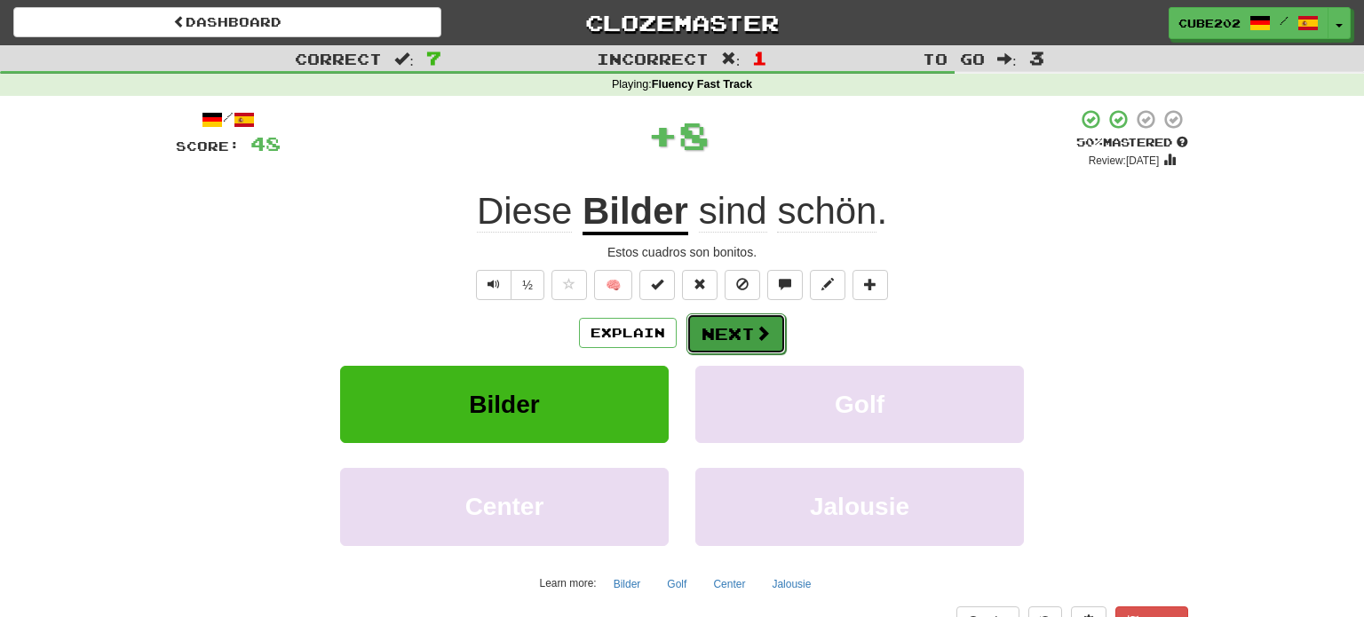
click at [718, 326] on button "Next" at bounding box center [735, 333] width 99 height 41
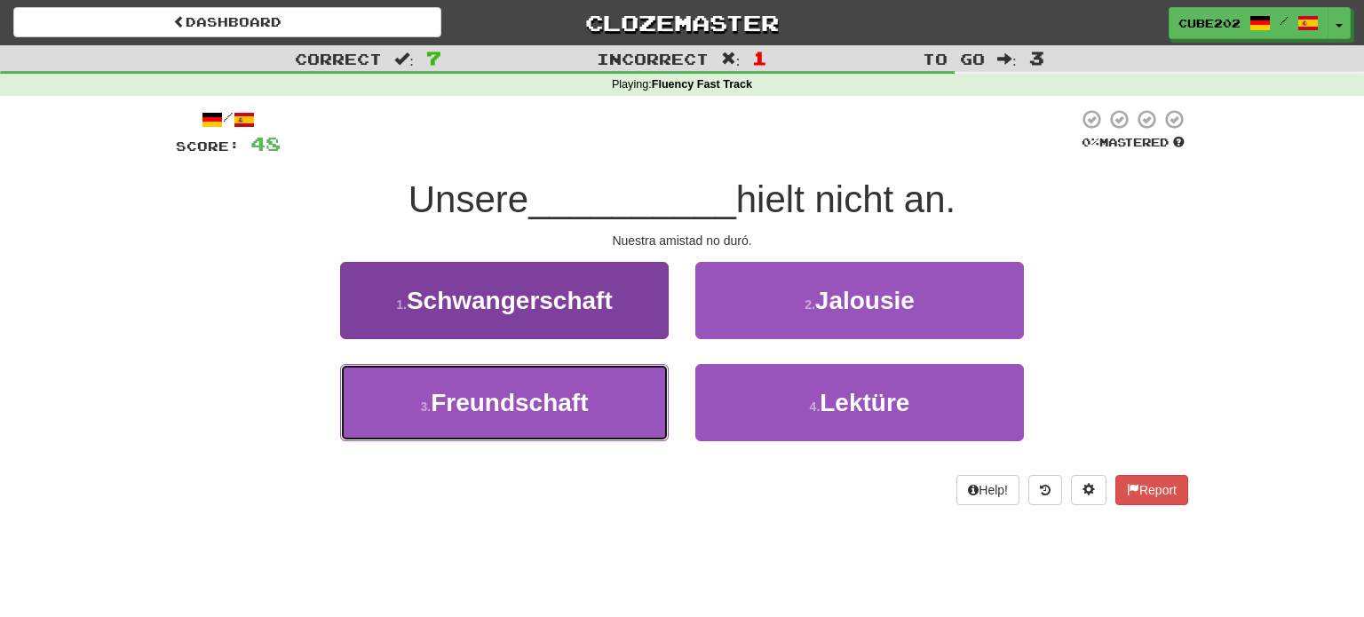
click at [601, 391] on button "3 . Freundschaft" at bounding box center [504, 402] width 329 height 77
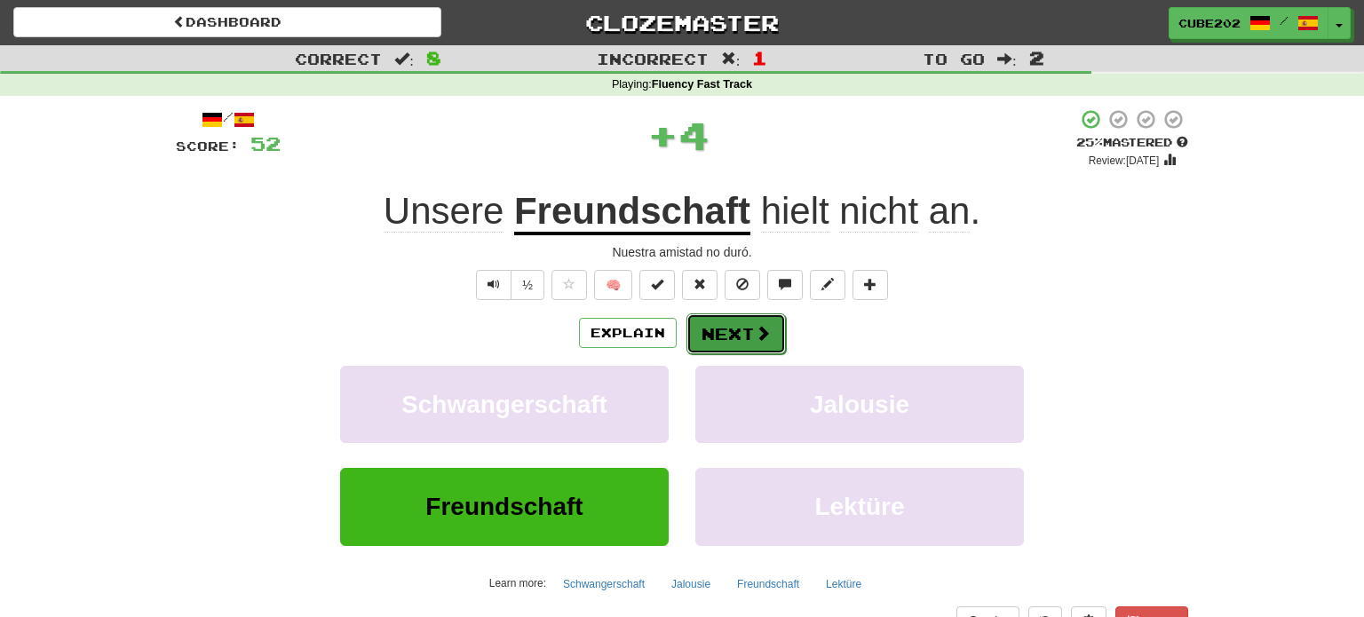
click at [715, 334] on button "Next" at bounding box center [735, 333] width 99 height 41
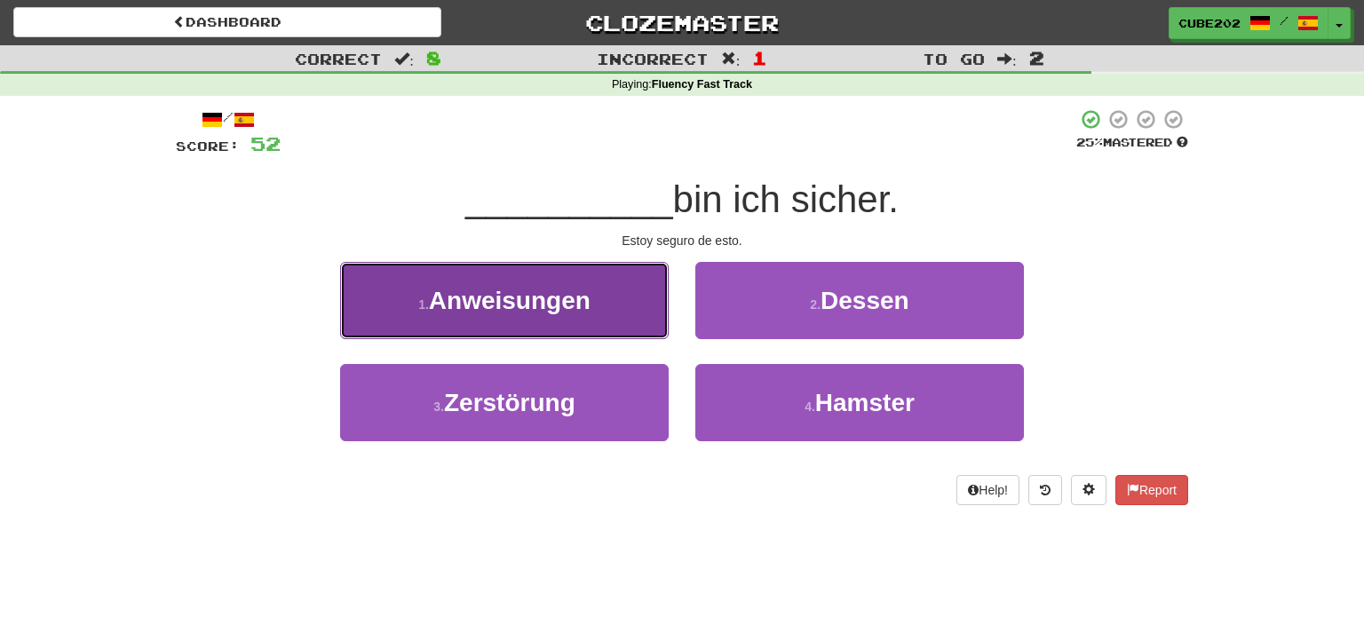
click at [628, 305] on button "1 . Anweisungen" at bounding box center [504, 300] width 329 height 77
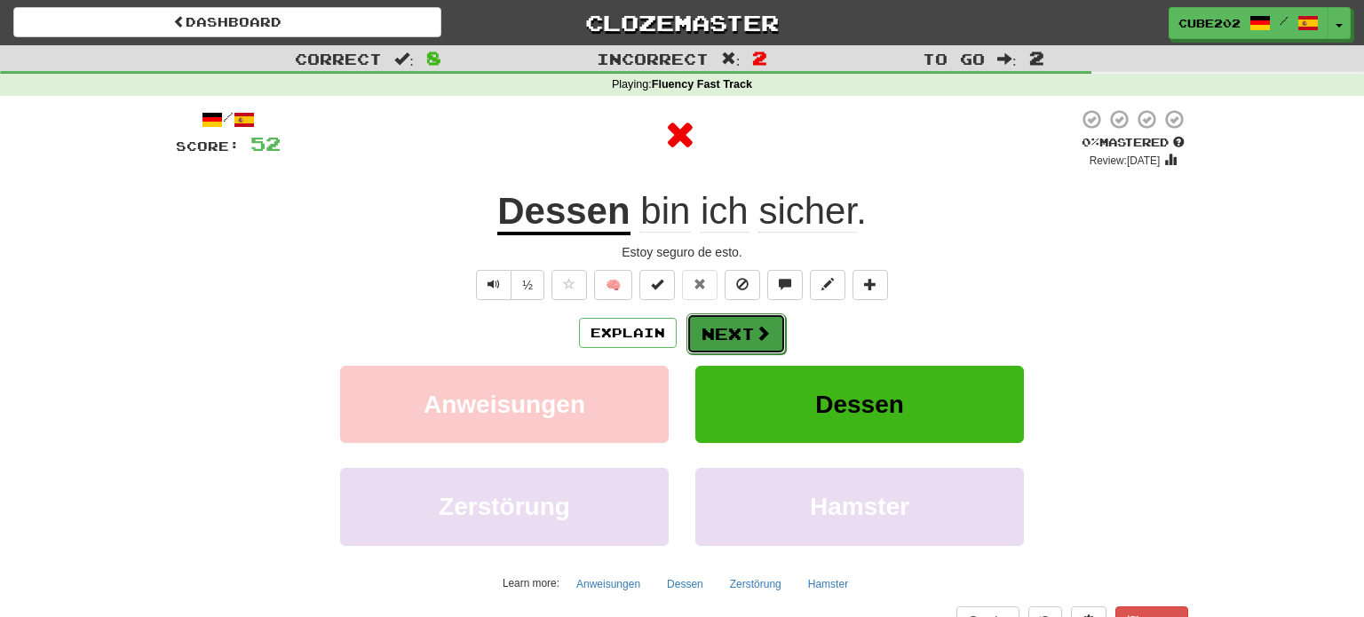
click at [717, 329] on button "Next" at bounding box center [735, 333] width 99 height 41
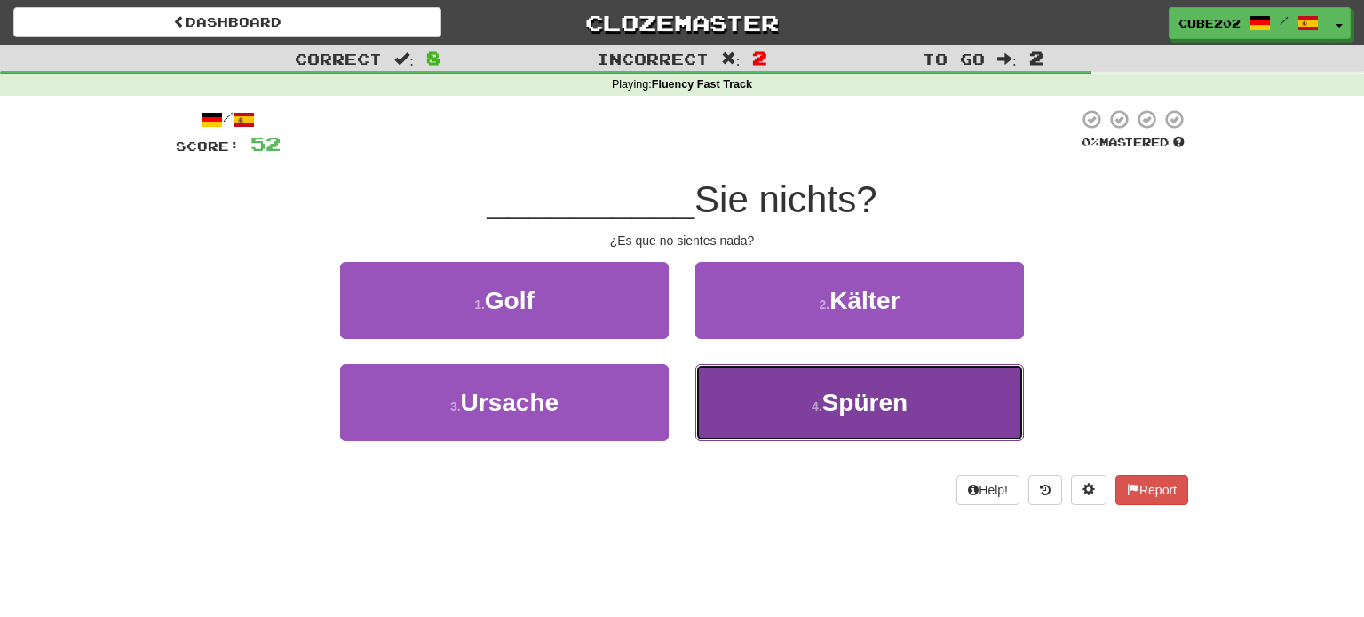
click at [783, 405] on button "4 . Spüren" at bounding box center [859, 402] width 329 height 77
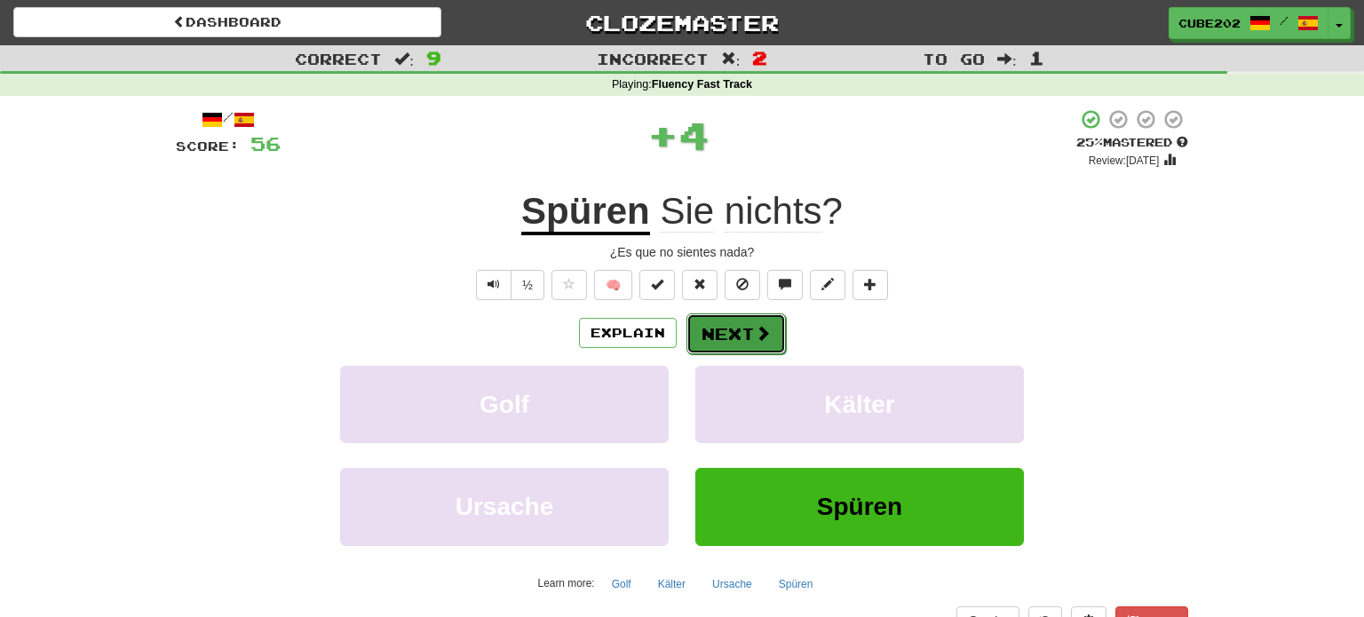
click at [727, 329] on button "Next" at bounding box center [735, 333] width 99 height 41
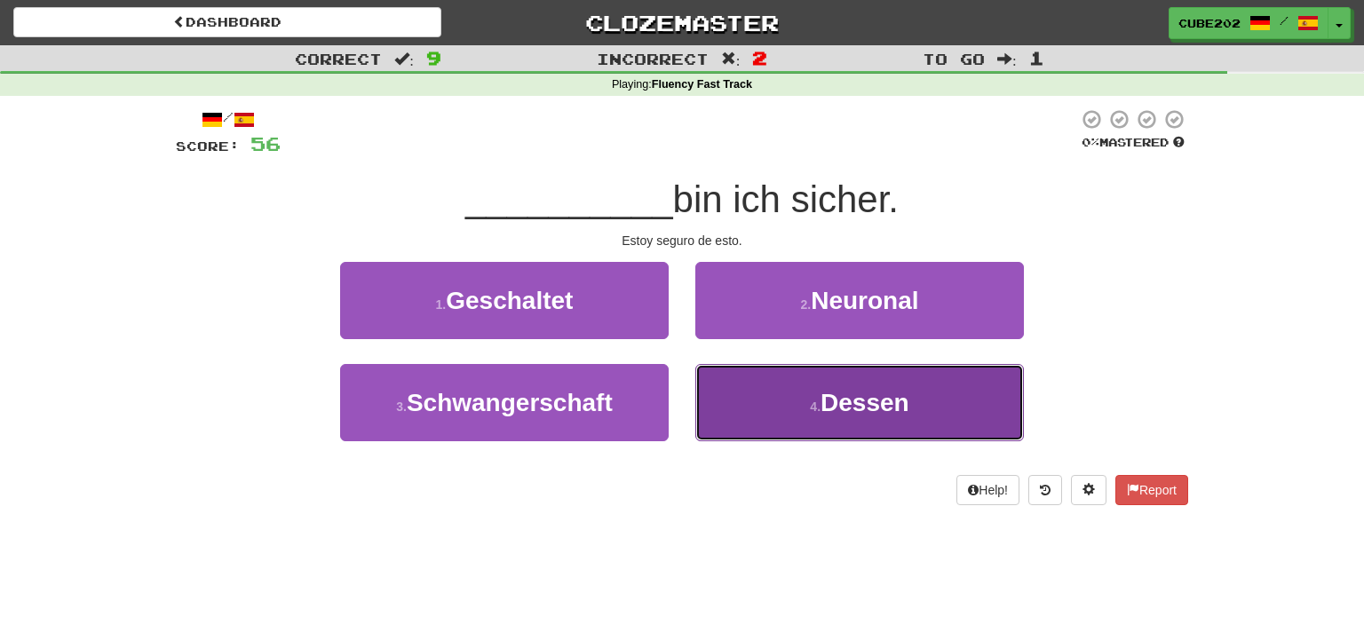
click at [796, 398] on button "4 . Dessen" at bounding box center [859, 402] width 329 height 77
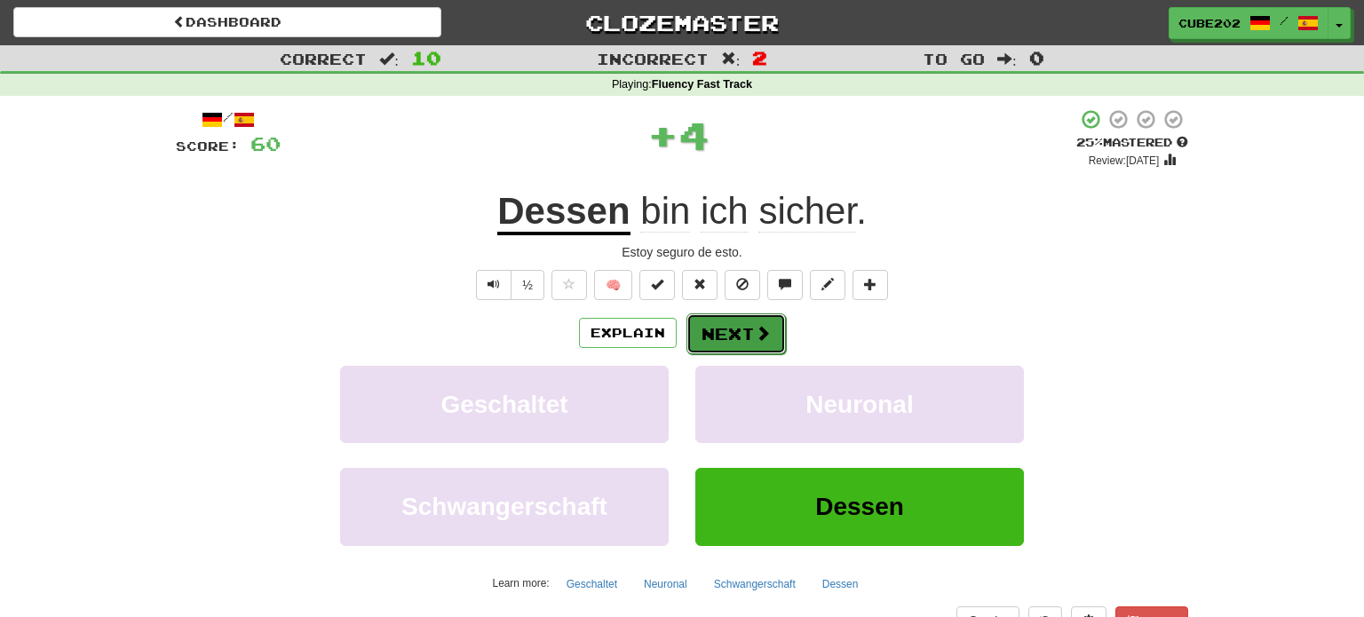
click at [745, 339] on button "Next" at bounding box center [735, 333] width 99 height 41
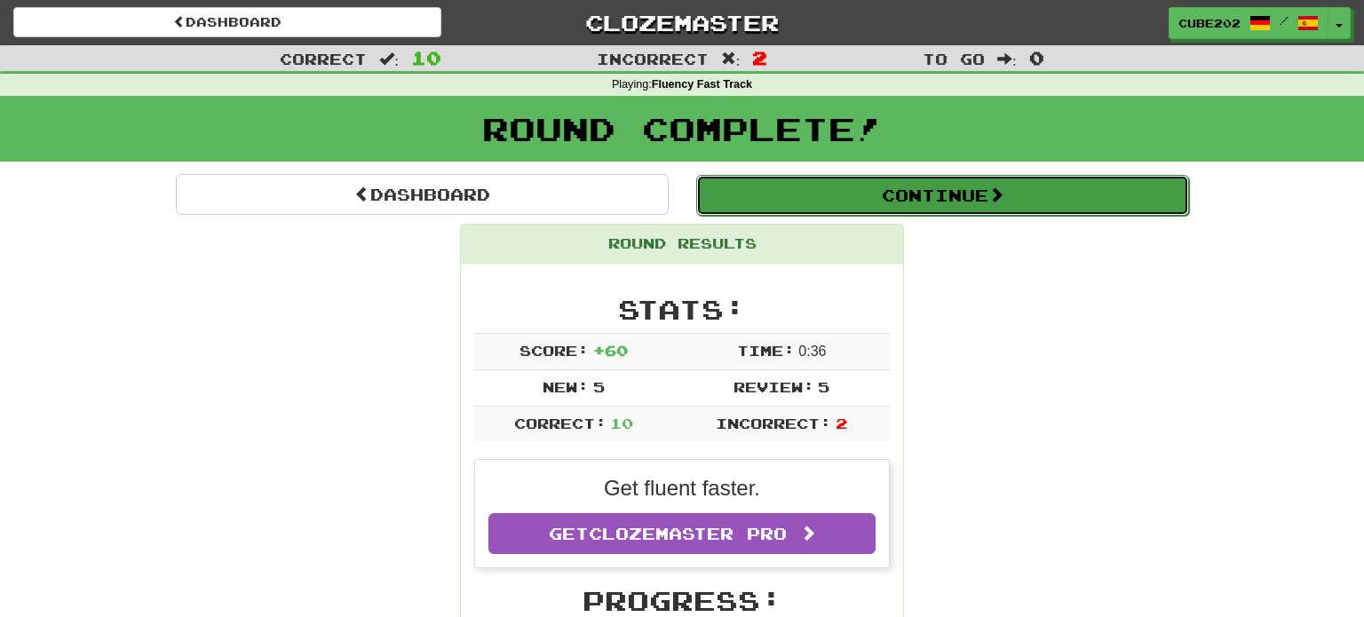
click at [787, 202] on button "Continue" at bounding box center [942, 195] width 493 height 41
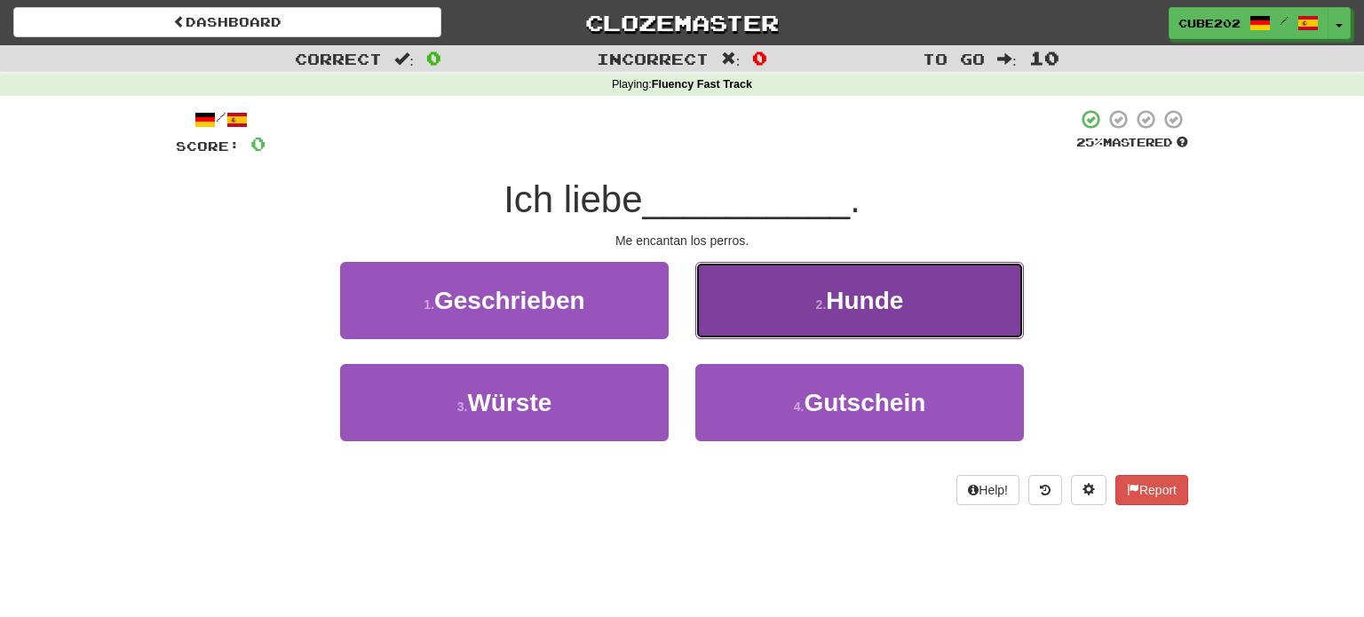
click at [786, 305] on button "2 . Hunde" at bounding box center [859, 300] width 329 height 77
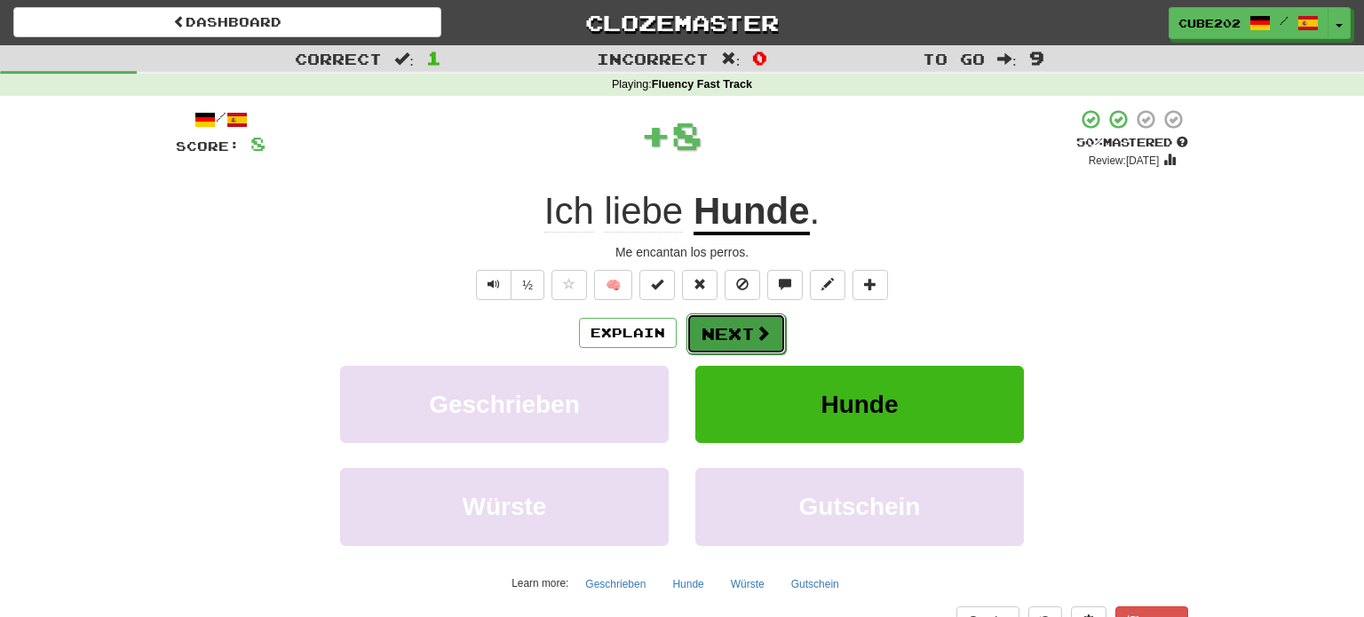
click at [731, 334] on button "Next" at bounding box center [735, 333] width 99 height 41
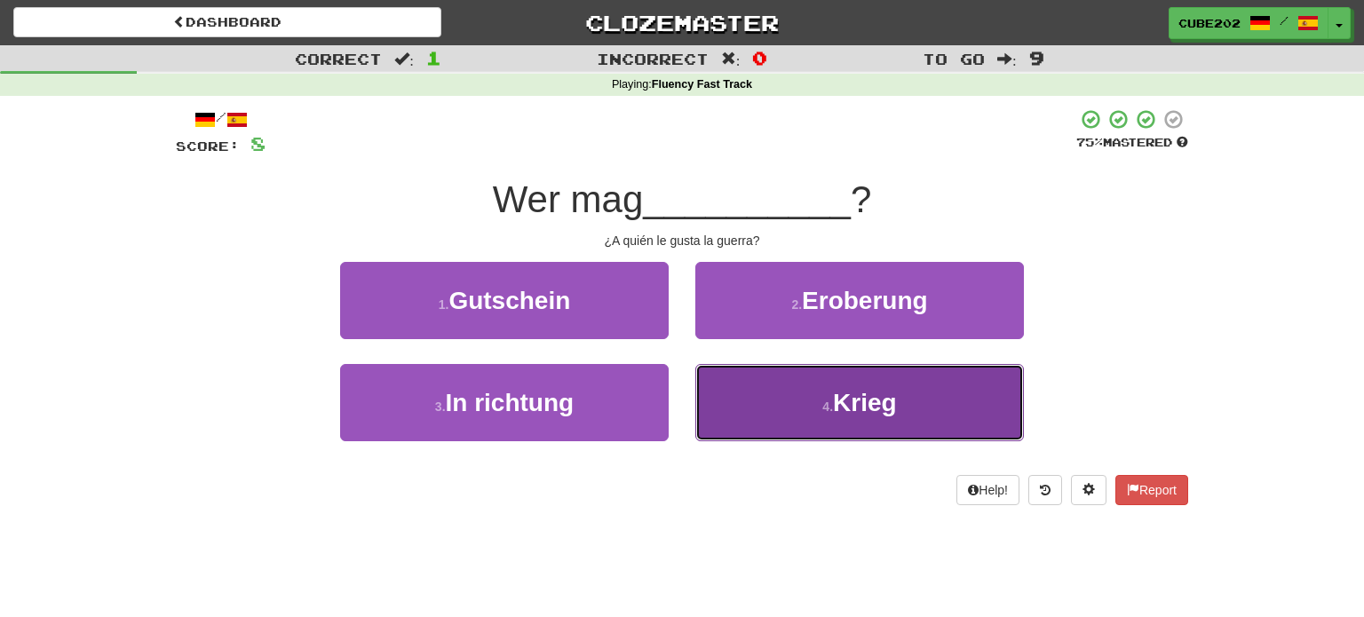
click at [788, 405] on button "4 . Krieg" at bounding box center [859, 402] width 329 height 77
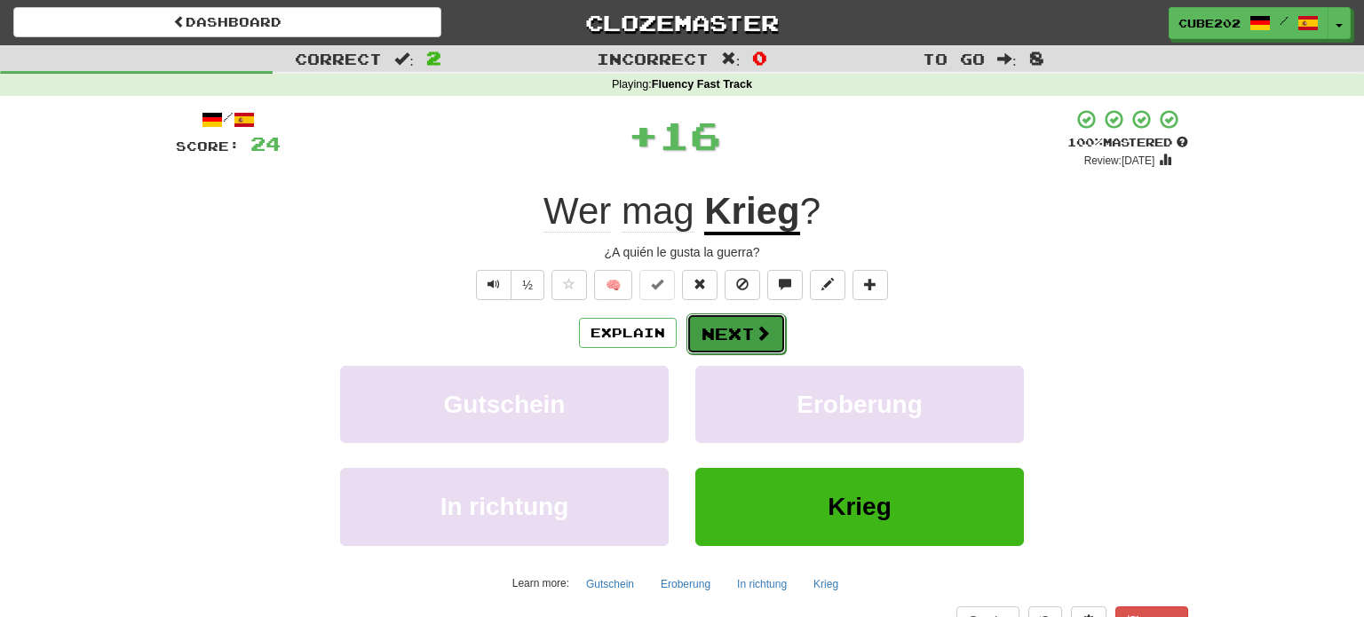
click at [742, 325] on button "Next" at bounding box center [735, 333] width 99 height 41
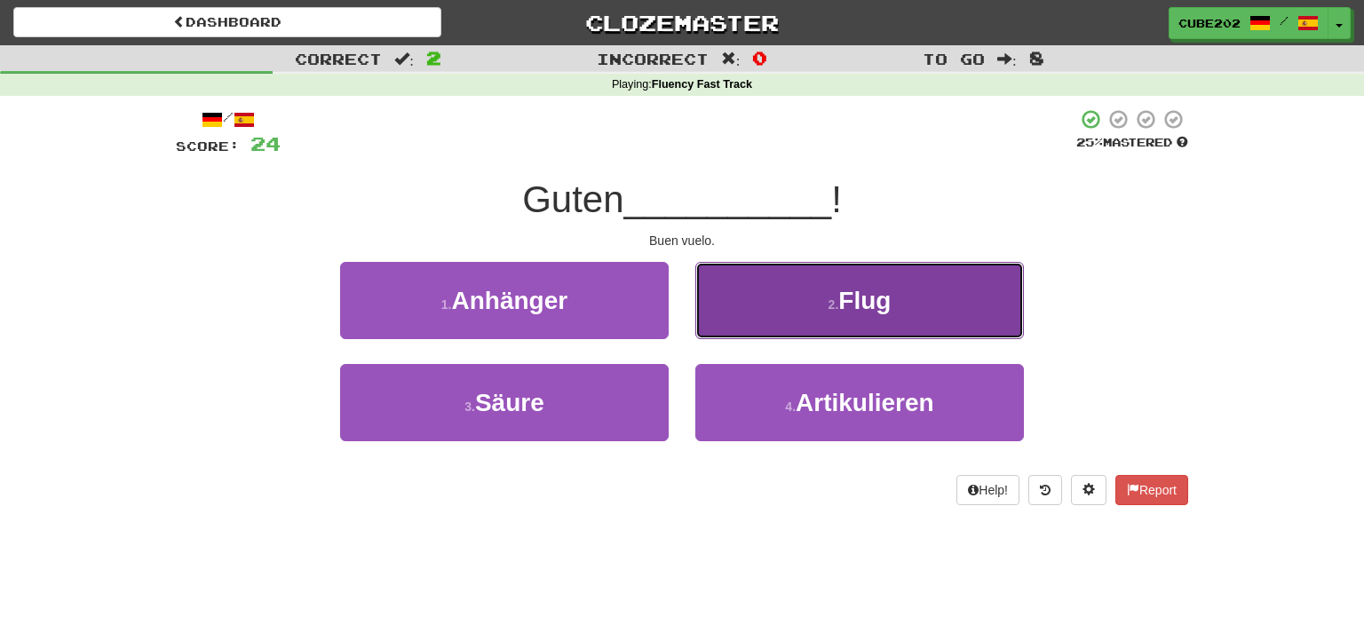
click at [780, 310] on button "2 . Flug" at bounding box center [859, 300] width 329 height 77
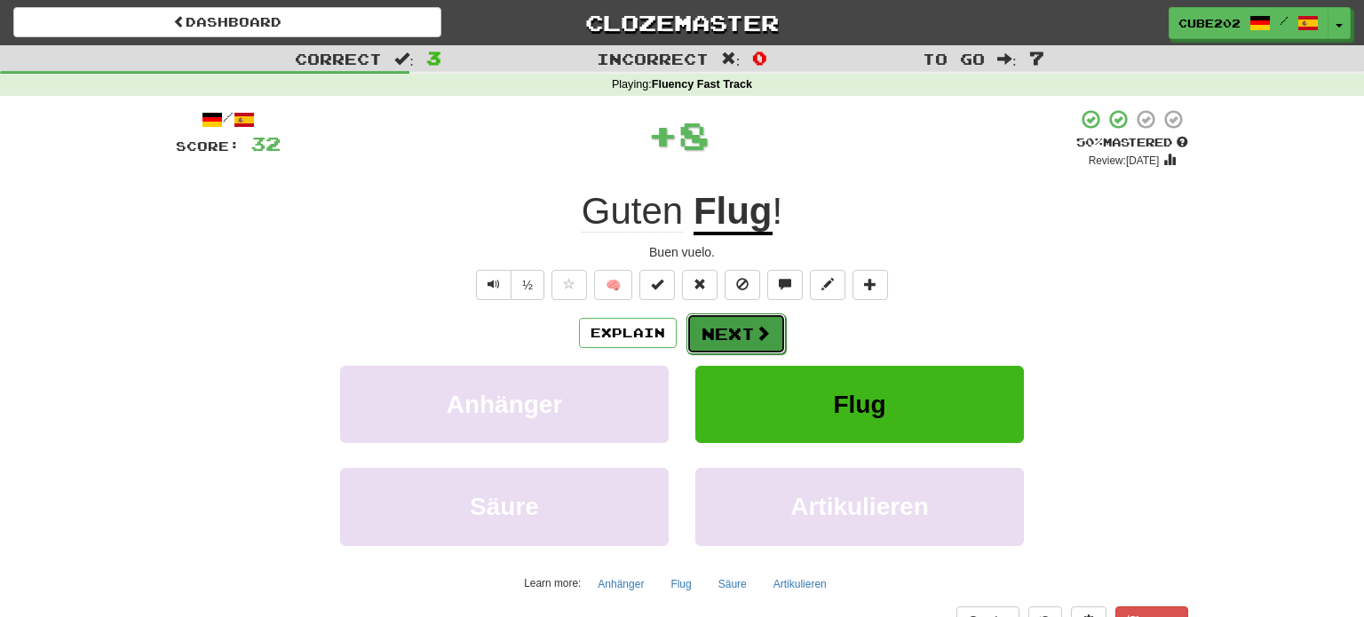
click at [731, 337] on button "Next" at bounding box center [735, 333] width 99 height 41
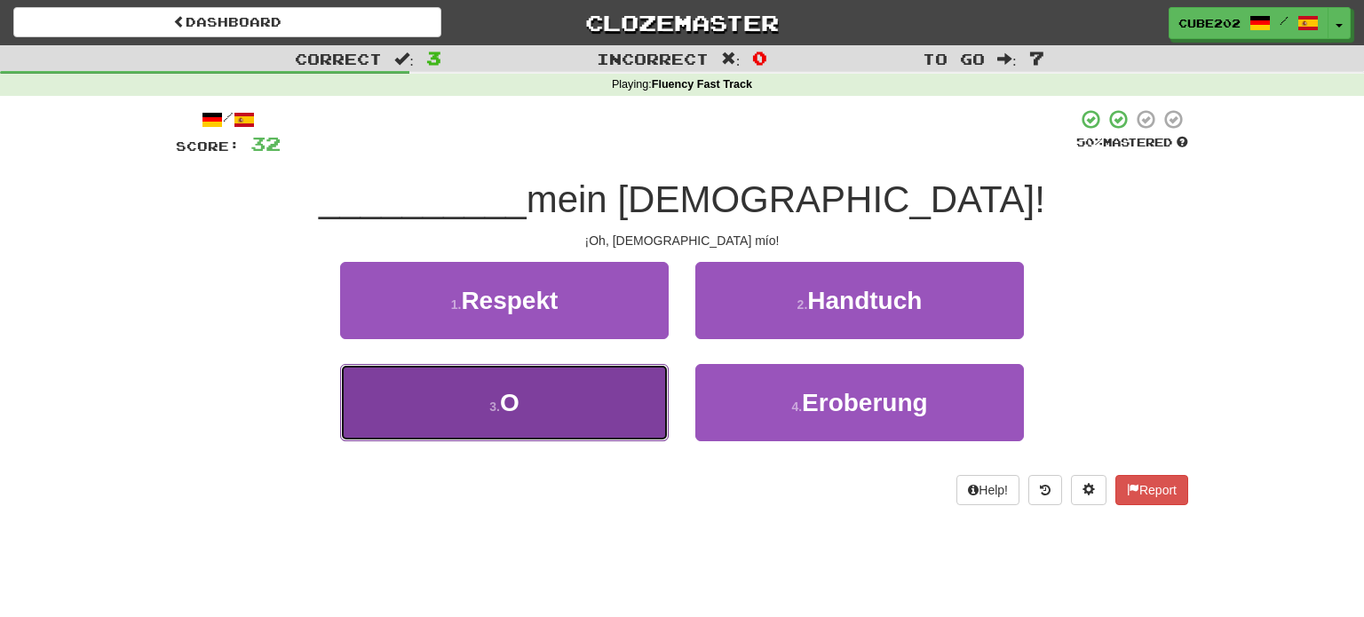
click at [584, 400] on button "3 . O" at bounding box center [504, 402] width 329 height 77
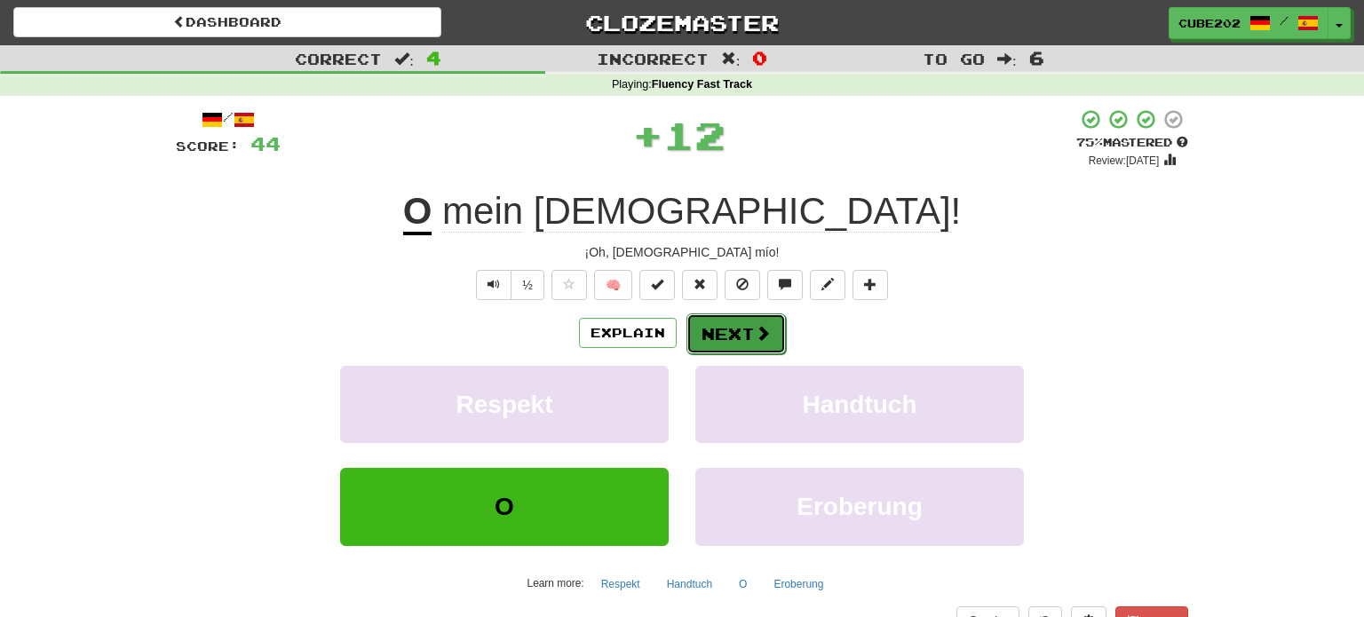
click at [725, 334] on button "Next" at bounding box center [735, 333] width 99 height 41
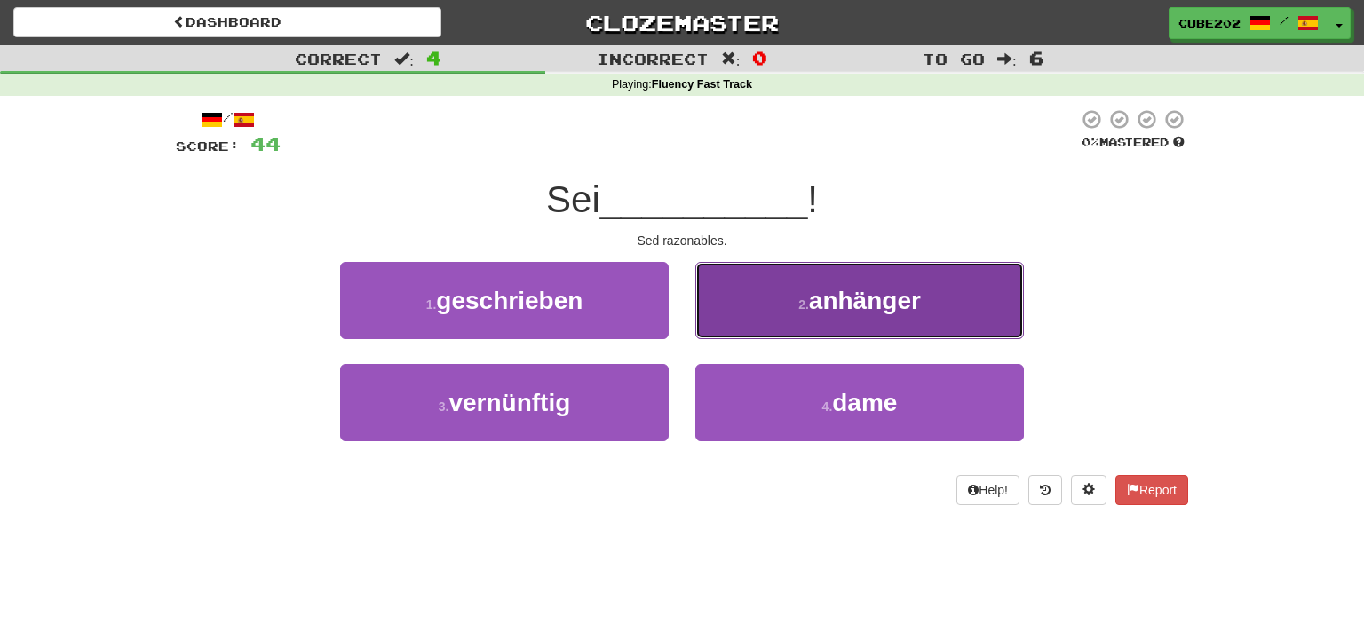
click at [807, 291] on button "2 . anhänger" at bounding box center [859, 300] width 329 height 77
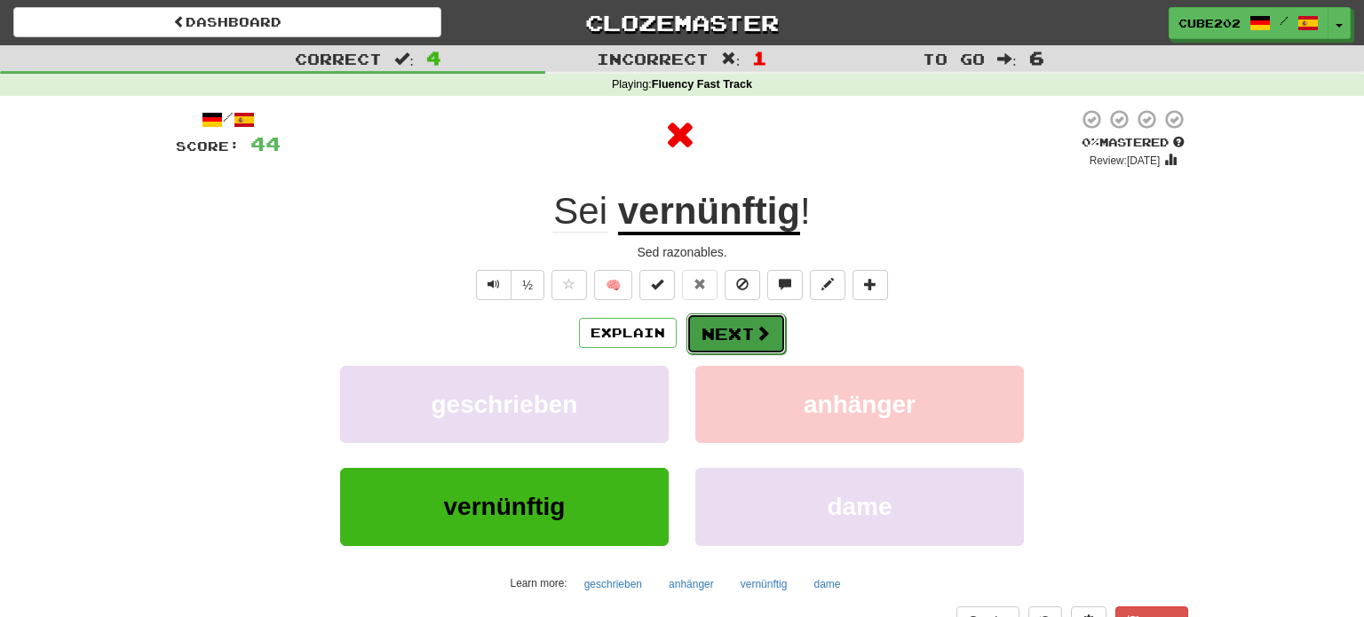
click at [724, 329] on button "Next" at bounding box center [735, 333] width 99 height 41
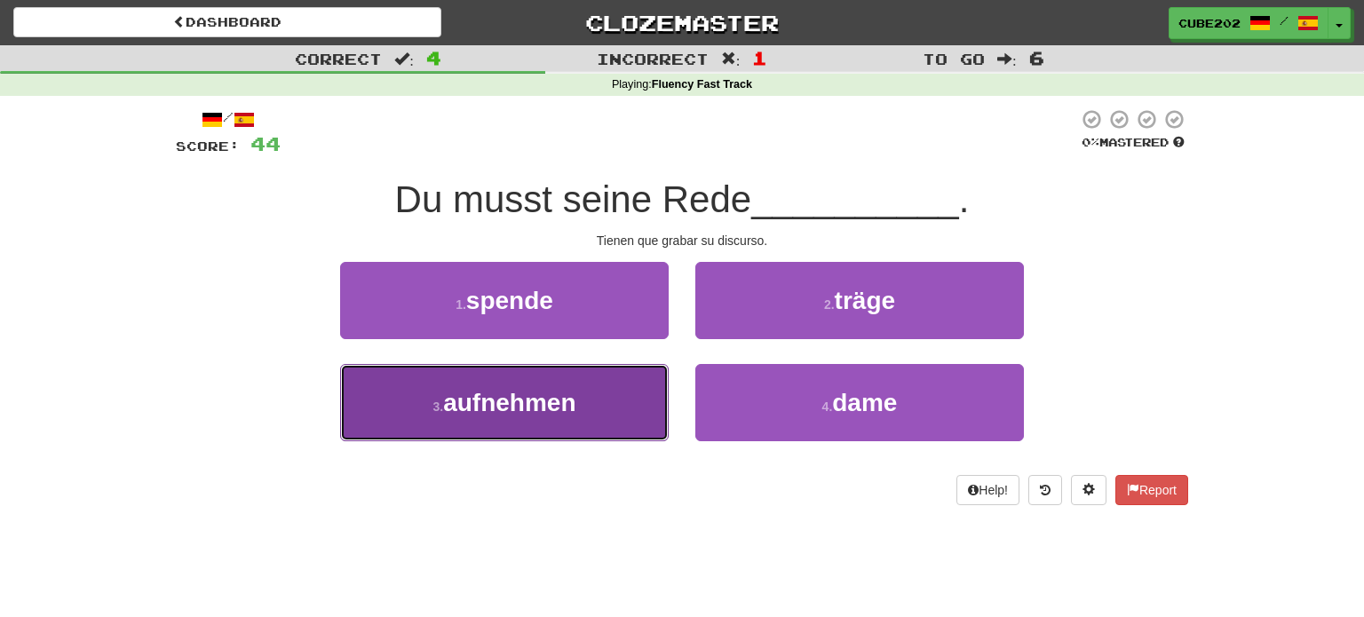
click at [616, 402] on button "3 . aufnehmen" at bounding box center [504, 402] width 329 height 77
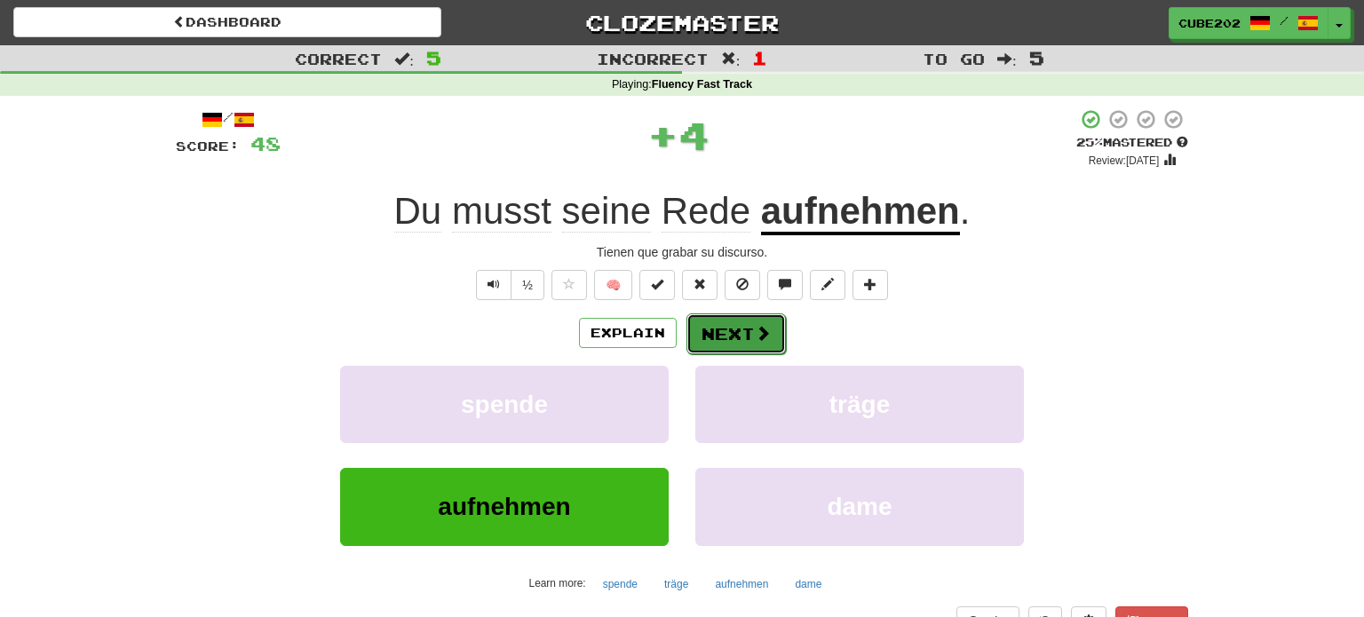
click at [734, 330] on button "Next" at bounding box center [735, 333] width 99 height 41
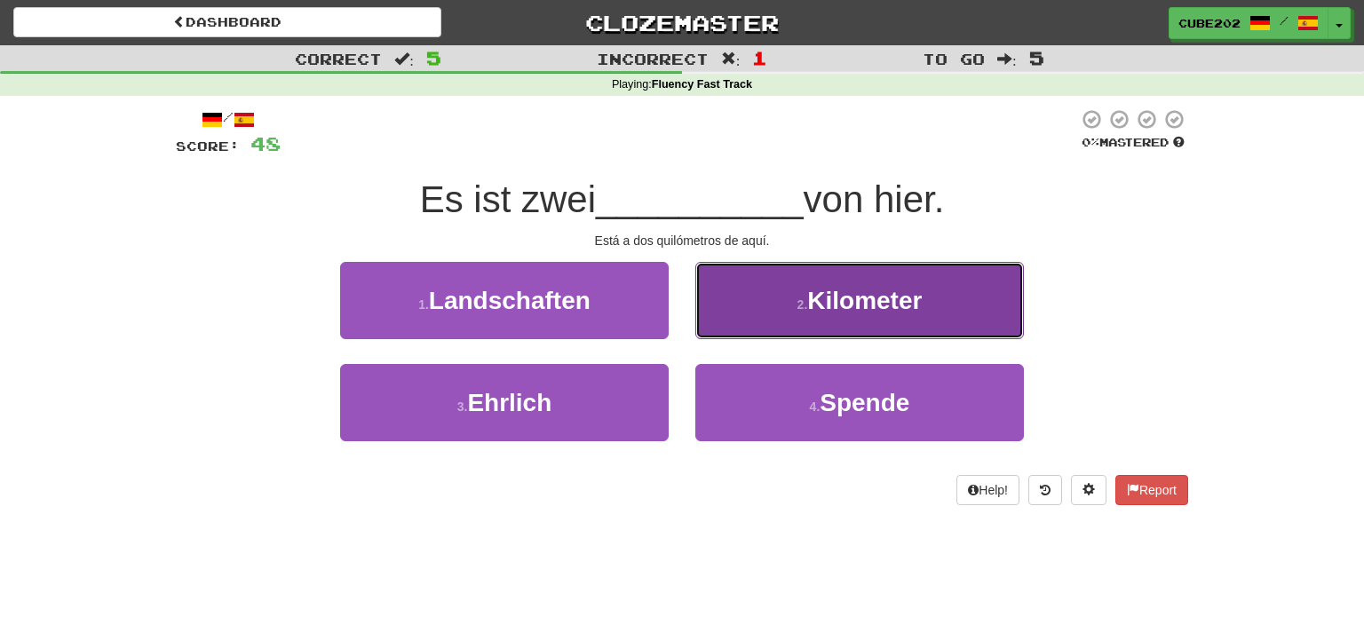
click at [795, 322] on button "2 . Kilometer" at bounding box center [859, 300] width 329 height 77
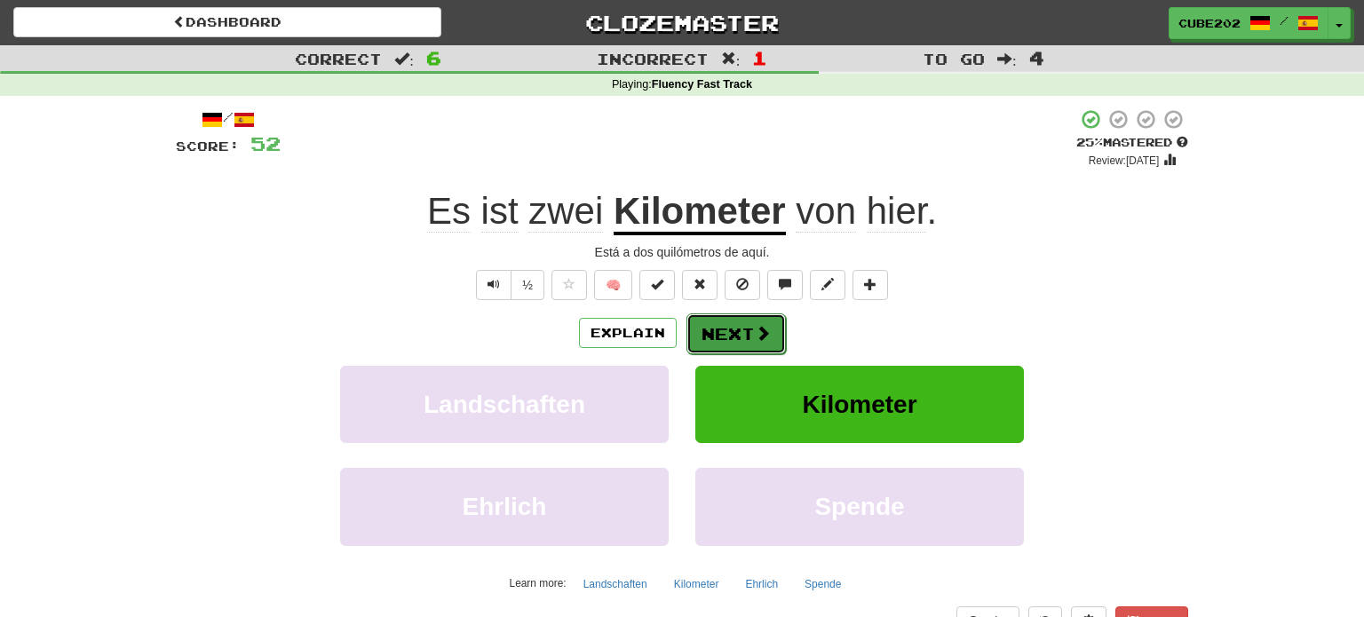
click at [736, 337] on button "Next" at bounding box center [735, 333] width 99 height 41
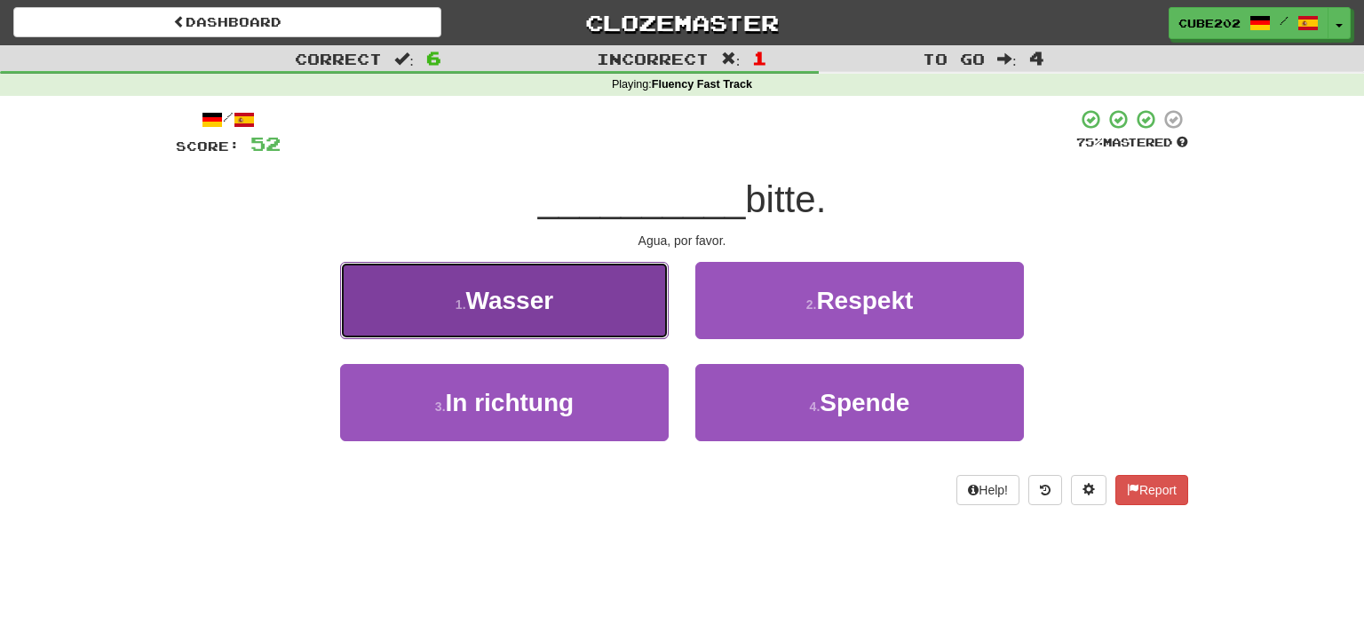
click at [597, 305] on button "1 . Wasser" at bounding box center [504, 300] width 329 height 77
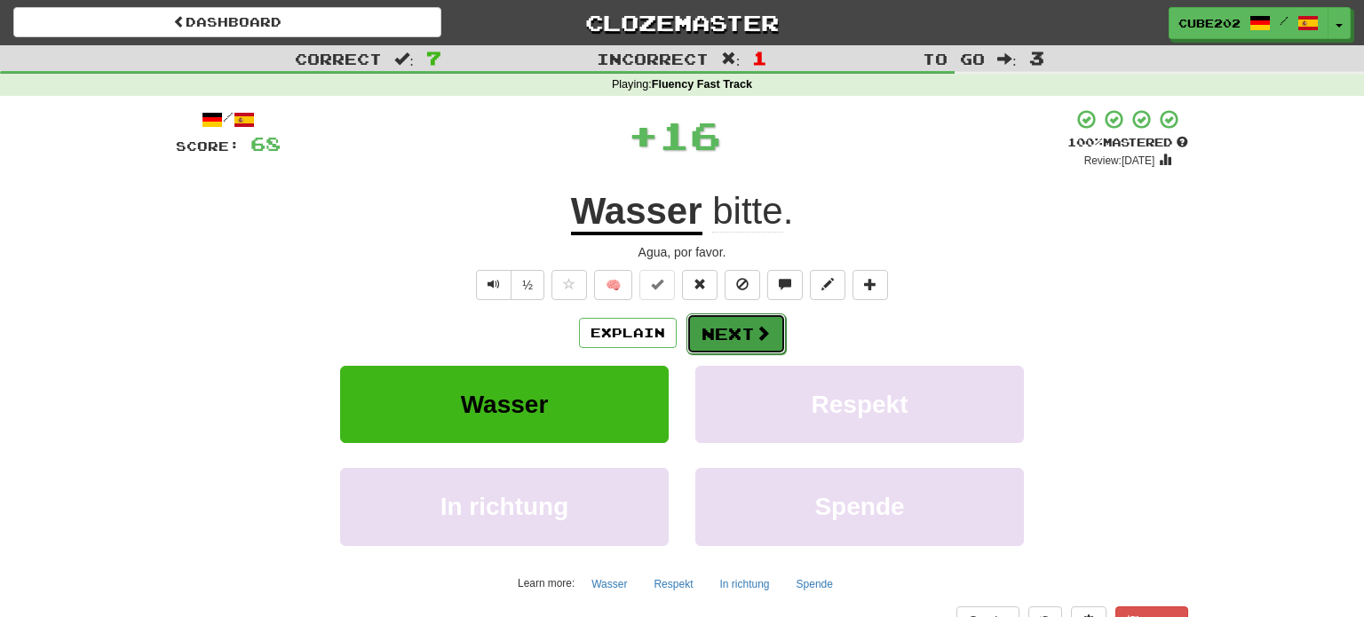
click at [742, 325] on button "Next" at bounding box center [735, 333] width 99 height 41
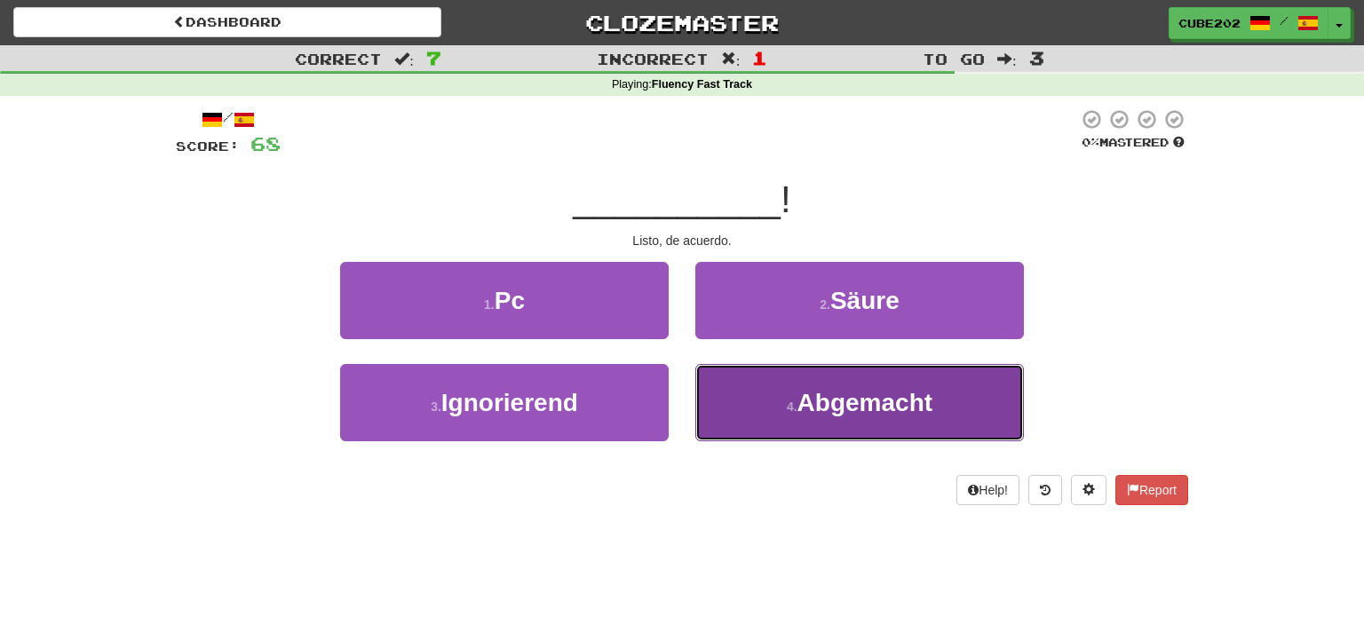
click at [797, 401] on small "4 ." at bounding box center [792, 407] width 11 height 14
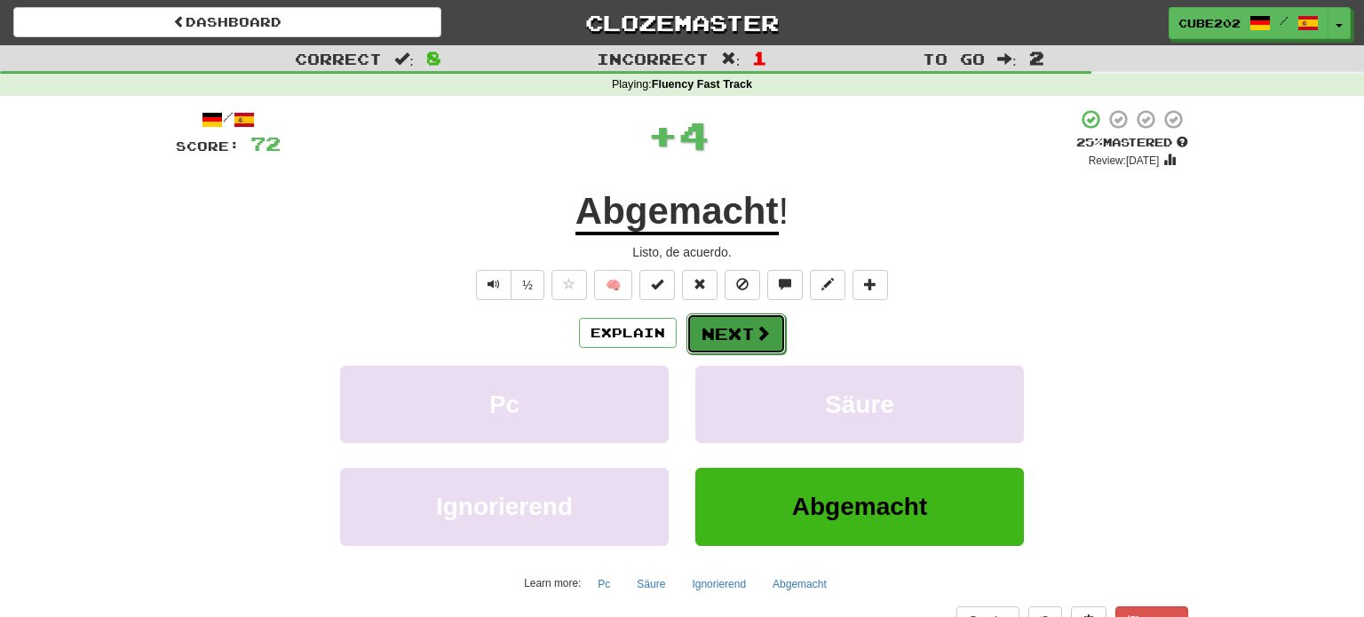
click at [742, 333] on button "Next" at bounding box center [735, 333] width 99 height 41
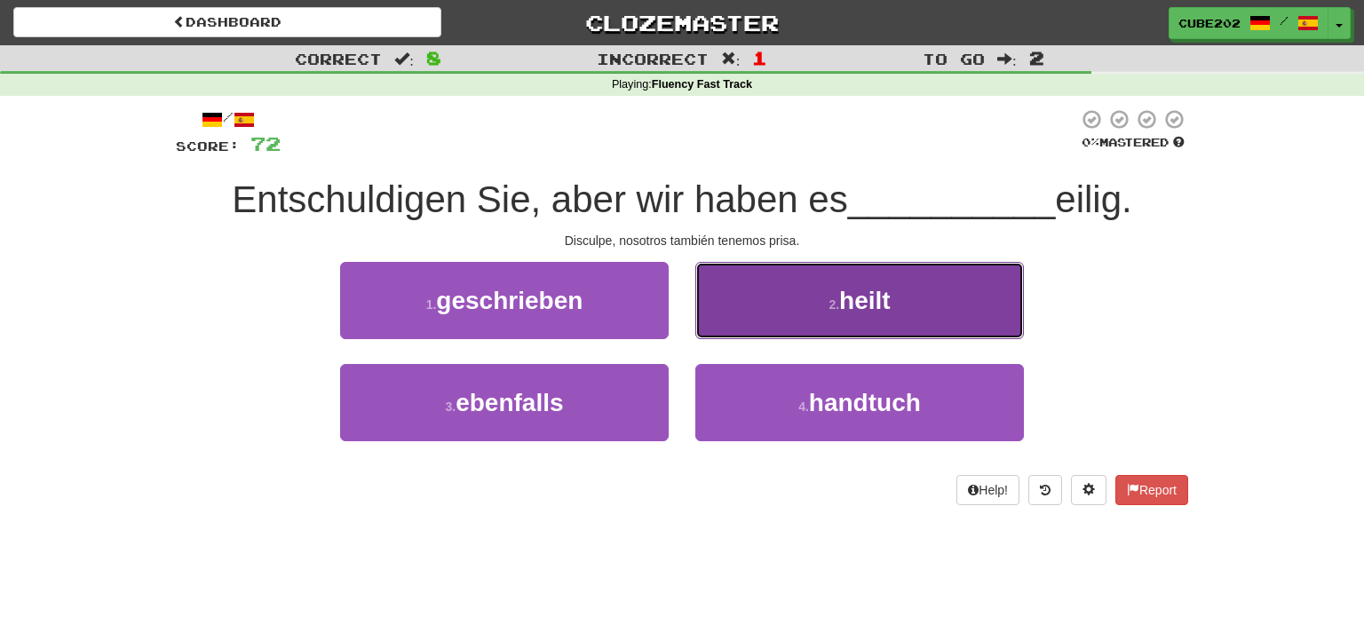
click at [828, 308] on small "2 ." at bounding box center [833, 304] width 11 height 14
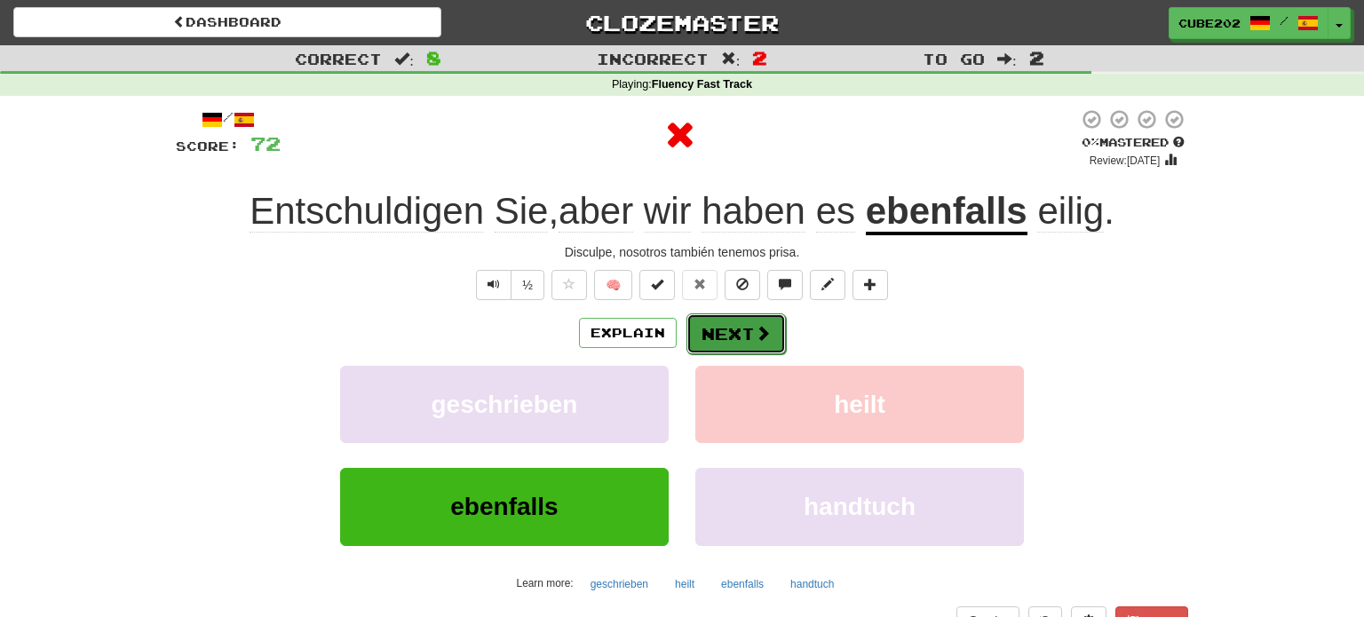
click at [699, 332] on button "Next" at bounding box center [735, 333] width 99 height 41
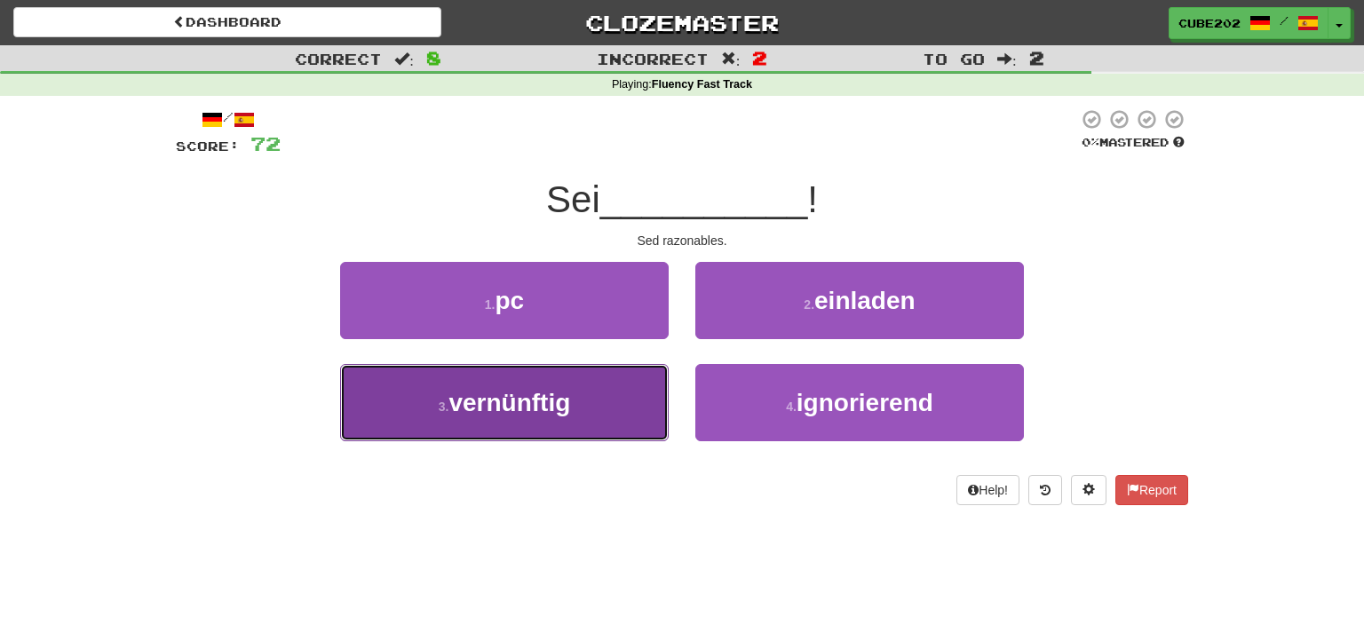
click at [614, 408] on button "3 . vernünftig" at bounding box center [504, 402] width 329 height 77
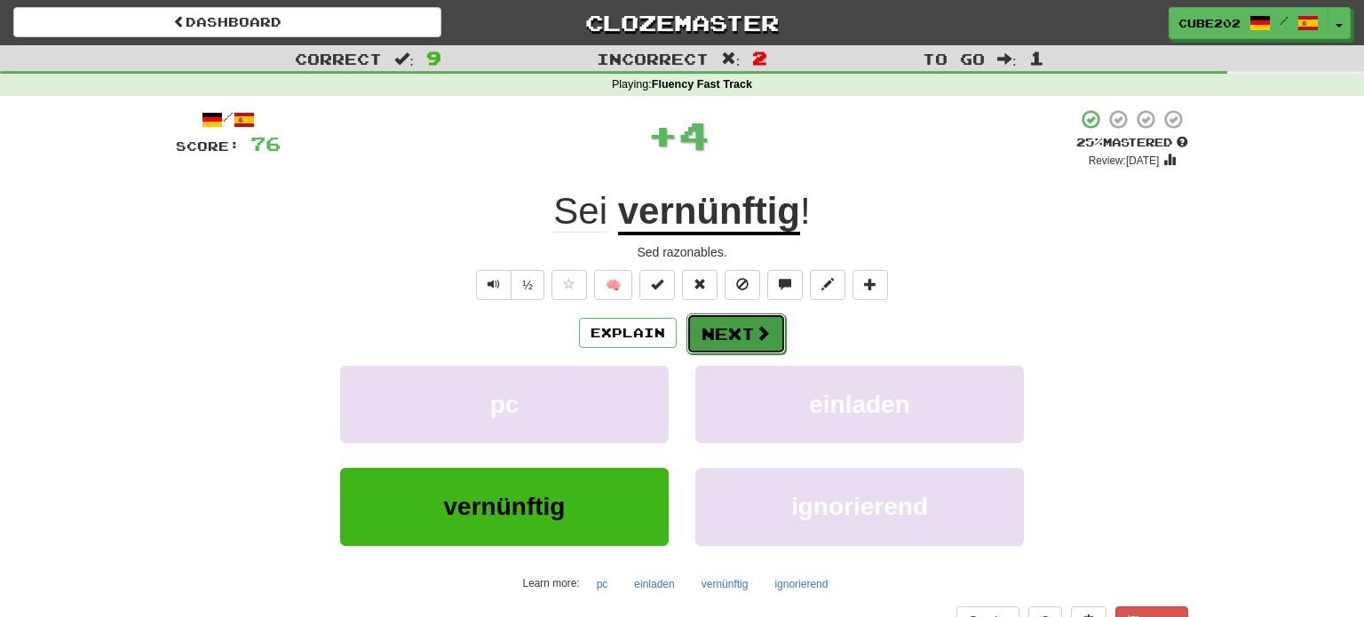
click at [746, 329] on button "Next" at bounding box center [735, 333] width 99 height 41
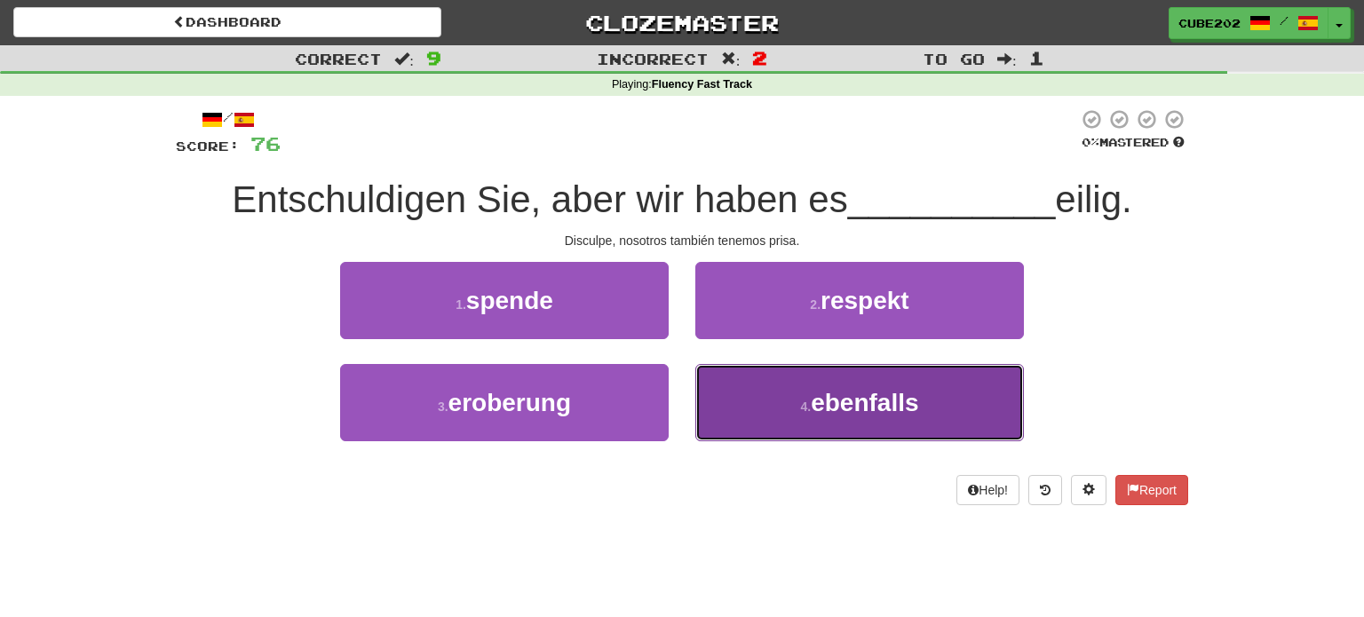
click at [805, 398] on button "4 . ebenfalls" at bounding box center [859, 402] width 329 height 77
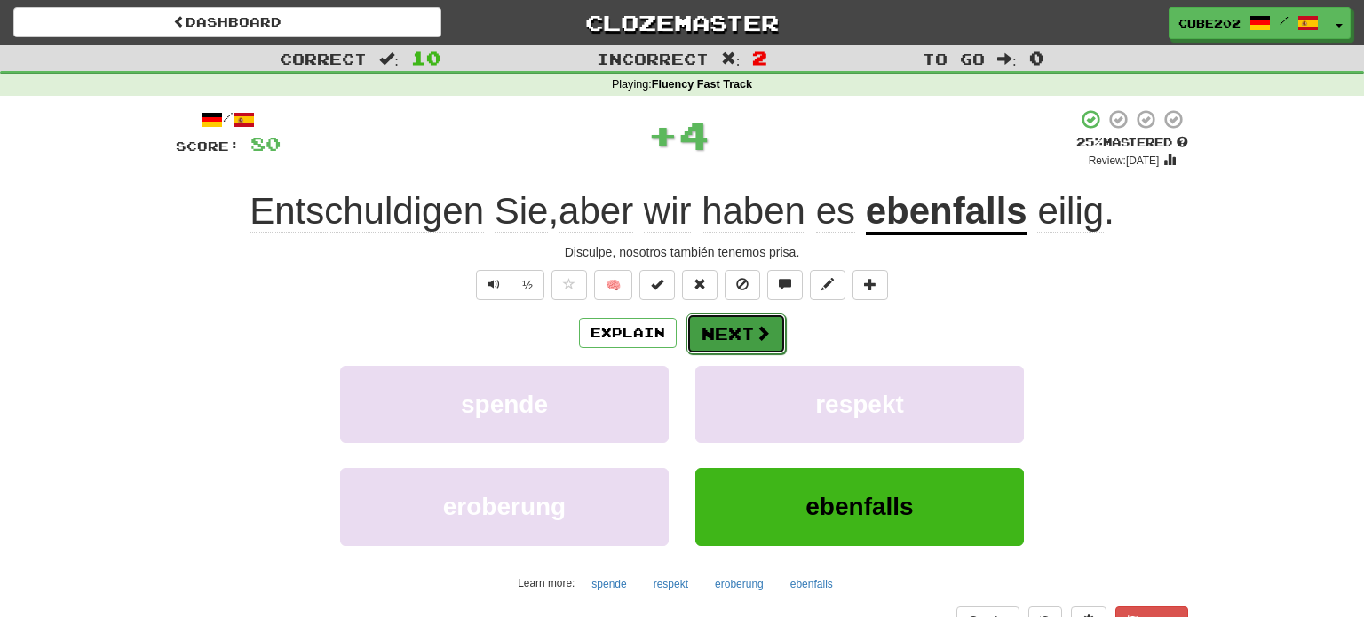
click at [742, 330] on button "Next" at bounding box center [735, 333] width 99 height 41
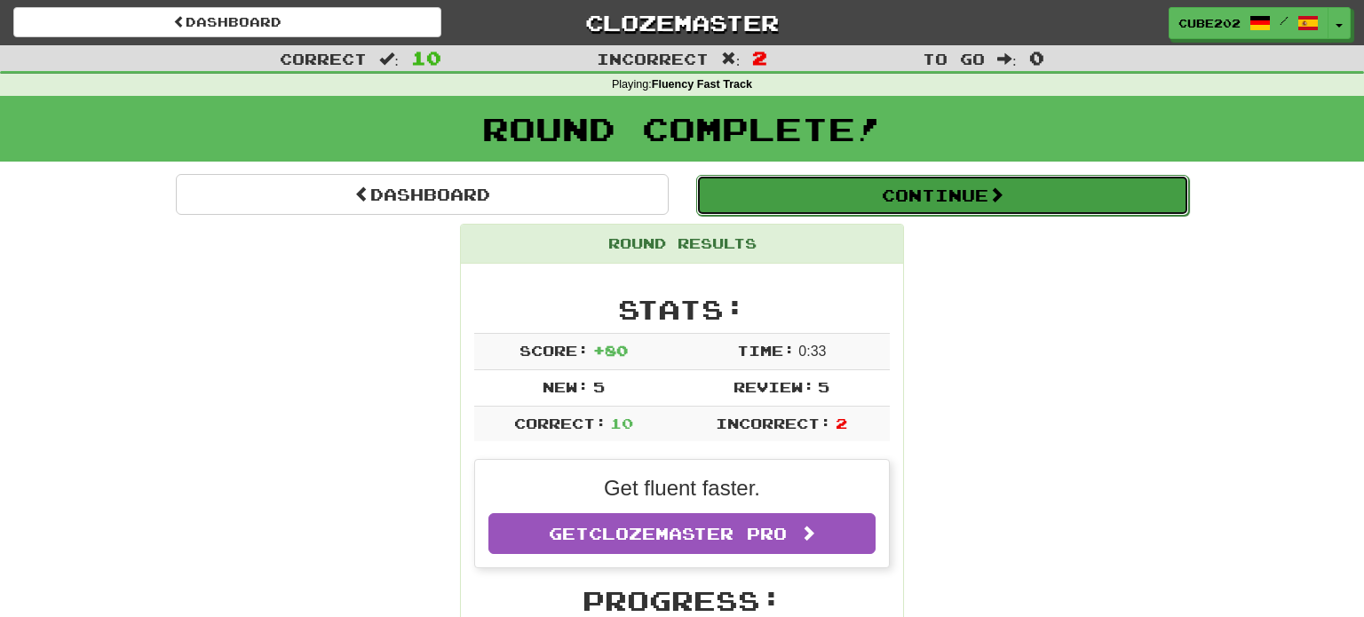
click at [774, 203] on button "Continue" at bounding box center [942, 195] width 493 height 41
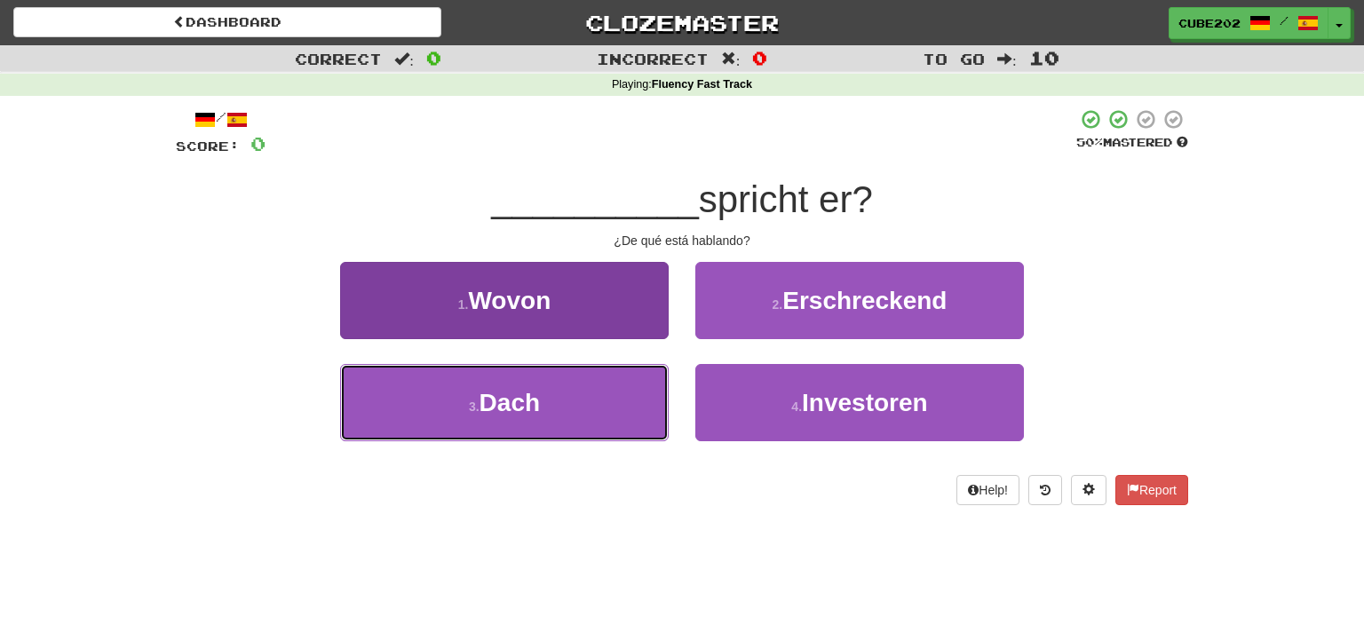
click at [619, 395] on button "3 . Dach" at bounding box center [504, 402] width 329 height 77
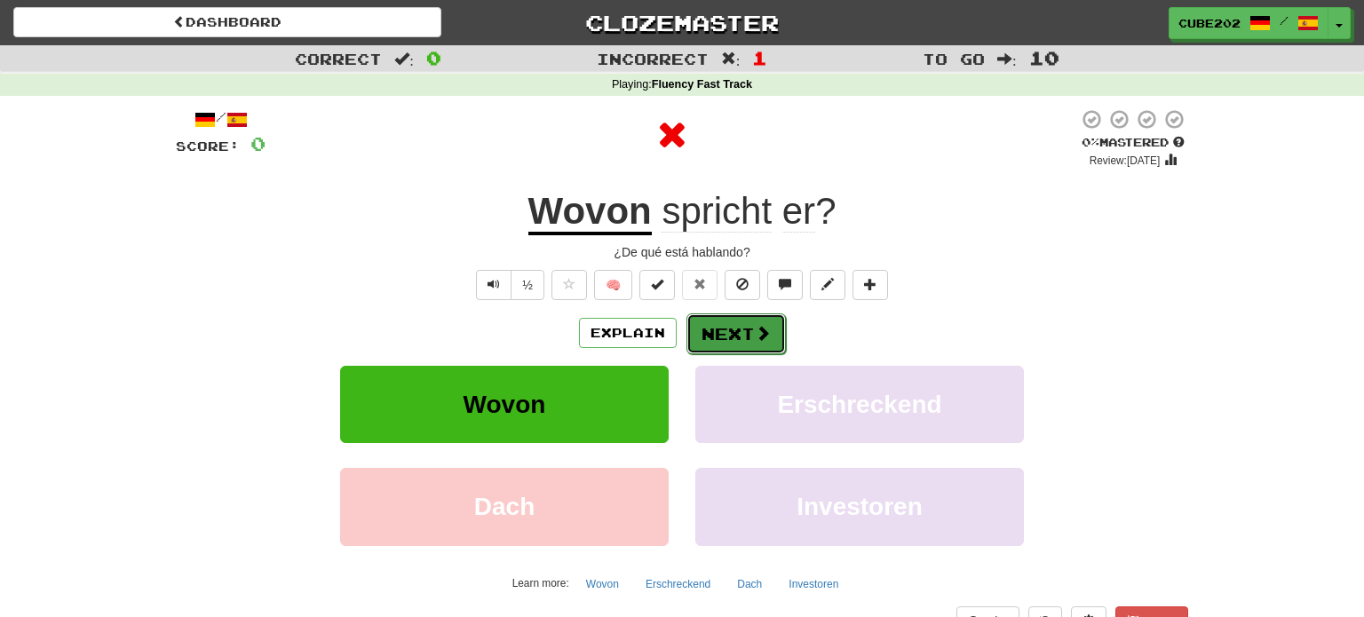
click at [725, 335] on button "Next" at bounding box center [735, 333] width 99 height 41
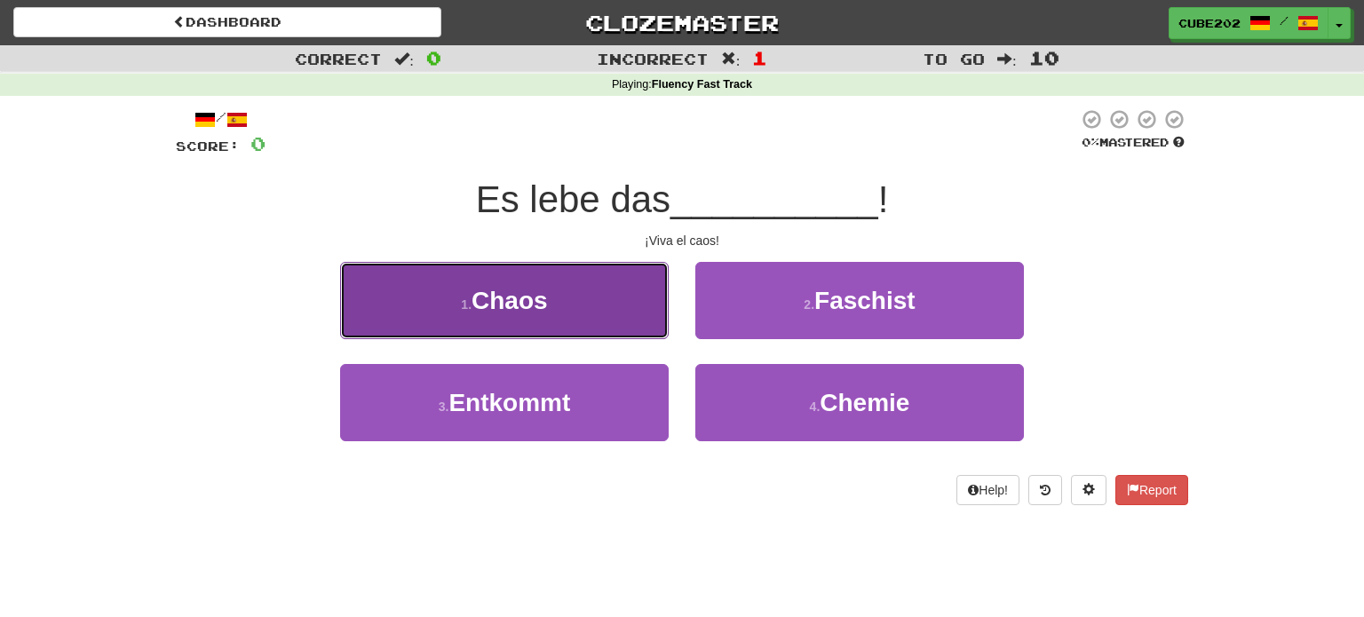
click at [571, 312] on button "1 . Chaos" at bounding box center [504, 300] width 329 height 77
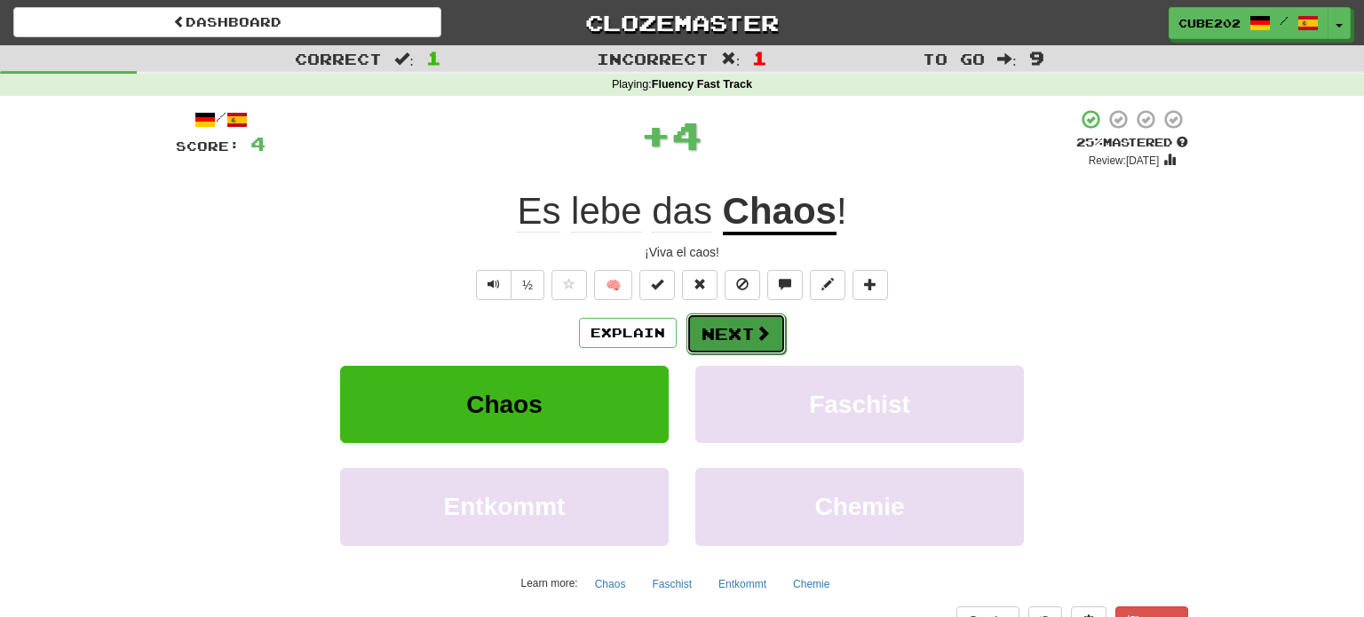
click at [729, 332] on button "Next" at bounding box center [735, 333] width 99 height 41
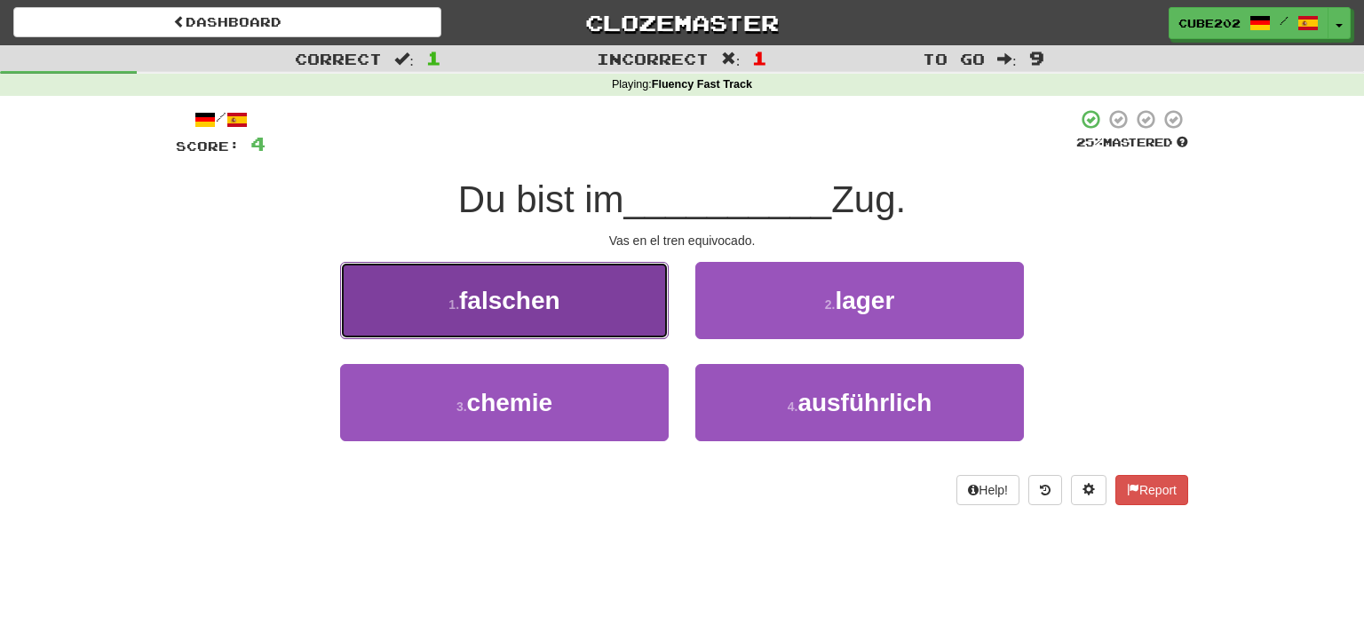
click at [624, 319] on button "1 . falschen" at bounding box center [504, 300] width 329 height 77
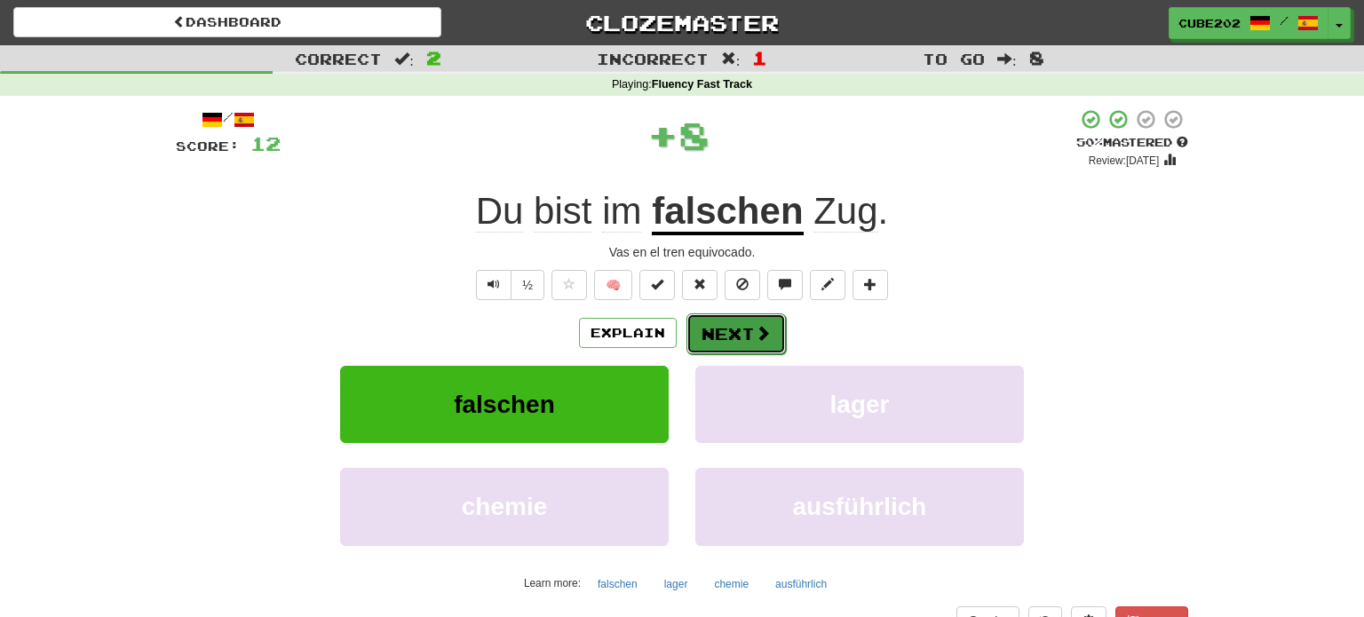
click at [733, 330] on button "Next" at bounding box center [735, 333] width 99 height 41
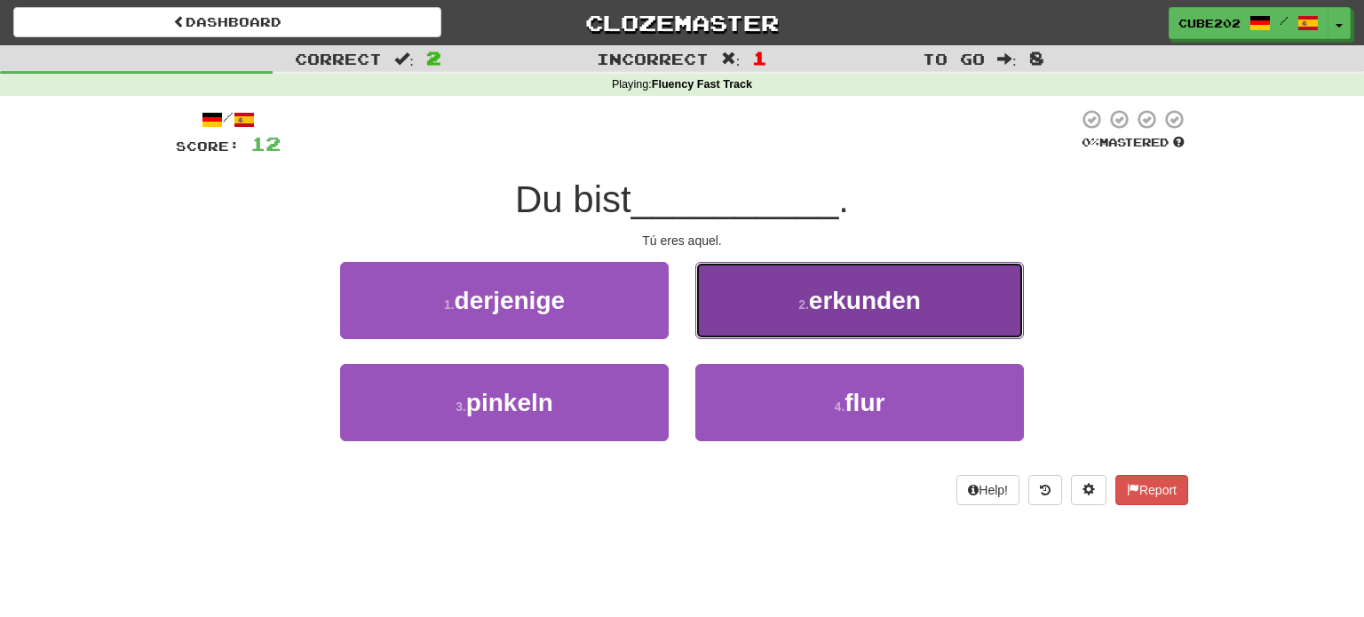
click at [768, 313] on button "2 . erkunden" at bounding box center [859, 300] width 329 height 77
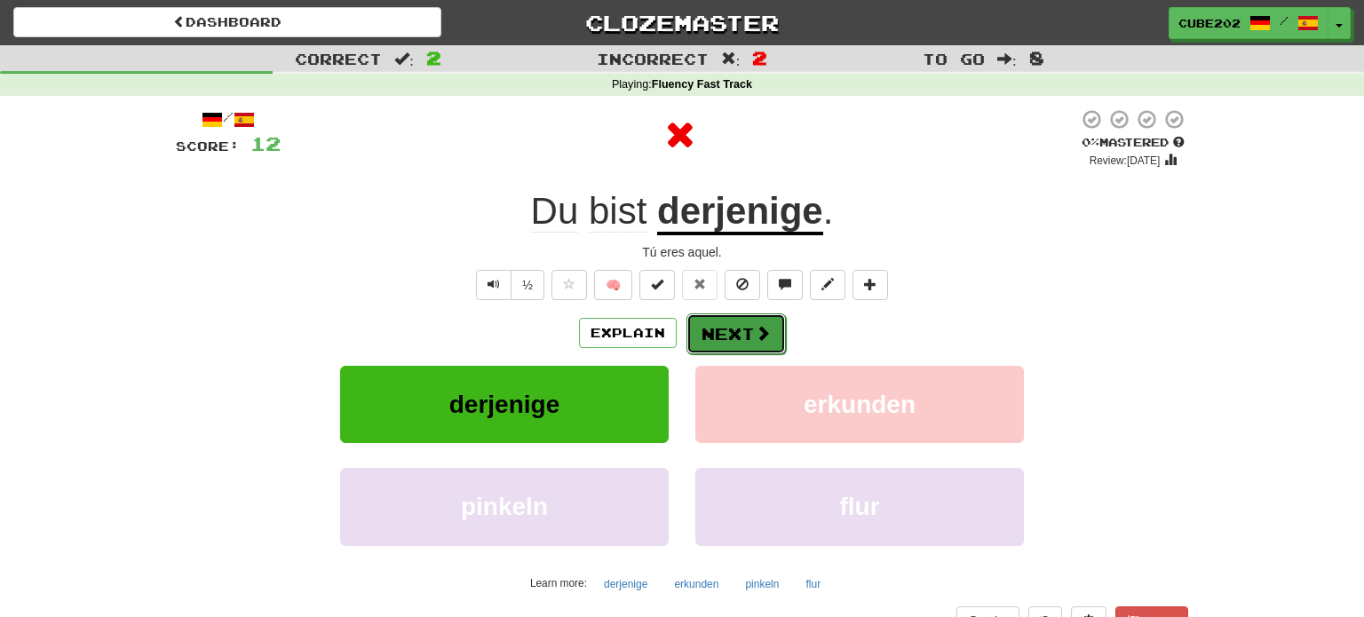
click at [733, 330] on button "Next" at bounding box center [735, 333] width 99 height 41
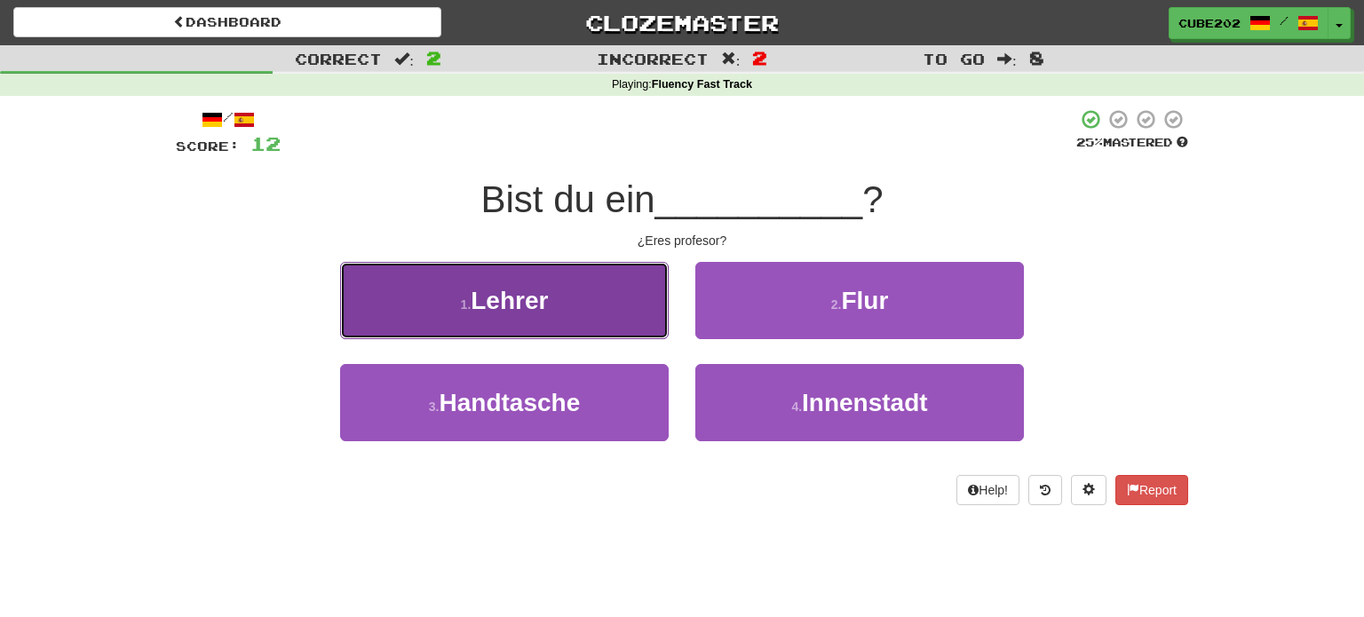
click at [609, 316] on button "1 . Lehrer" at bounding box center [504, 300] width 329 height 77
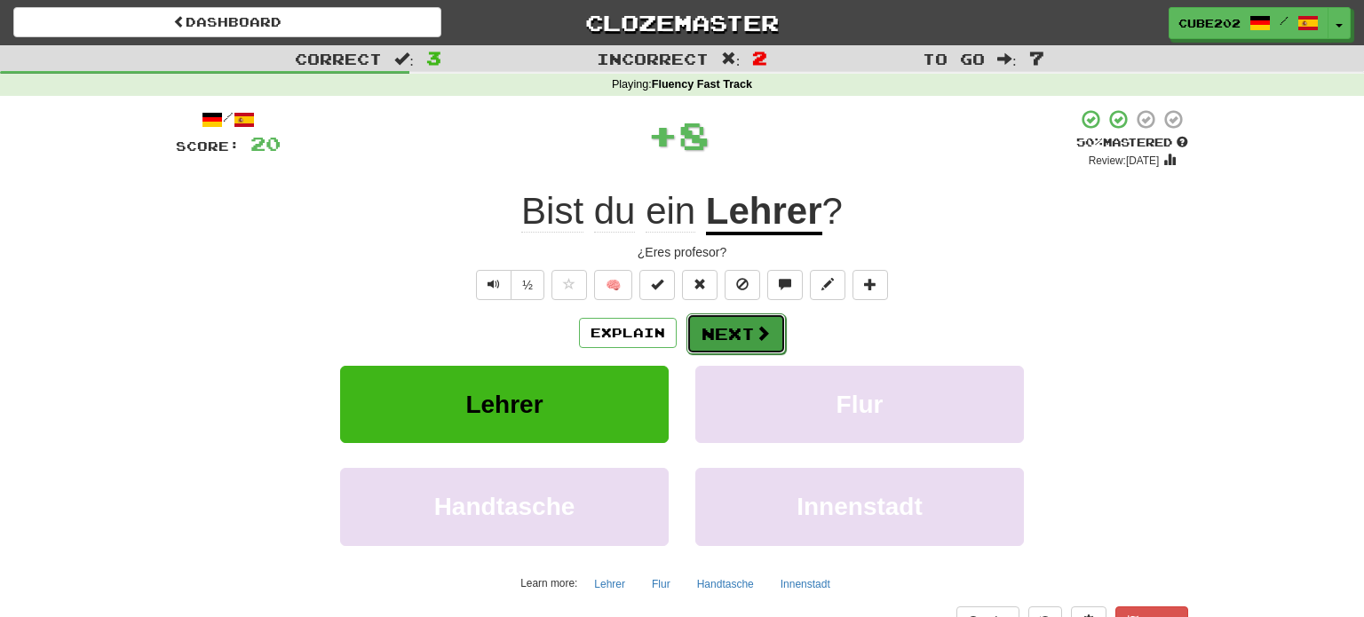
click at [736, 327] on button "Next" at bounding box center [735, 333] width 99 height 41
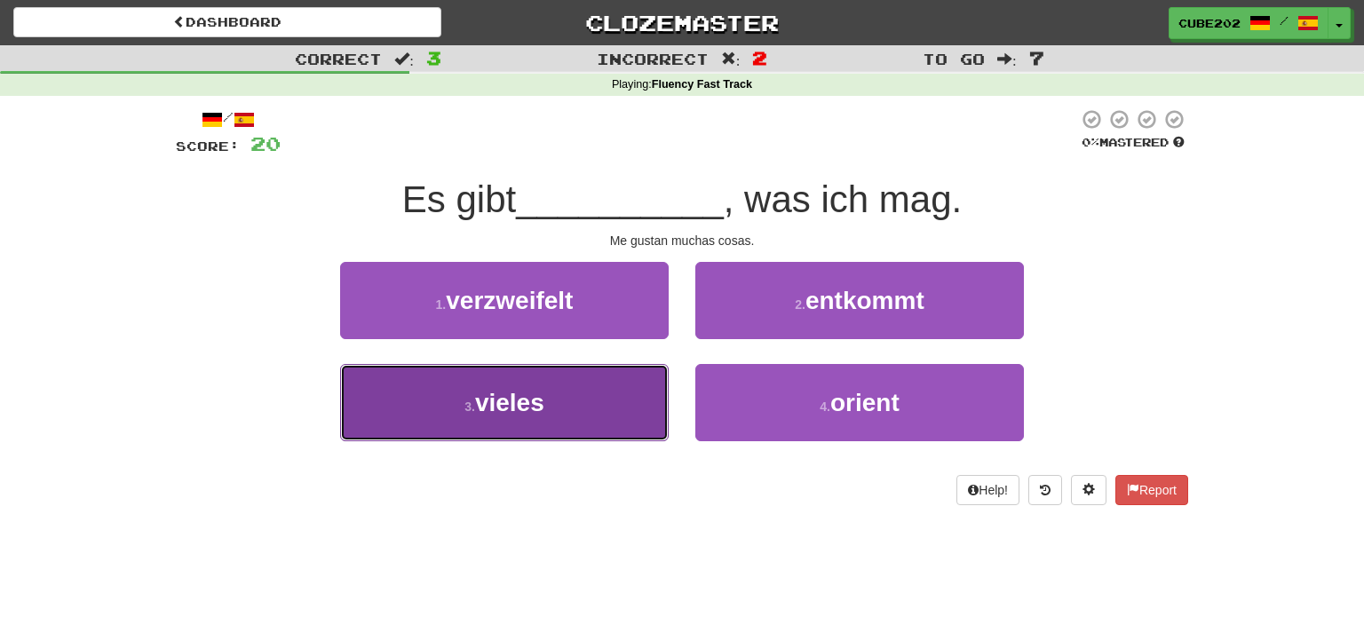
click at [648, 403] on button "3 . vieles" at bounding box center [504, 402] width 329 height 77
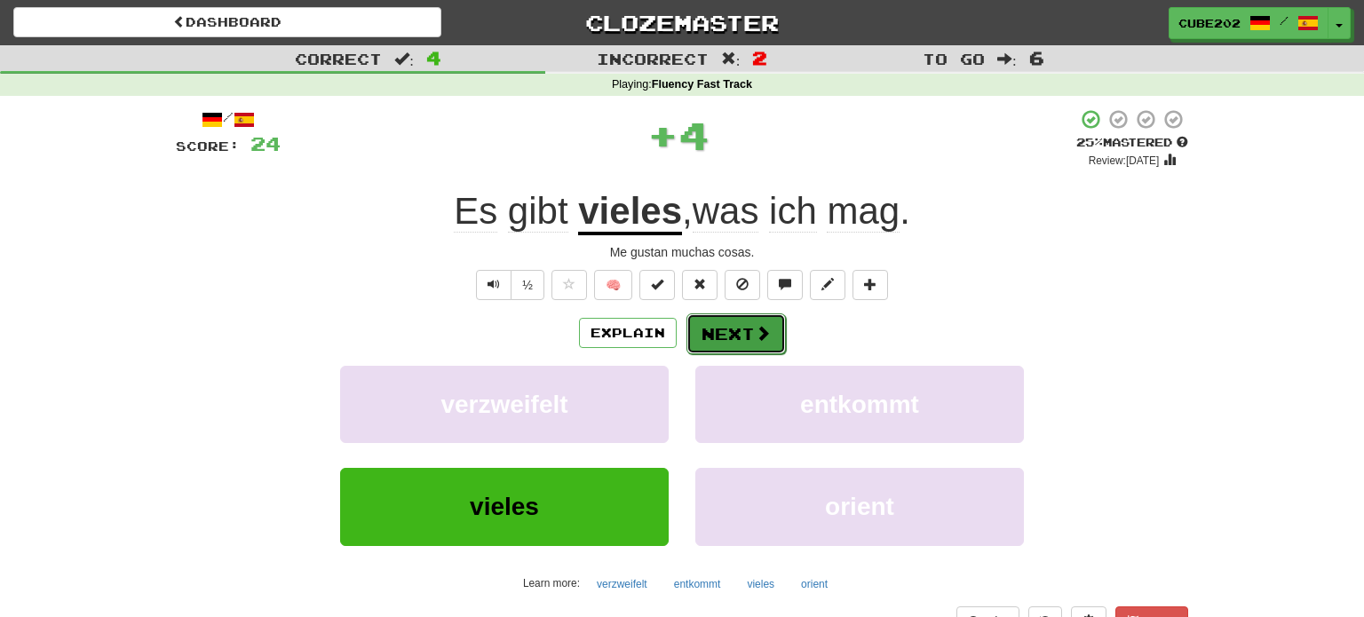
click at [751, 333] on button "Next" at bounding box center [735, 333] width 99 height 41
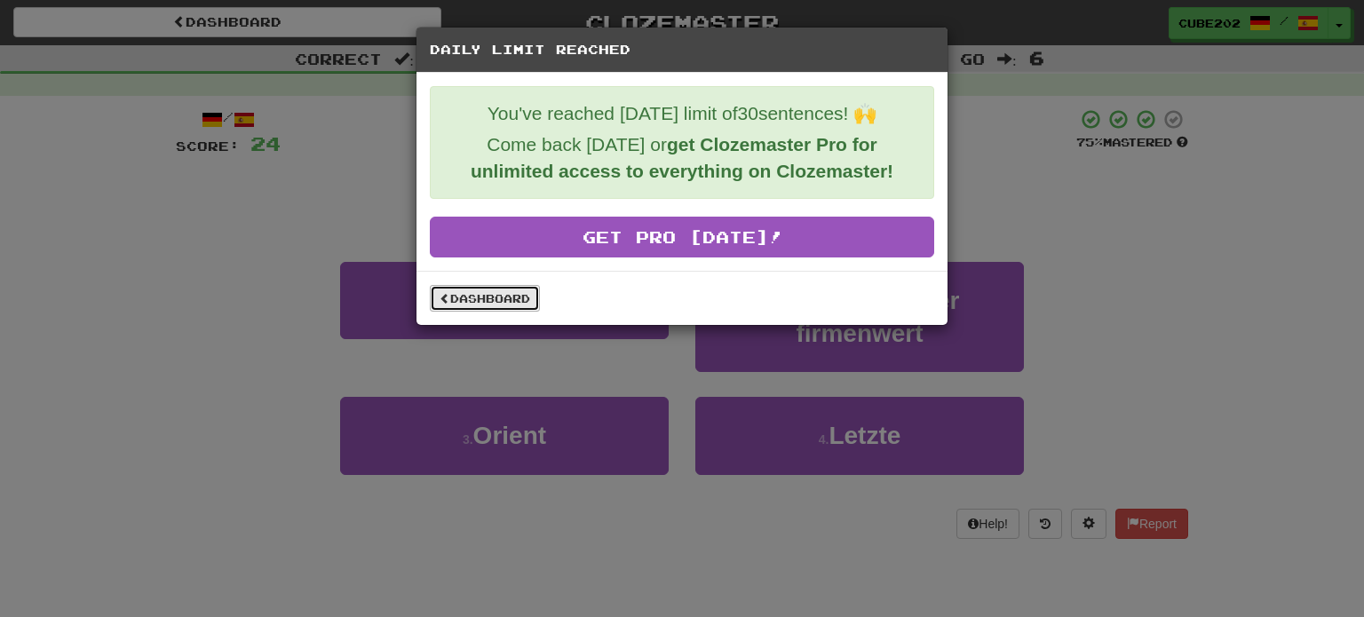
click at [507, 297] on link "Dashboard" at bounding box center [485, 298] width 110 height 27
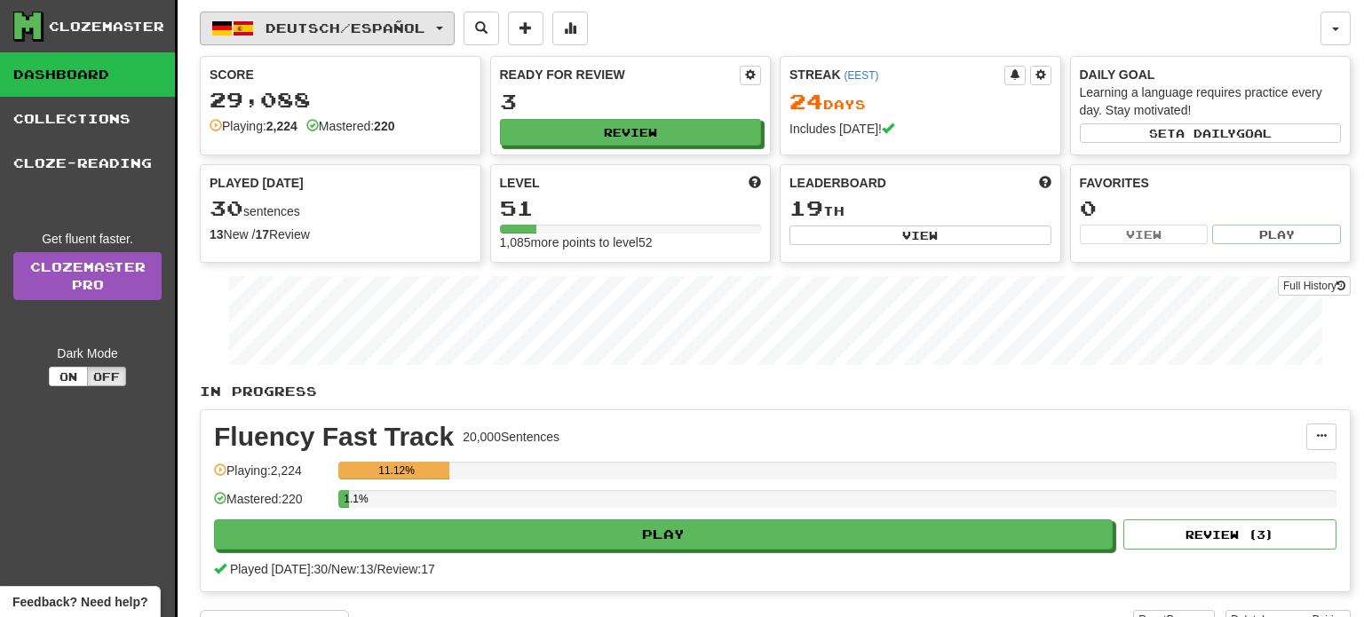
click at [339, 37] on button "Deutsch / Español" at bounding box center [327, 29] width 255 height 34
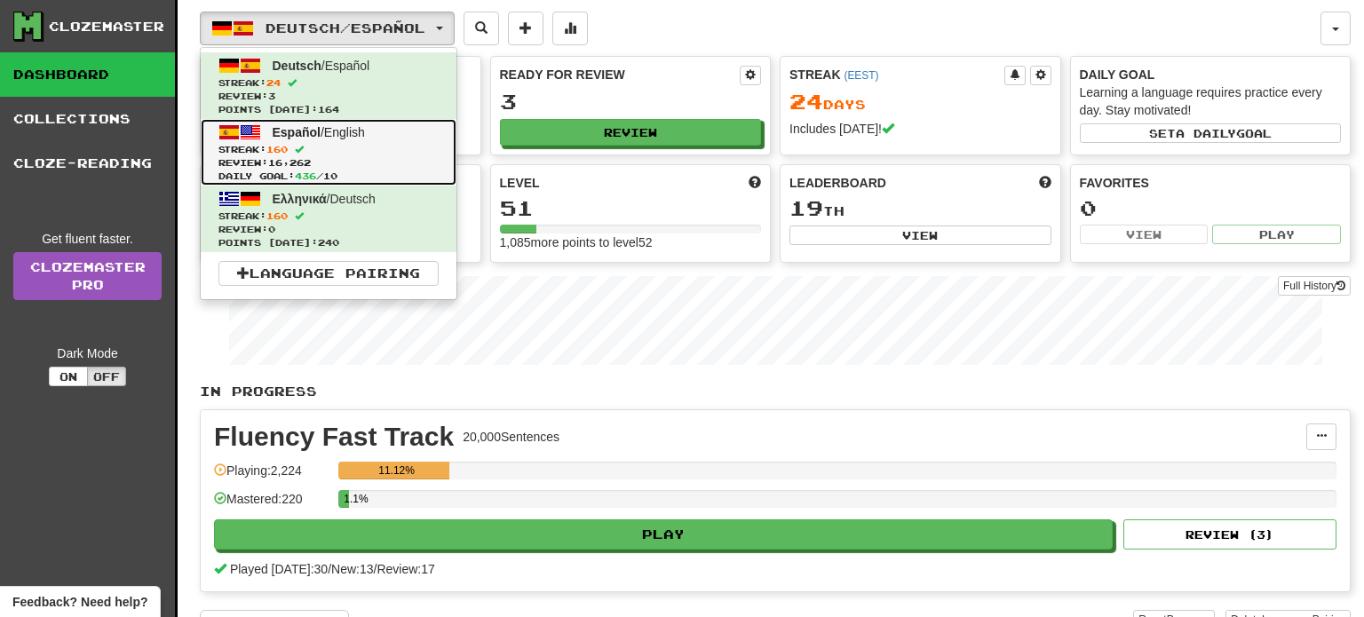
click at [297, 161] on span "Review: 16,262" at bounding box center [328, 162] width 220 height 13
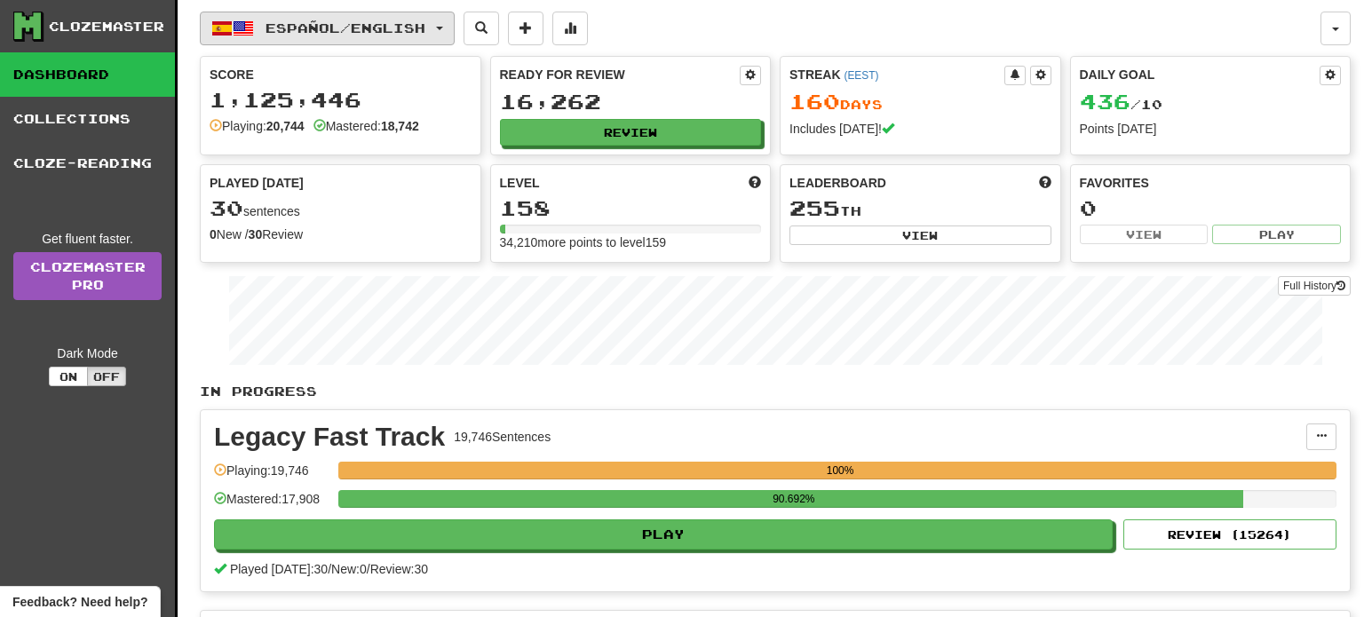
click at [447, 28] on button "Español / English" at bounding box center [327, 29] width 255 height 34
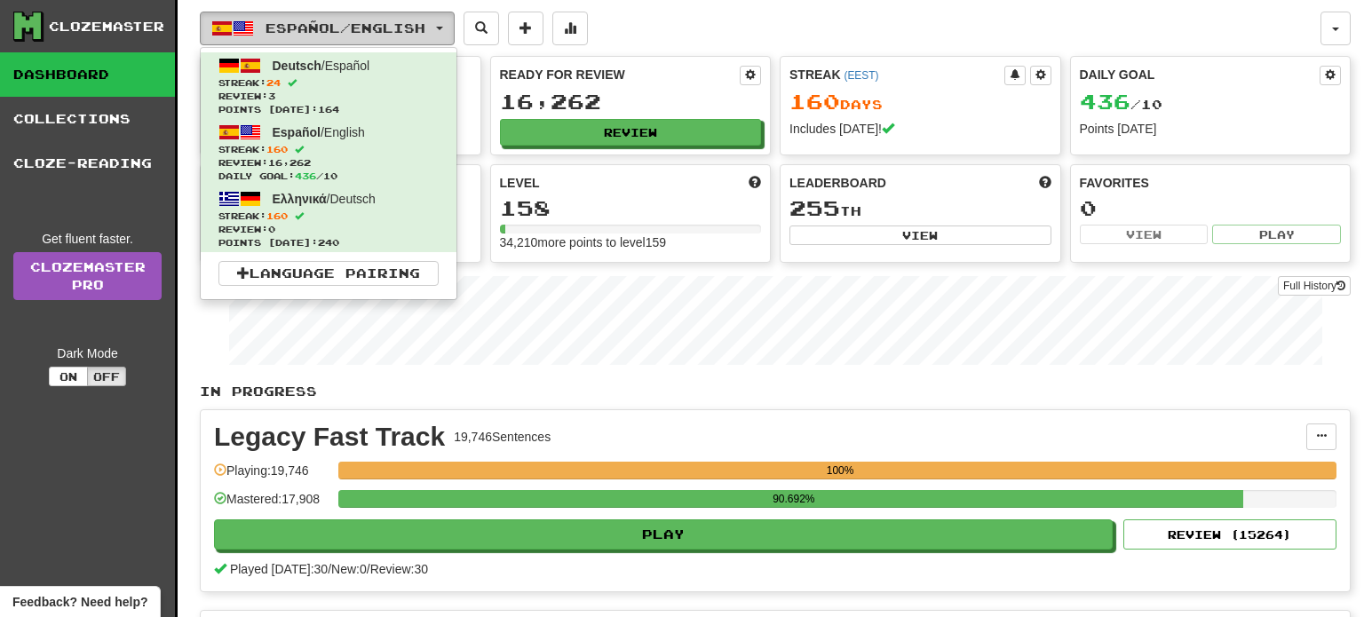
click at [441, 25] on button "Español / English" at bounding box center [327, 29] width 255 height 34
